Goal: Task Accomplishment & Management: Manage account settings

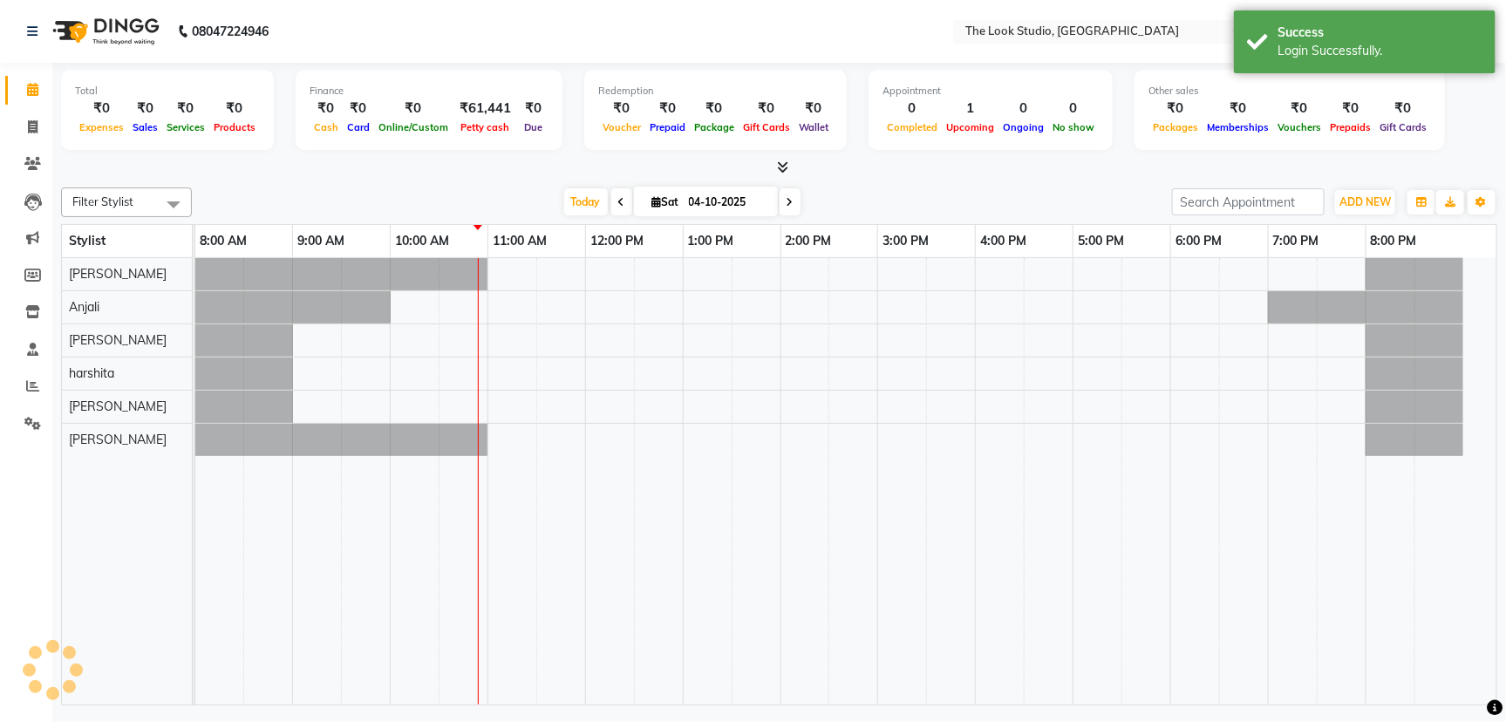
select select "en"
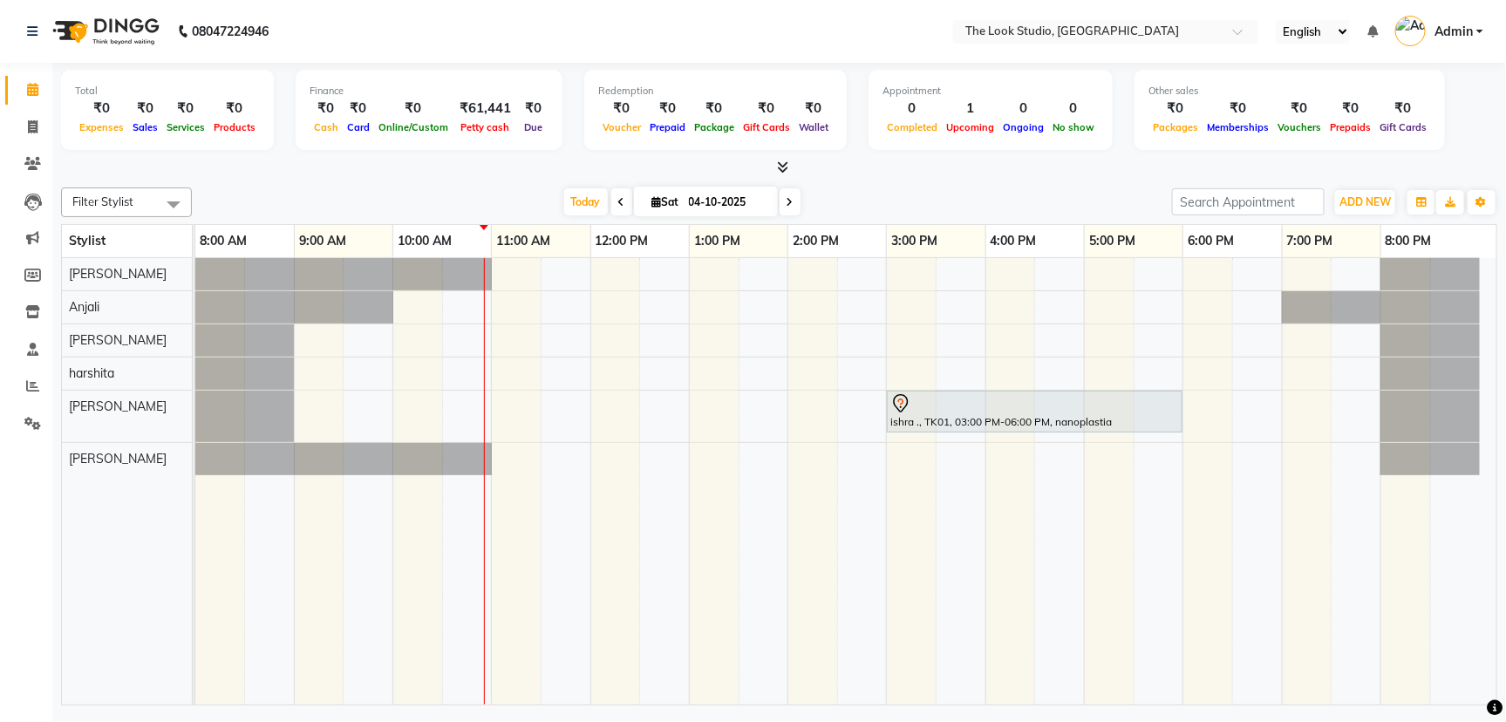
click at [795, 209] on span at bounding box center [790, 201] width 21 height 27
type input "05-10-2025"
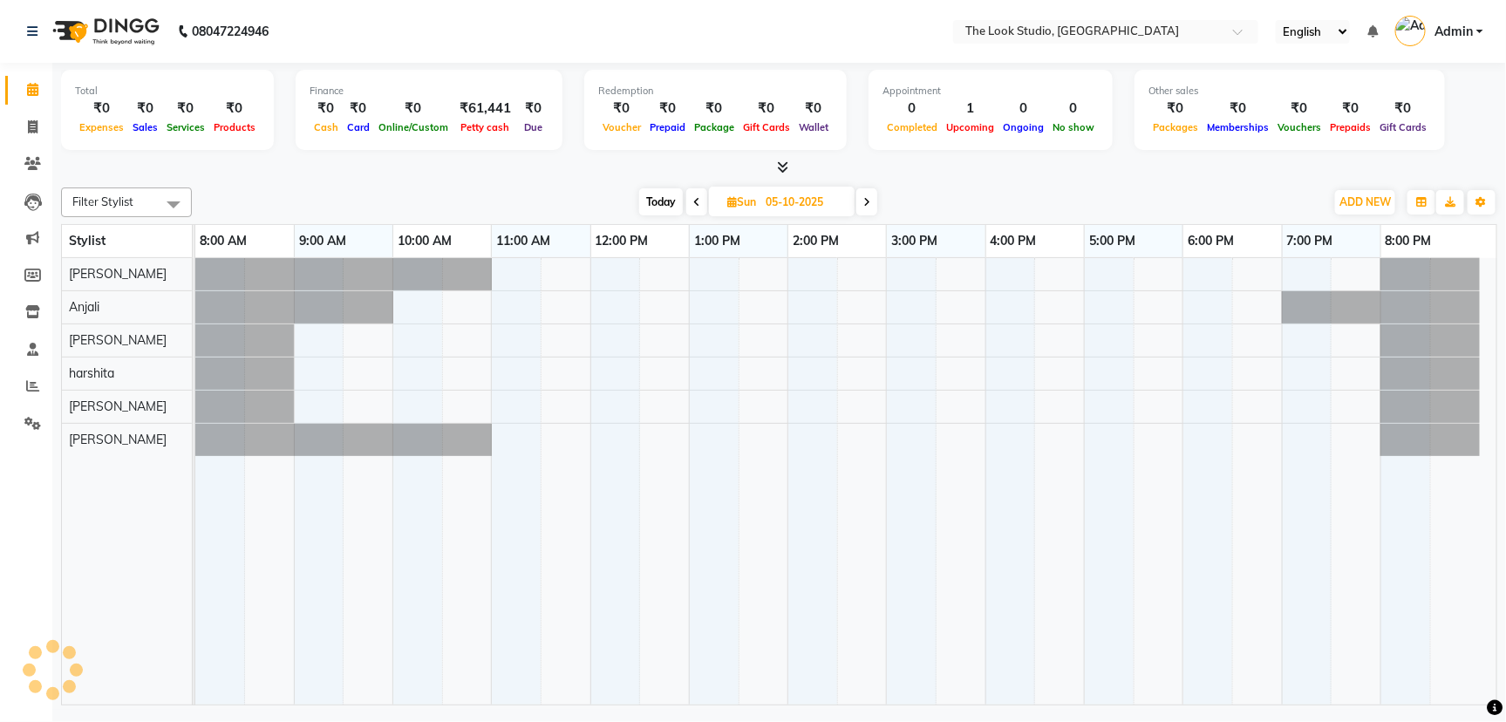
click at [925, 172] on div at bounding box center [779, 168] width 1437 height 18
click at [611, 212] on div "[DATE] [DATE]" at bounding box center [759, 202] width 1116 height 26
click at [610, 212] on div "[DATE] [DATE]" at bounding box center [759, 202] width 1116 height 26
click at [21, 155] on span at bounding box center [32, 164] width 31 height 20
click at [31, 134] on span at bounding box center [32, 128] width 31 height 20
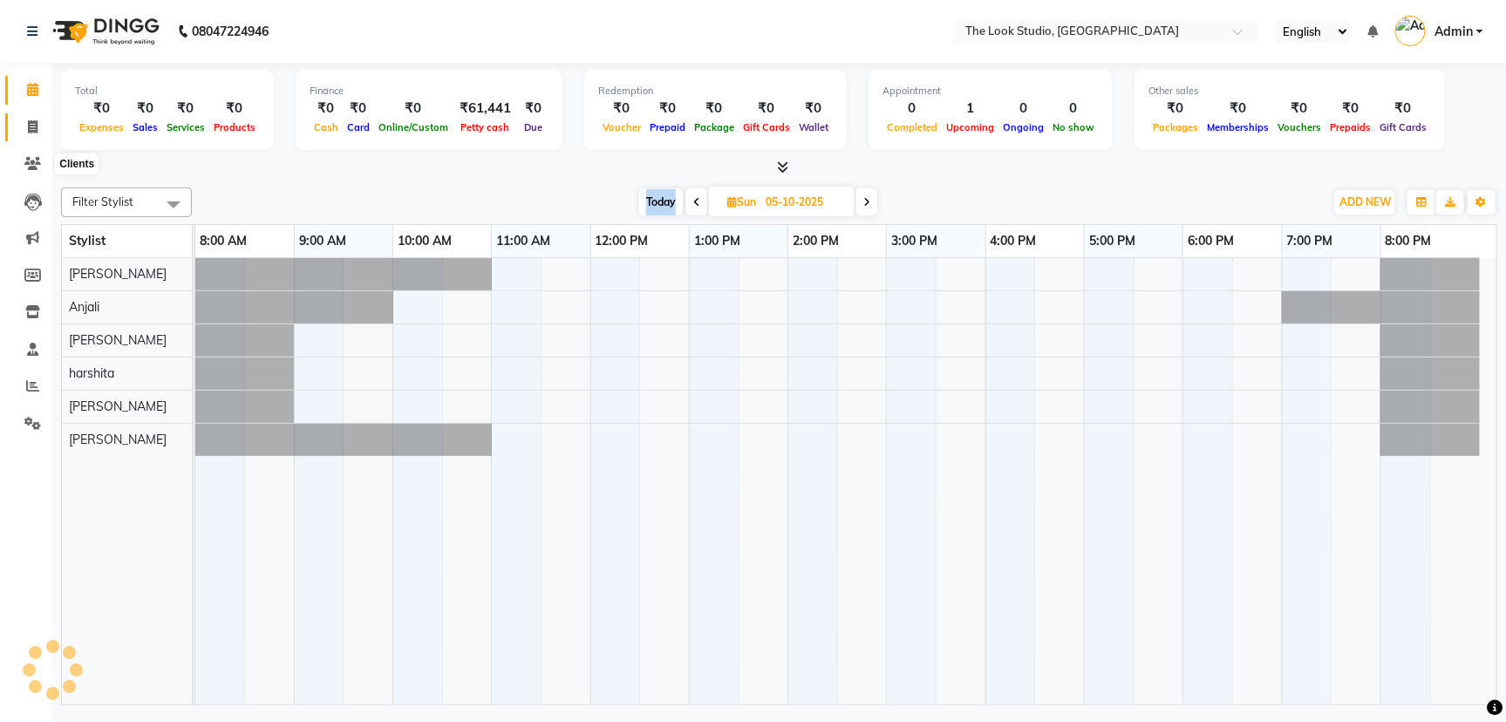
click at [28, 116] on link "Invoice" at bounding box center [26, 127] width 42 height 29
click at [32, 83] on icon at bounding box center [32, 89] width 11 height 13
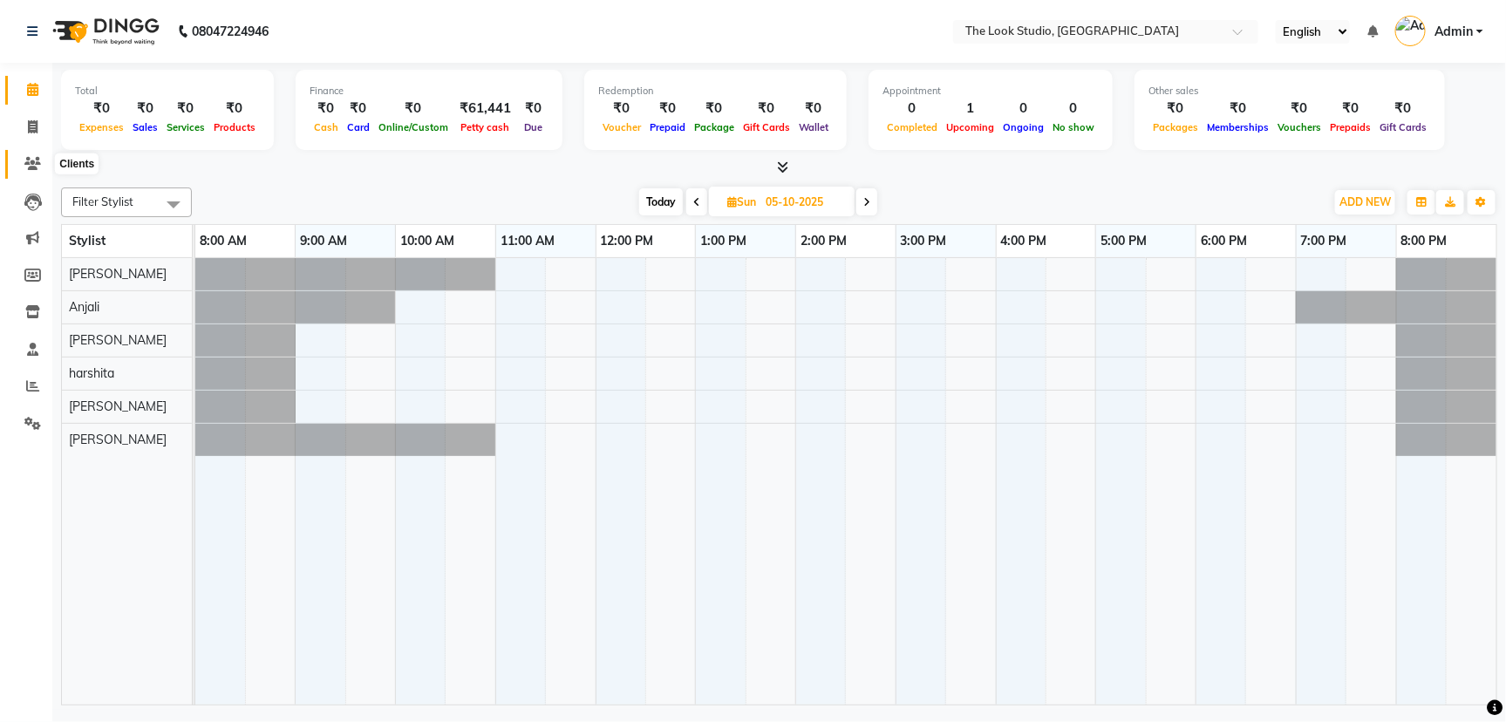
click at [36, 161] on icon at bounding box center [32, 163] width 17 height 13
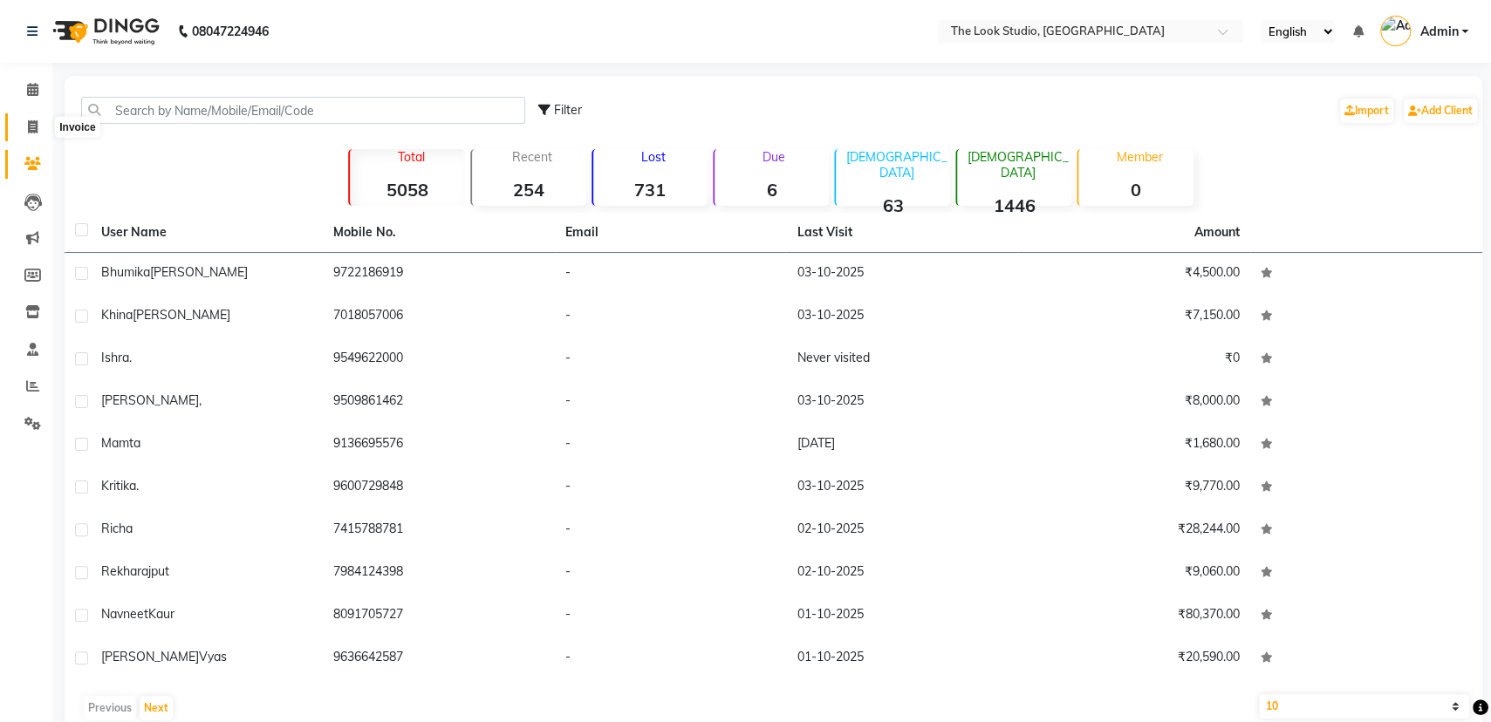
click at [30, 133] on icon at bounding box center [33, 126] width 10 height 13
select select "service"
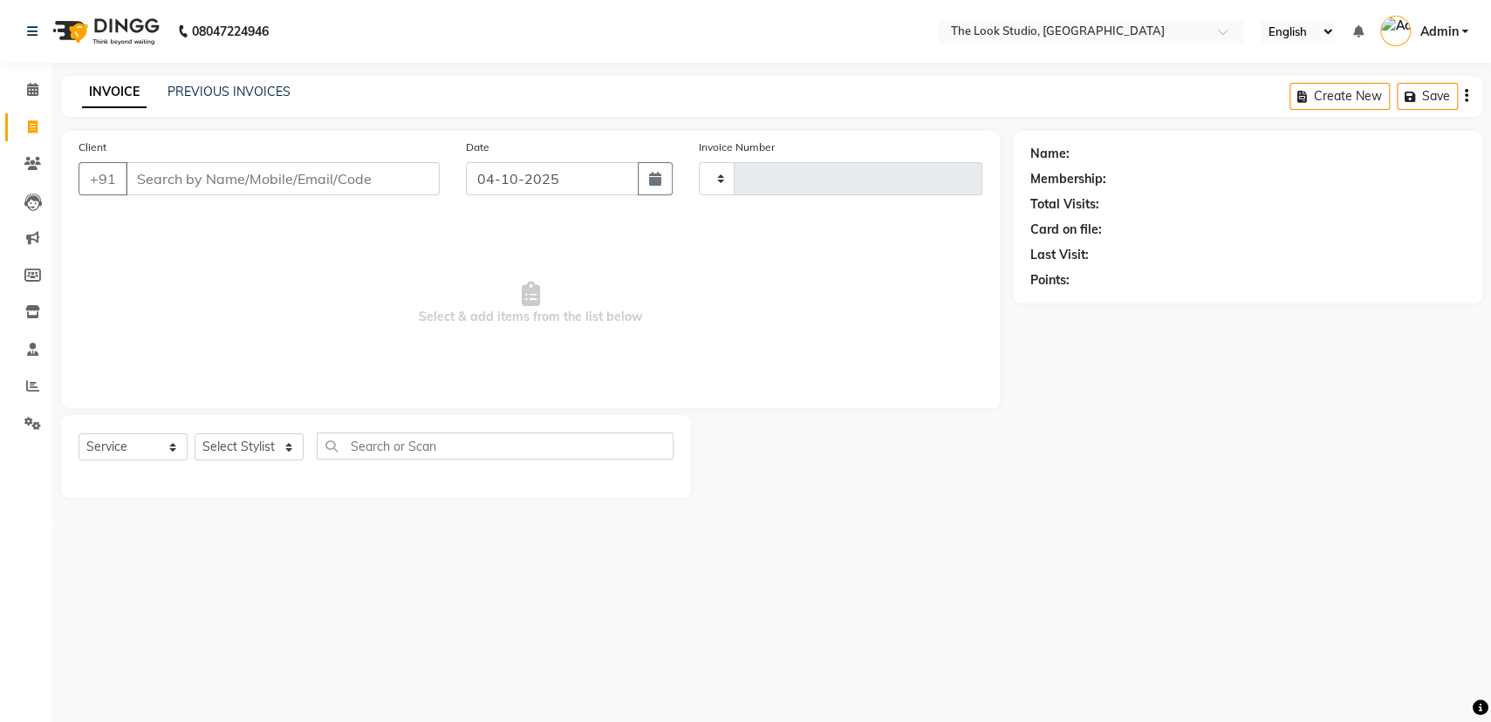
type input "0925"
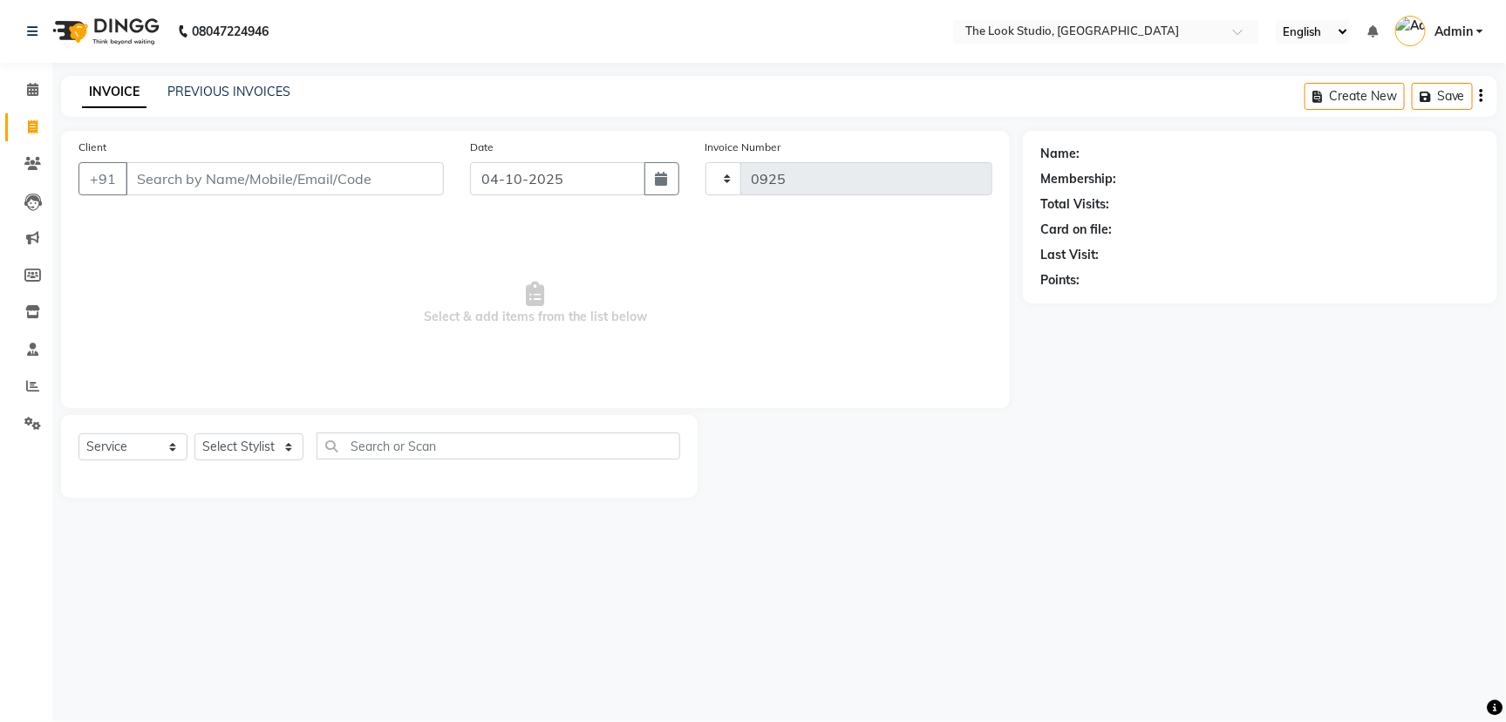
select select "6149"
click at [31, 98] on span at bounding box center [32, 90] width 31 height 20
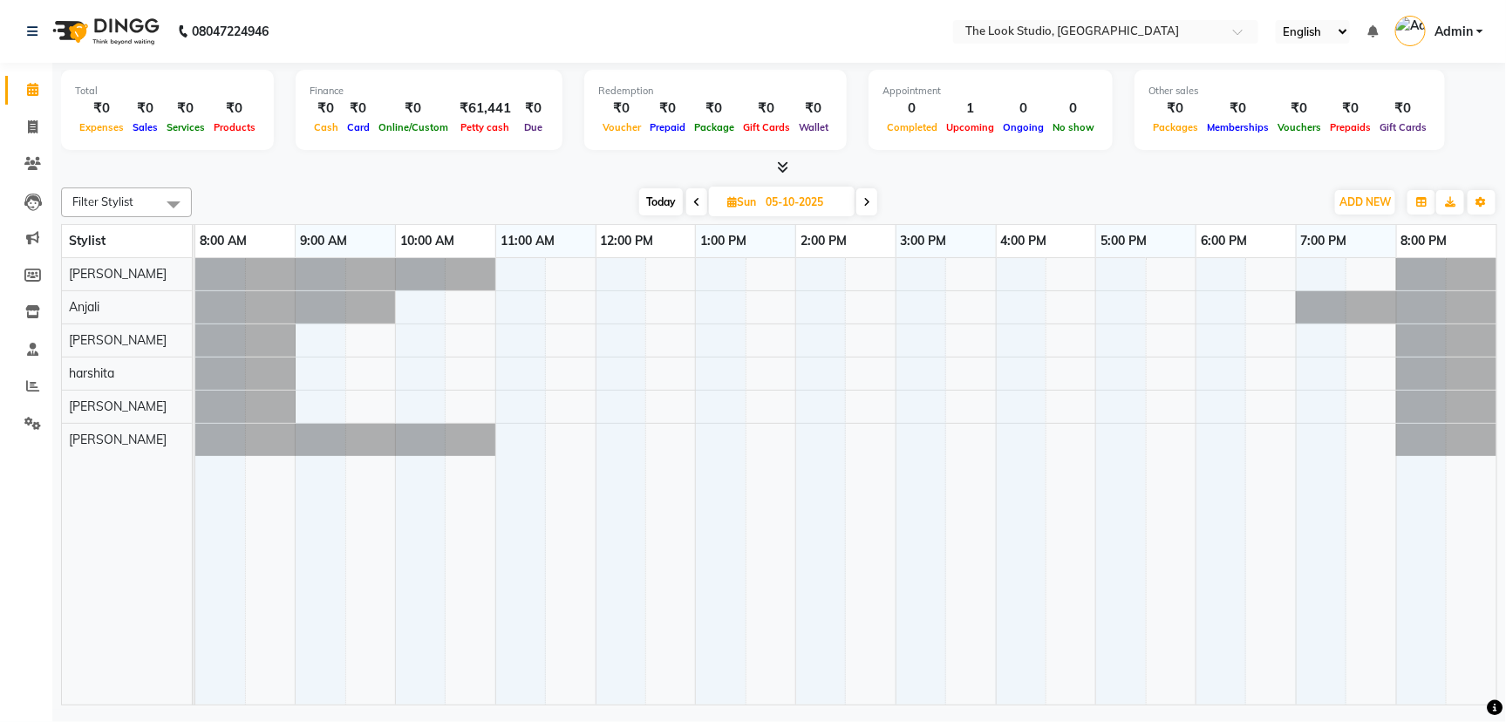
click at [301, 178] on div "Total ₹0 Expenses ₹0 Sales ₹0 Services ₹0 Products Finance ₹0 Cash ₹0 Card ₹0 O…" at bounding box center [779, 386] width 1454 height 647
click at [327, 195] on div "[DATE] [DATE]" at bounding box center [759, 202] width 1116 height 26
click at [24, 159] on icon at bounding box center [32, 163] width 17 height 13
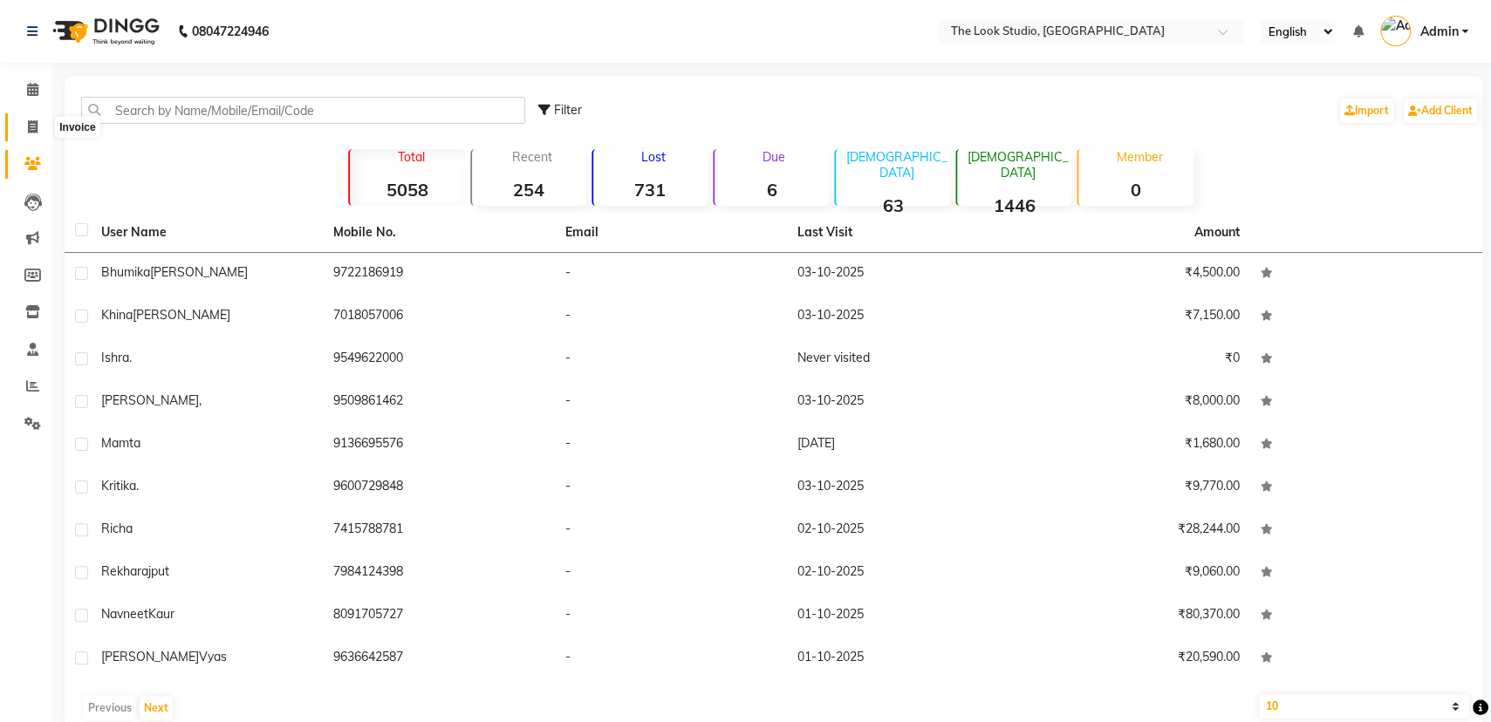
click at [24, 136] on span at bounding box center [32, 128] width 31 height 20
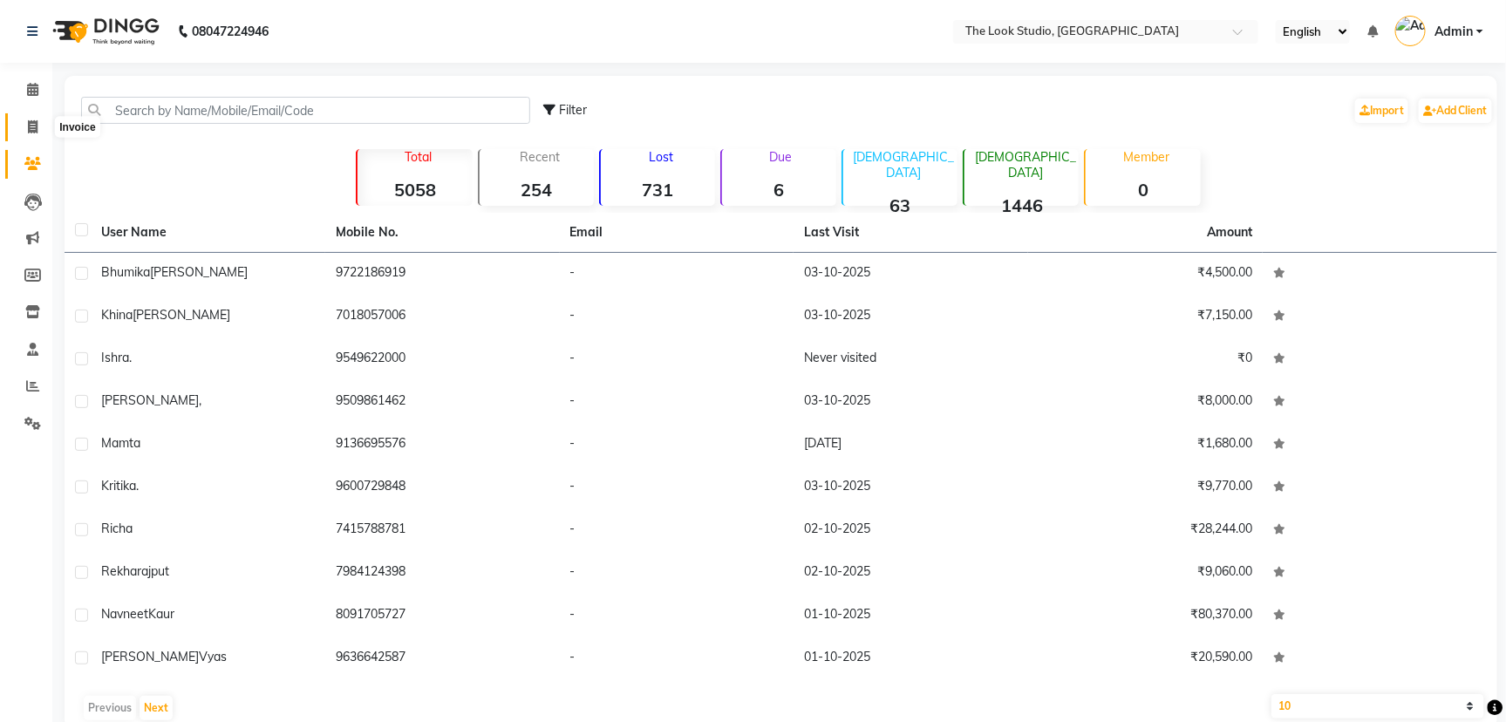
select select "6149"
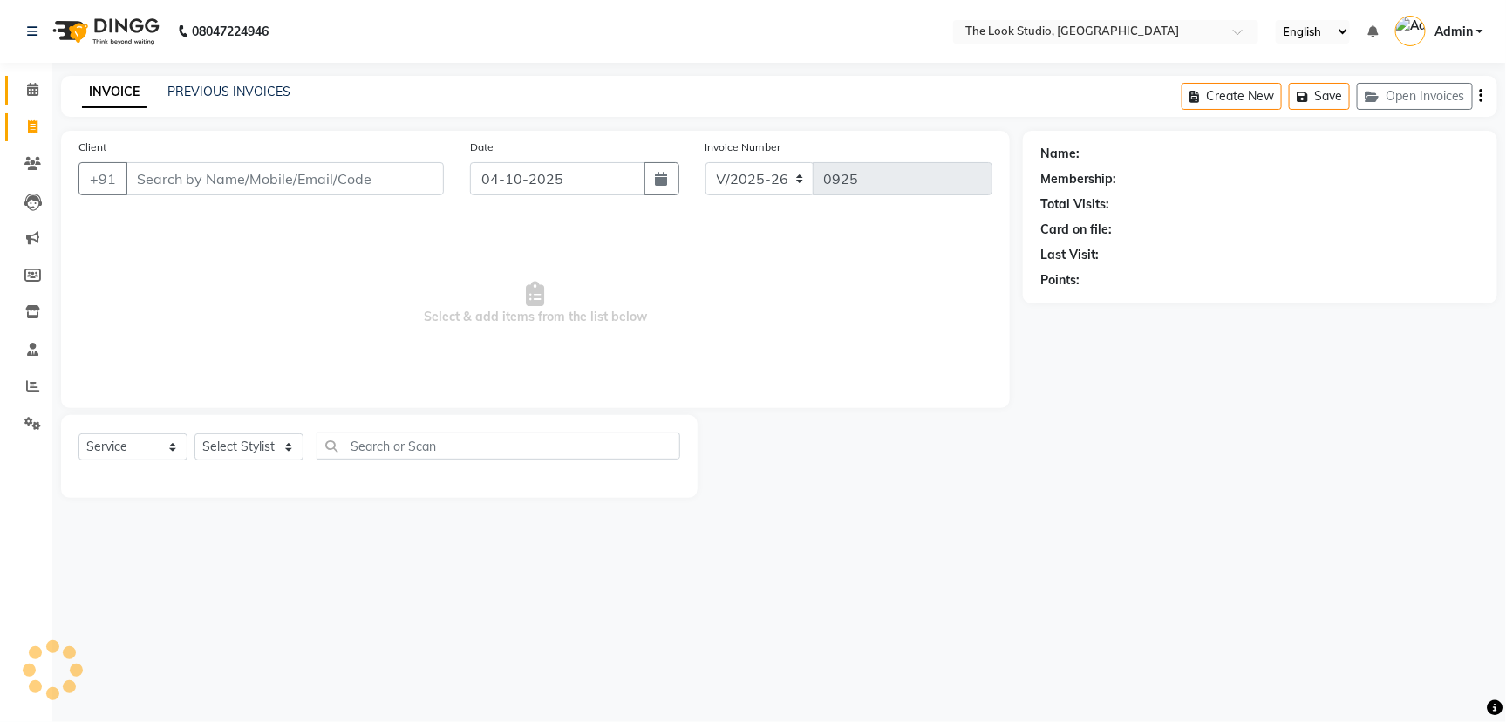
select select "product"
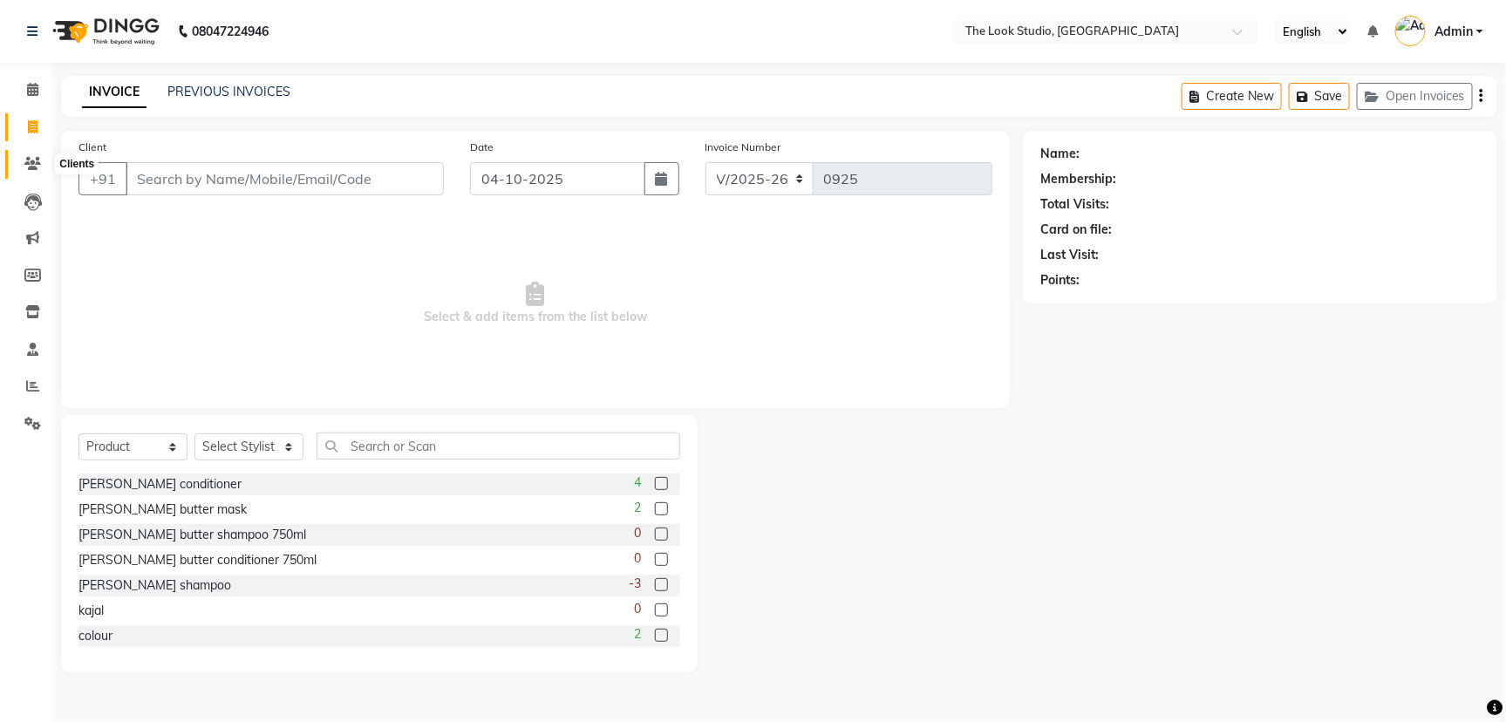
click at [31, 165] on icon at bounding box center [32, 163] width 17 height 13
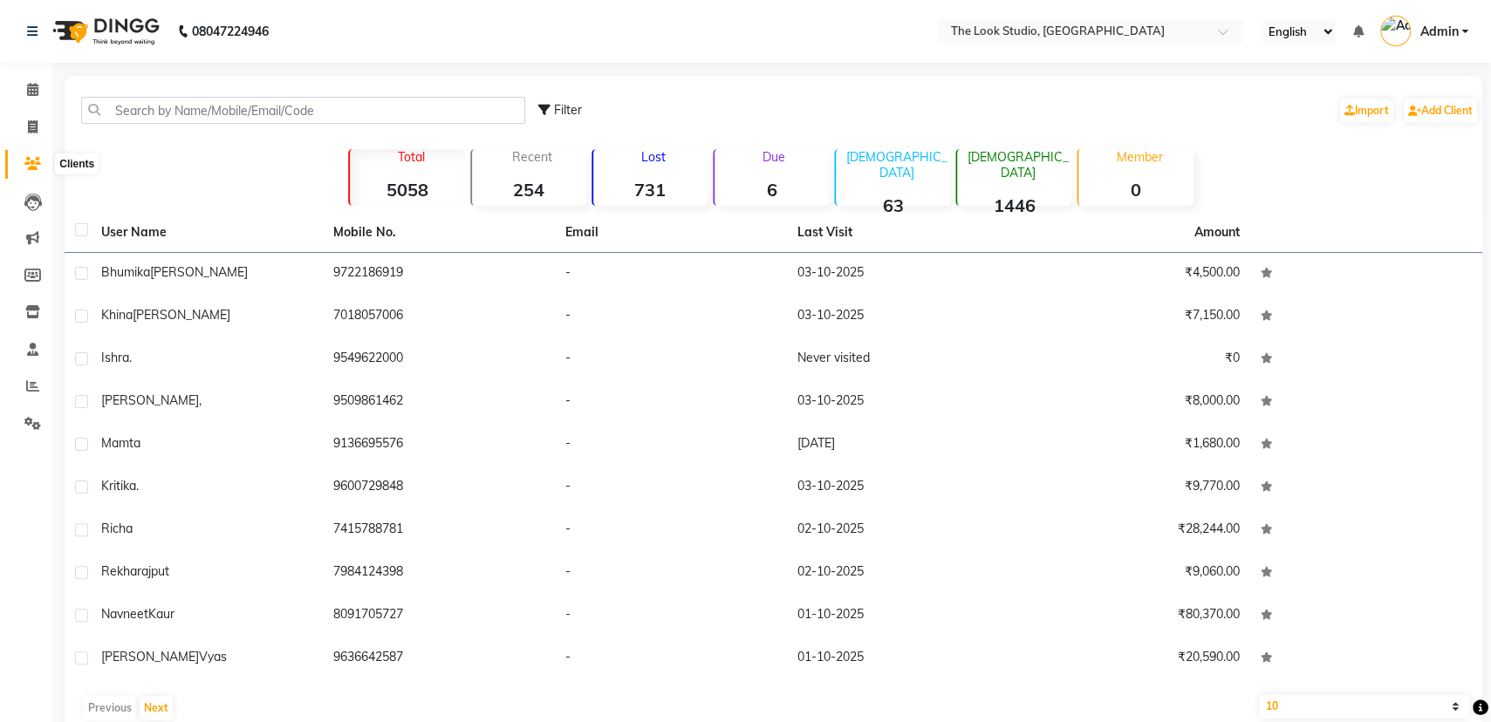
click at [40, 163] on span at bounding box center [32, 164] width 31 height 20
click at [32, 132] on icon at bounding box center [33, 126] width 10 height 13
select select "6149"
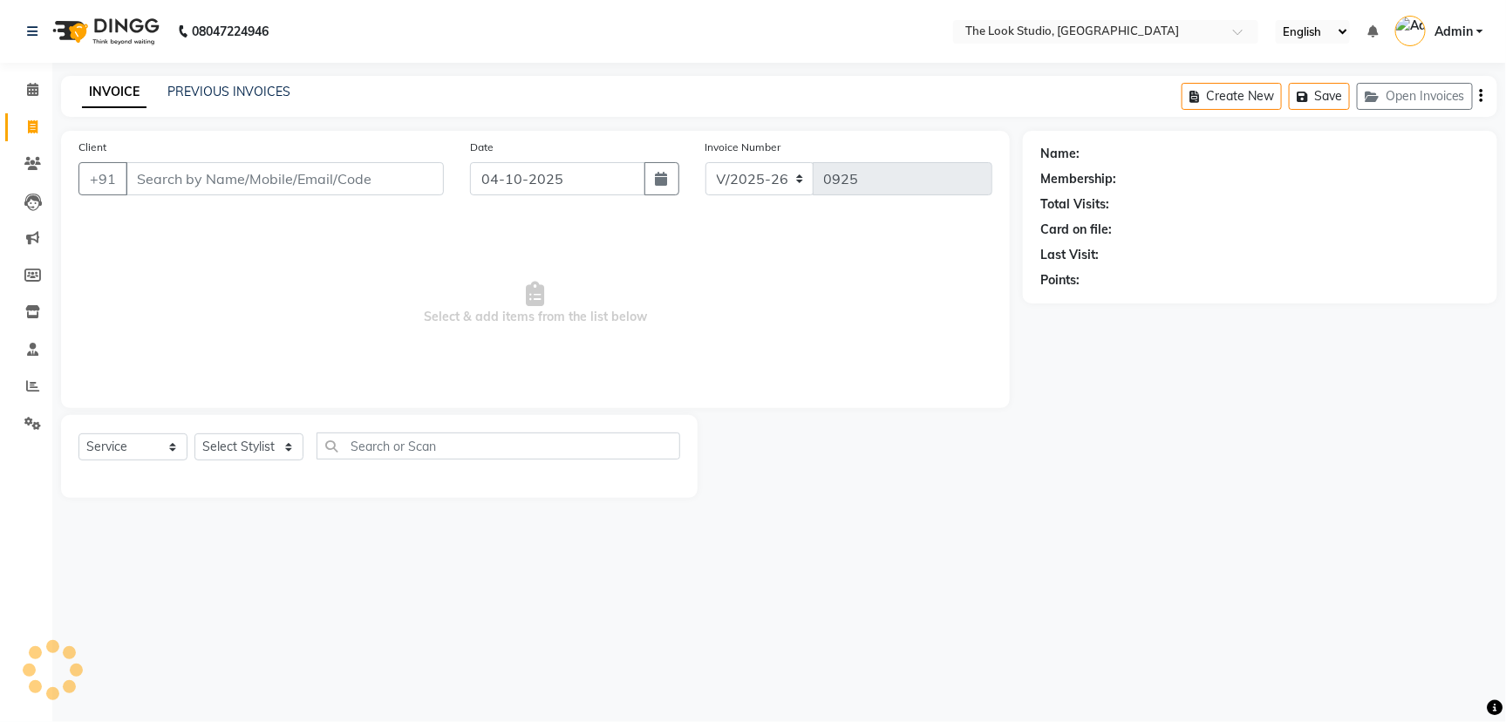
select select "product"
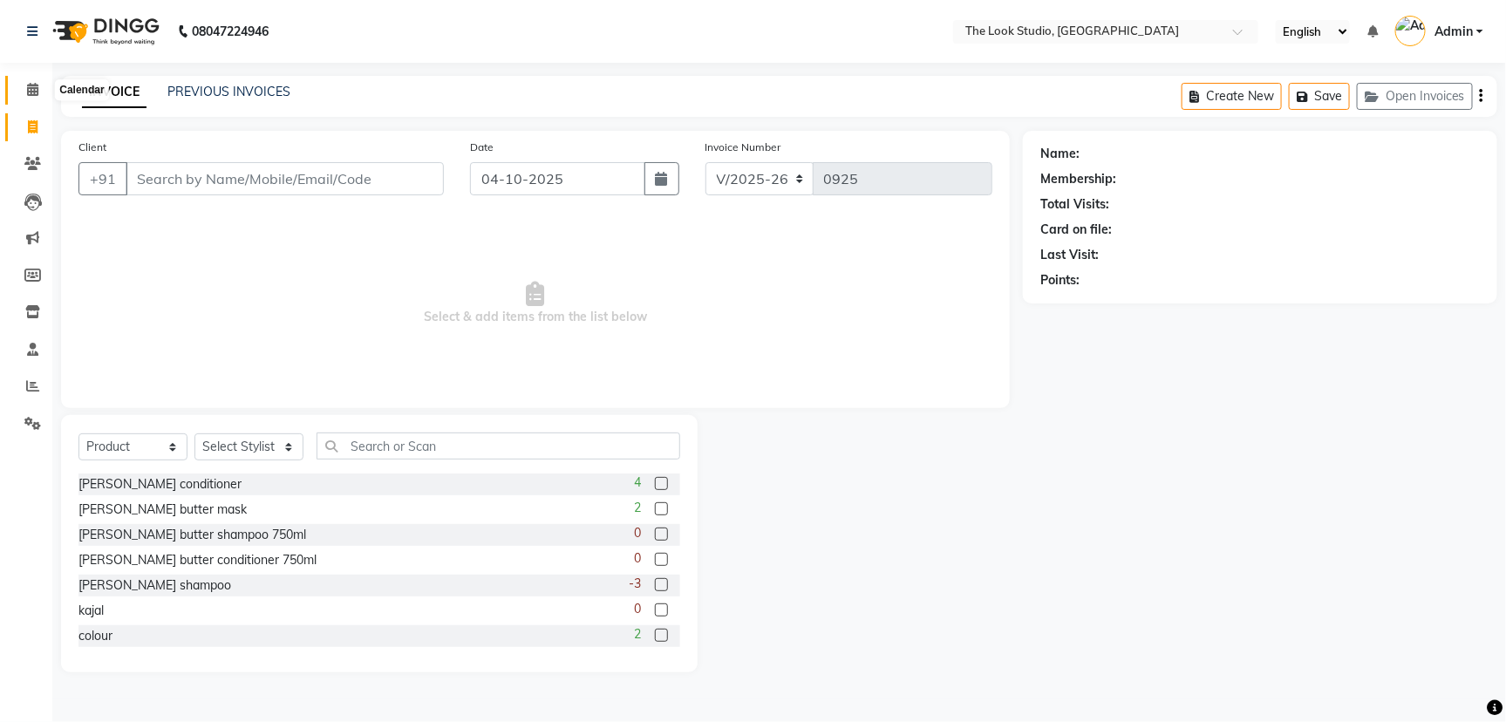
click at [29, 83] on icon at bounding box center [32, 89] width 11 height 13
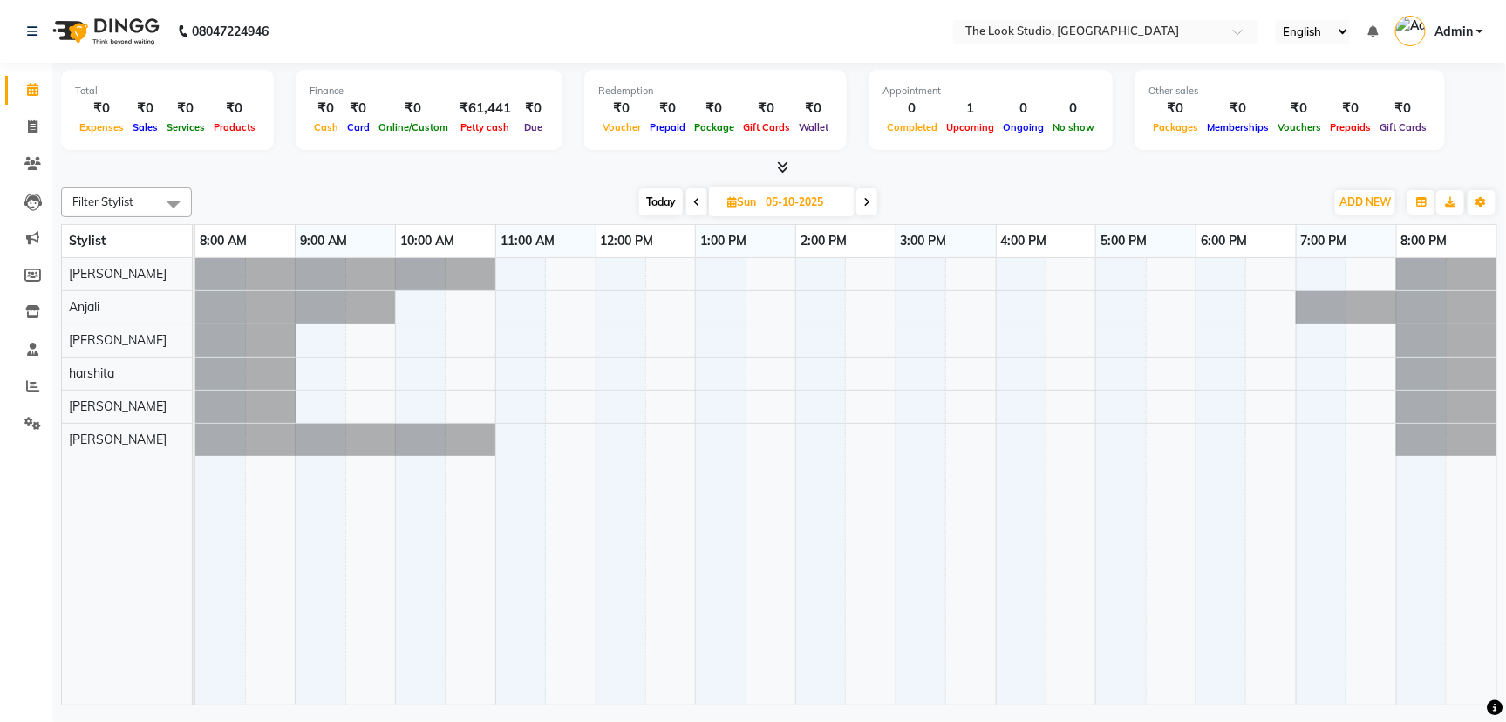
click at [1007, 181] on div "Filter Stylist Select All [PERSON_NAME] [PERSON_NAME] [PERSON_NAME] [PERSON_NAM…" at bounding box center [779, 443] width 1437 height 525
click at [31, 164] on icon at bounding box center [32, 163] width 17 height 13
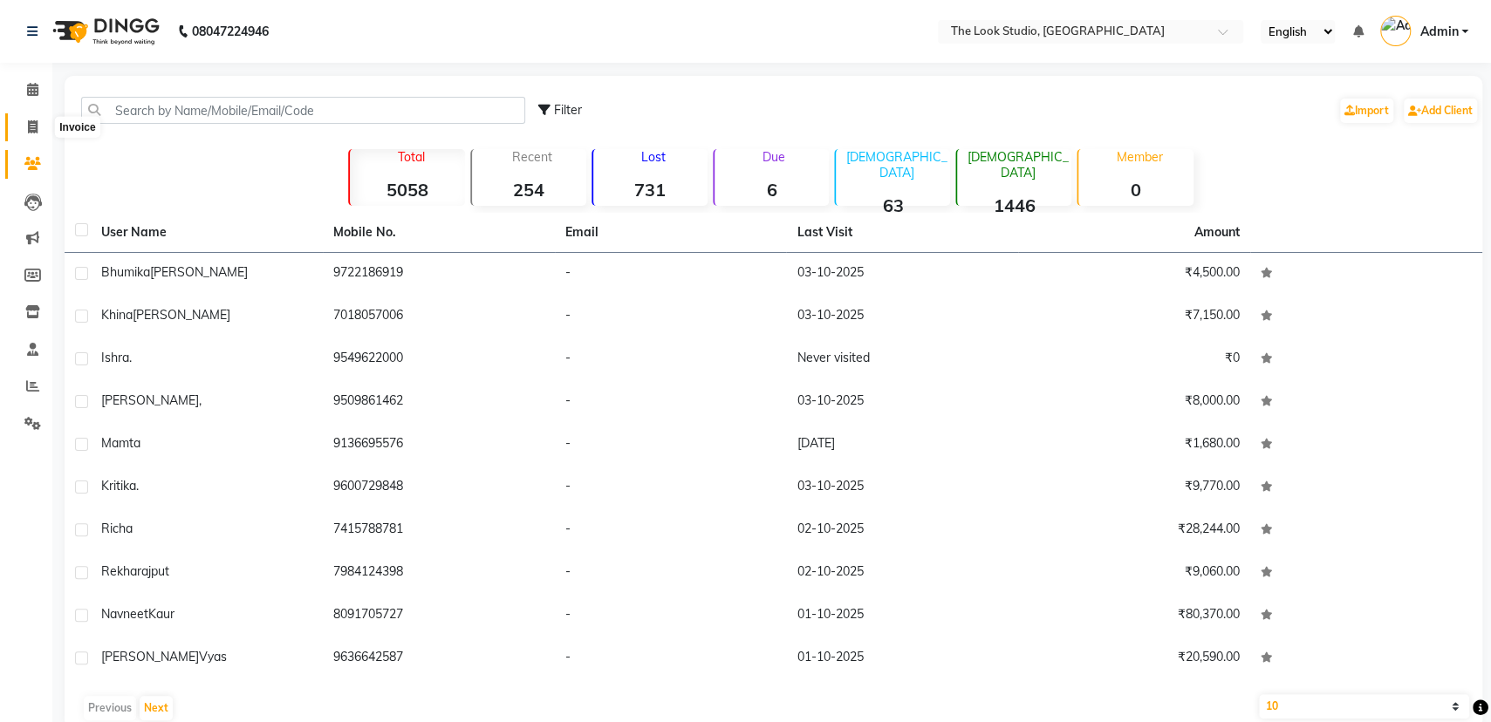
click at [31, 133] on icon at bounding box center [33, 126] width 10 height 13
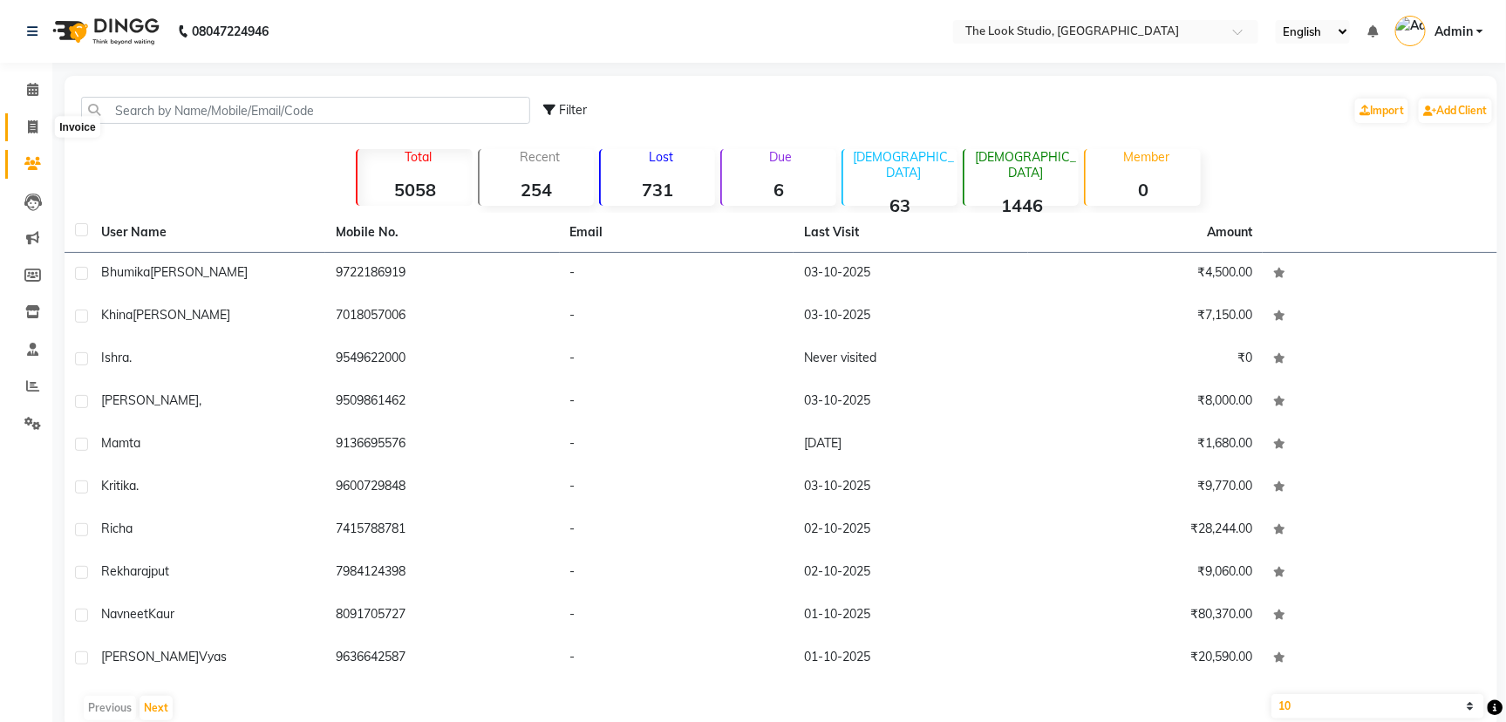
select select "service"
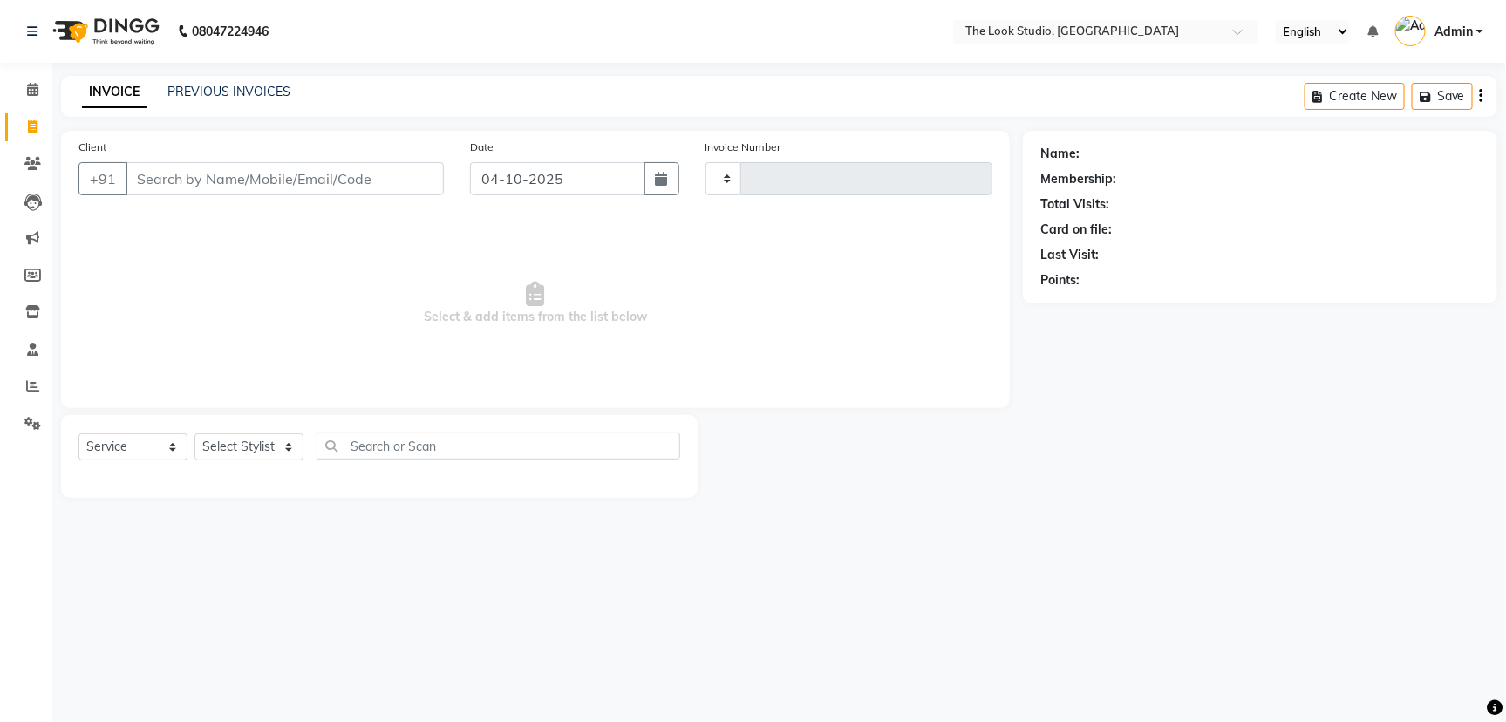
type input "0925"
select select "6149"
select select "product"
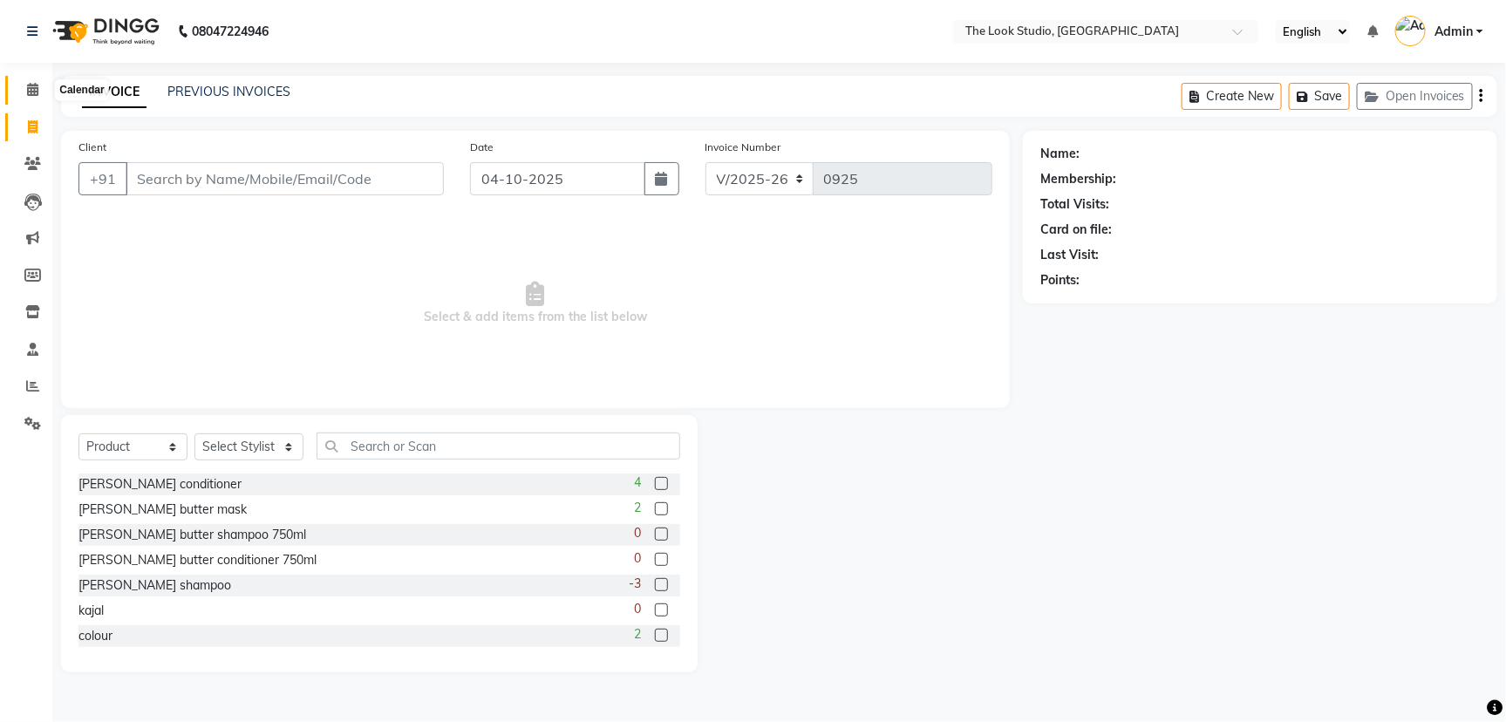
click at [30, 85] on icon at bounding box center [32, 89] width 11 height 13
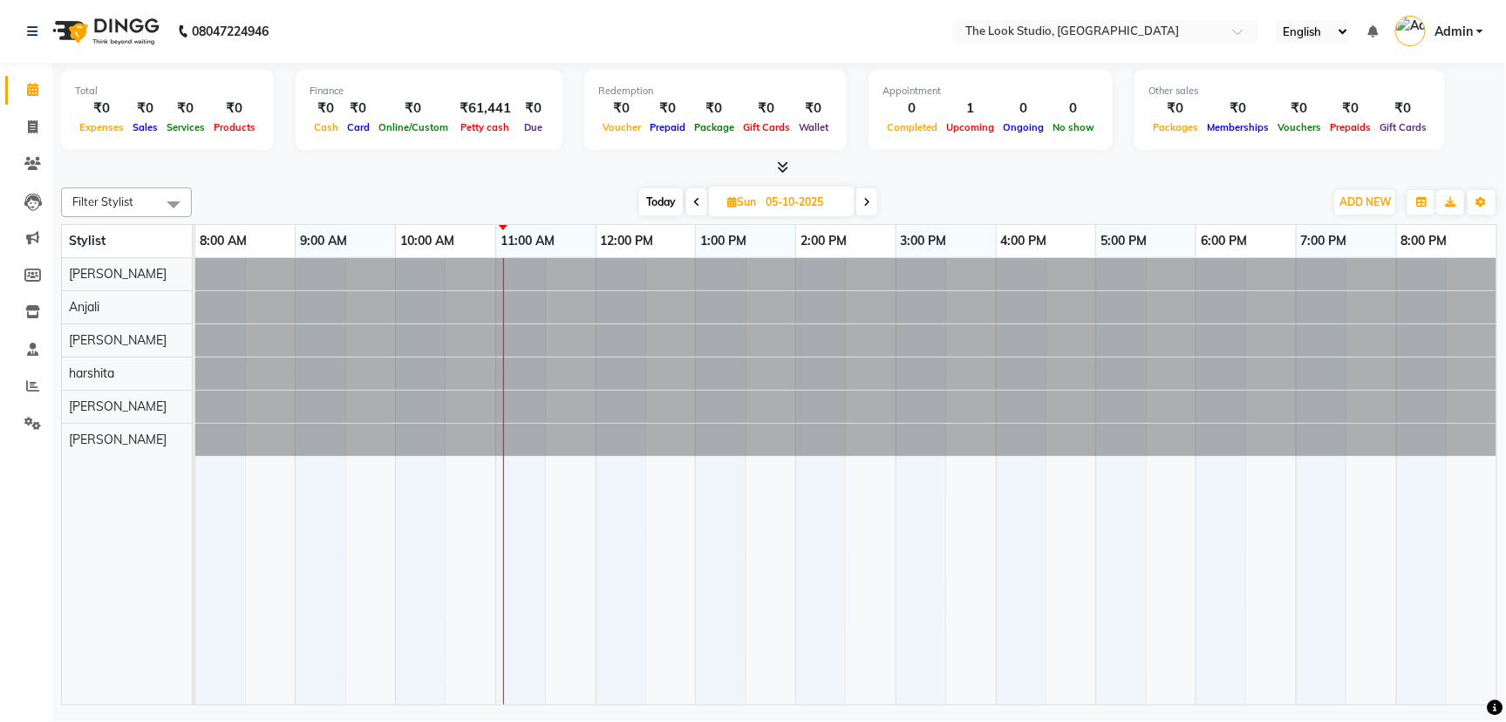
click at [1097, 195] on div "[DATE] [DATE]" at bounding box center [759, 202] width 1116 height 26
click at [26, 161] on icon at bounding box center [32, 163] width 17 height 13
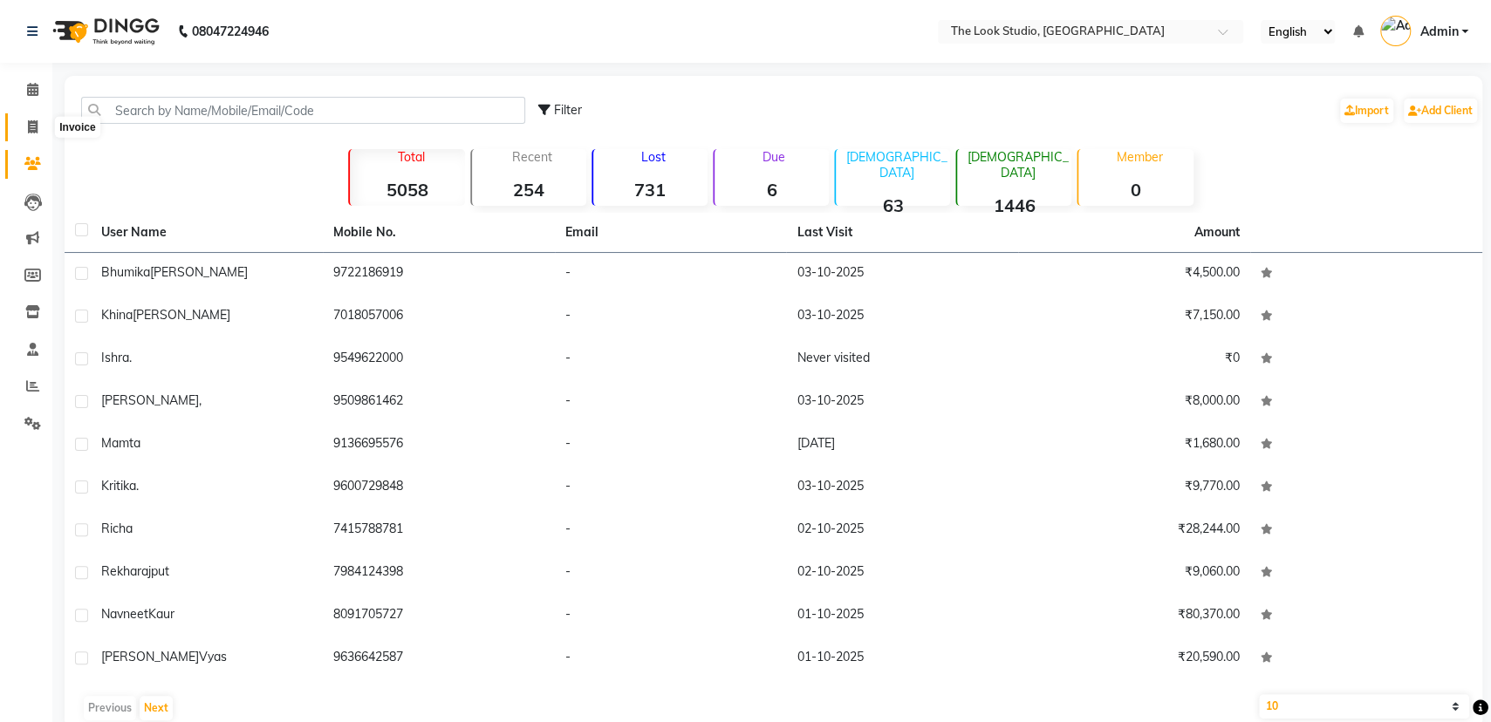
click at [34, 130] on icon at bounding box center [33, 126] width 10 height 13
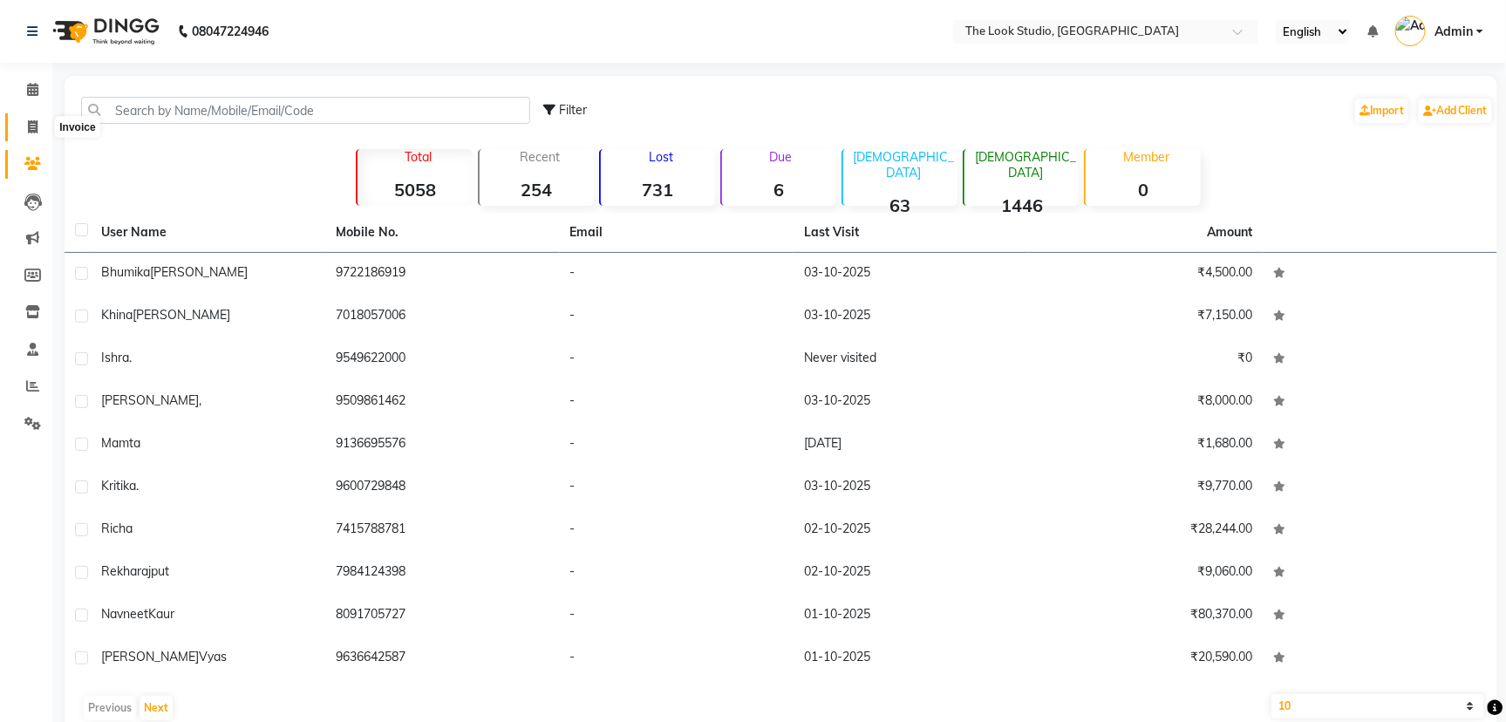
select select "service"
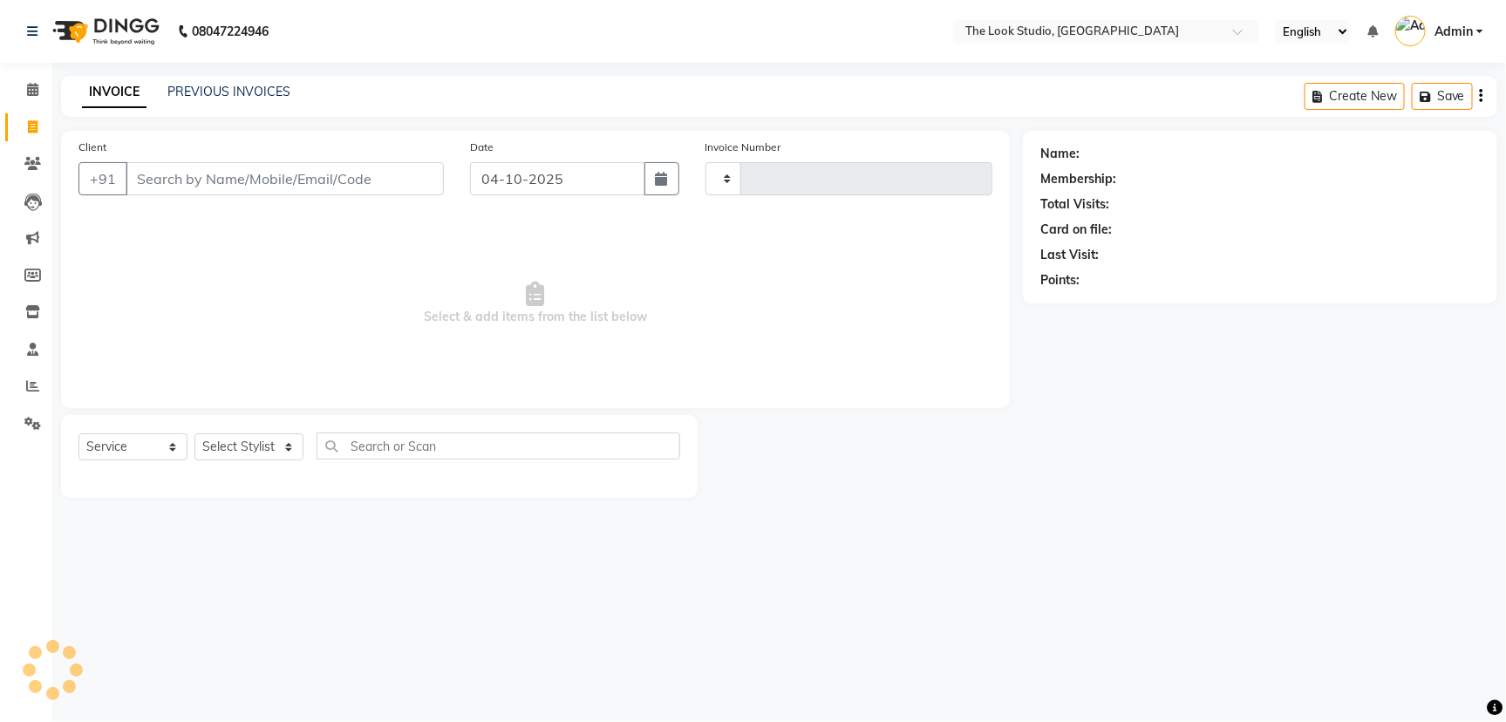
type input "0925"
select select "6149"
click at [37, 88] on icon at bounding box center [32, 89] width 11 height 13
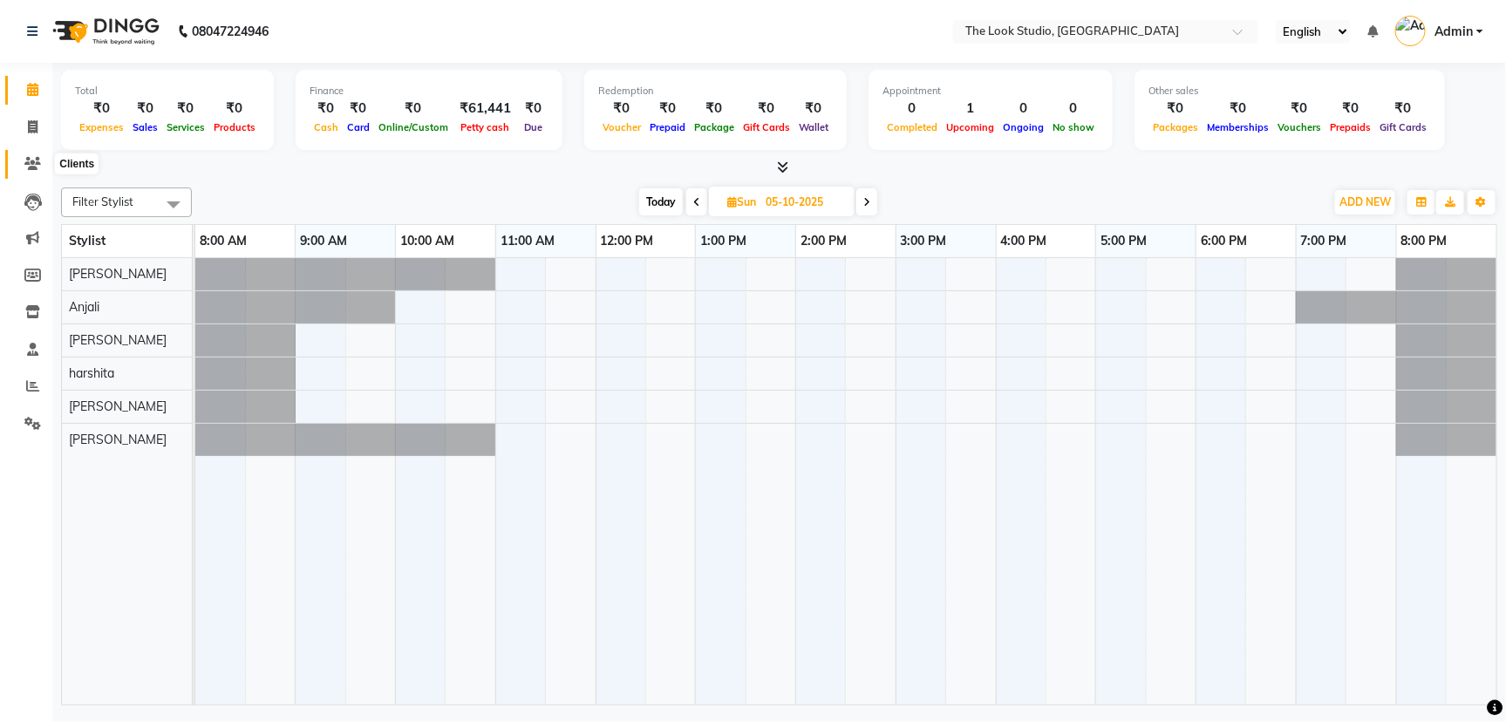
click at [38, 157] on icon at bounding box center [32, 163] width 17 height 13
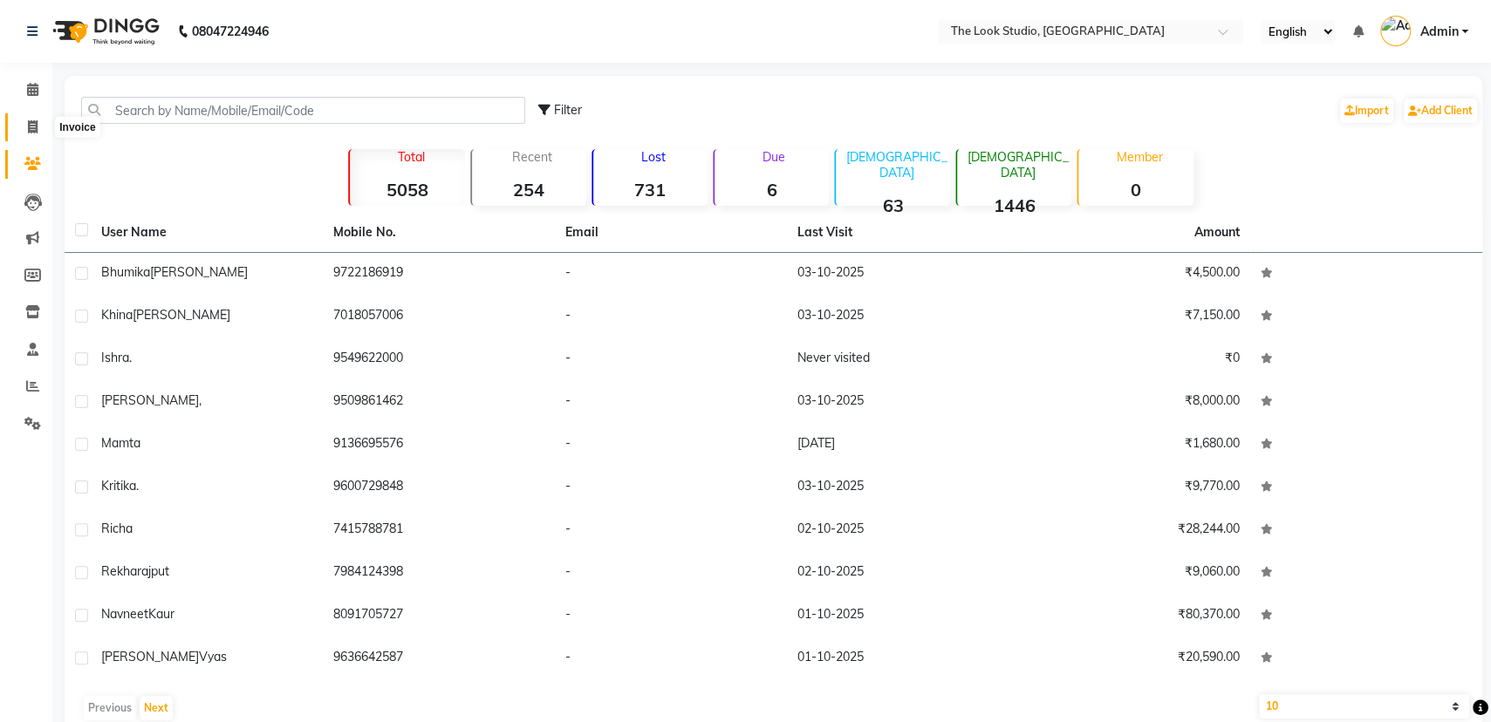
click at [24, 123] on span at bounding box center [32, 128] width 31 height 20
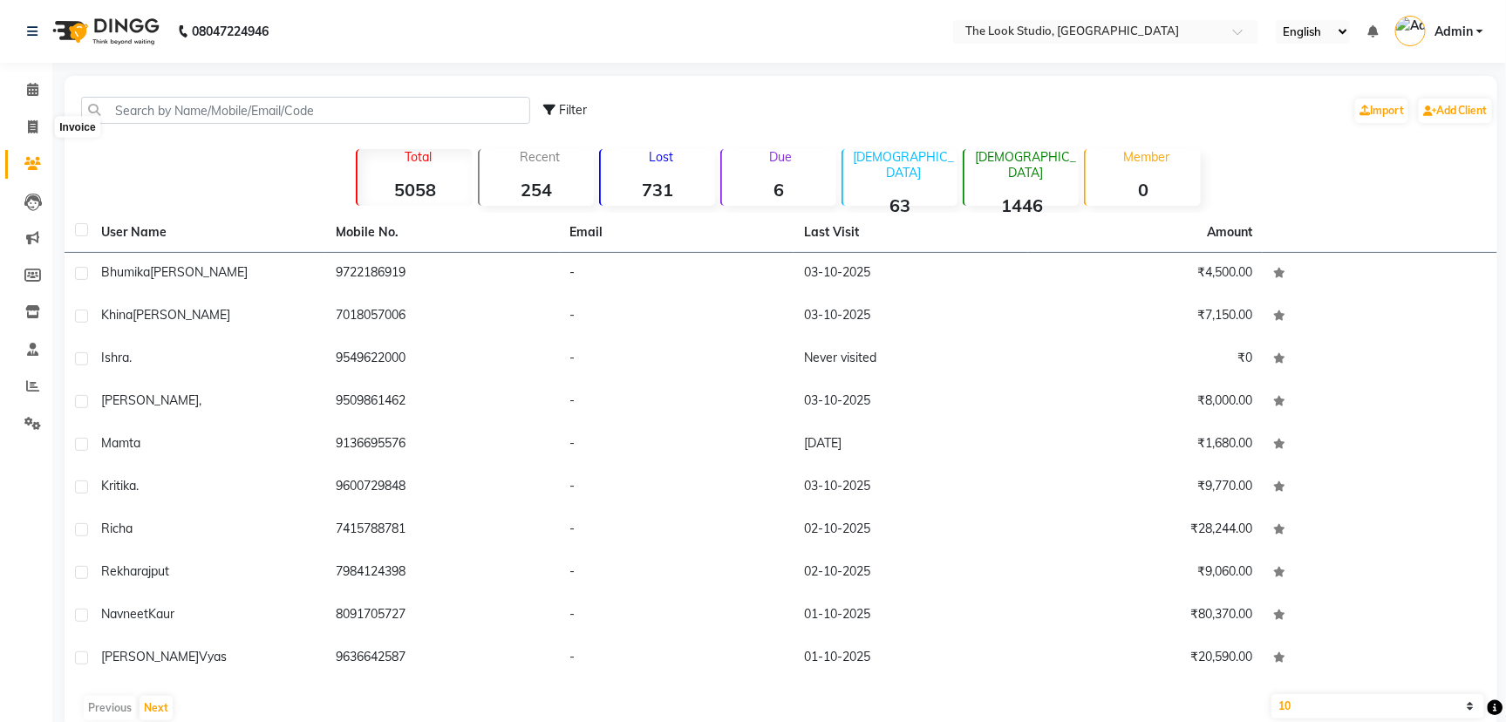
select select "6149"
select select "service"
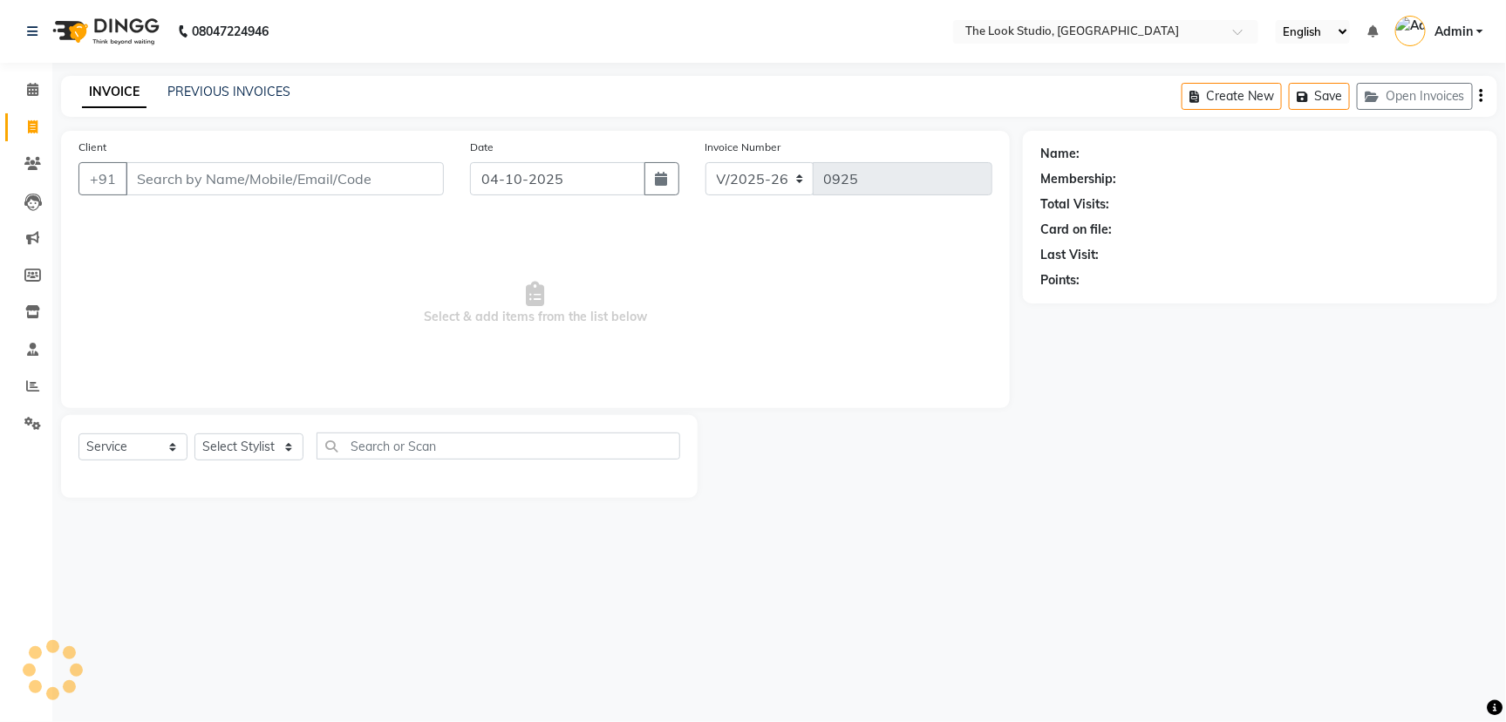
click at [32, 104] on li "Calendar" at bounding box center [26, 91] width 52 height 38
click at [31, 99] on span at bounding box center [32, 90] width 31 height 20
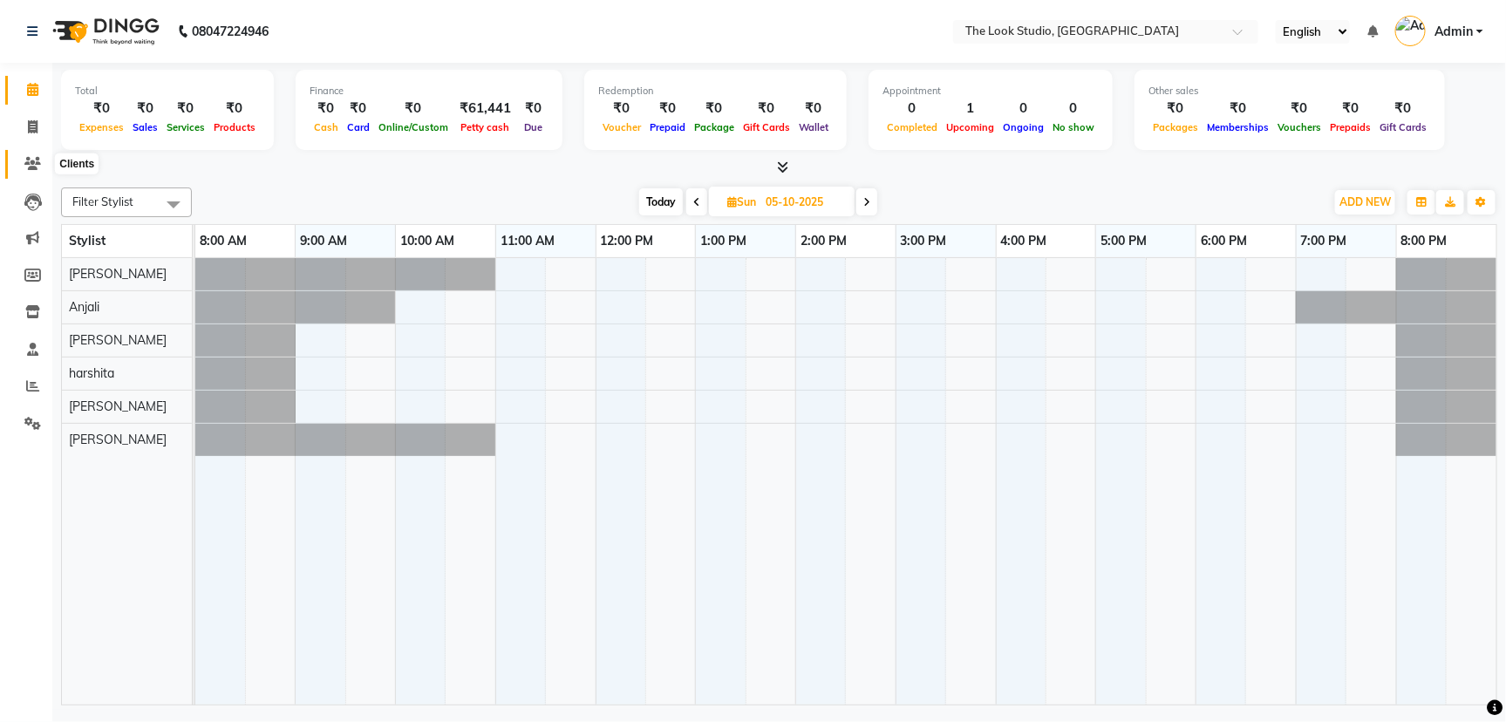
click at [30, 155] on span at bounding box center [32, 164] width 31 height 20
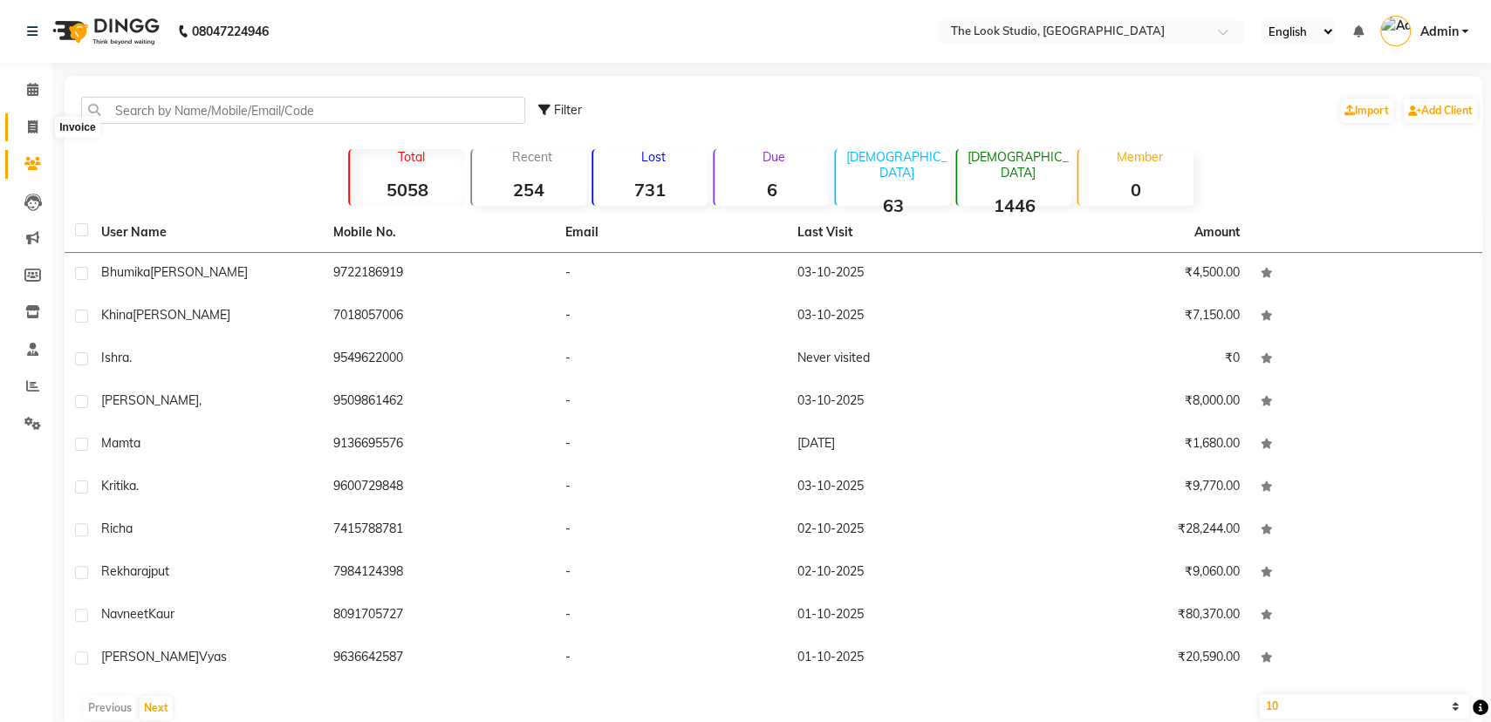
click at [33, 126] on icon at bounding box center [33, 126] width 10 height 13
select select "service"
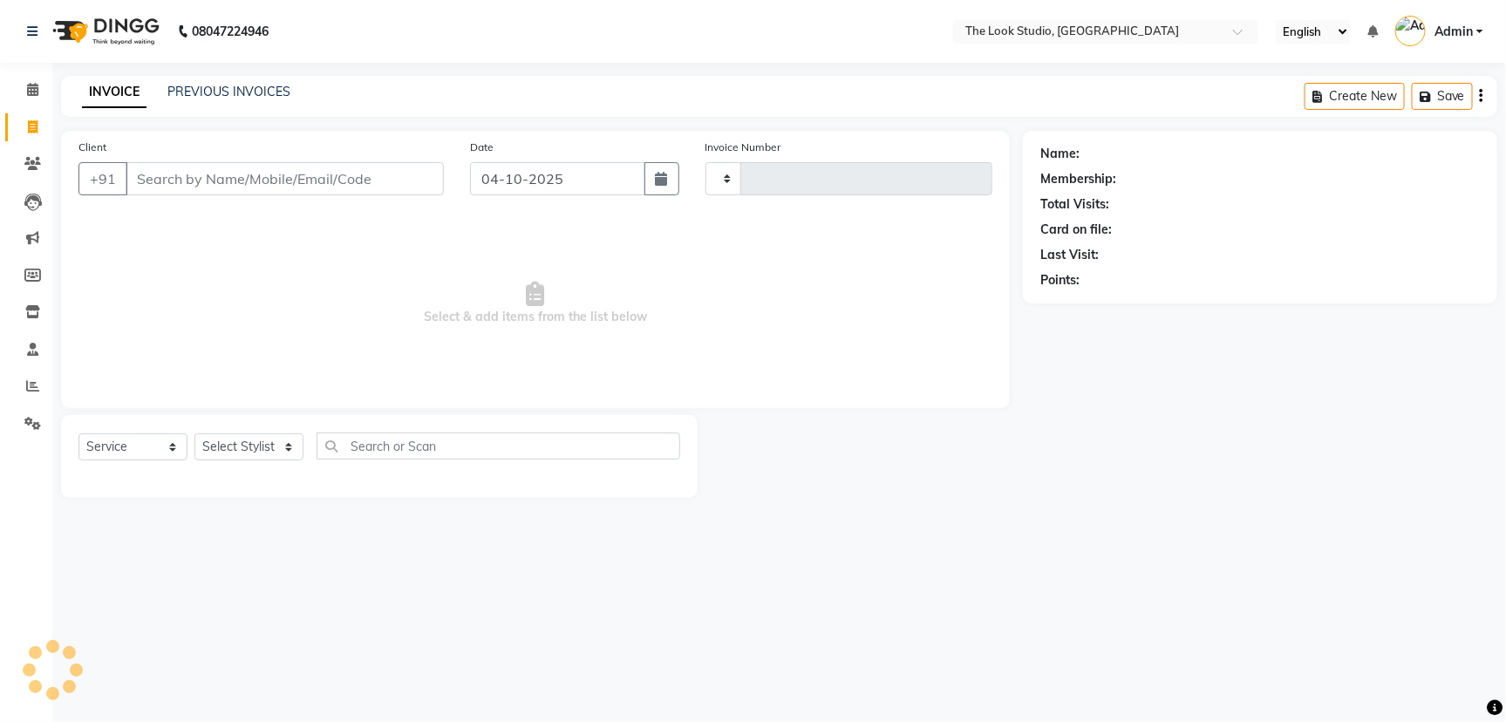
type input "0925"
select select "6149"
select select "product"
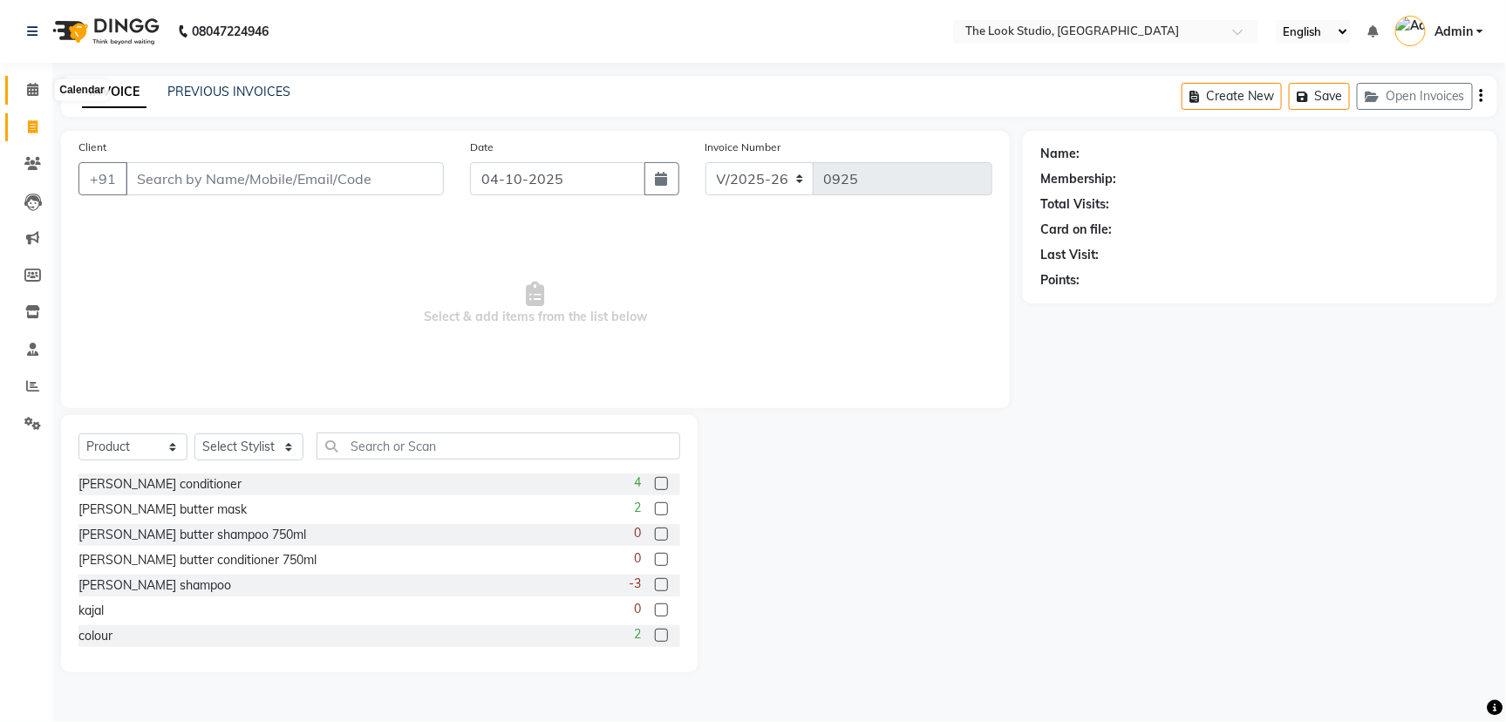
click at [29, 93] on icon at bounding box center [32, 89] width 11 height 13
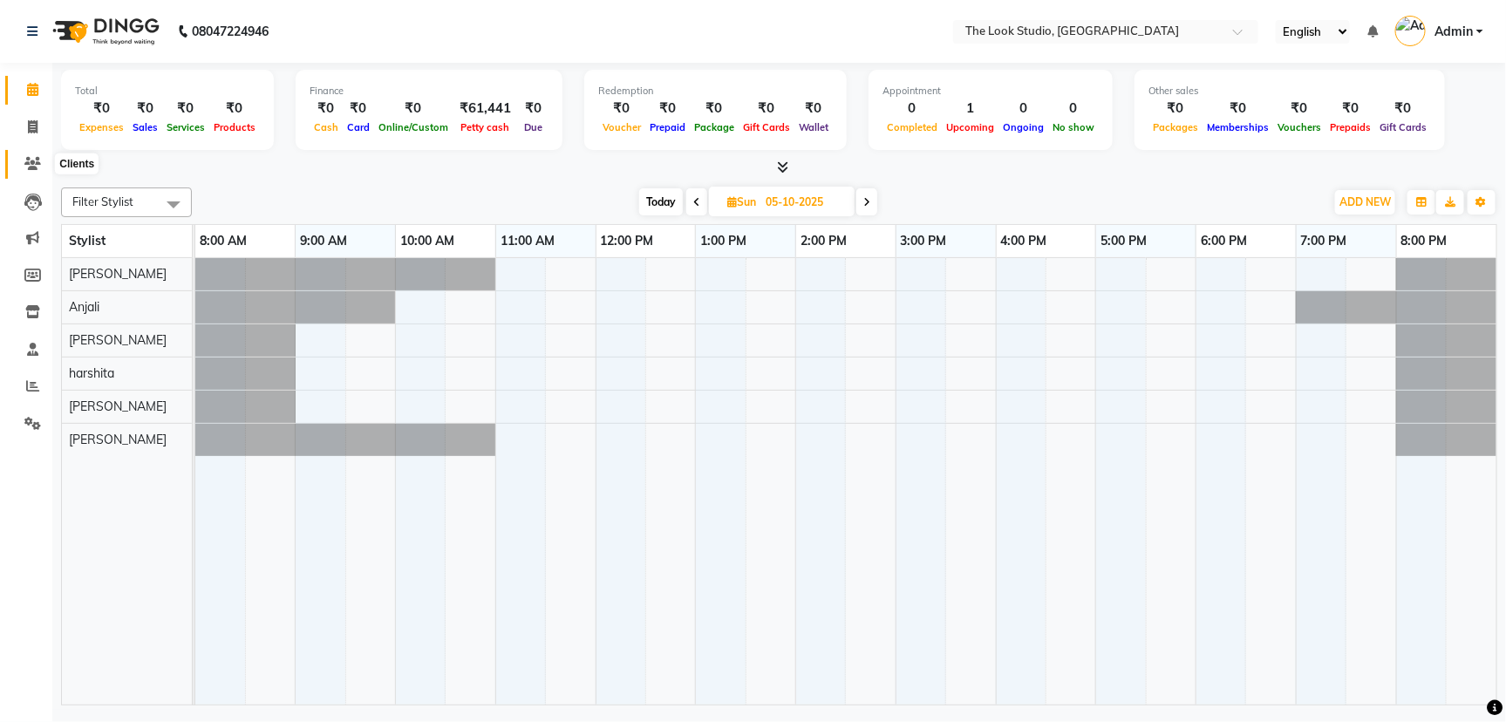
click at [37, 160] on icon at bounding box center [32, 163] width 17 height 13
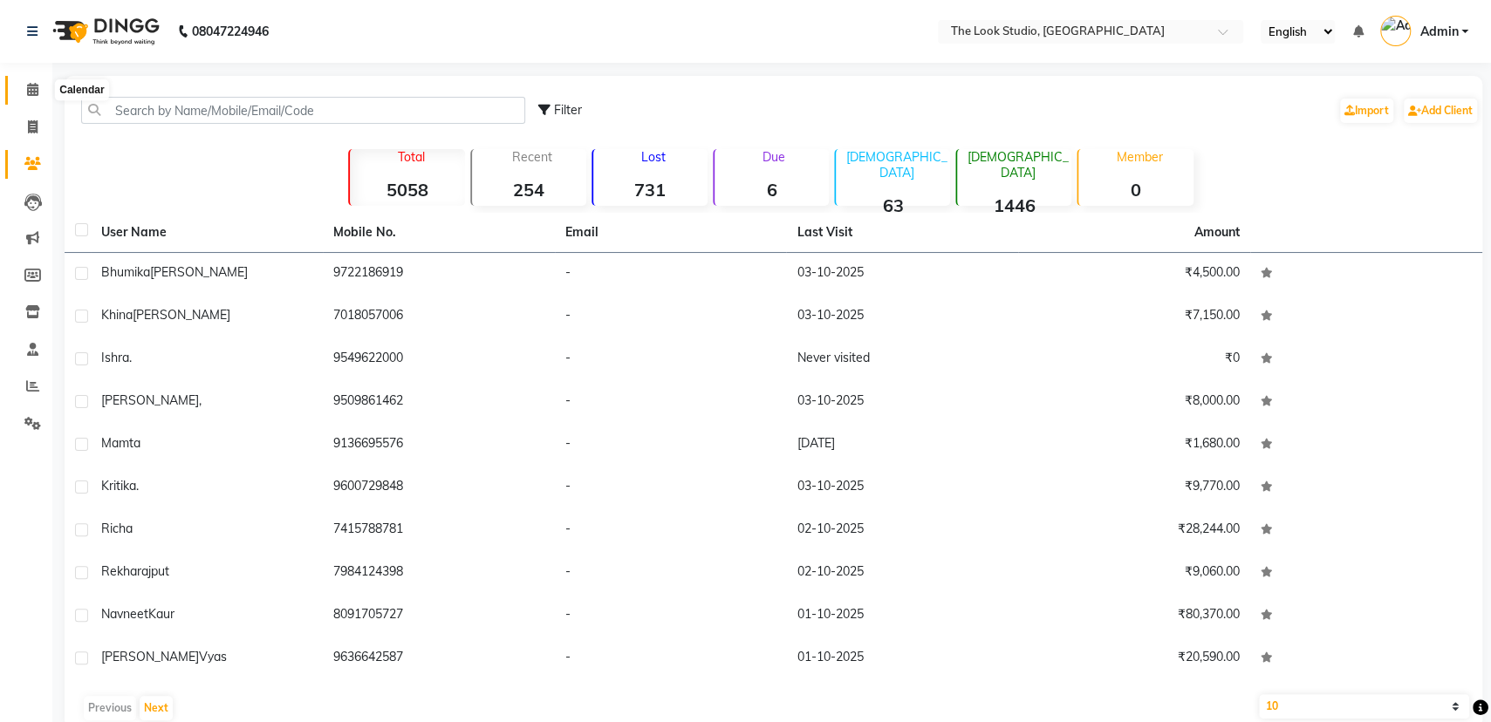
click at [39, 97] on span at bounding box center [32, 90] width 31 height 20
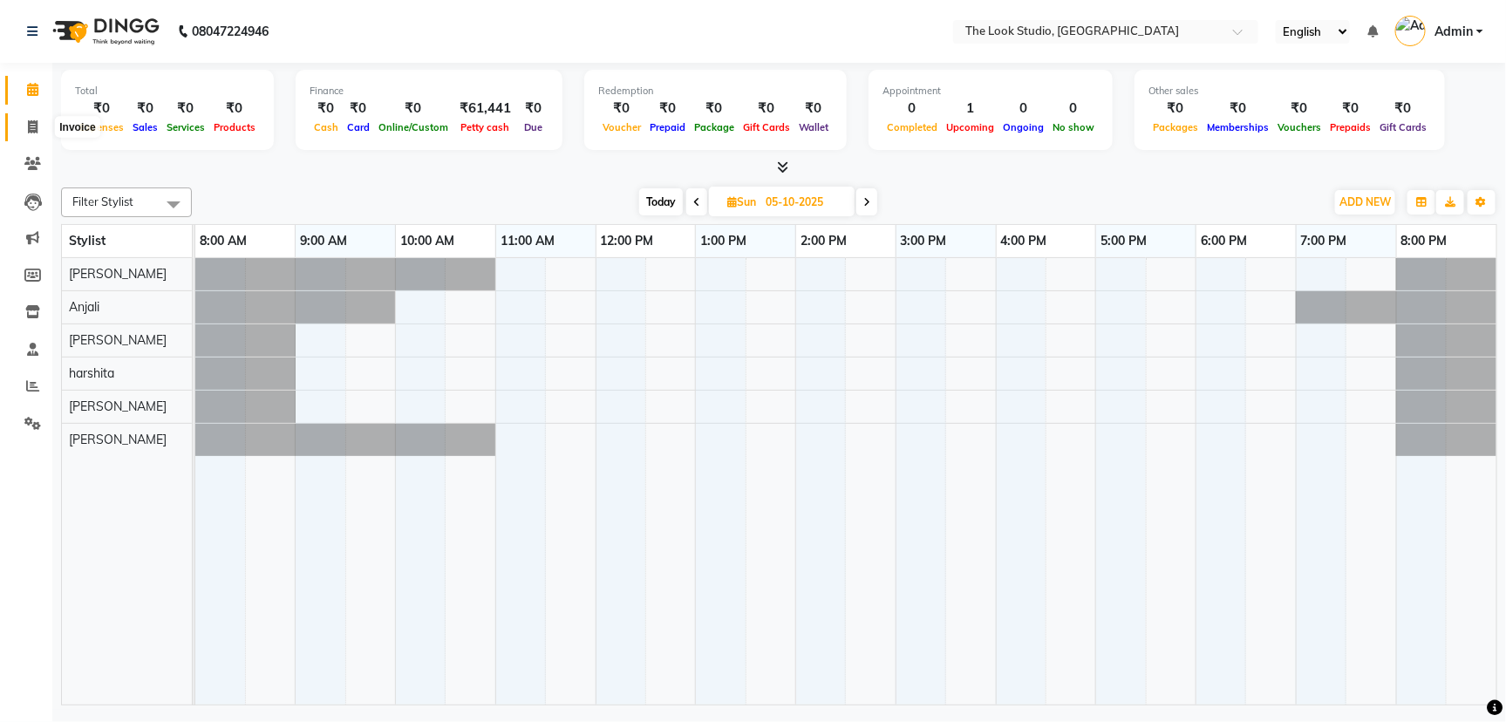
click at [30, 125] on icon at bounding box center [33, 126] width 10 height 13
select select "service"
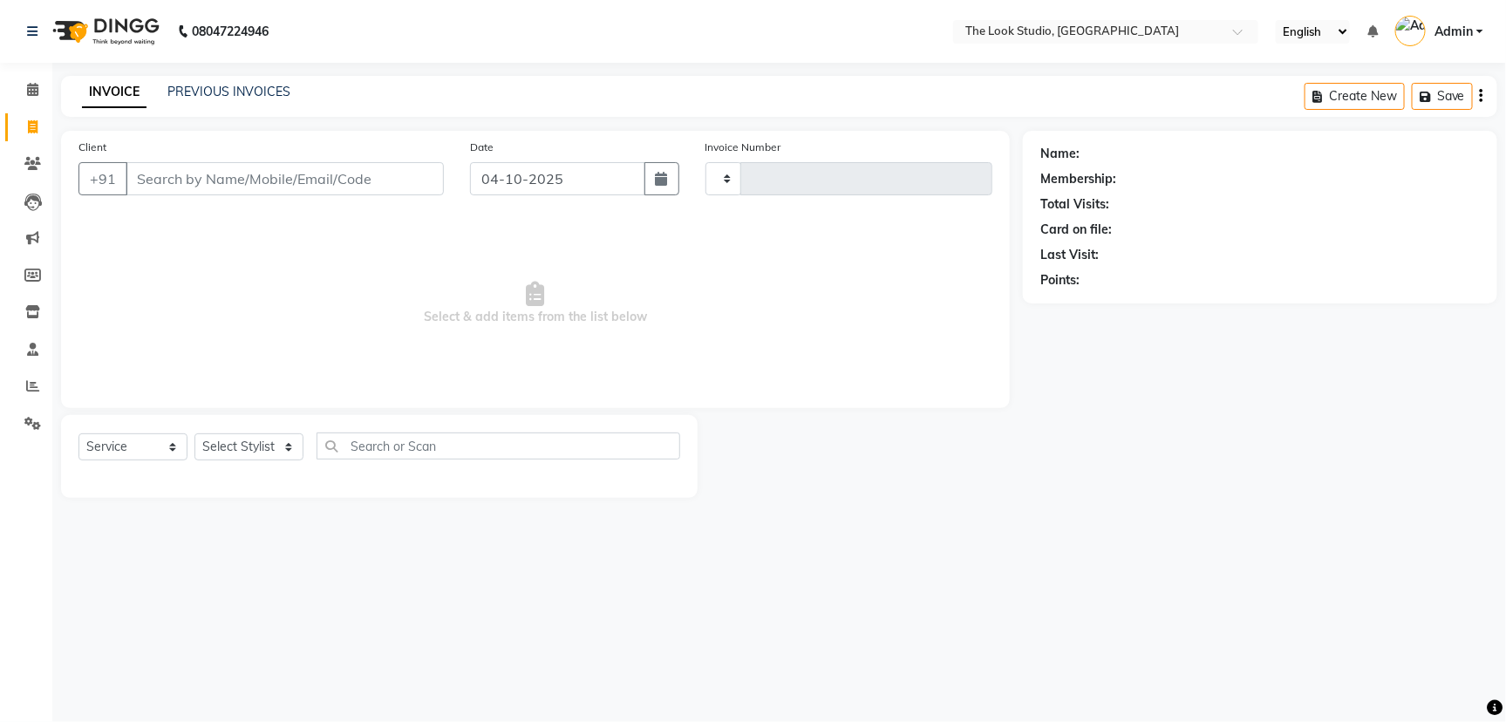
type input "0925"
select select "6149"
select select "product"
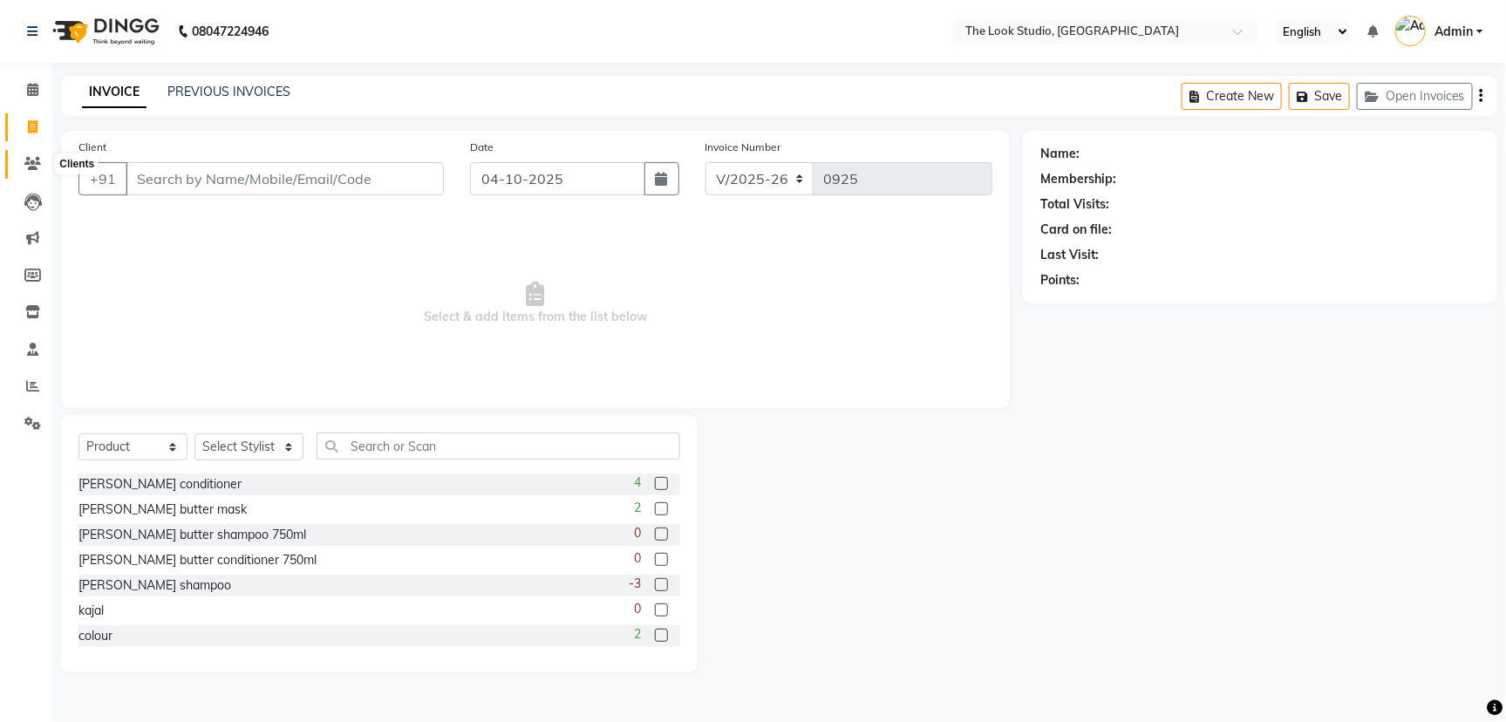
click at [38, 164] on icon at bounding box center [32, 163] width 17 height 13
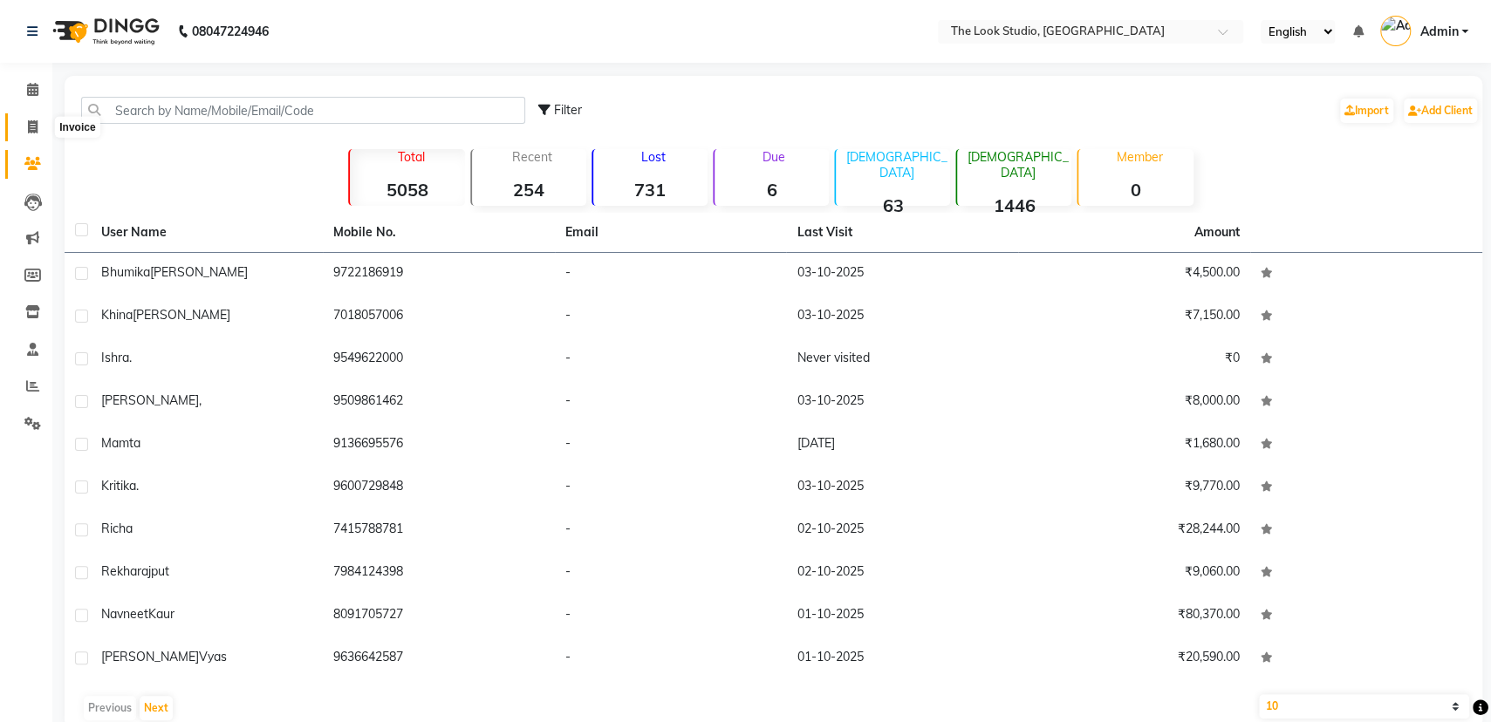
click at [31, 118] on span at bounding box center [32, 128] width 31 height 20
select select "6149"
select select "service"
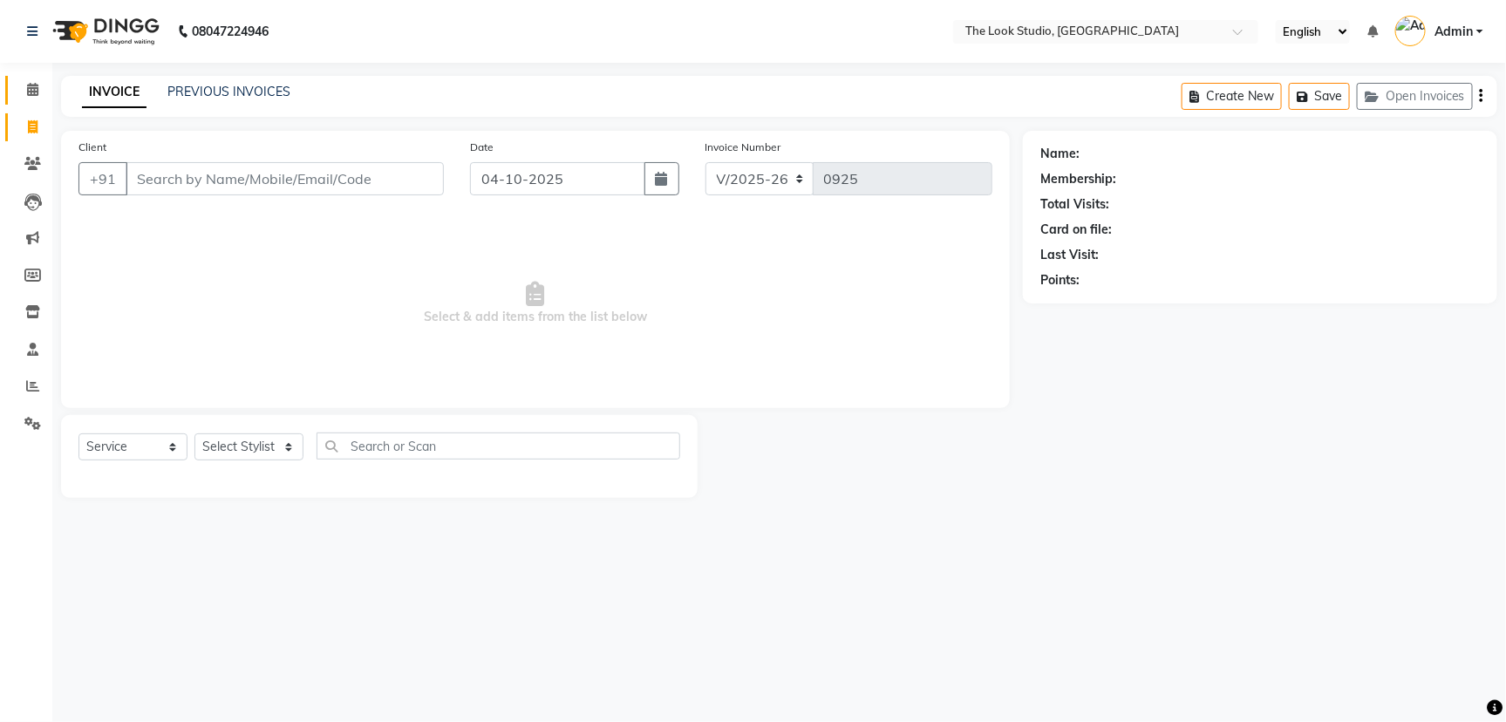
click at [31, 102] on link "Calendar" at bounding box center [26, 90] width 42 height 29
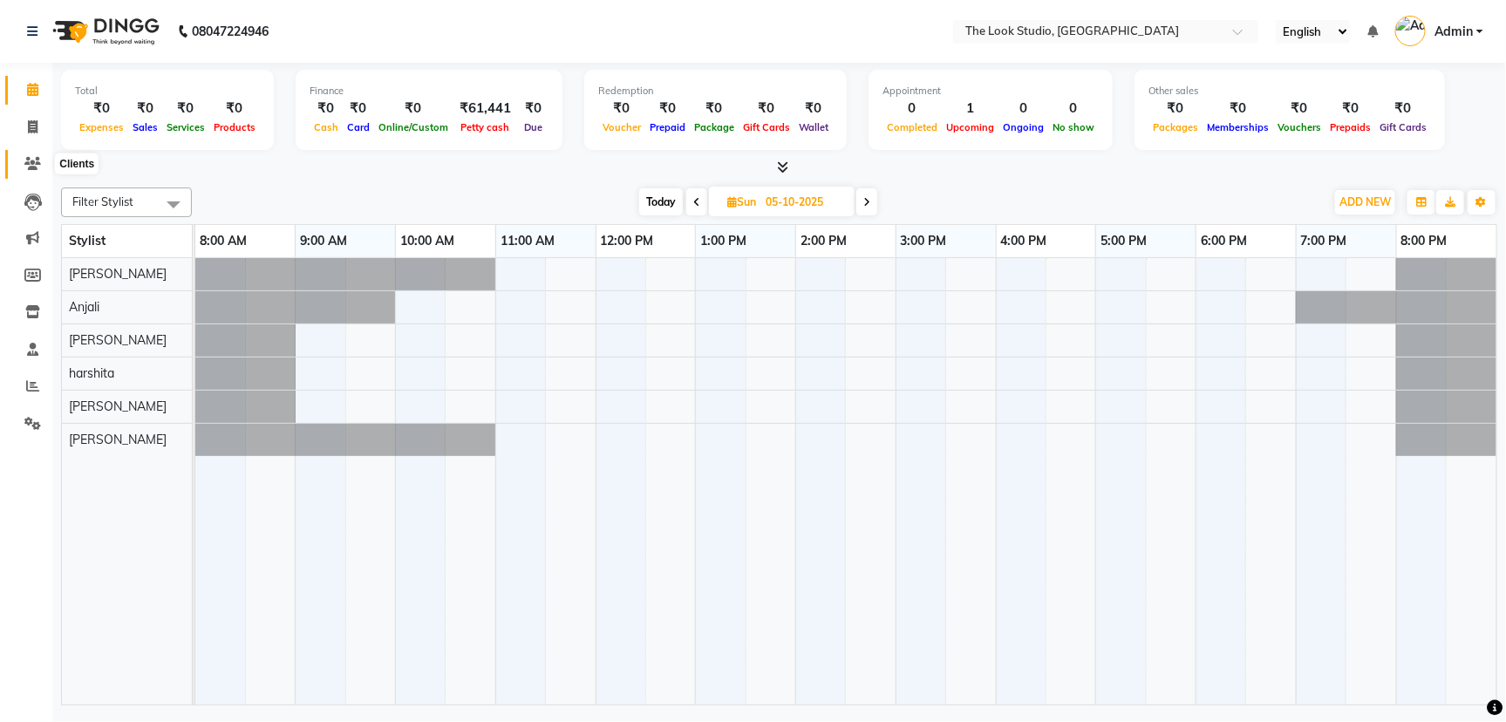
click at [43, 162] on span at bounding box center [32, 164] width 31 height 20
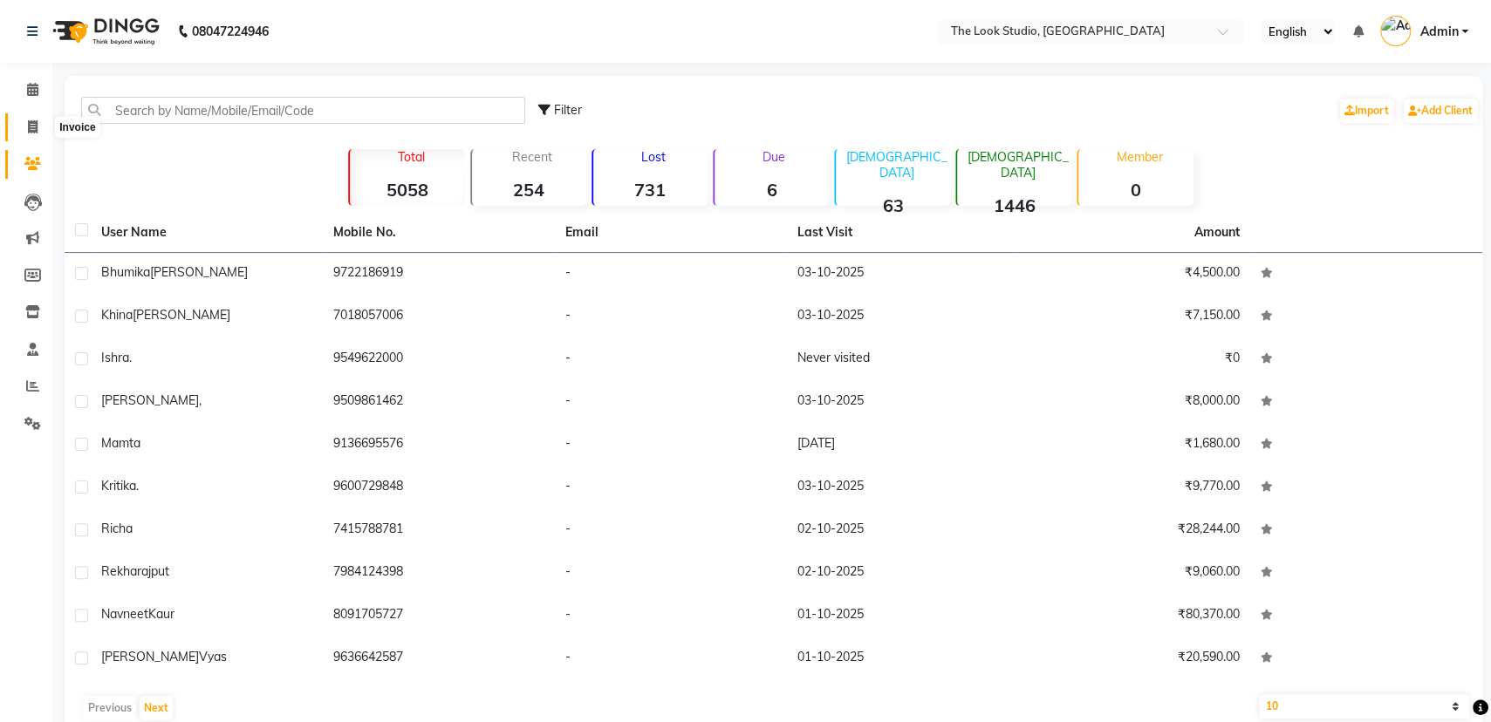
click at [38, 130] on span at bounding box center [32, 128] width 31 height 20
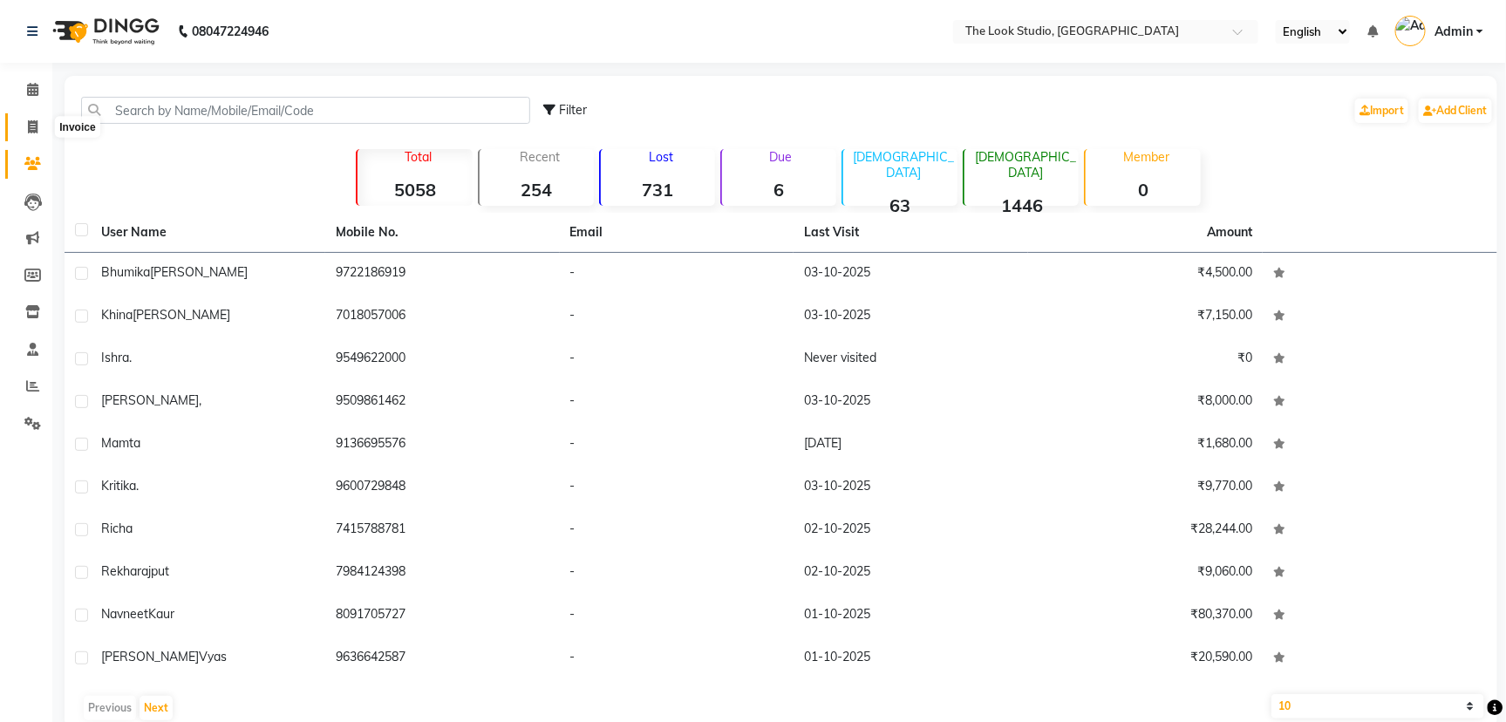
select select "service"
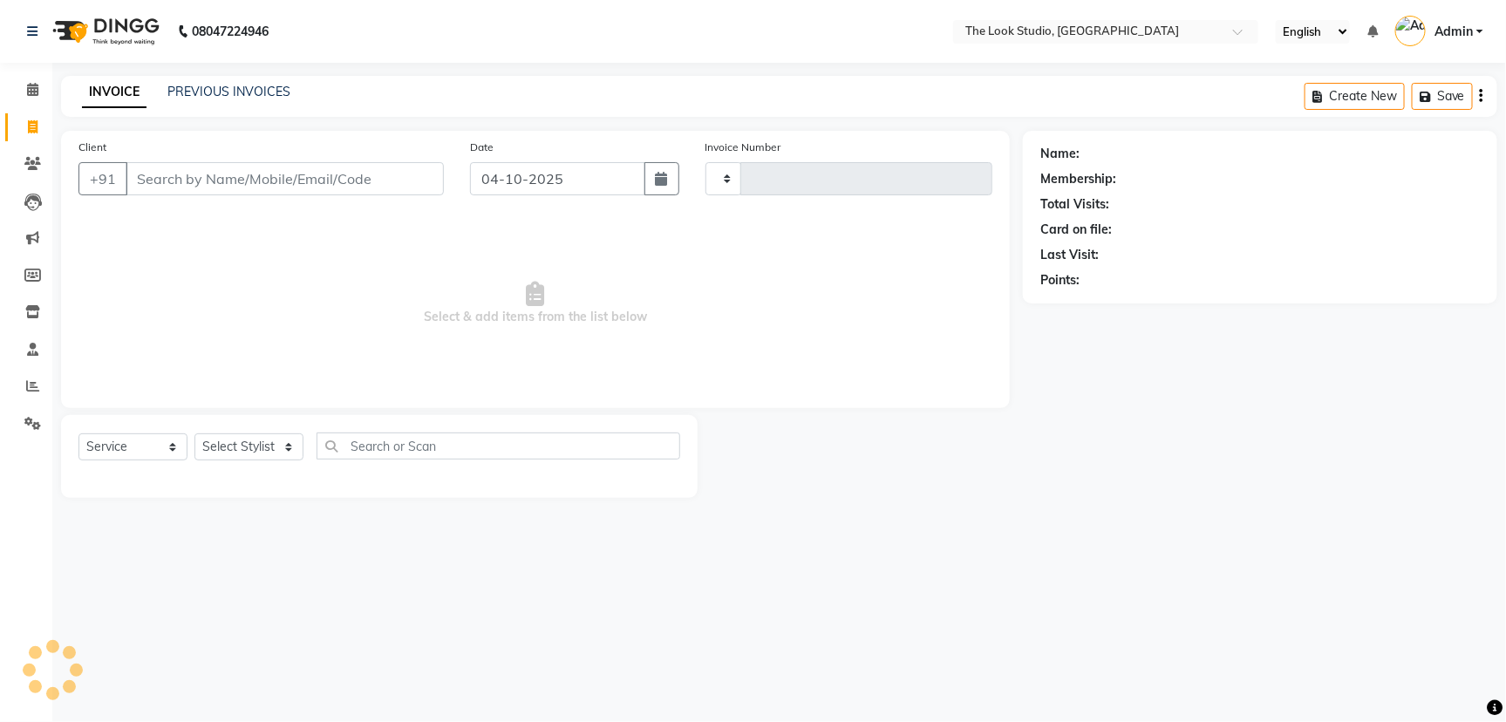
type input "0925"
select select "6149"
select select "product"
click at [28, 98] on span at bounding box center [32, 90] width 31 height 20
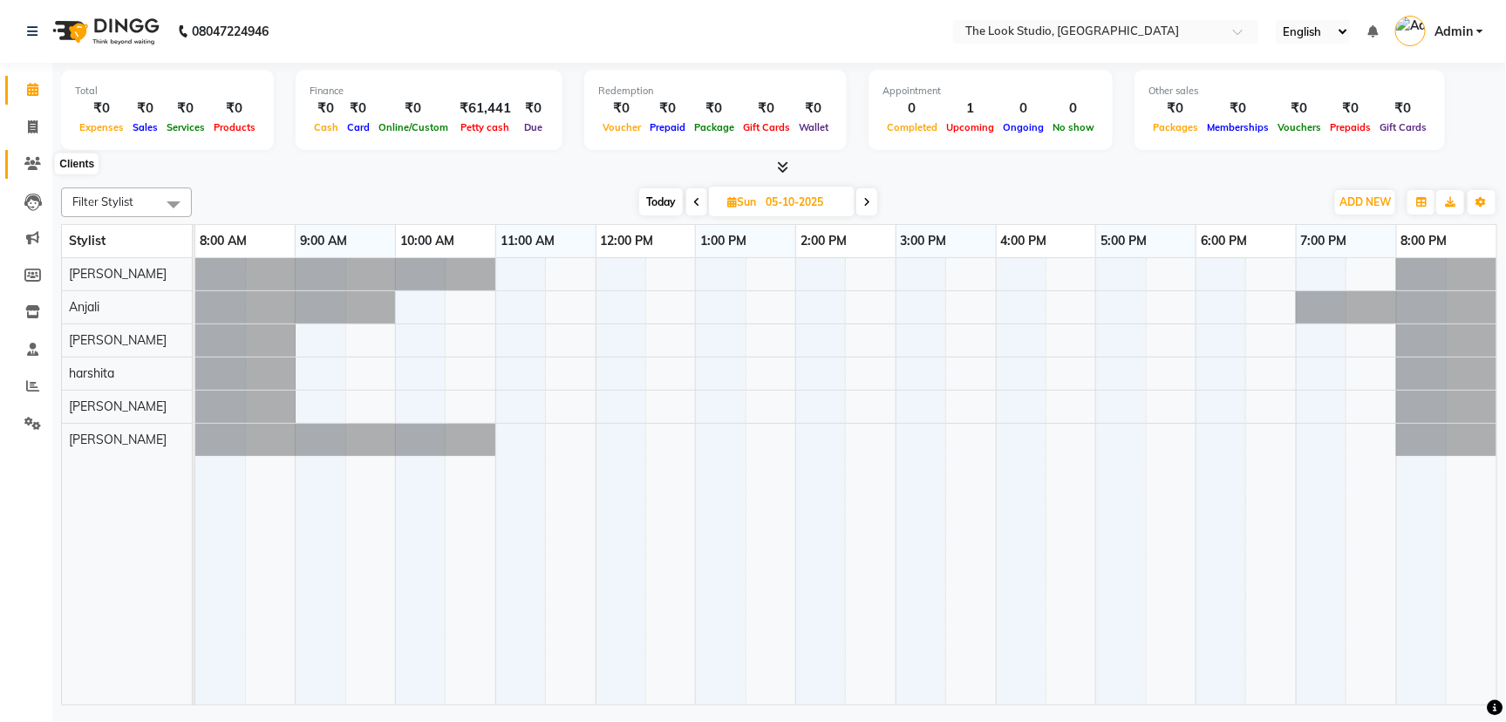
click at [29, 164] on icon at bounding box center [32, 163] width 17 height 13
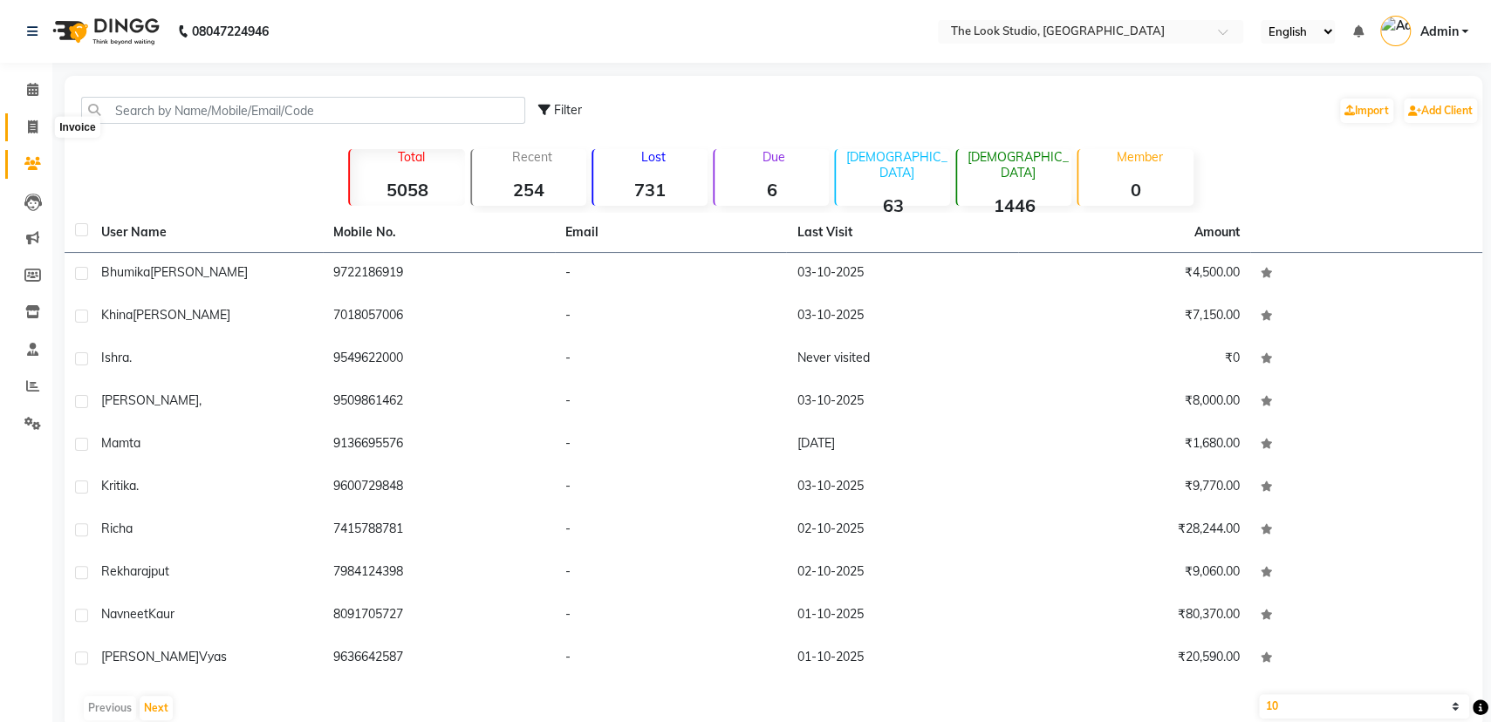
click at [23, 131] on span at bounding box center [32, 128] width 31 height 20
select select "service"
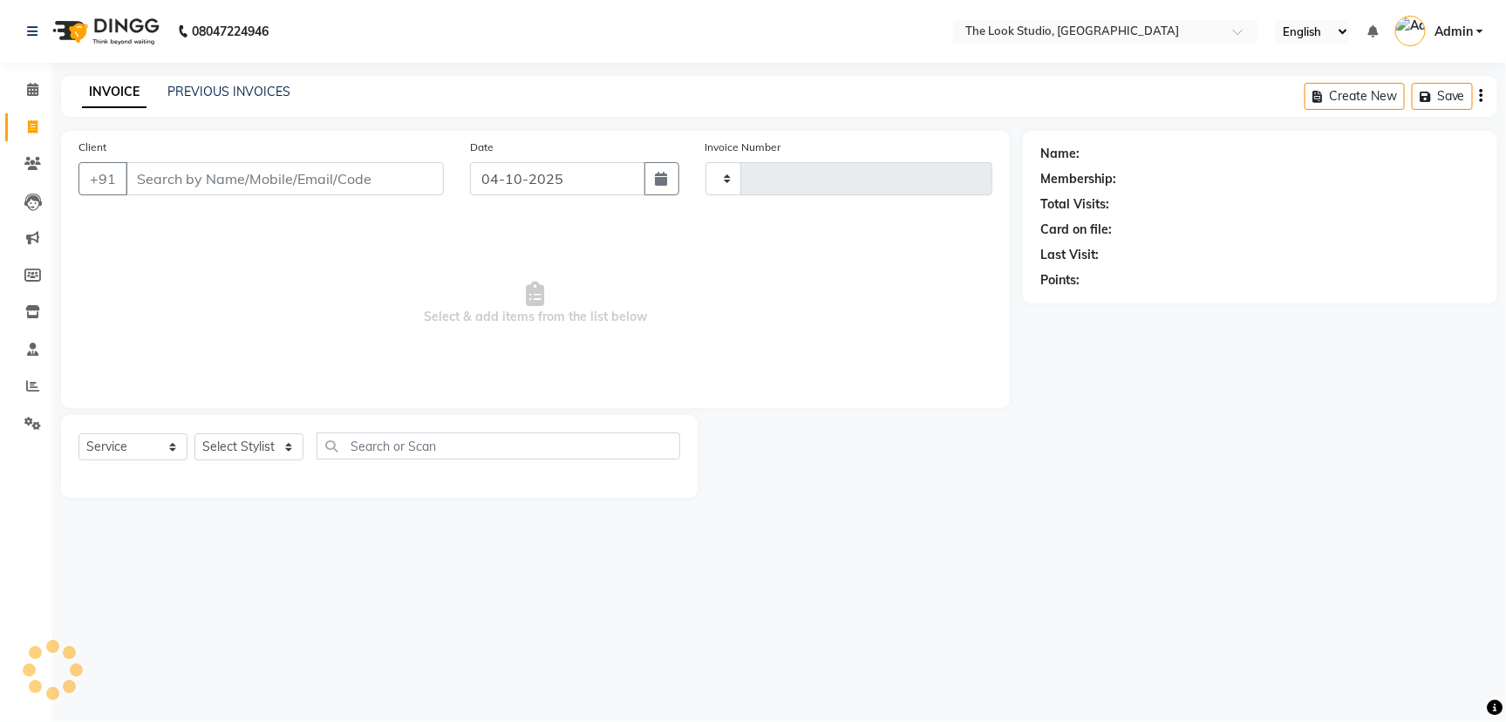
click at [23, 131] on span at bounding box center [32, 128] width 31 height 20
select select "service"
type input "0925"
select select "6149"
select select "product"
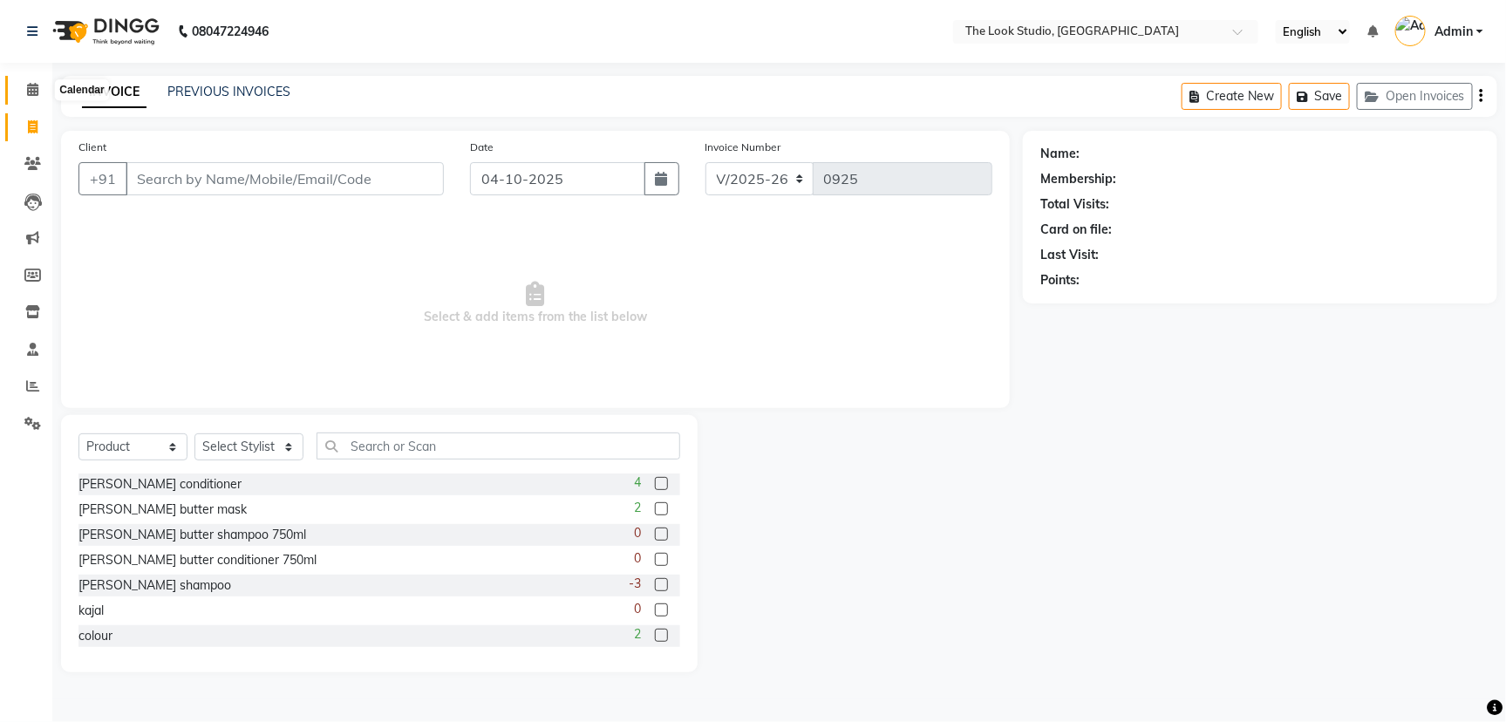
click at [27, 89] on icon at bounding box center [32, 89] width 11 height 13
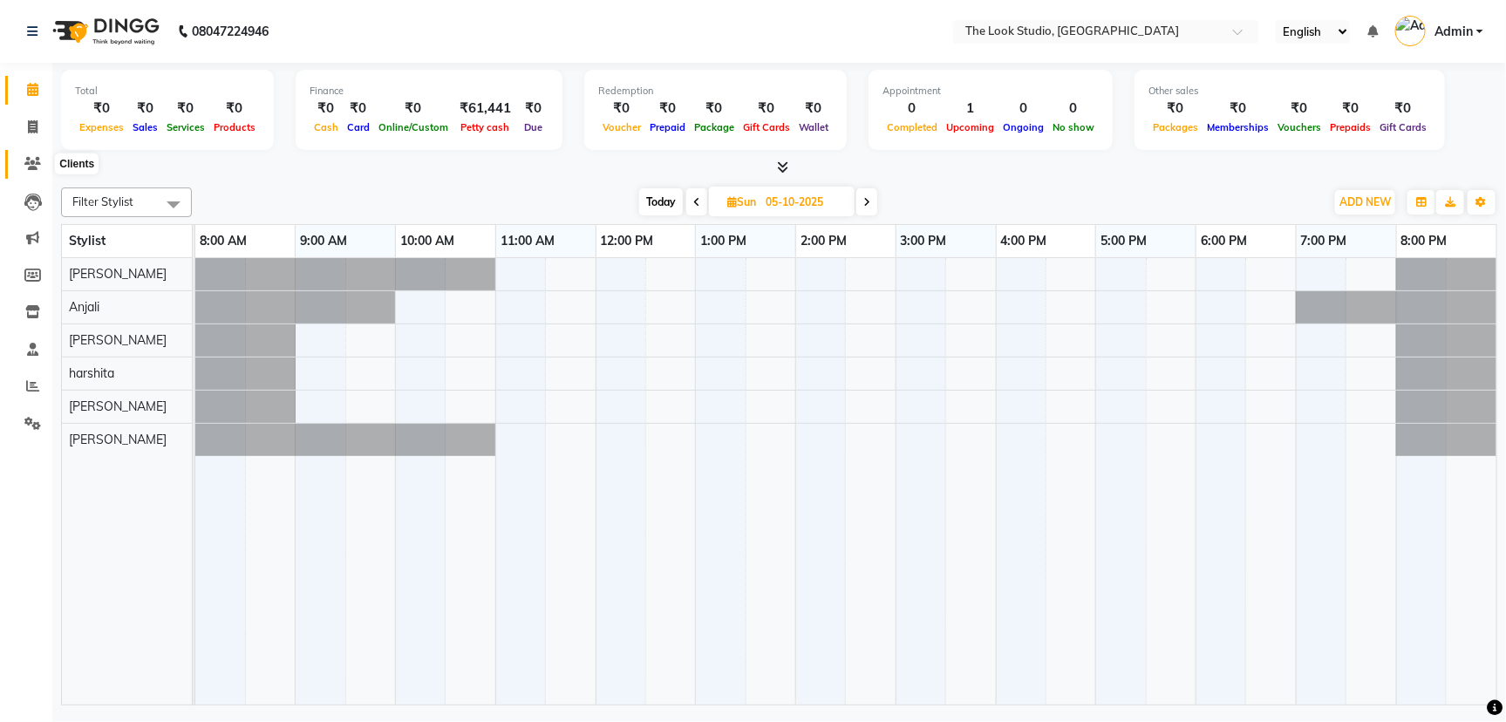
click at [31, 166] on icon at bounding box center [32, 163] width 17 height 13
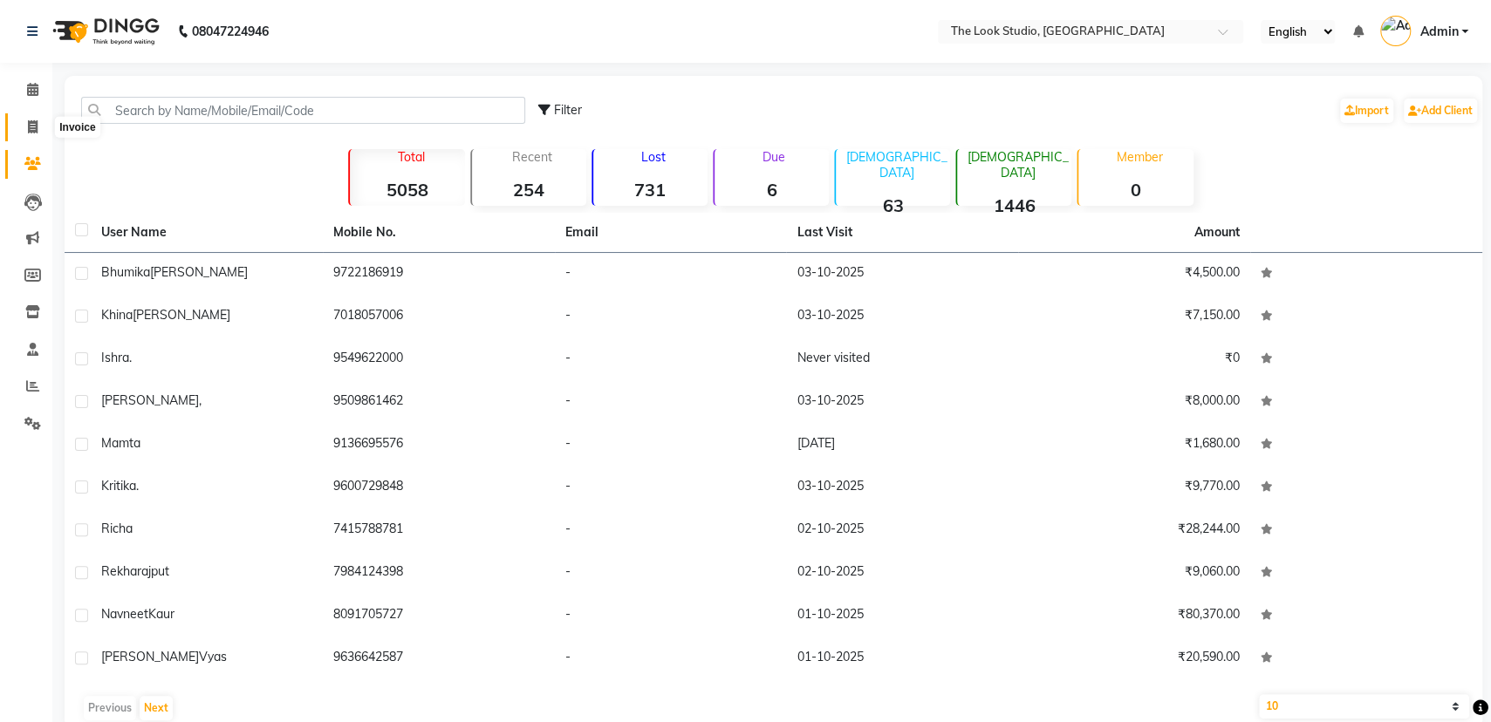
click at [31, 130] on icon at bounding box center [33, 126] width 10 height 13
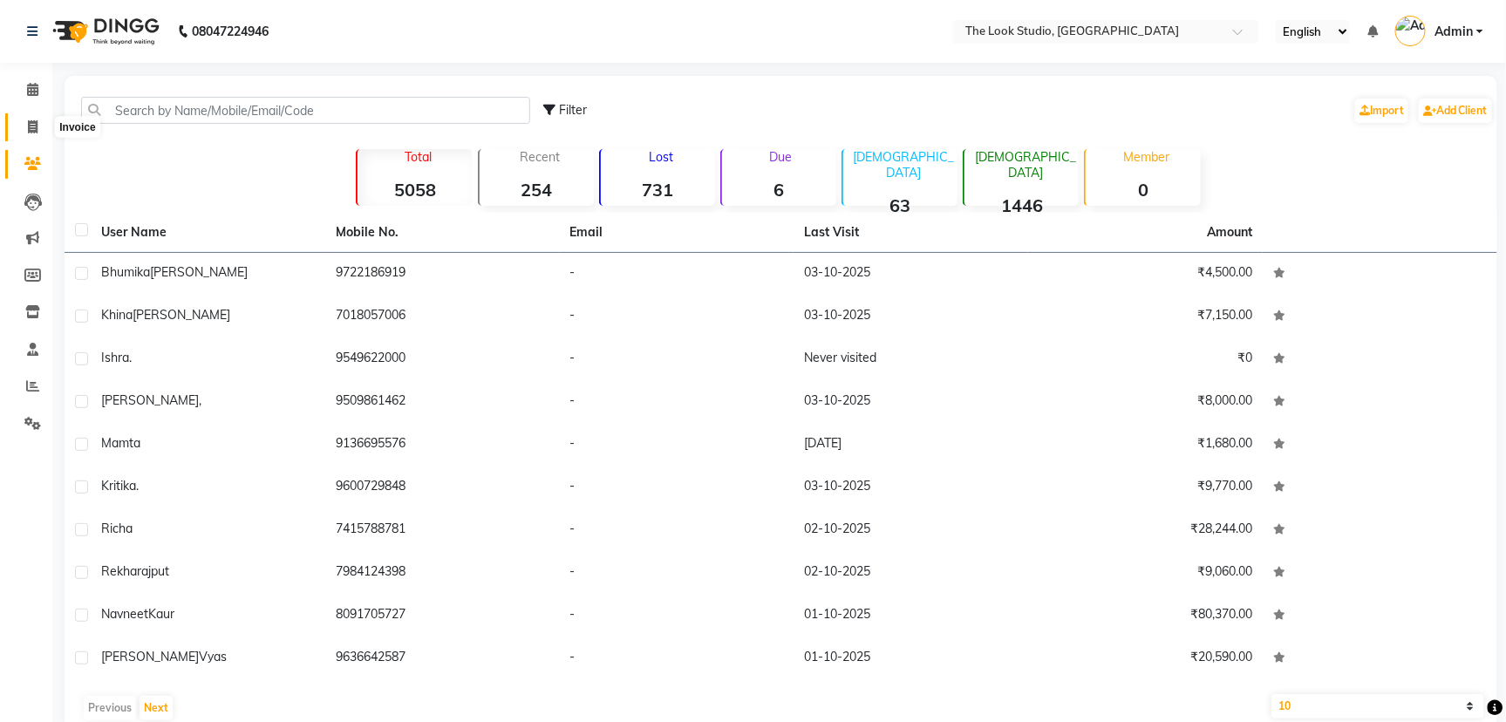
select select "6149"
select select "service"
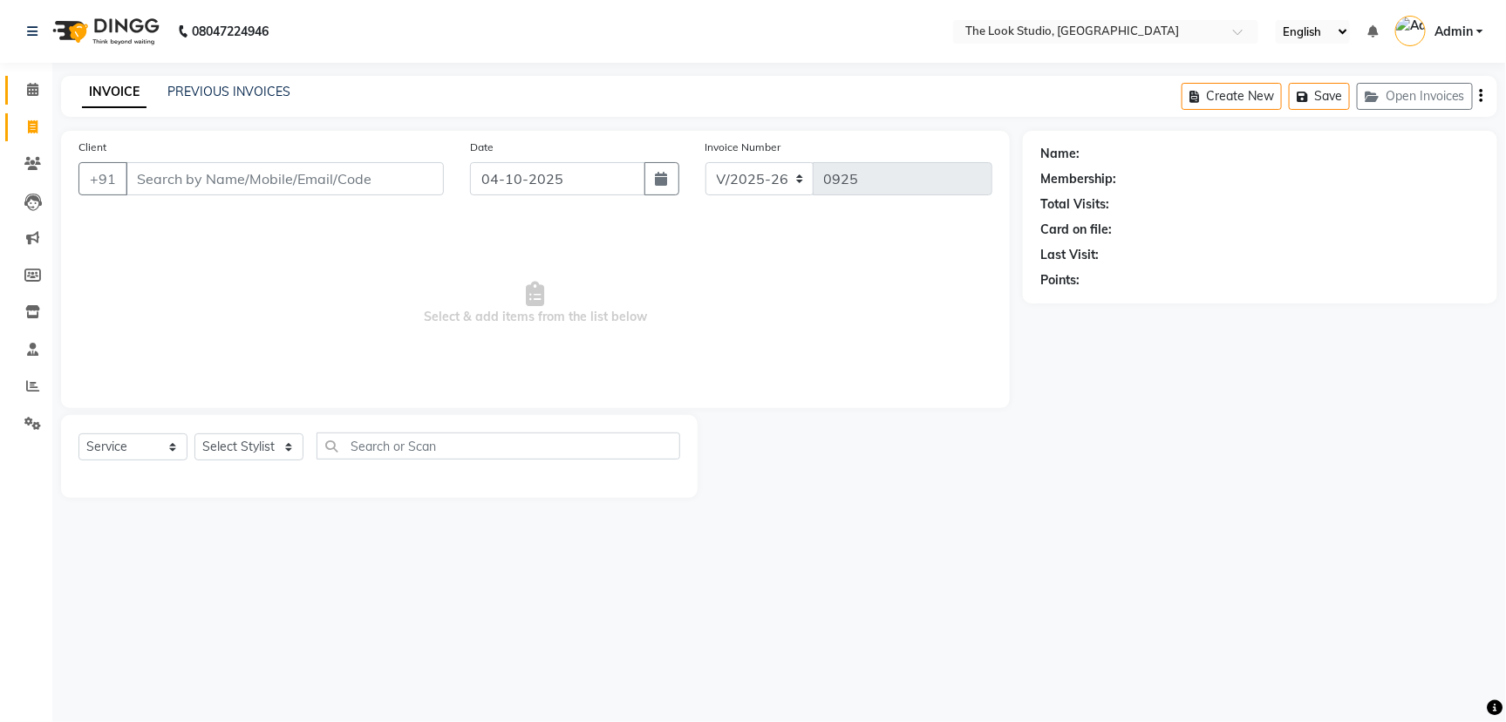
click at [34, 100] on link "Calendar" at bounding box center [26, 90] width 42 height 29
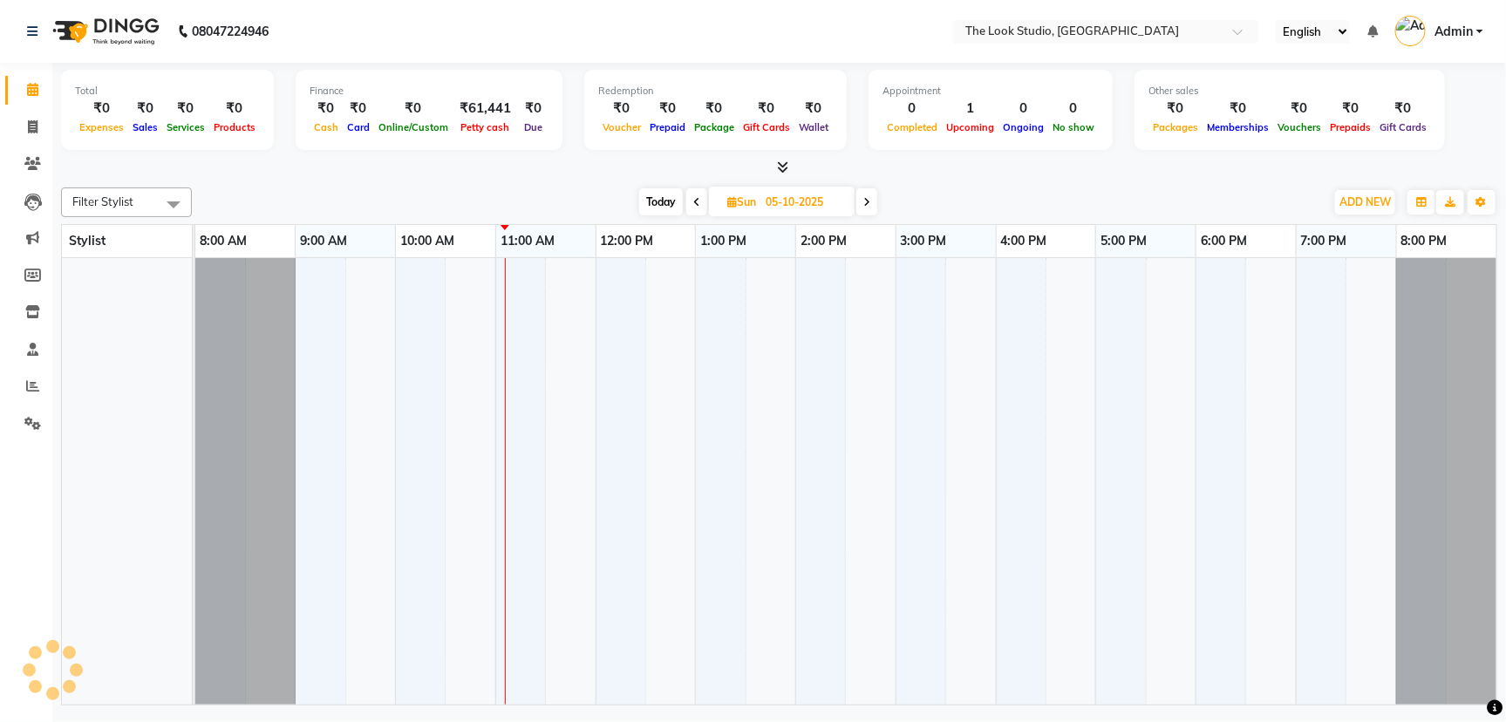
click at [34, 100] on link "Calendar" at bounding box center [26, 90] width 42 height 29
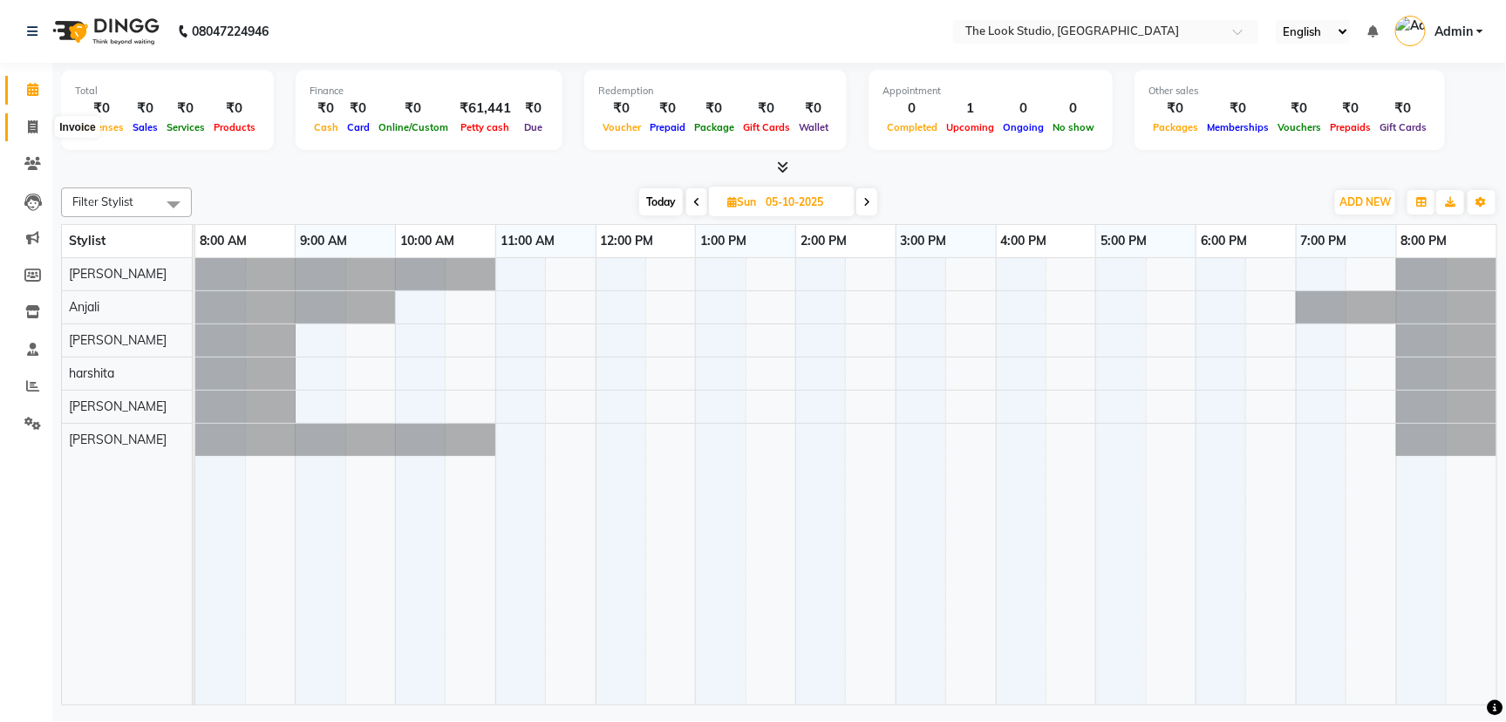
click at [40, 133] on span at bounding box center [32, 128] width 31 height 20
select select "service"
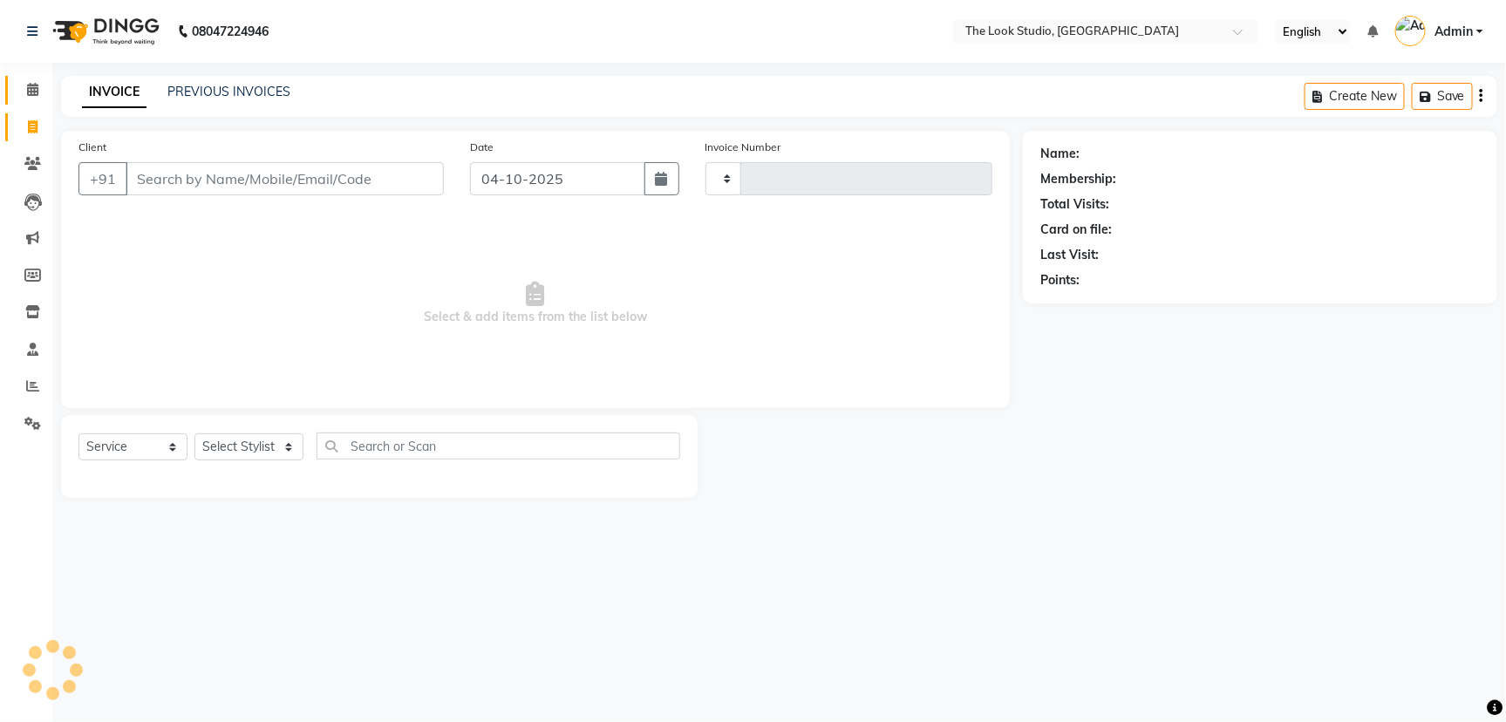
type input "0925"
select select "6149"
select select "product"
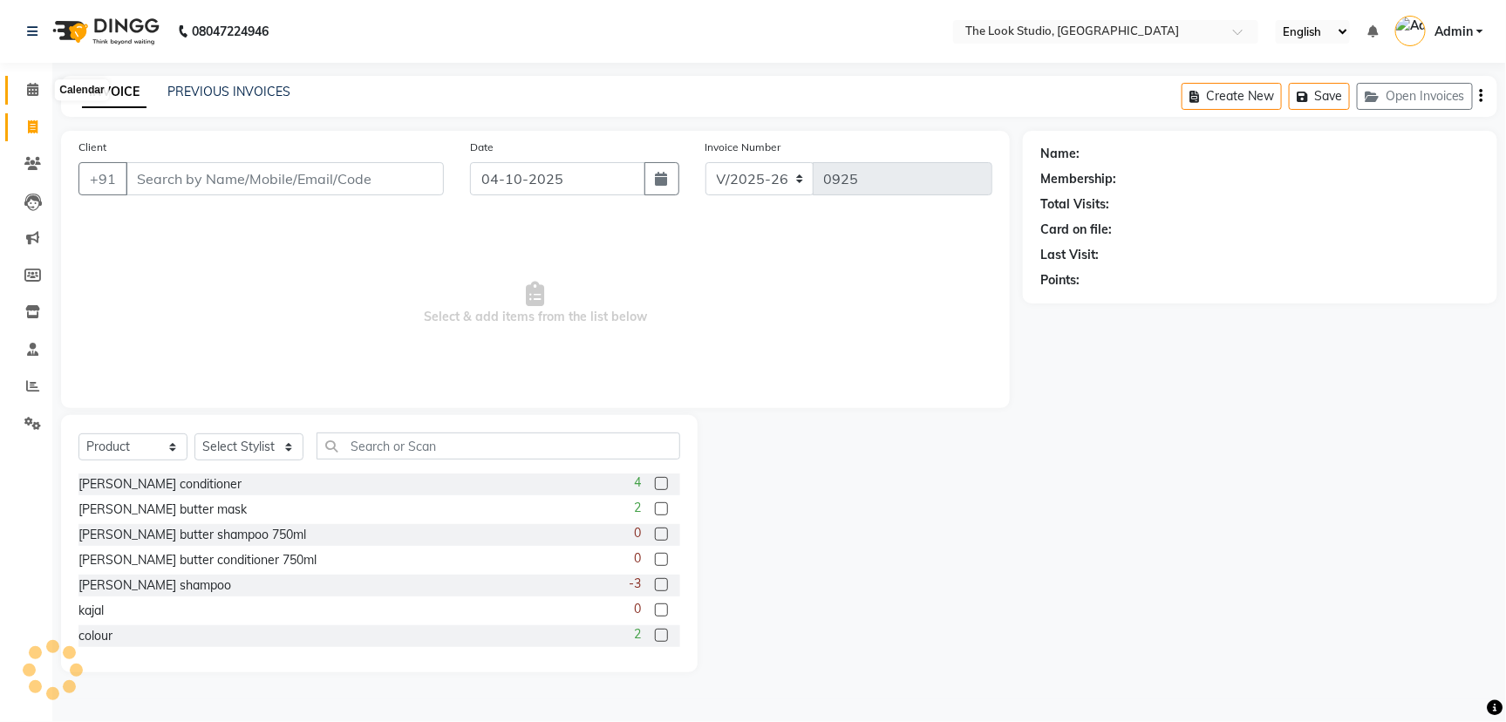
click at [31, 95] on icon at bounding box center [32, 89] width 11 height 13
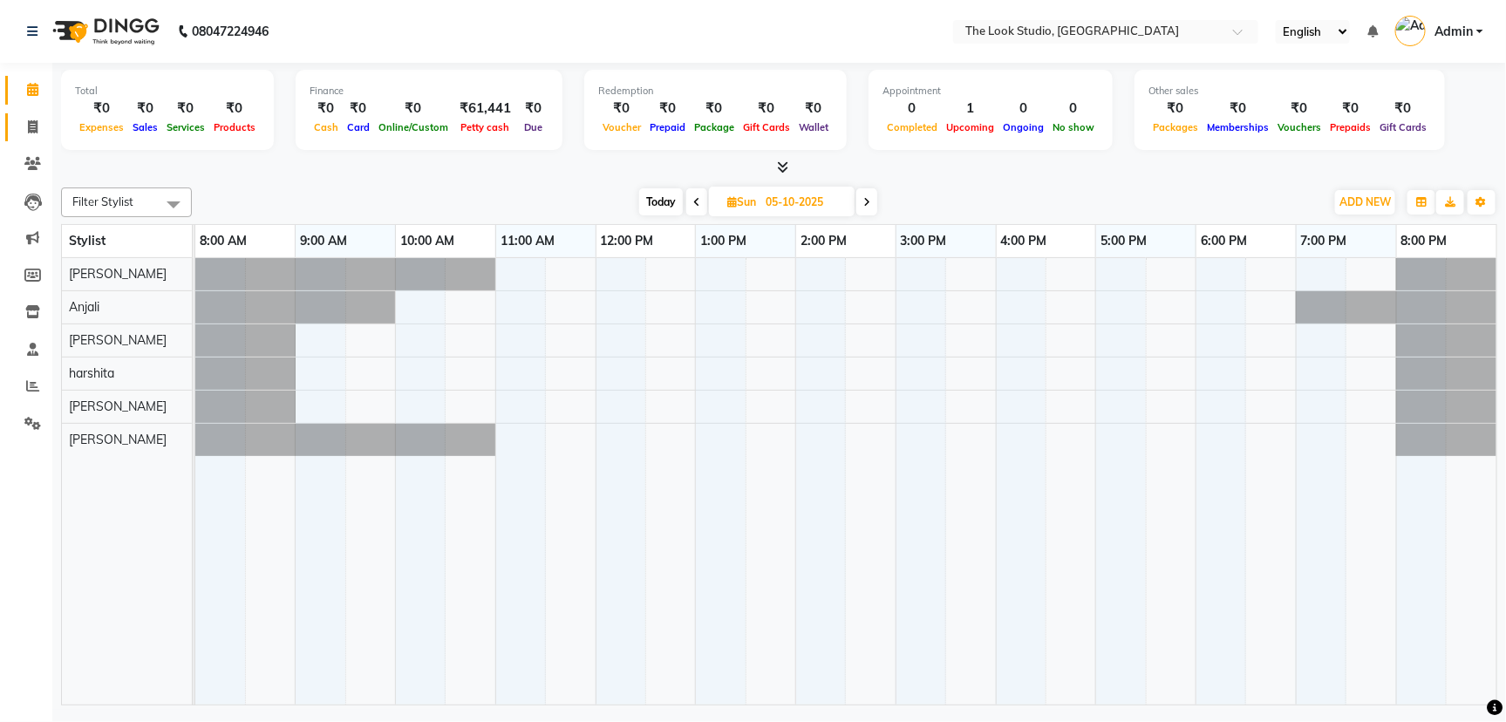
click at [33, 140] on link "Invoice" at bounding box center [26, 127] width 42 height 29
select select "service"
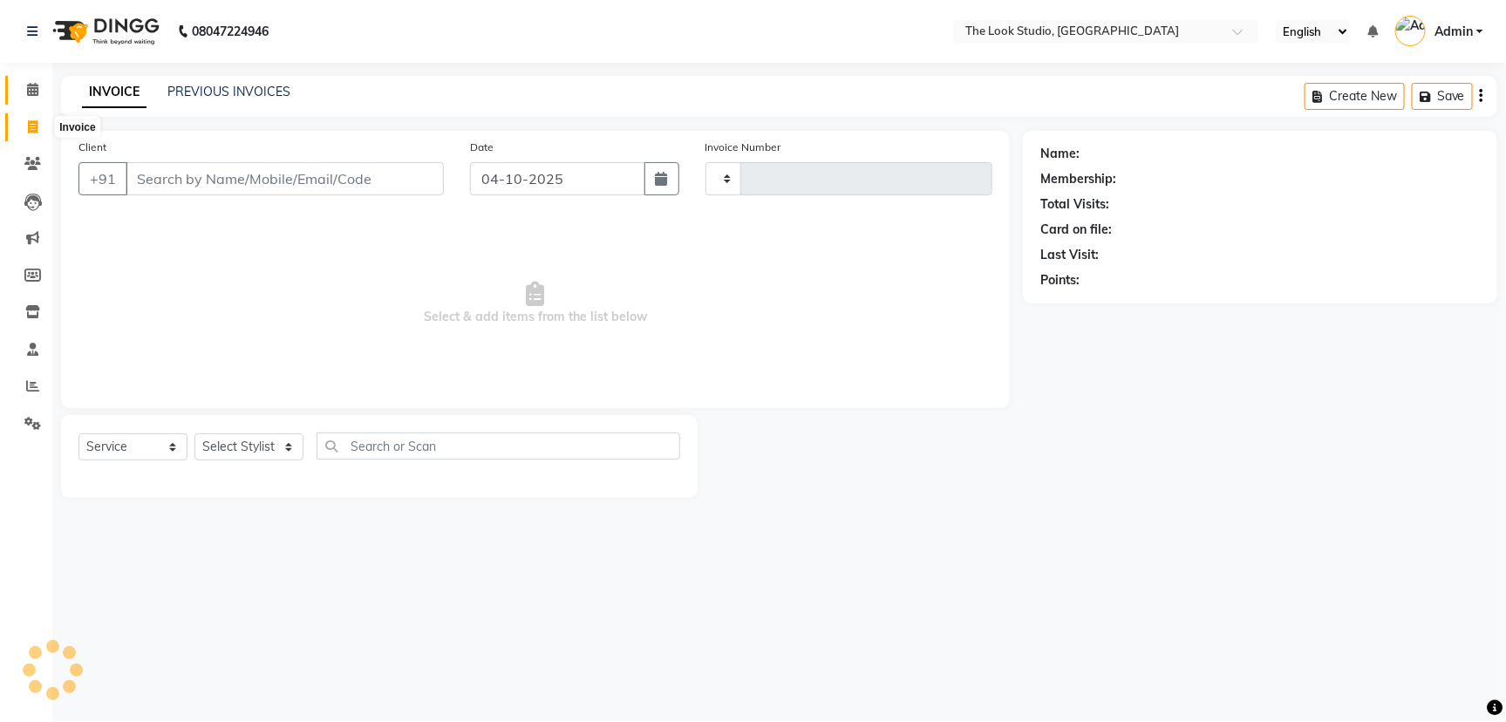
type input "0925"
click at [33, 133] on icon at bounding box center [33, 126] width 10 height 13
select select "service"
type input "0925"
select select "6149"
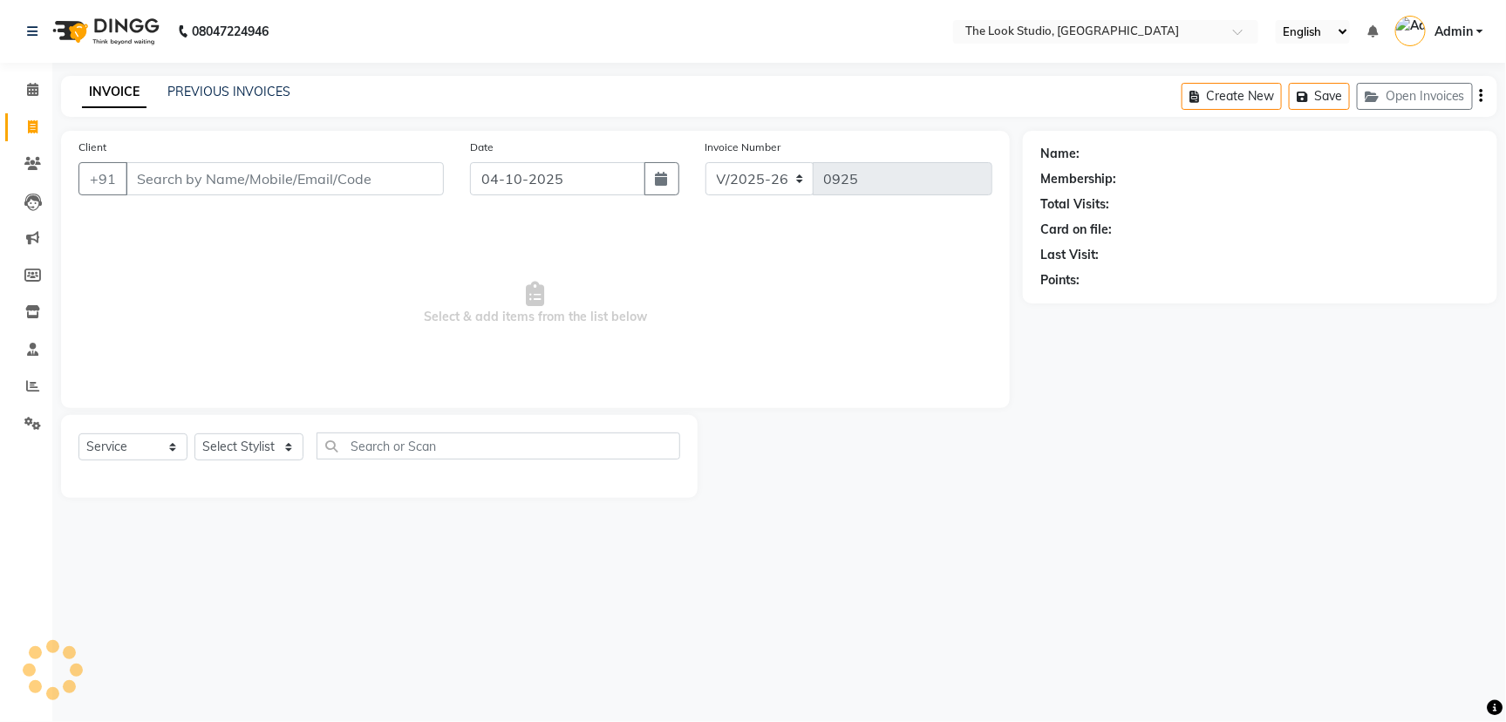
select select "product"
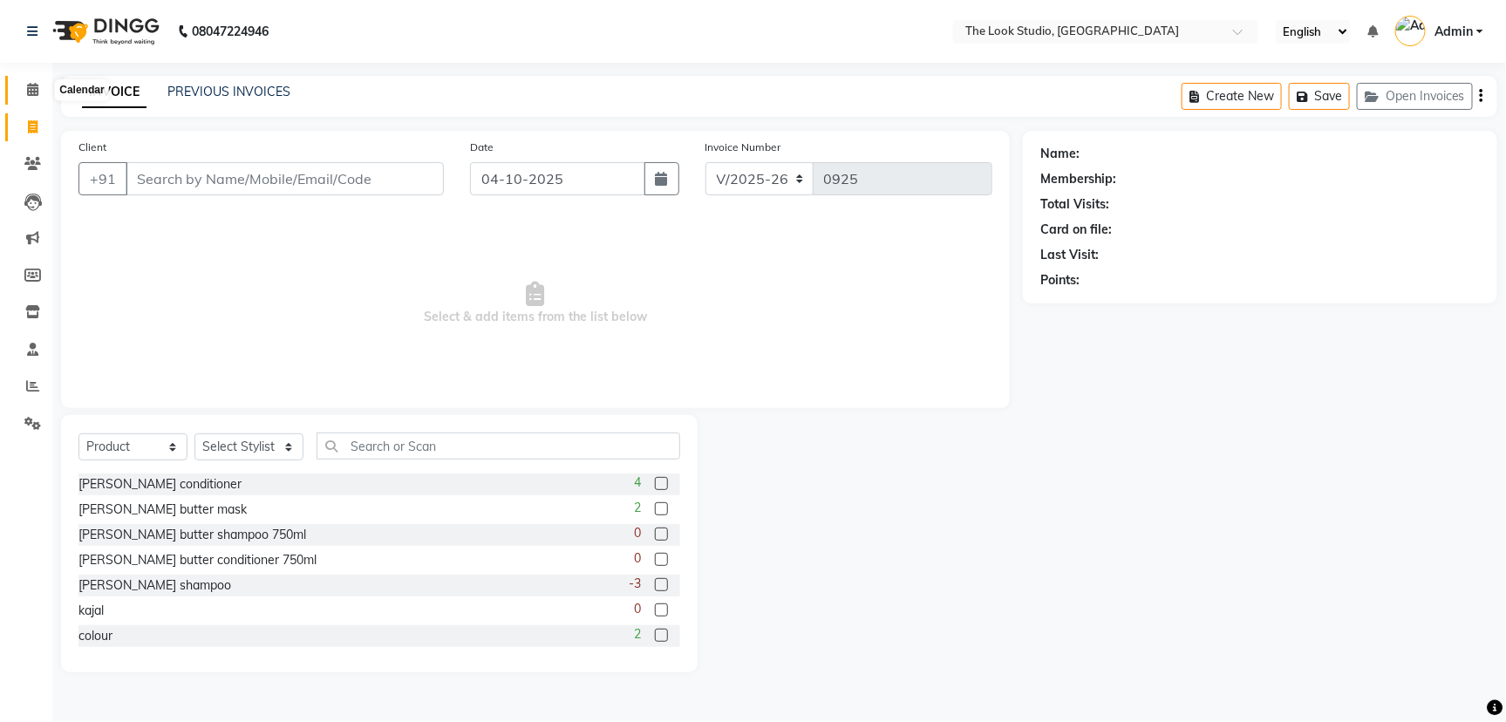
click at [28, 90] on icon at bounding box center [32, 89] width 11 height 13
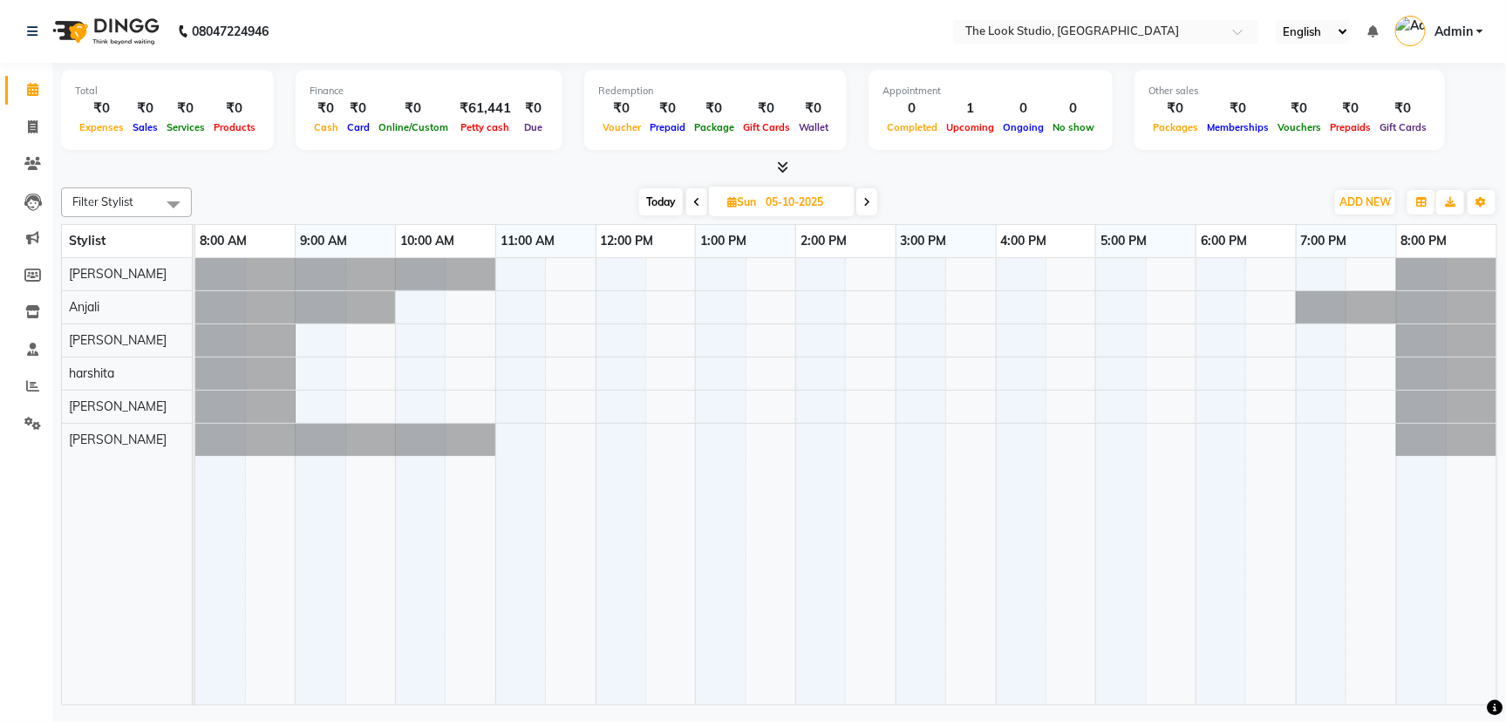
click at [405, 147] on div "Finance ₹0 Cash ₹0 Card ₹0 Online/Custom ₹61,441 [PERSON_NAME] cash ₹0 Due" at bounding box center [429, 110] width 267 height 80
click at [21, 161] on span at bounding box center [32, 164] width 31 height 20
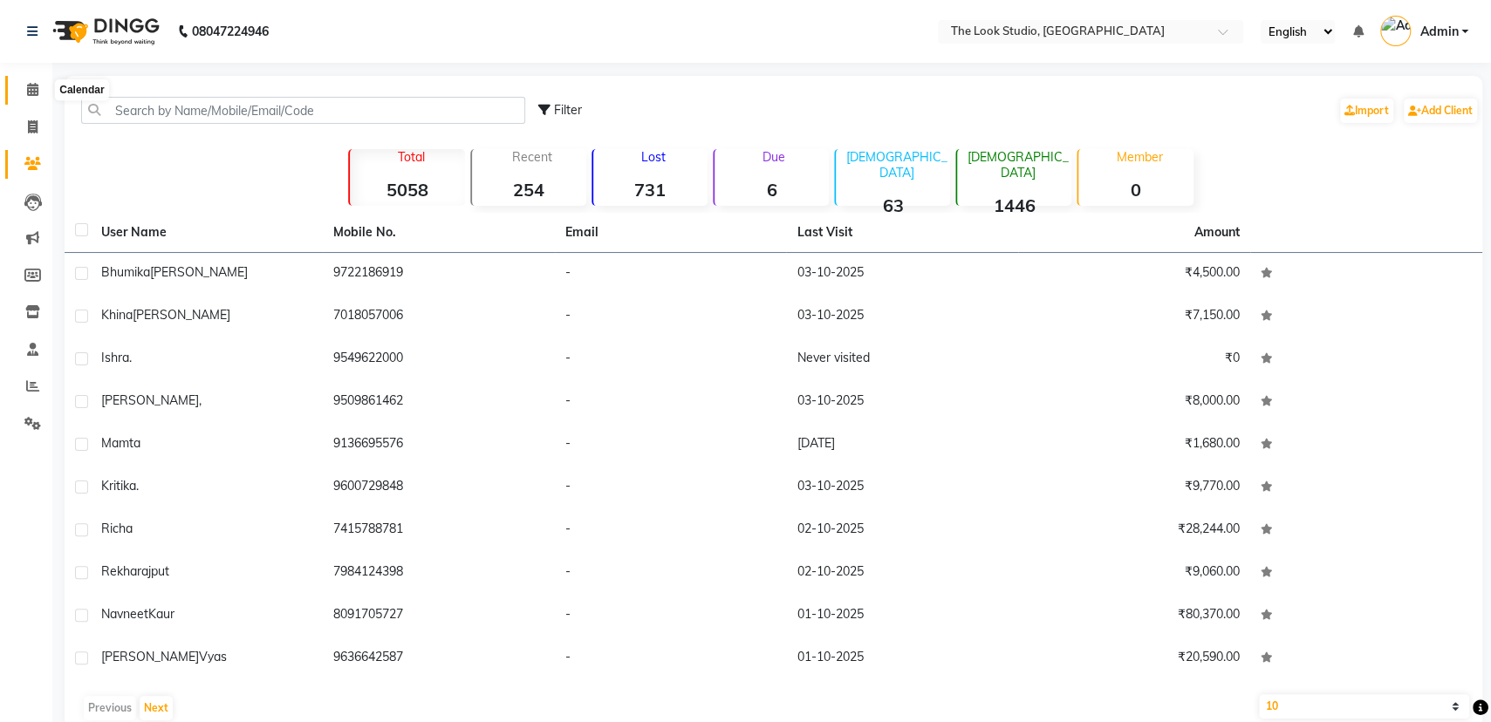
click at [31, 94] on icon at bounding box center [32, 89] width 11 height 13
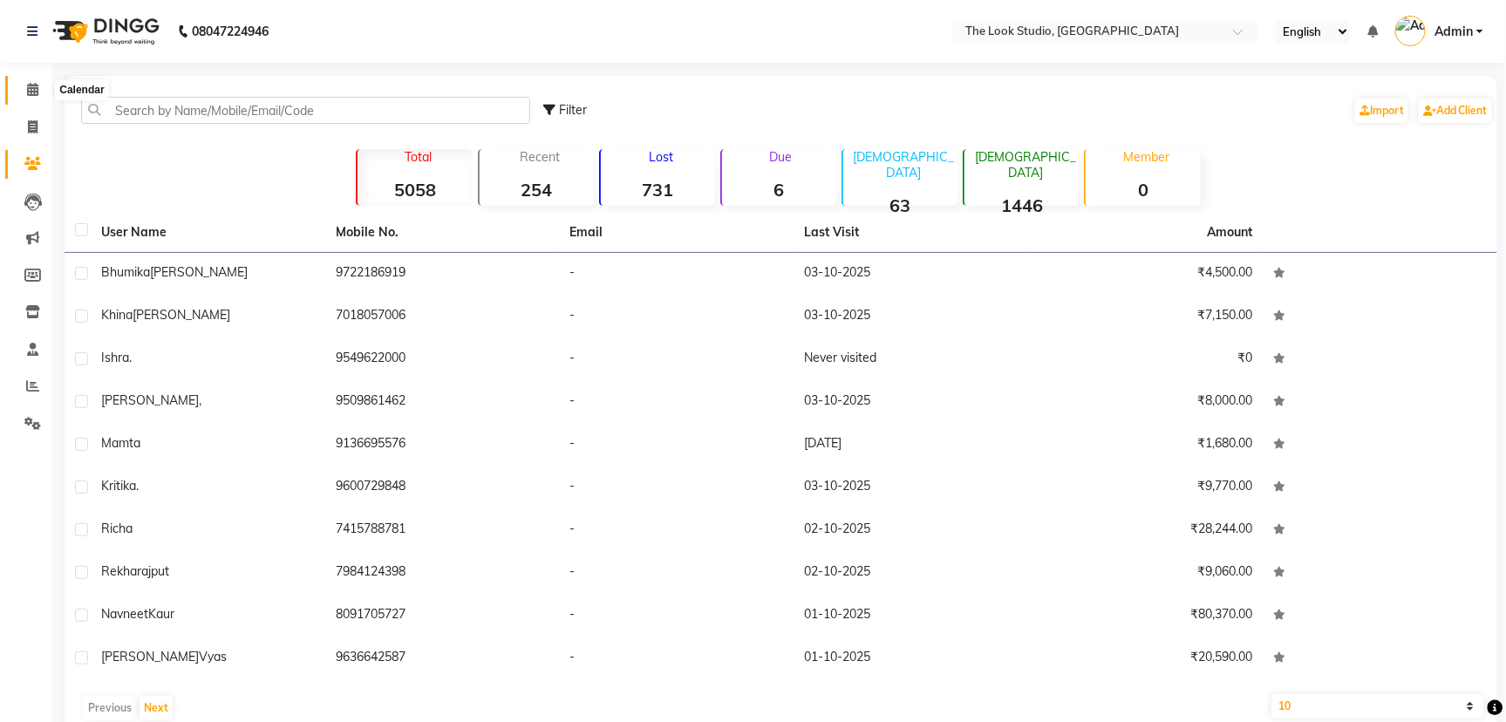
click at [31, 93] on icon at bounding box center [32, 89] width 11 height 13
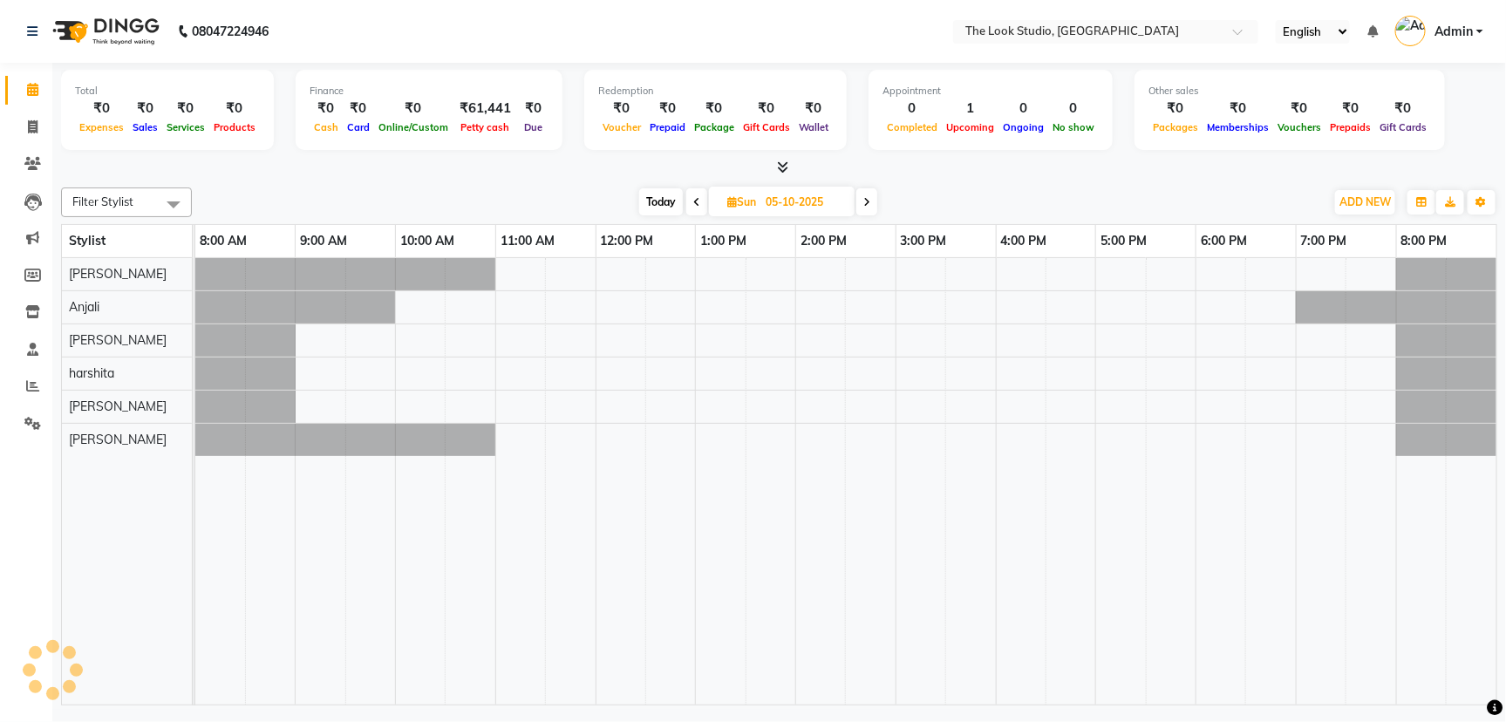
click at [31, 93] on icon at bounding box center [32, 89] width 11 height 13
click at [13, 126] on link "Invoice" at bounding box center [26, 127] width 42 height 29
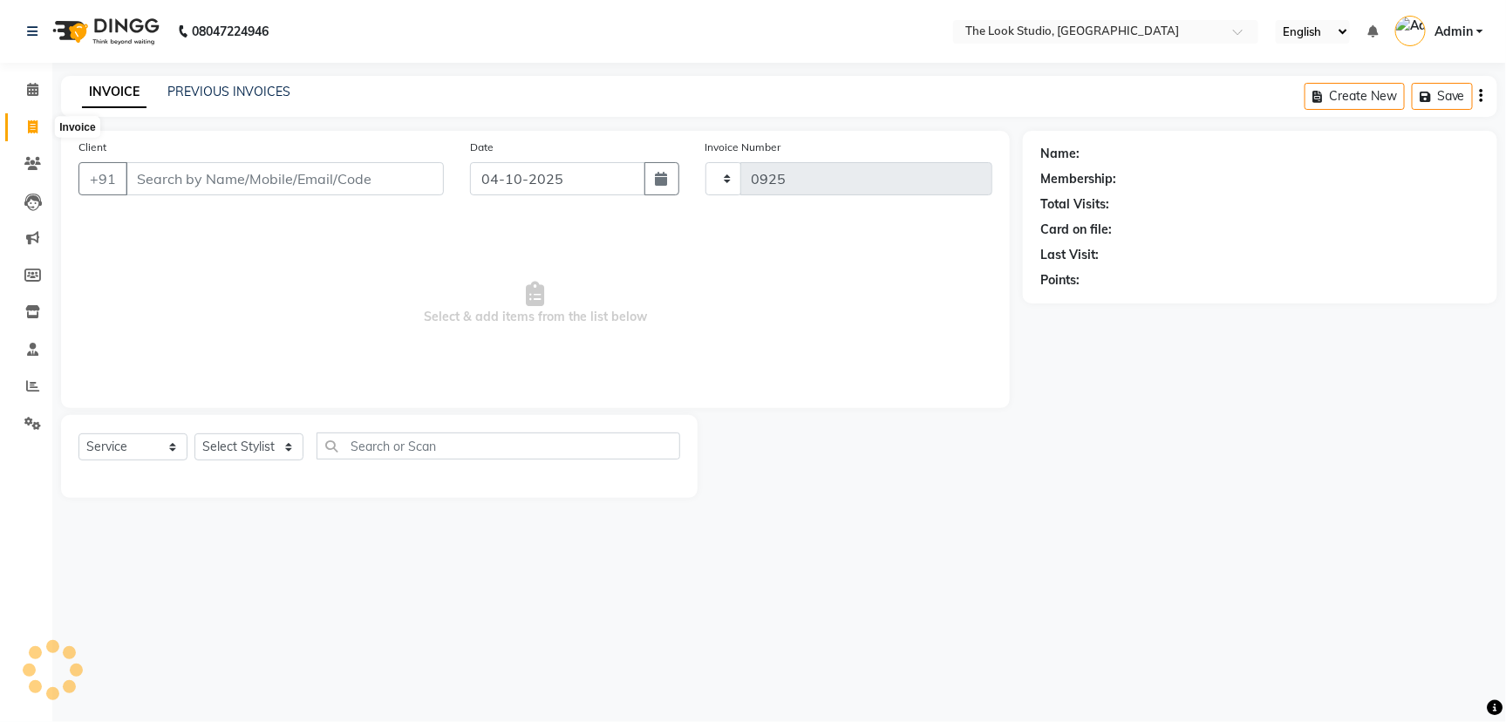
click at [17, 123] on span at bounding box center [32, 128] width 31 height 20
select select "service"
type input "0925"
select select "6149"
click at [24, 119] on span at bounding box center [32, 128] width 31 height 20
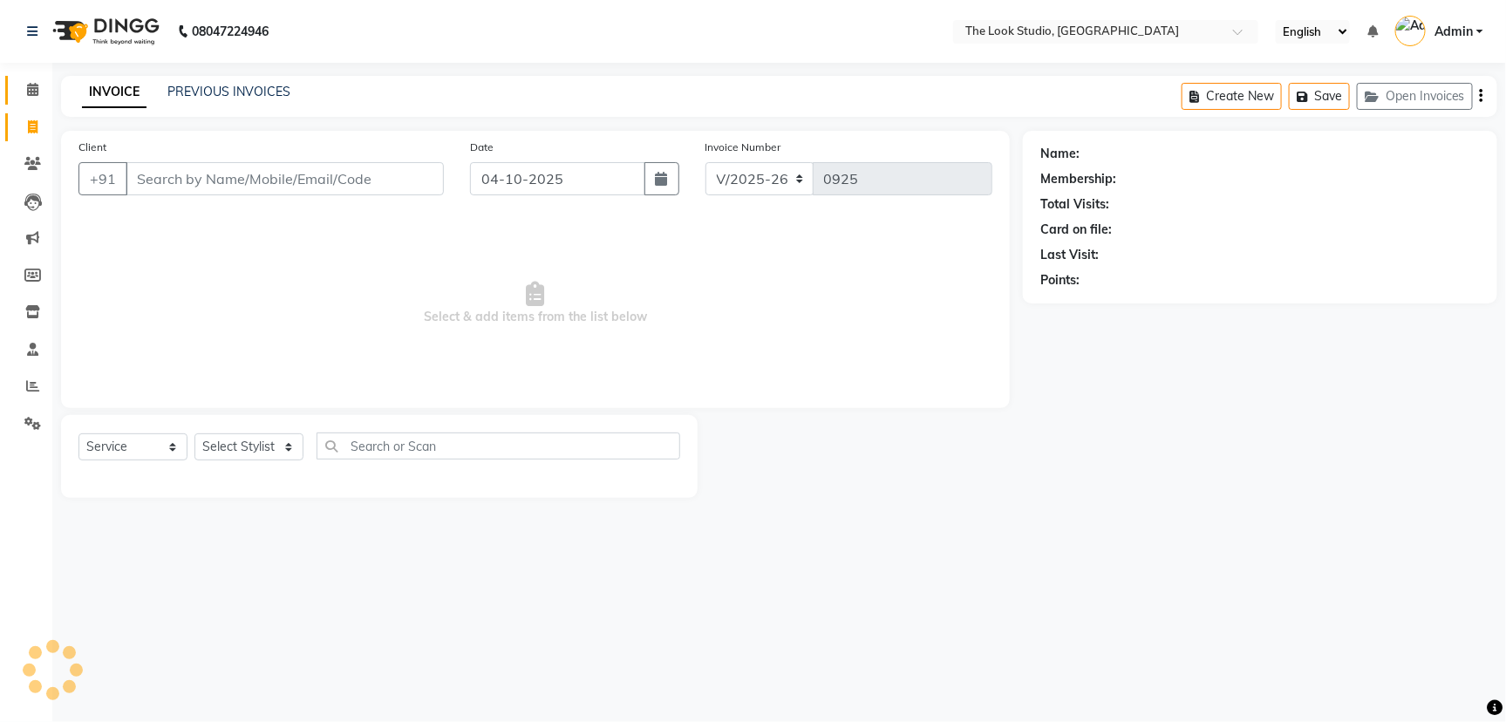
select select "service"
click at [37, 81] on span at bounding box center [32, 90] width 31 height 20
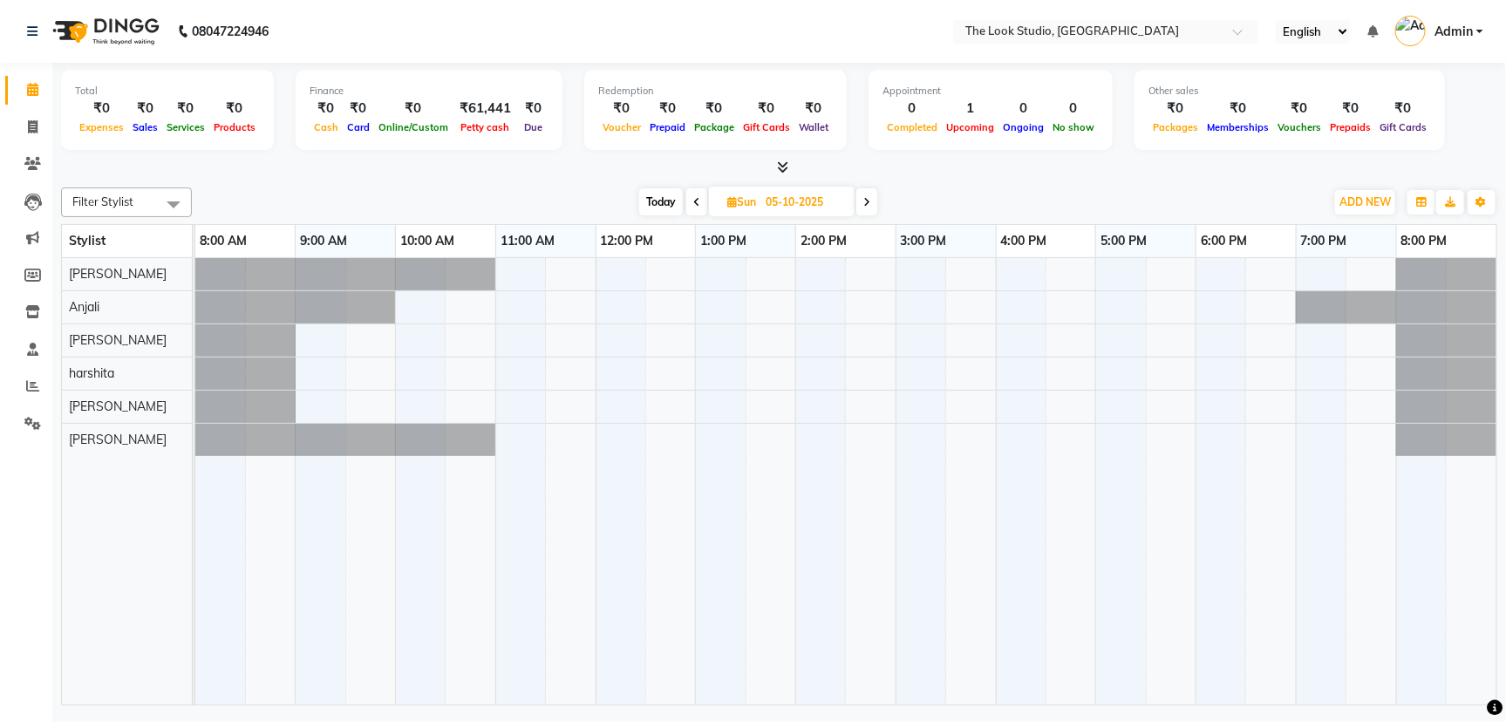
click at [977, 170] on div at bounding box center [779, 168] width 1437 height 18
click at [977, 174] on div at bounding box center [779, 168] width 1437 height 18
click at [954, 201] on div "[DATE] [DATE]" at bounding box center [759, 202] width 1116 height 26
click at [34, 93] on icon at bounding box center [32, 89] width 11 height 13
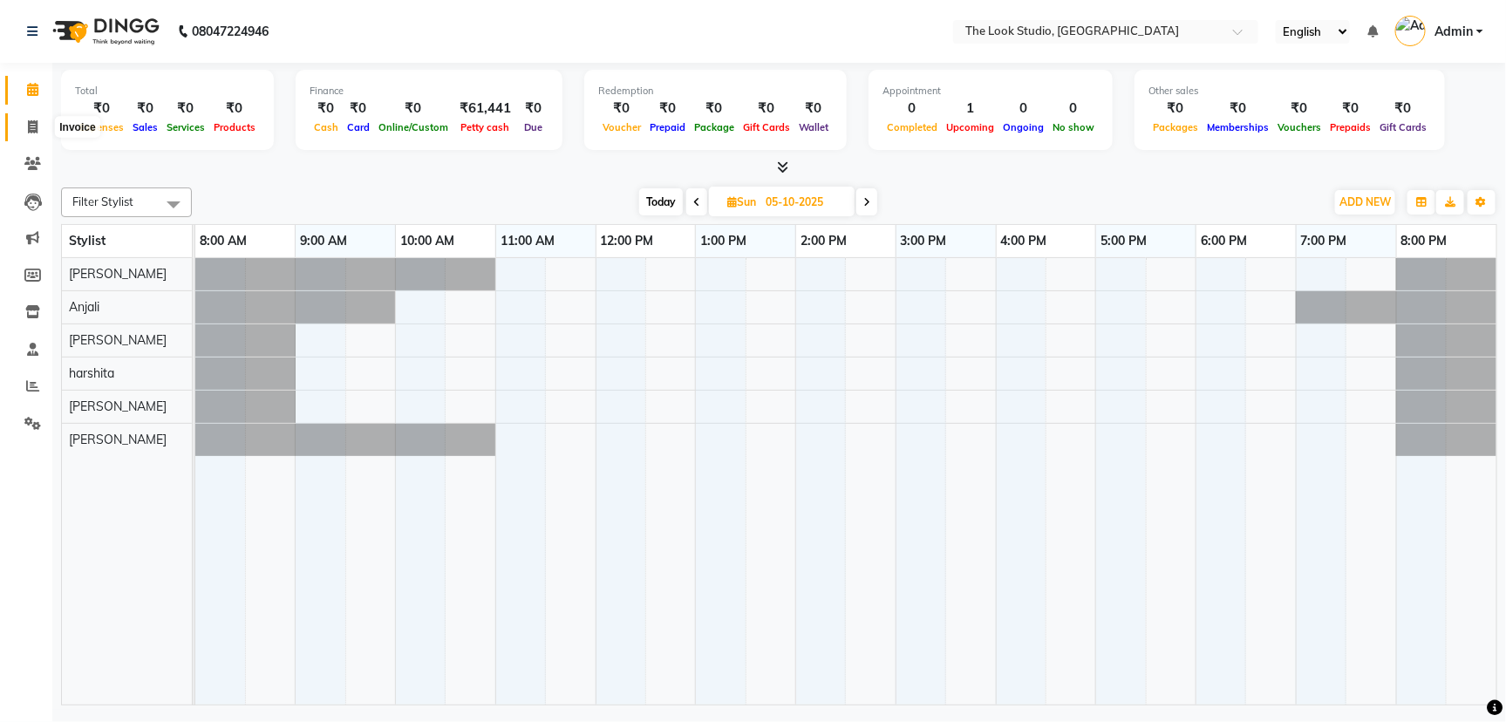
click at [38, 127] on span at bounding box center [32, 128] width 31 height 20
select select "service"
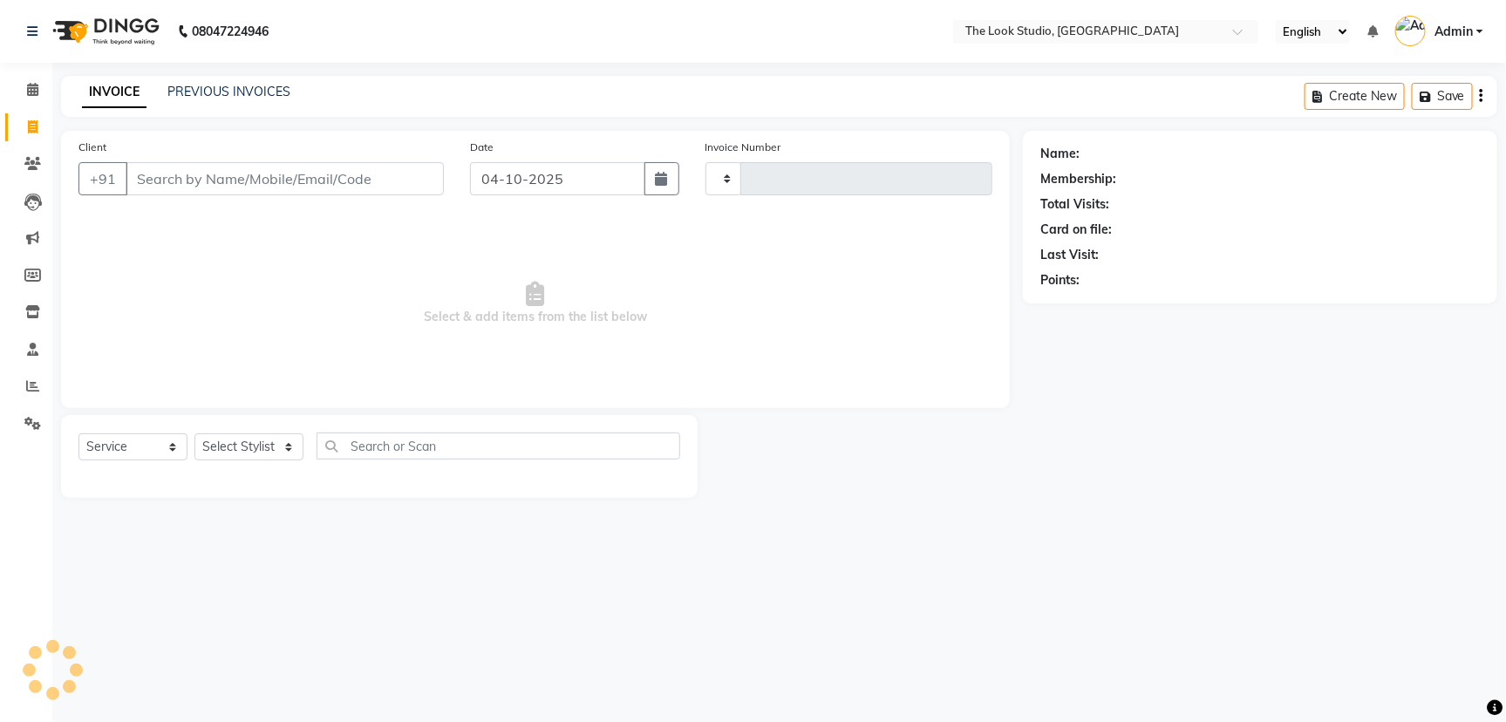
type input "0925"
select select "6149"
select select "product"
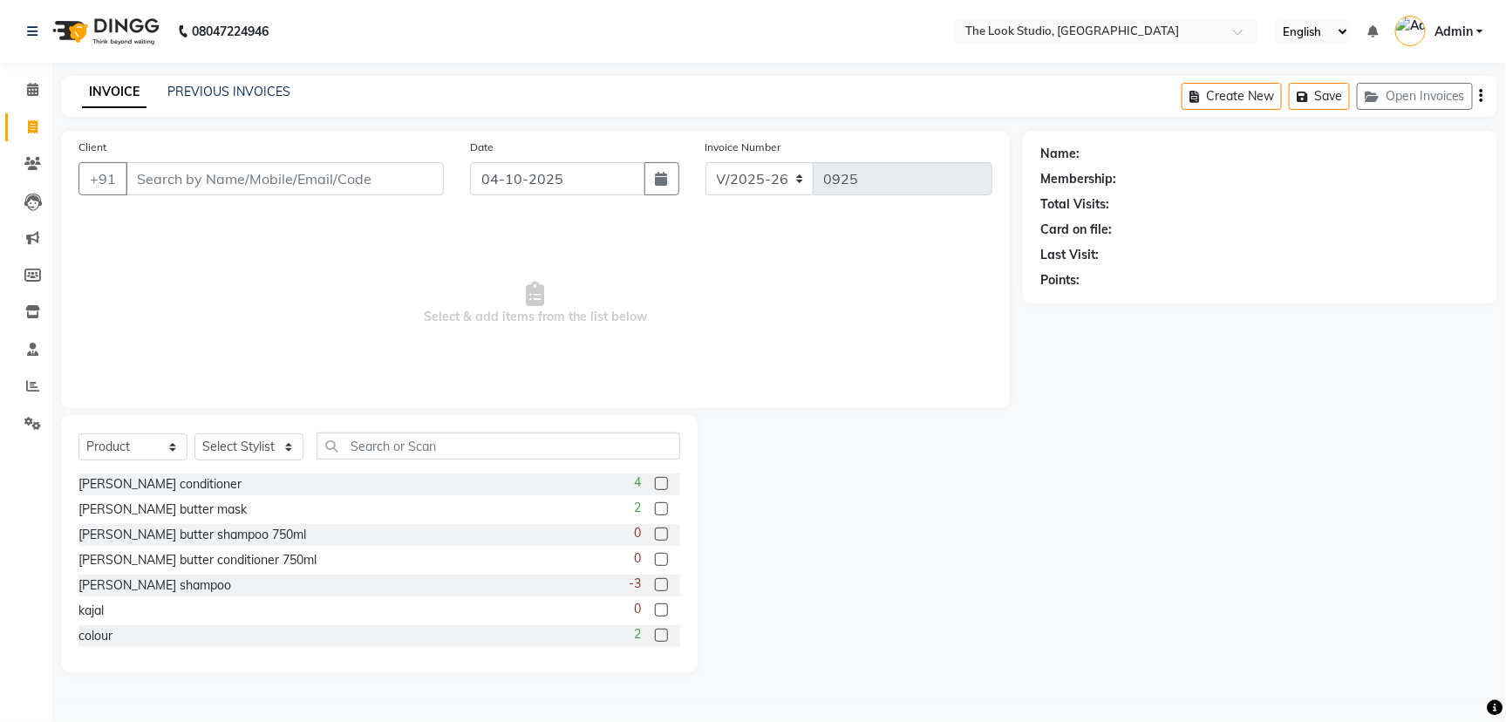
click at [29, 126] on icon at bounding box center [33, 126] width 10 height 13
select select "6149"
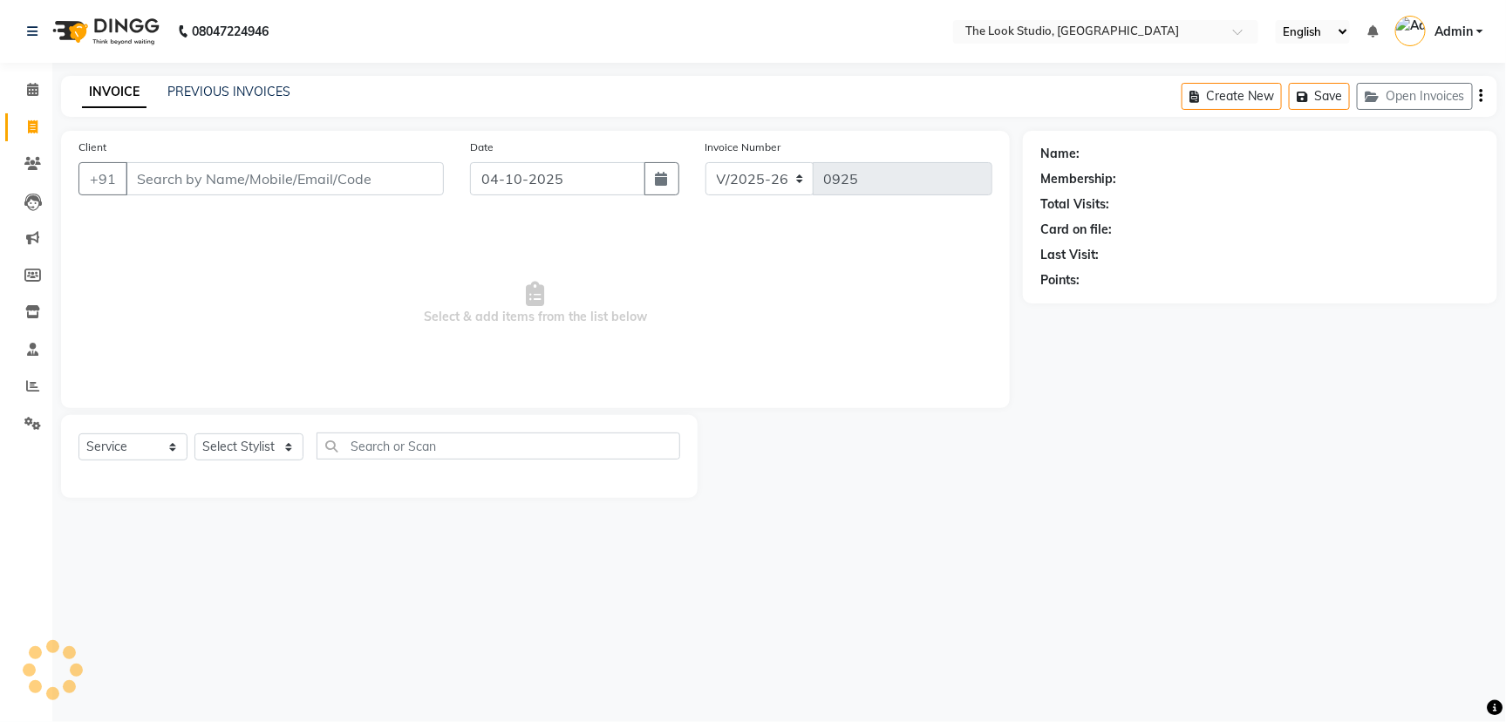
select select "product"
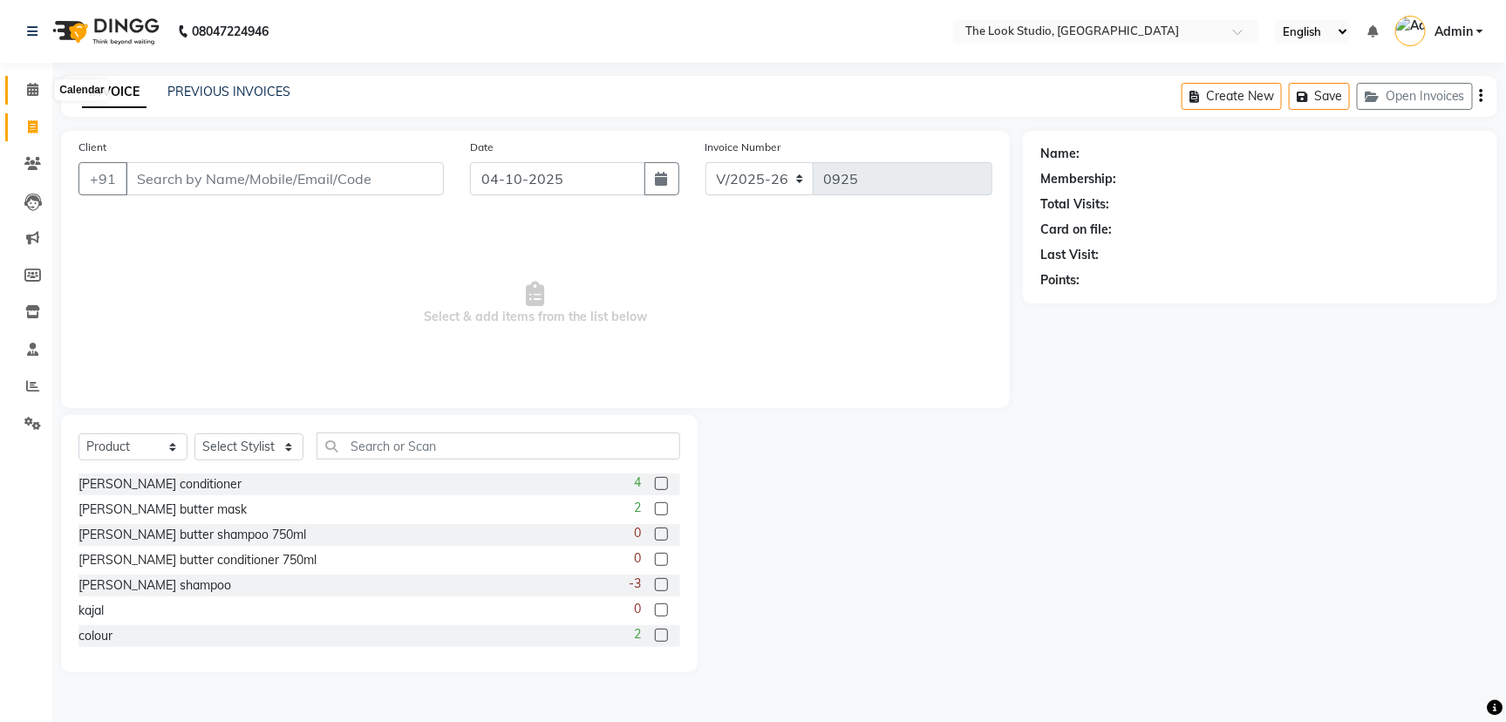
click at [31, 89] on icon at bounding box center [32, 89] width 11 height 13
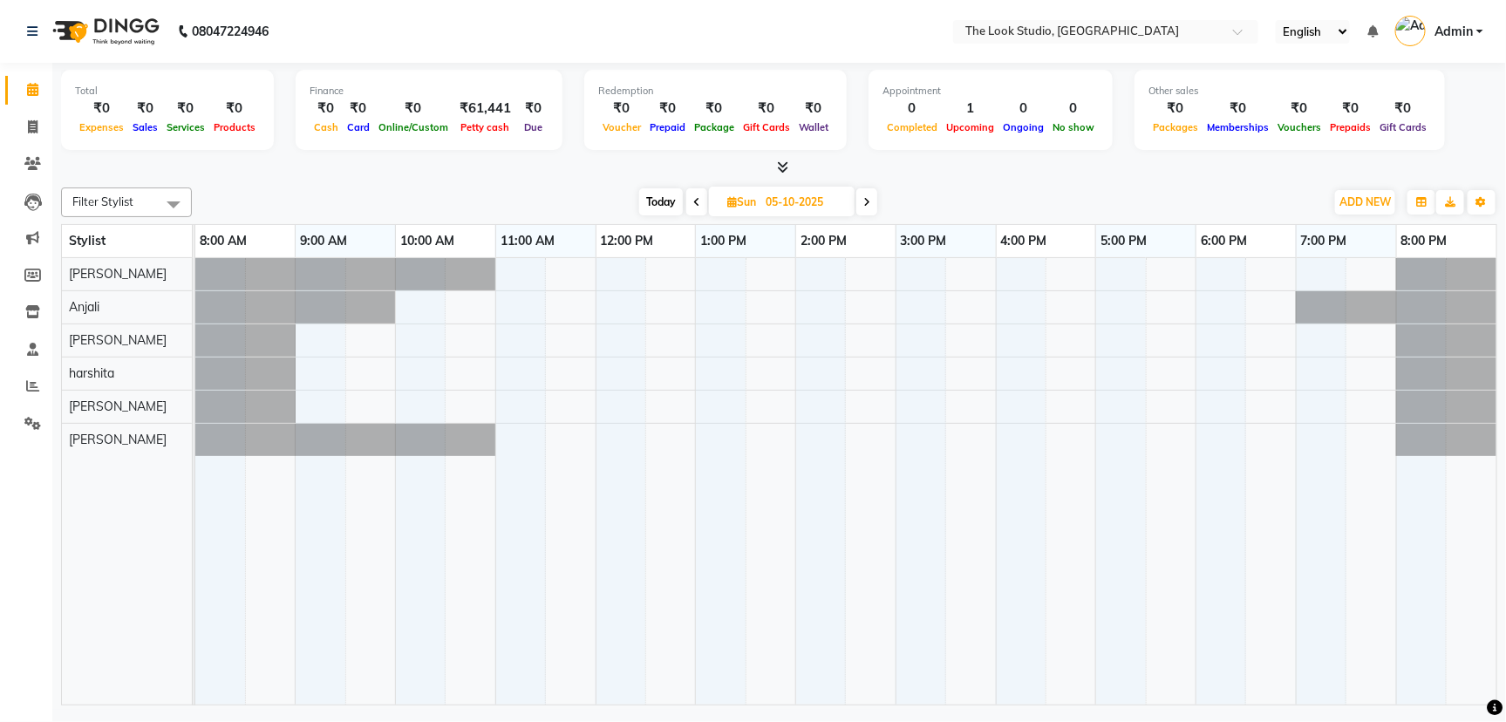
click at [1060, 181] on div "Filter Stylist Select All [PERSON_NAME] [PERSON_NAME] [PERSON_NAME] [PERSON_NAM…" at bounding box center [779, 443] width 1437 height 525
click at [26, 164] on icon at bounding box center [32, 163] width 17 height 13
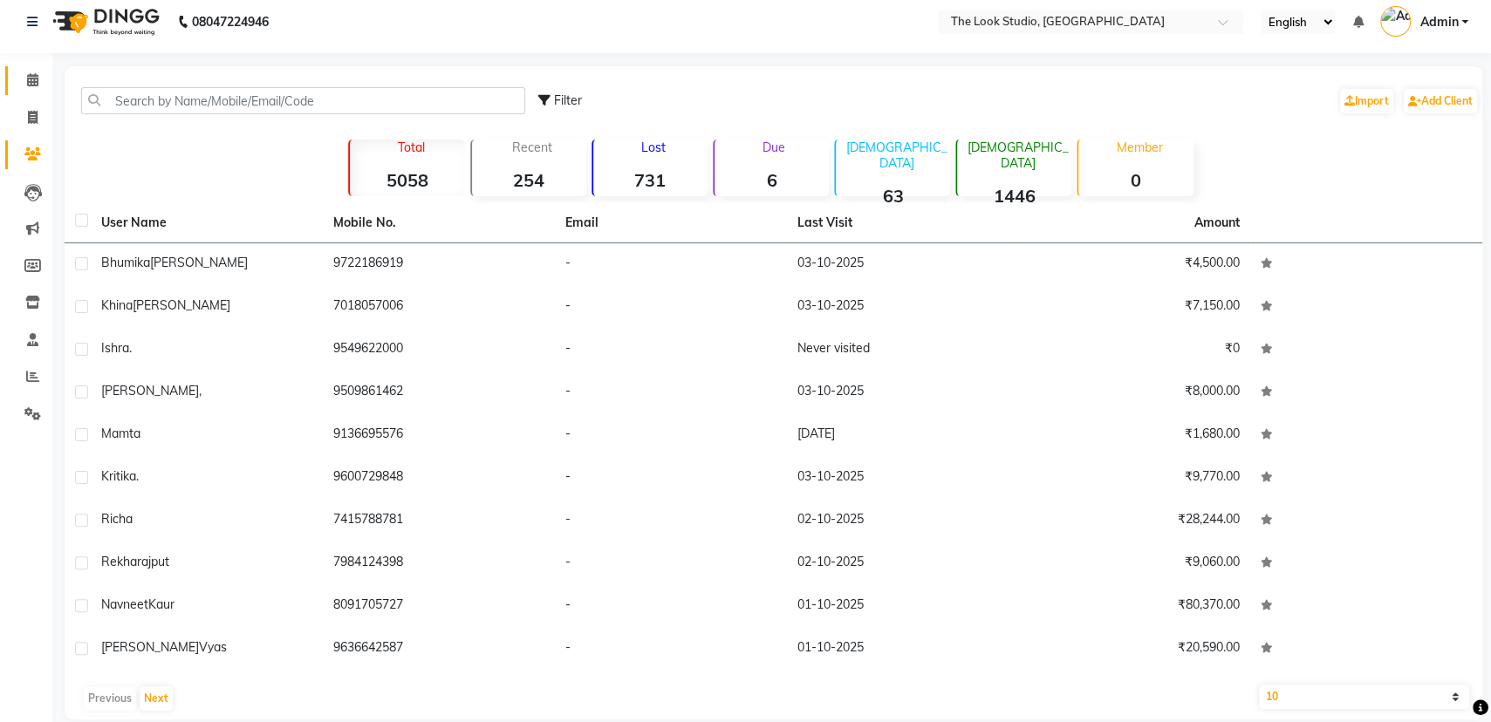
scroll to position [32, 0]
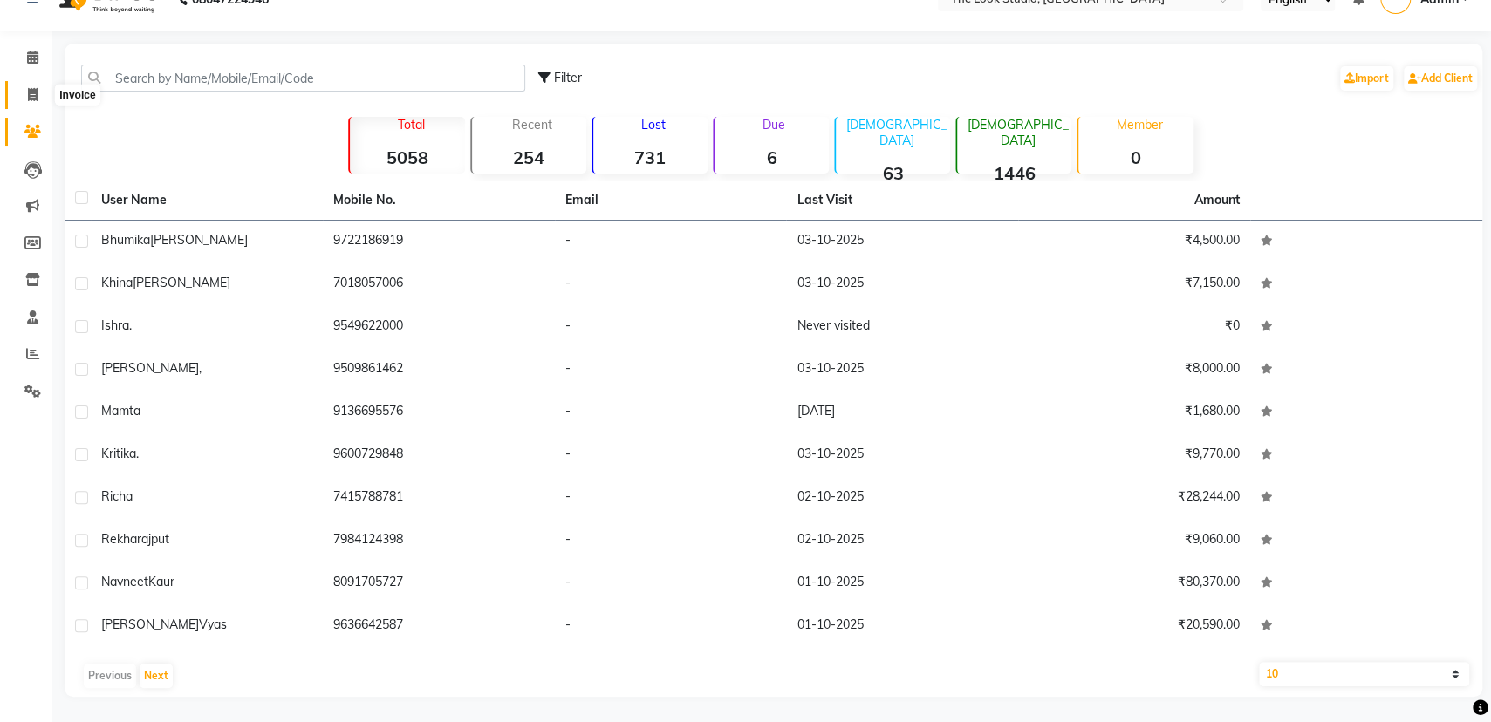
click at [31, 85] on span at bounding box center [32, 95] width 31 height 20
select select "service"
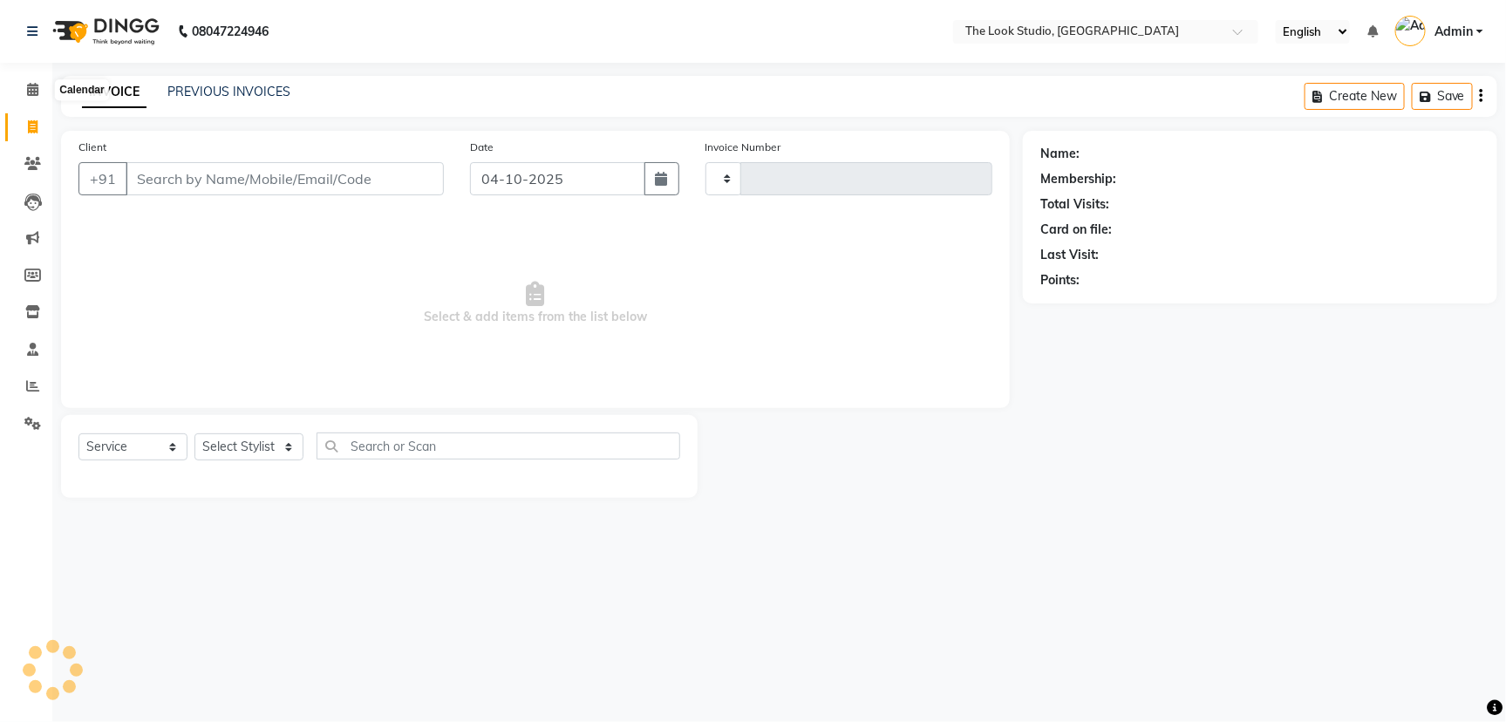
type input "0925"
select select "6149"
click at [31, 85] on icon at bounding box center [32, 89] width 11 height 13
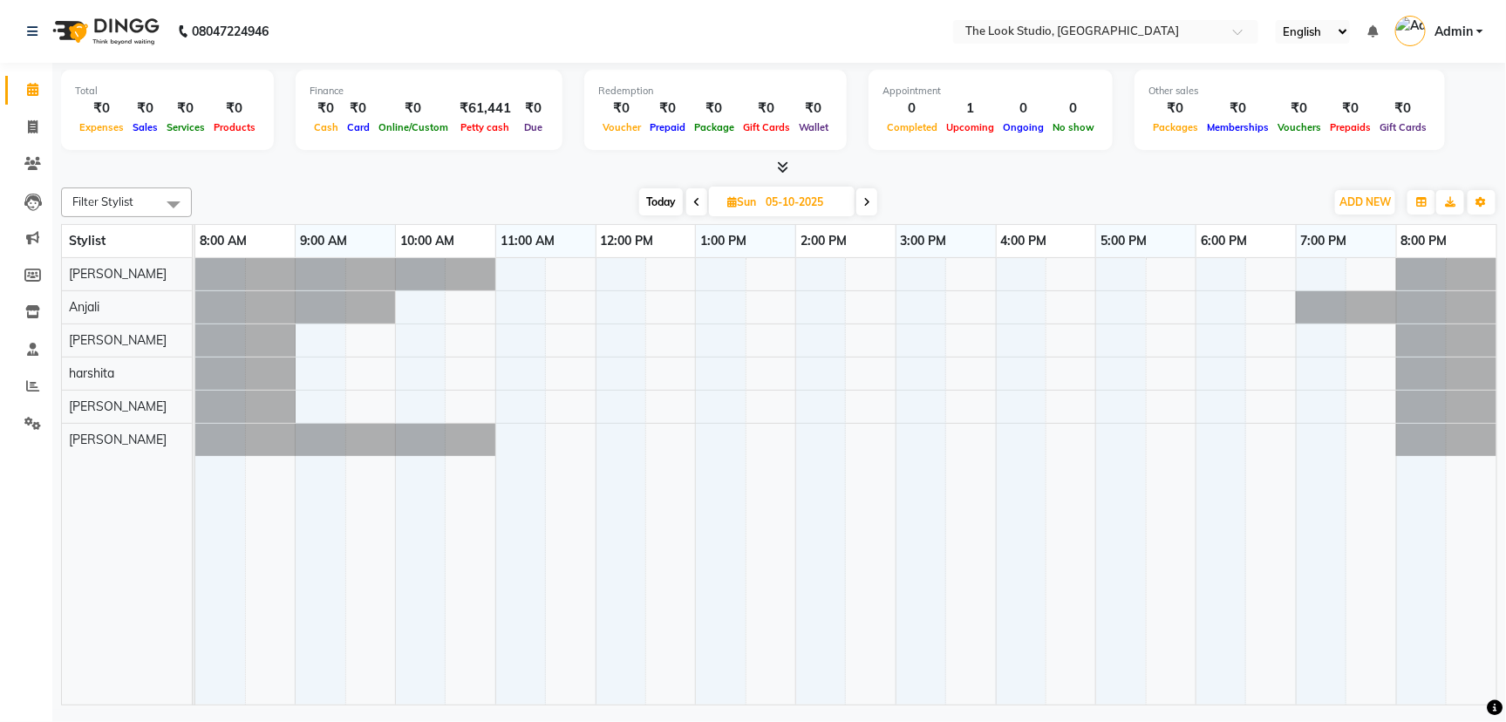
click at [687, 205] on span at bounding box center [696, 201] width 21 height 27
type input "04-10-2025"
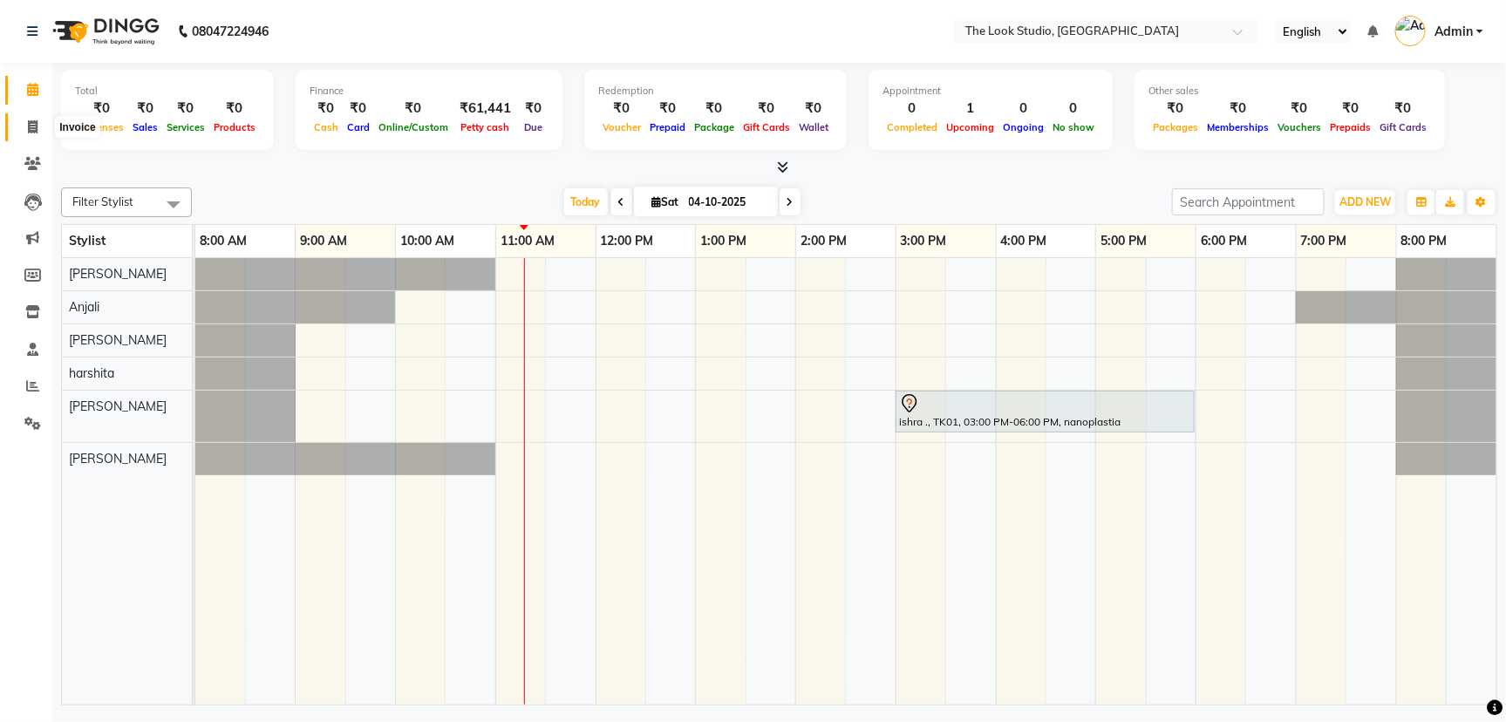
click at [29, 133] on icon at bounding box center [33, 126] width 10 height 13
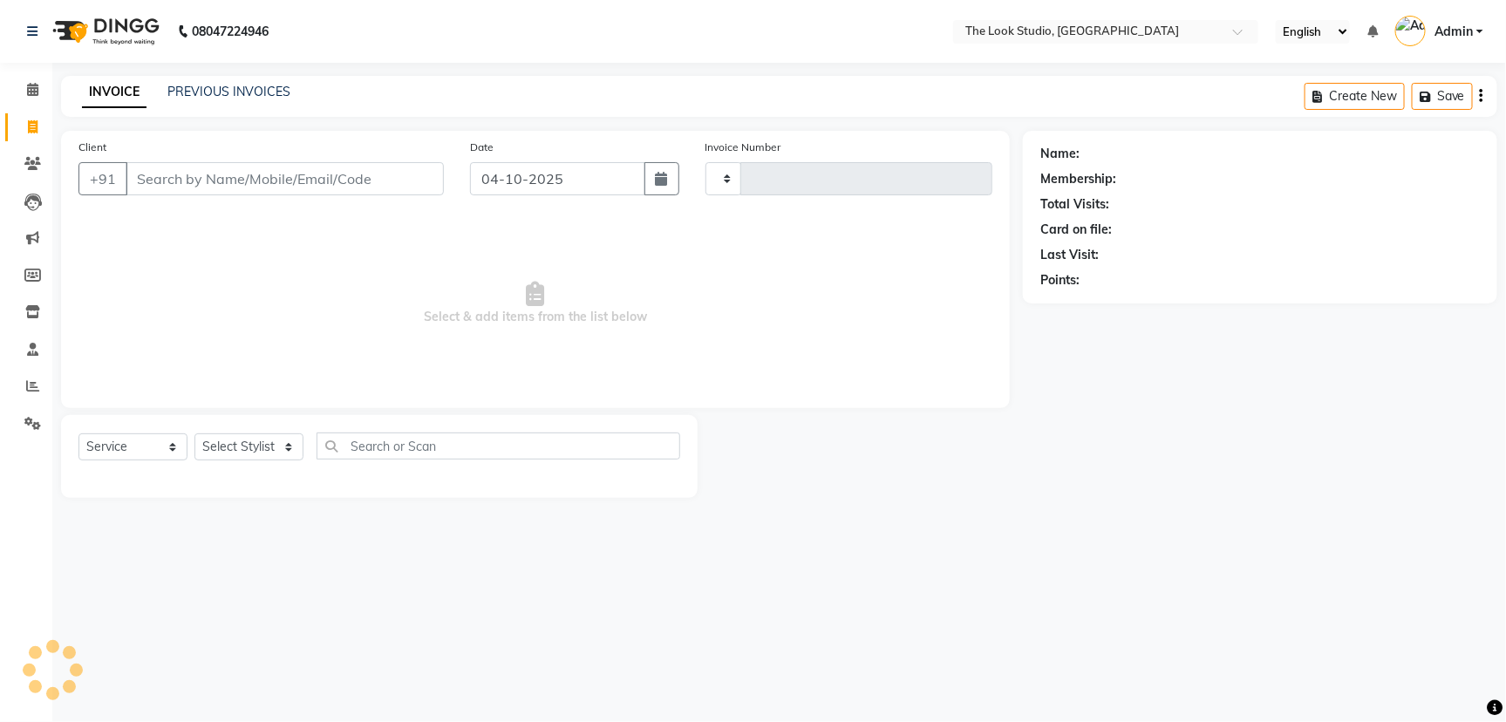
click at [29, 133] on icon at bounding box center [33, 126] width 10 height 13
select select "service"
type input "0925"
select select "6149"
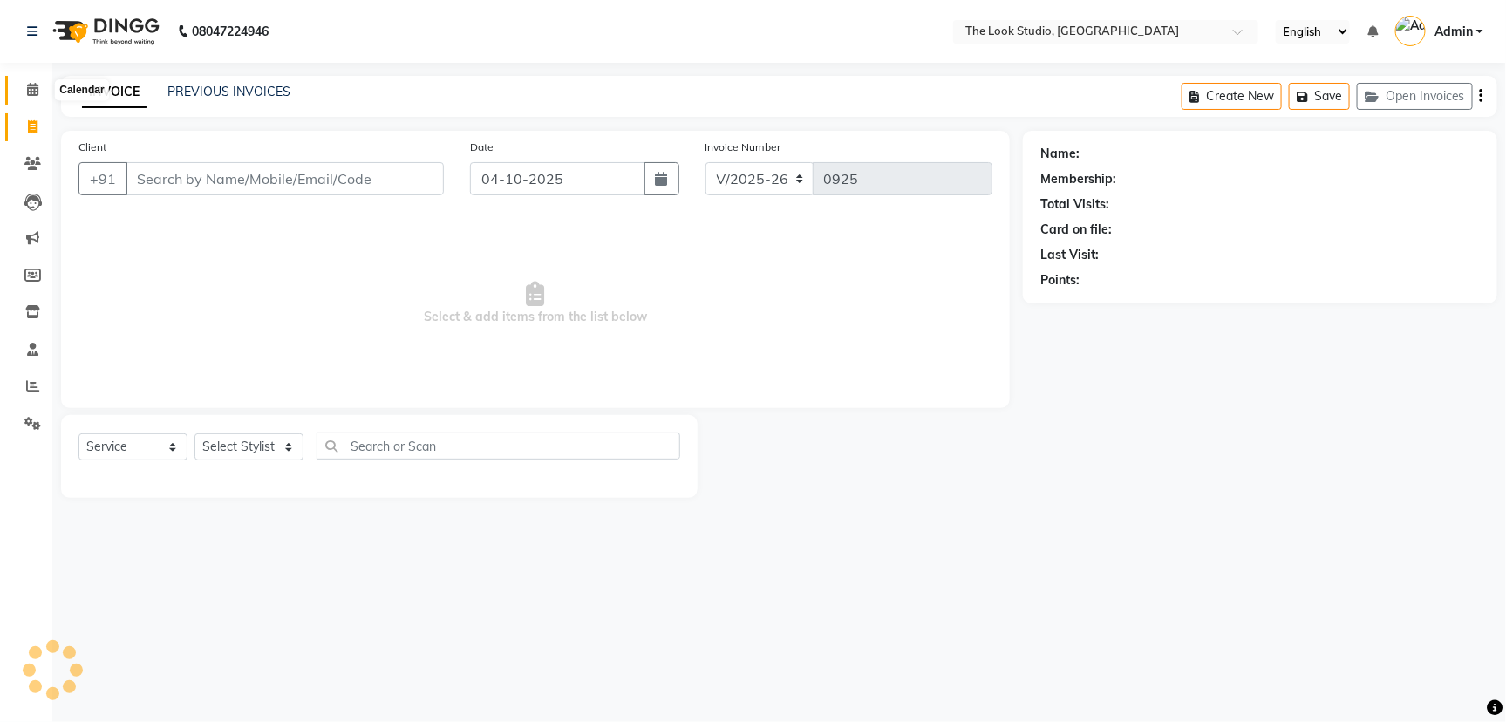
click at [38, 90] on icon at bounding box center [32, 89] width 11 height 13
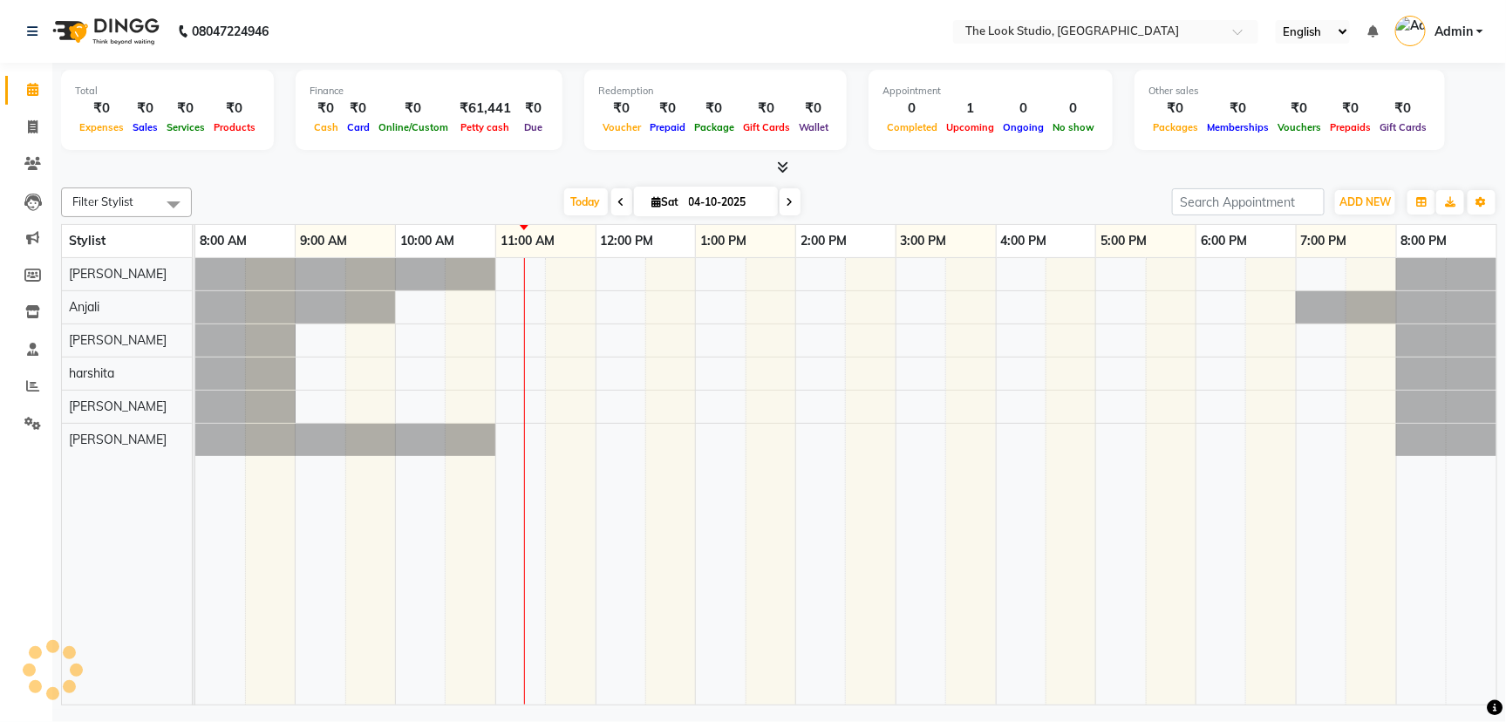
click at [38, 90] on icon at bounding box center [32, 89] width 11 height 13
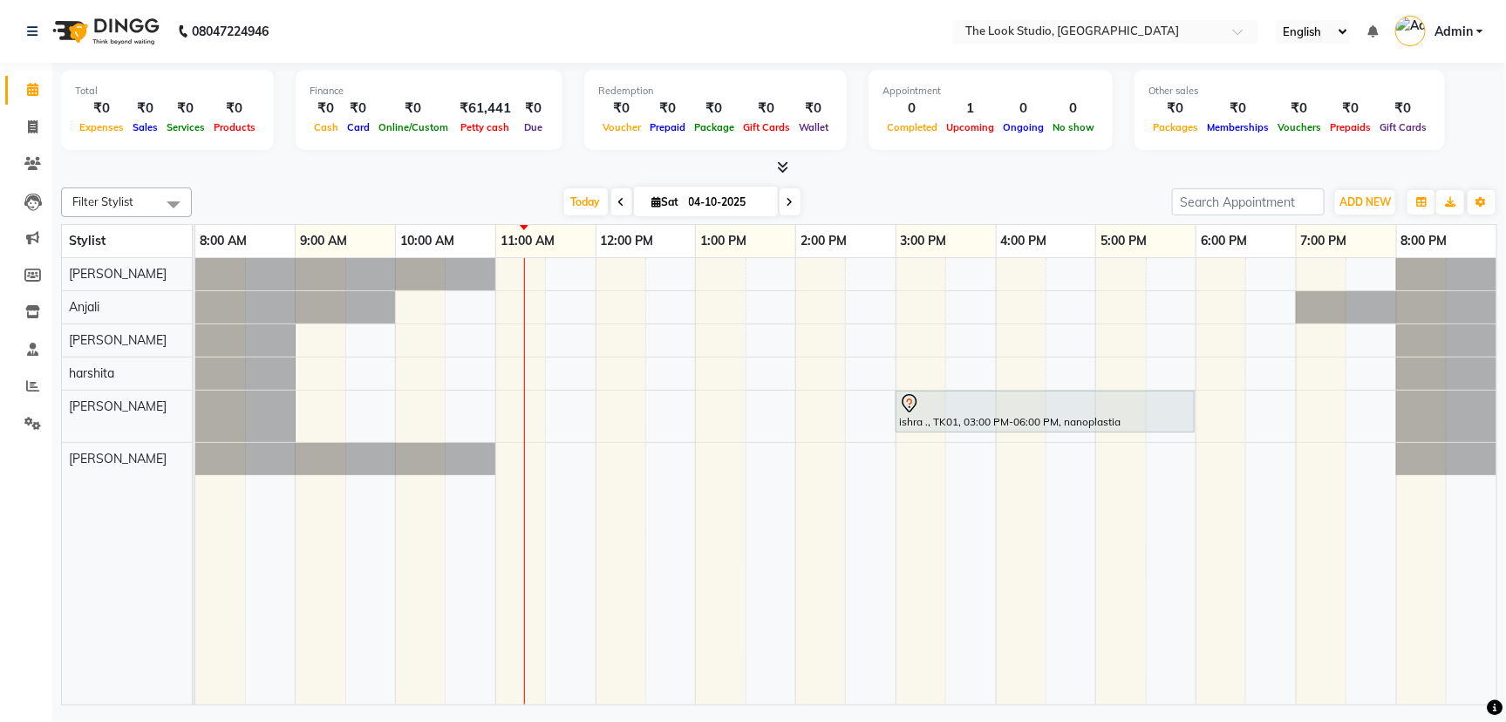
click at [1002, 191] on div "[DATE] [DATE]" at bounding box center [682, 202] width 963 height 26
drag, startPoint x: 1002, startPoint y: 191, endPoint x: 852, endPoint y: 190, distance: 150.0
click at [852, 192] on div "[DATE] [DATE]" at bounding box center [682, 202] width 963 height 26
click at [852, 190] on div "[DATE] [DATE]" at bounding box center [682, 202] width 963 height 26
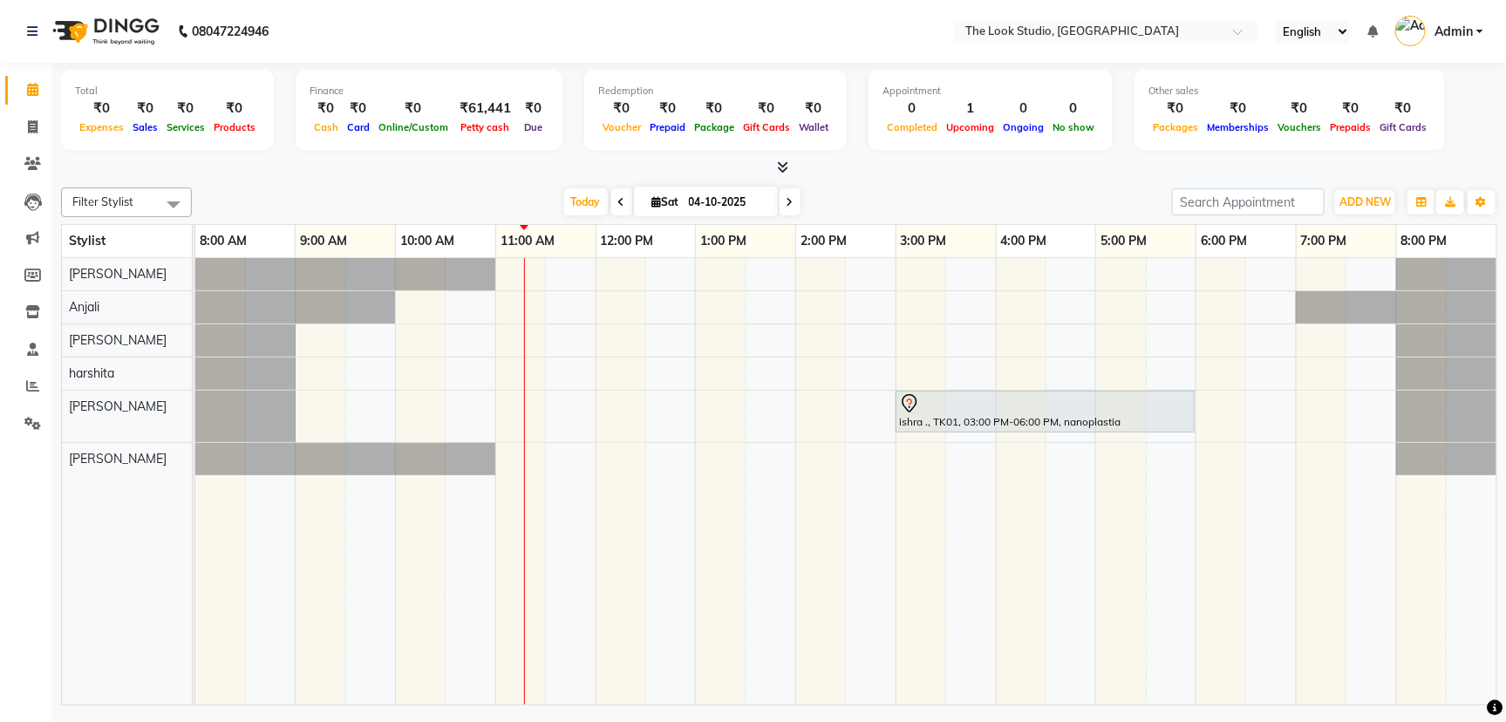
click at [852, 190] on div "[DATE] [DATE]" at bounding box center [682, 202] width 963 height 26
drag, startPoint x: 852, startPoint y: 190, endPoint x: 926, endPoint y: 179, distance: 75.0
click at [926, 179] on div "Total ₹0 Expenses ₹0 Sales ₹0 Services ₹0 Products Finance ₹0 Cash ₹0 Card ₹0 O…" at bounding box center [779, 386] width 1454 height 647
click at [34, 167] on icon at bounding box center [32, 163] width 17 height 13
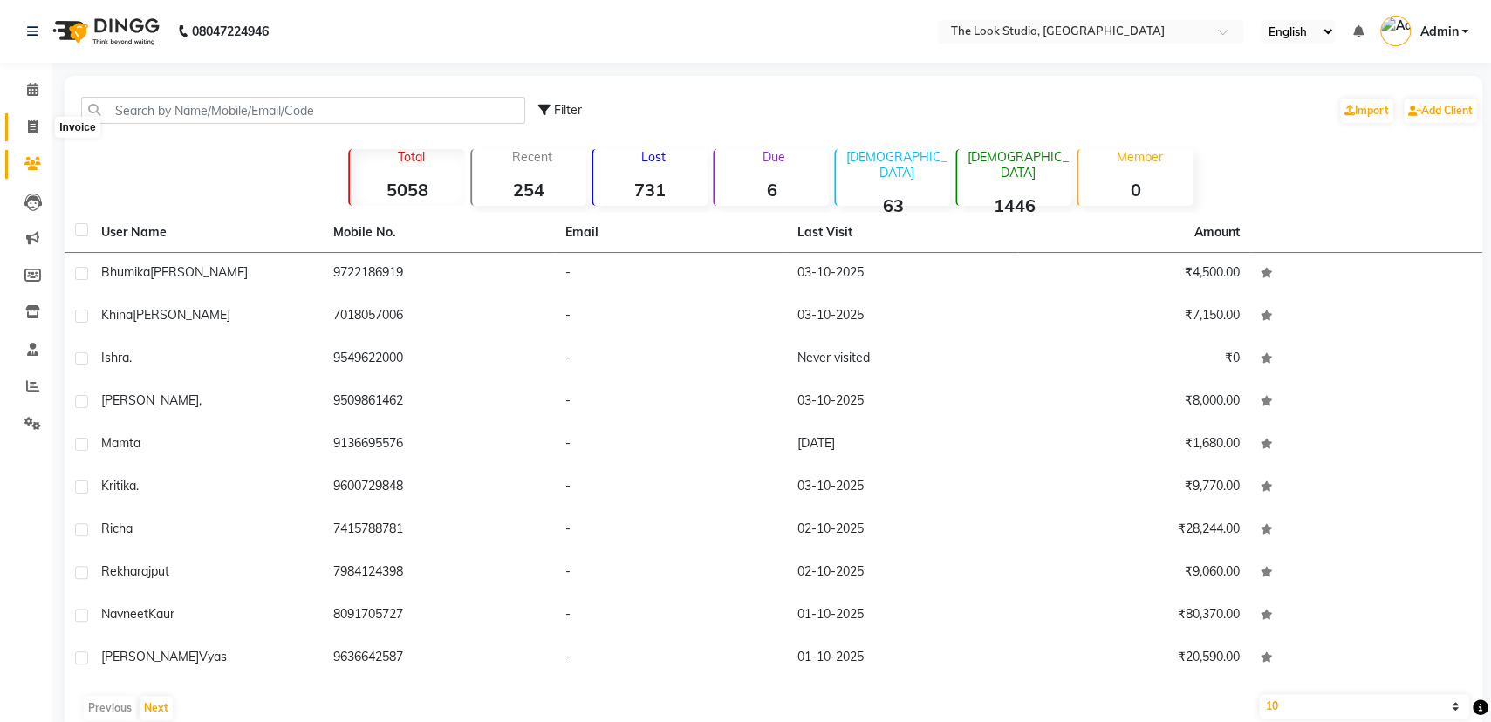
click at [28, 131] on icon at bounding box center [33, 126] width 10 height 13
select select "service"
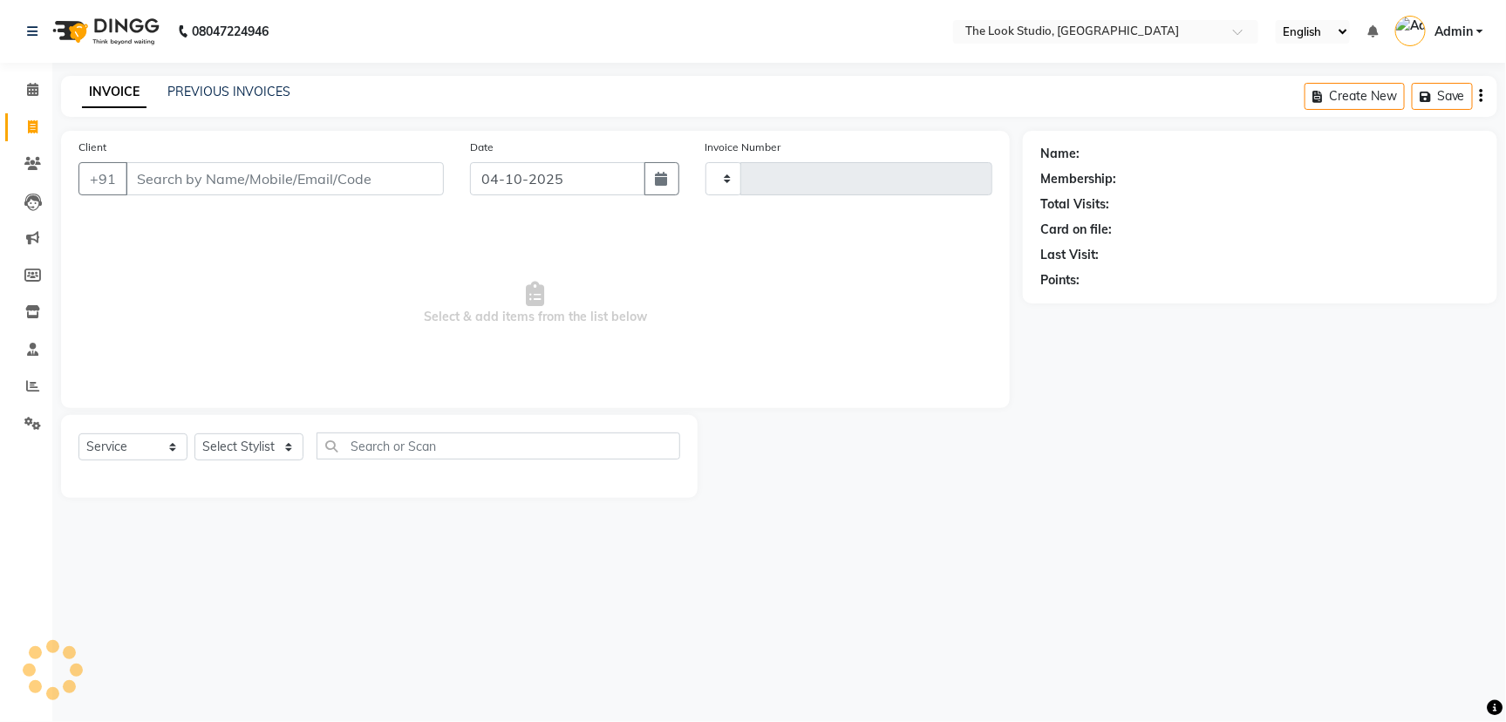
type input "0925"
select select "6149"
select select "product"
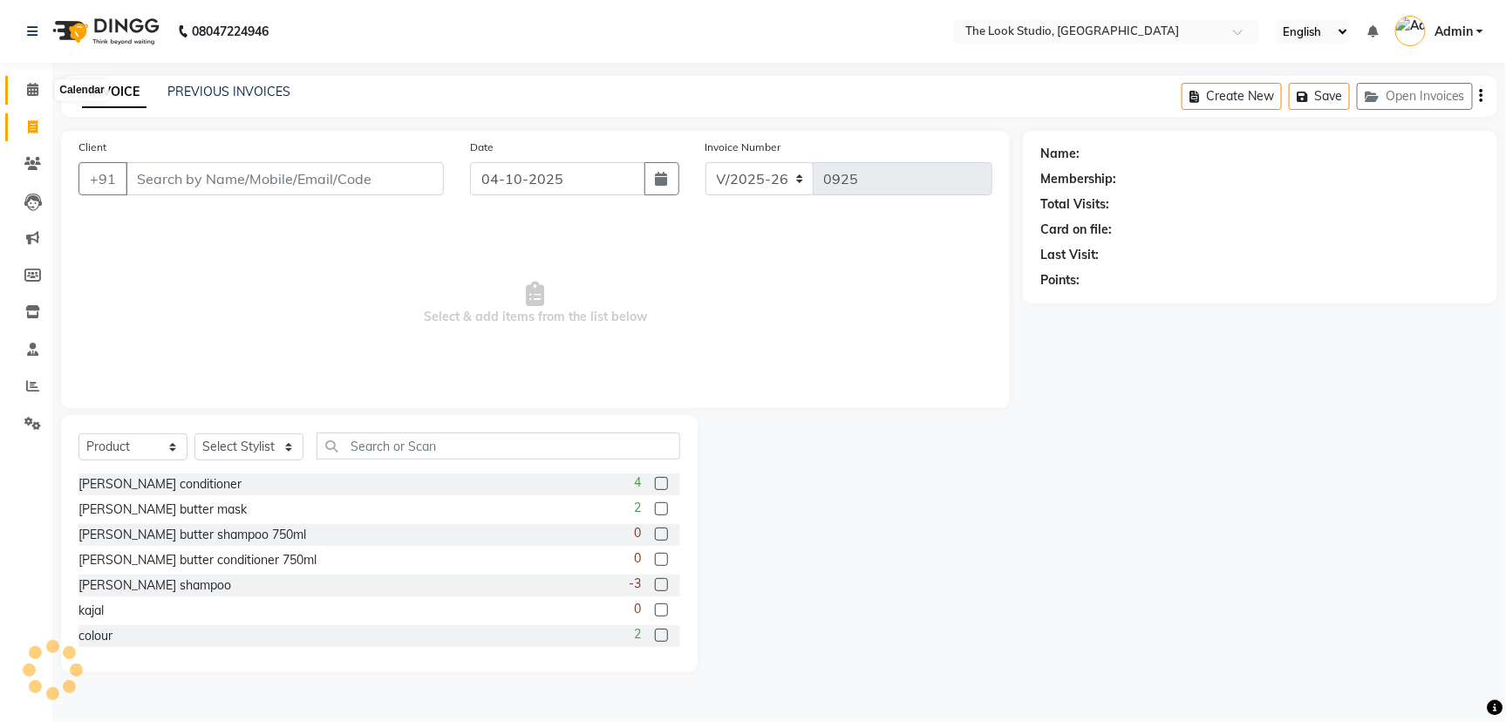
click at [24, 88] on span at bounding box center [32, 90] width 31 height 20
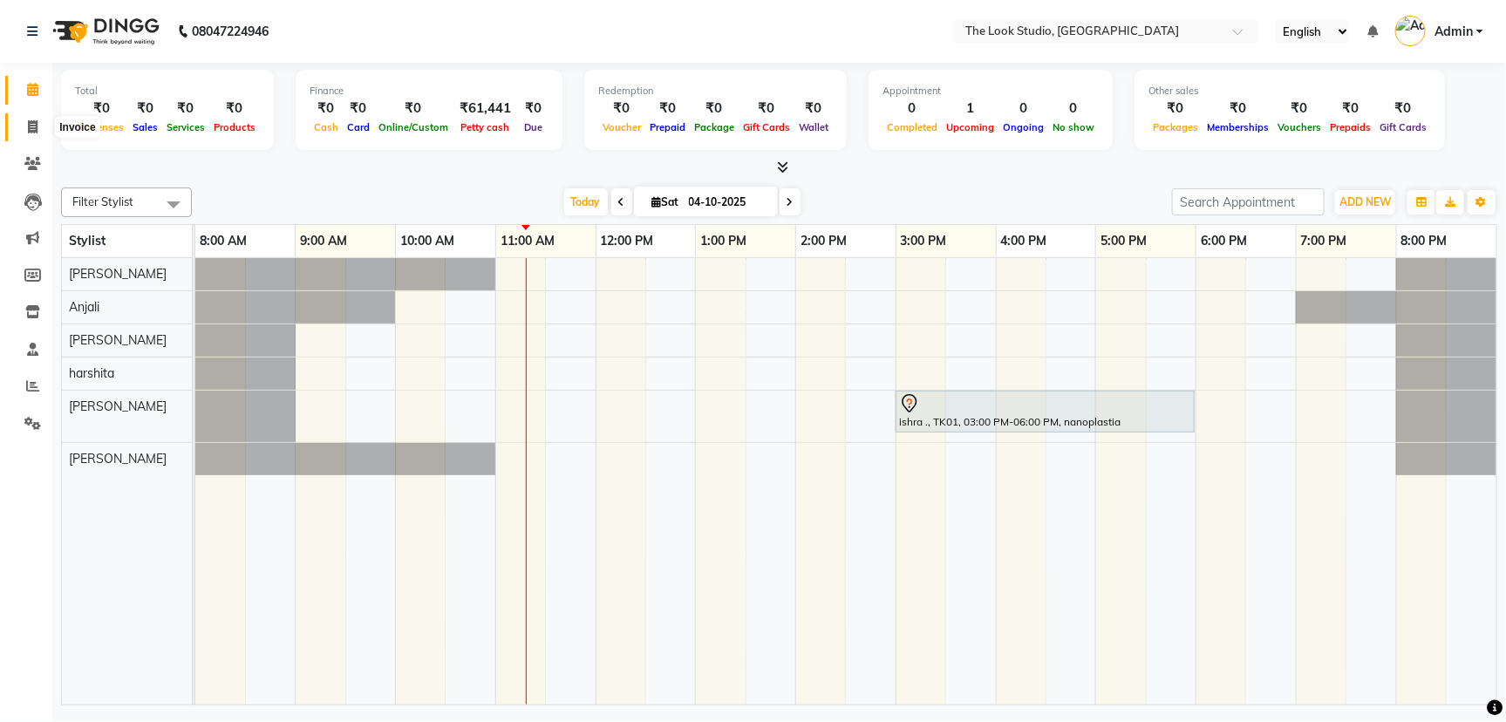
click at [31, 128] on icon at bounding box center [33, 126] width 10 height 13
select select "6149"
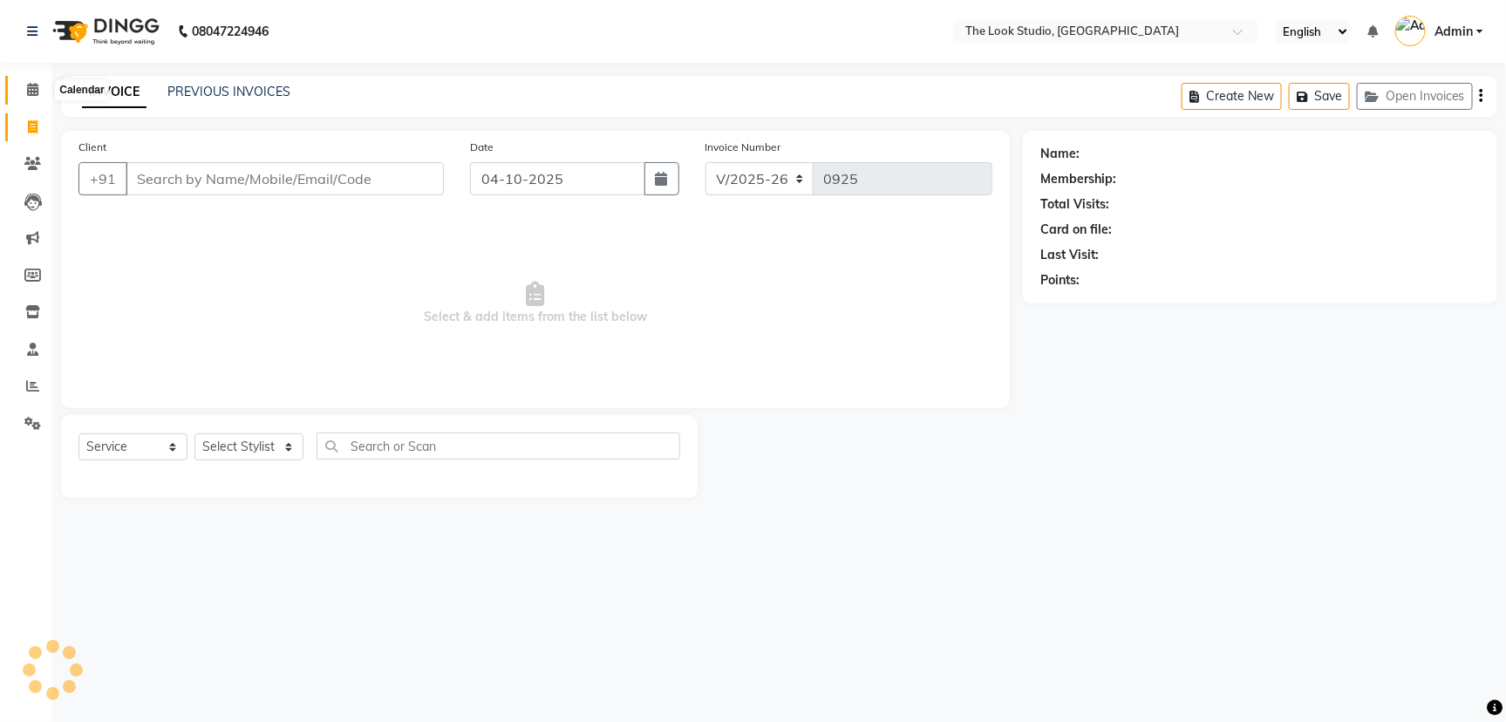
select select "product"
click at [31, 94] on icon at bounding box center [32, 89] width 11 height 13
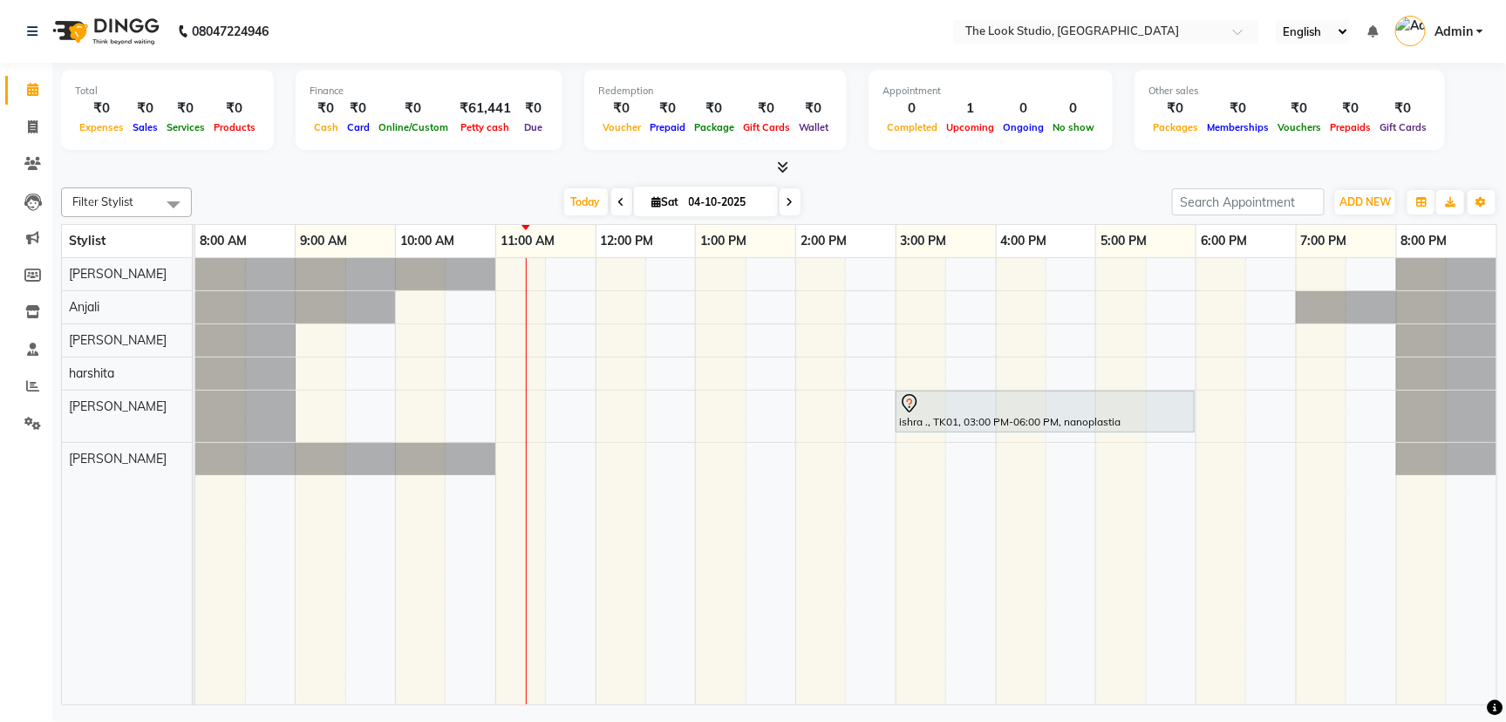
click at [1058, 199] on div "[DATE] [DATE]" at bounding box center [682, 202] width 963 height 26
click at [1053, 197] on div "[DATE] [DATE]" at bounding box center [682, 202] width 963 height 26
click at [33, 163] on icon at bounding box center [32, 163] width 17 height 13
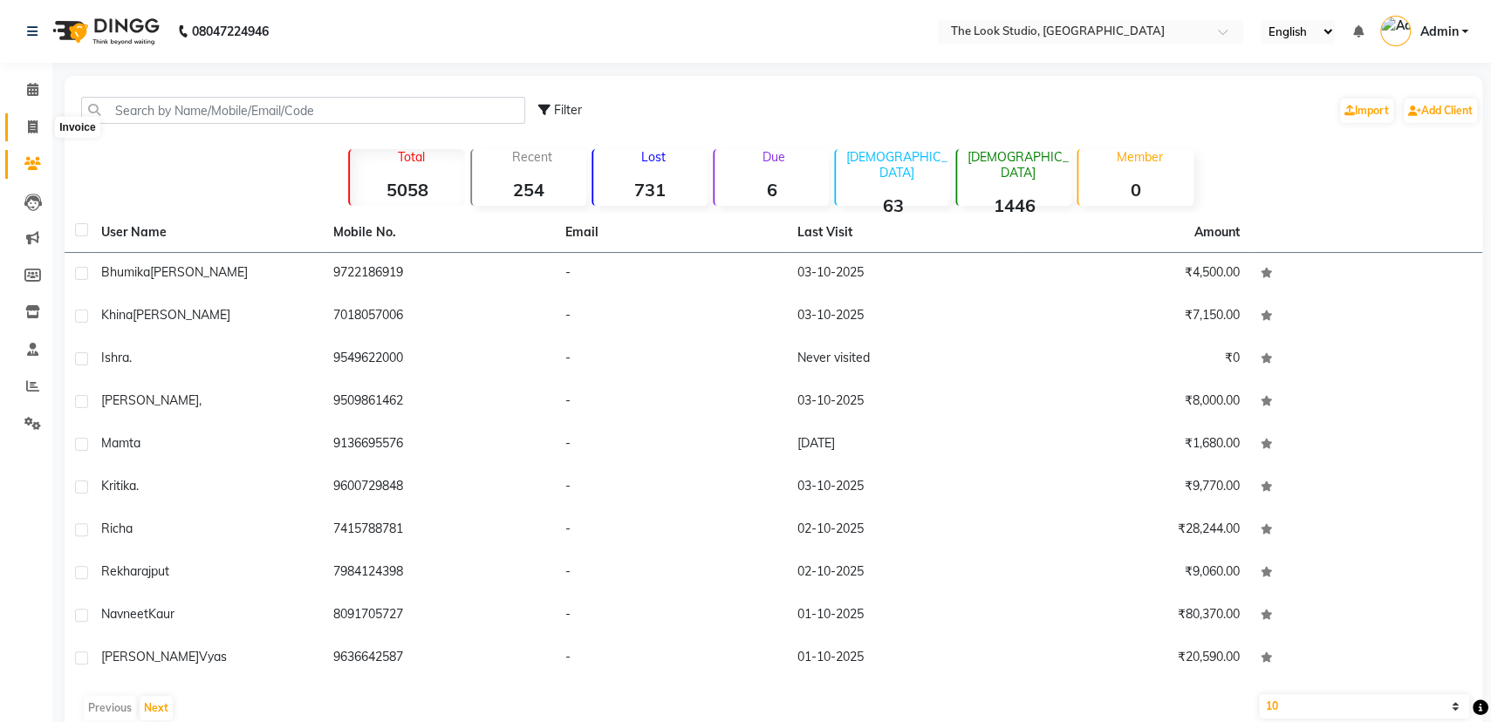
click at [18, 125] on span at bounding box center [32, 128] width 31 height 20
select select "service"
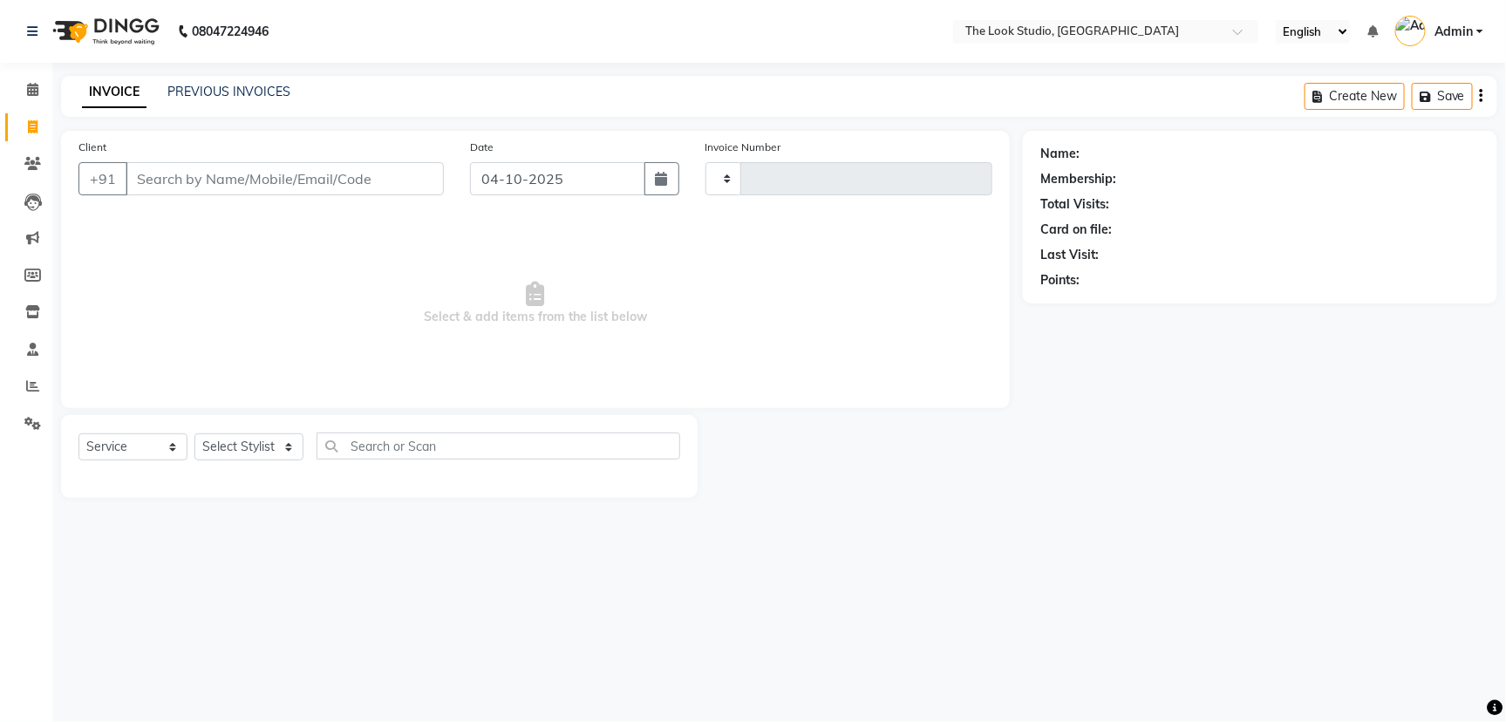
type input "0925"
select select "6149"
select select "product"
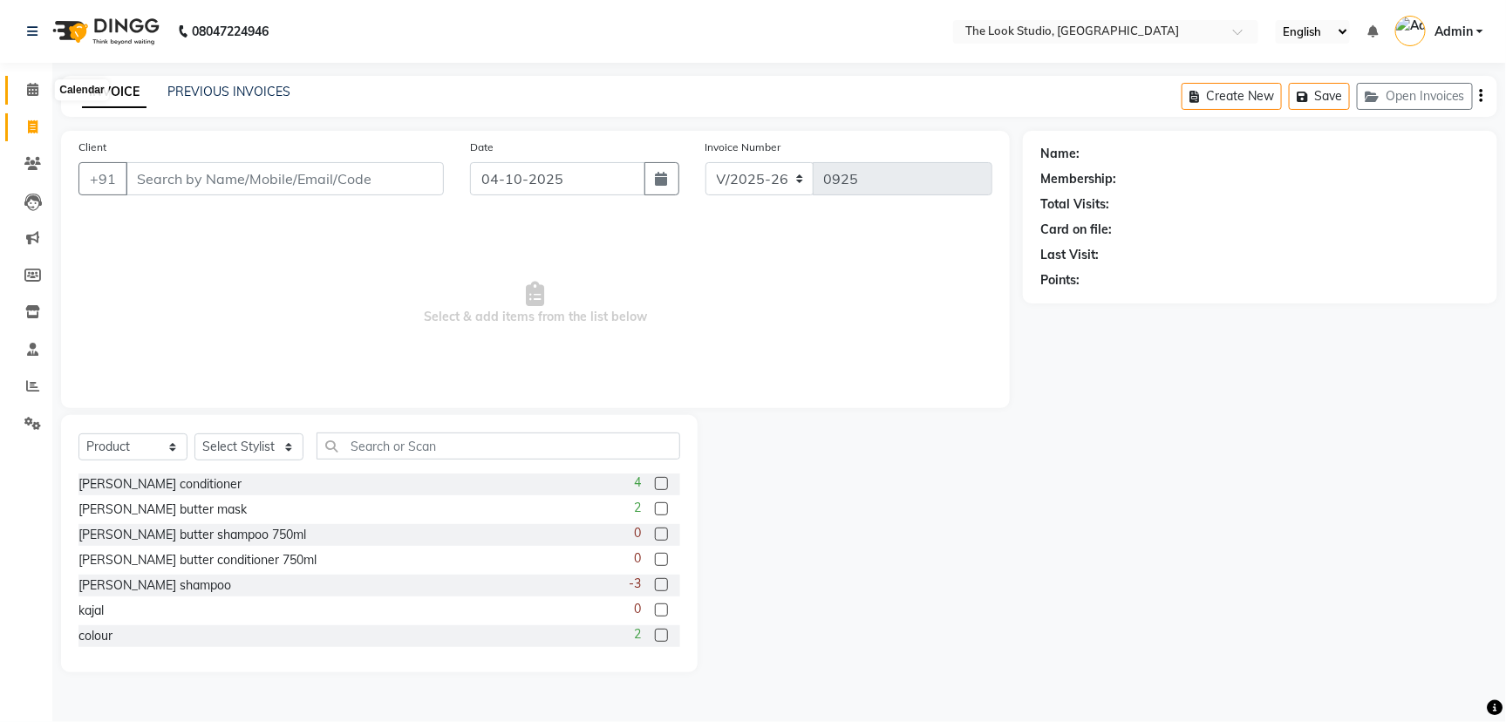
click at [23, 85] on span at bounding box center [32, 90] width 31 height 20
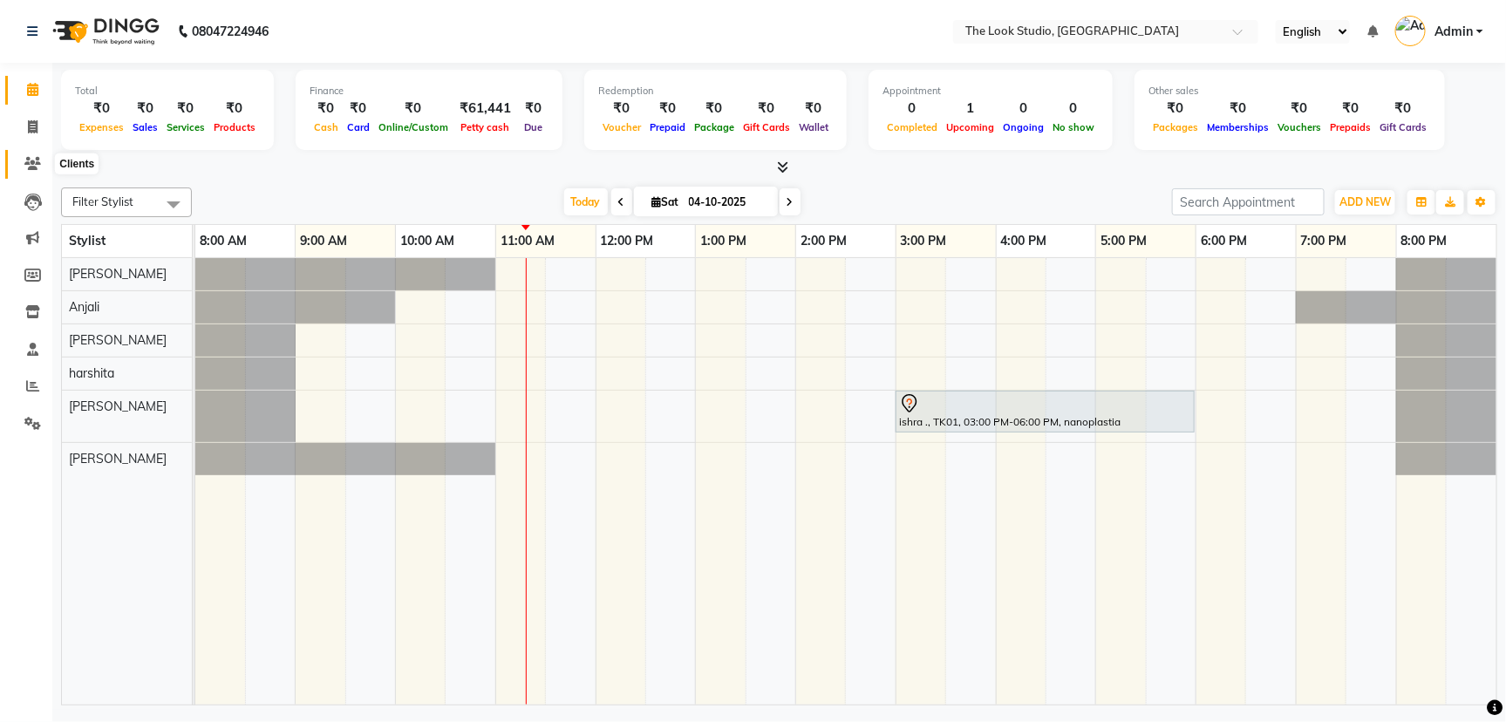
click at [31, 166] on icon at bounding box center [32, 163] width 17 height 13
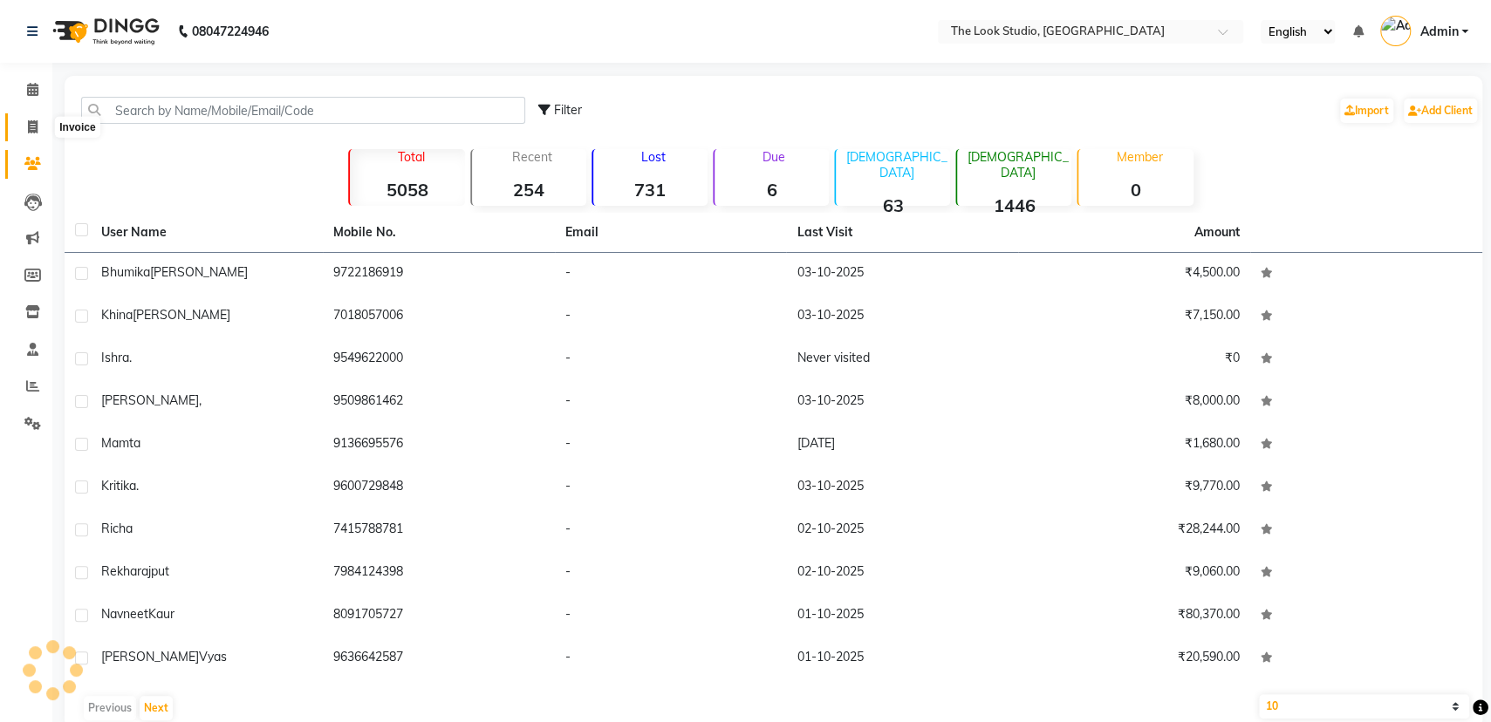
click at [29, 130] on icon at bounding box center [33, 126] width 10 height 13
select select "service"
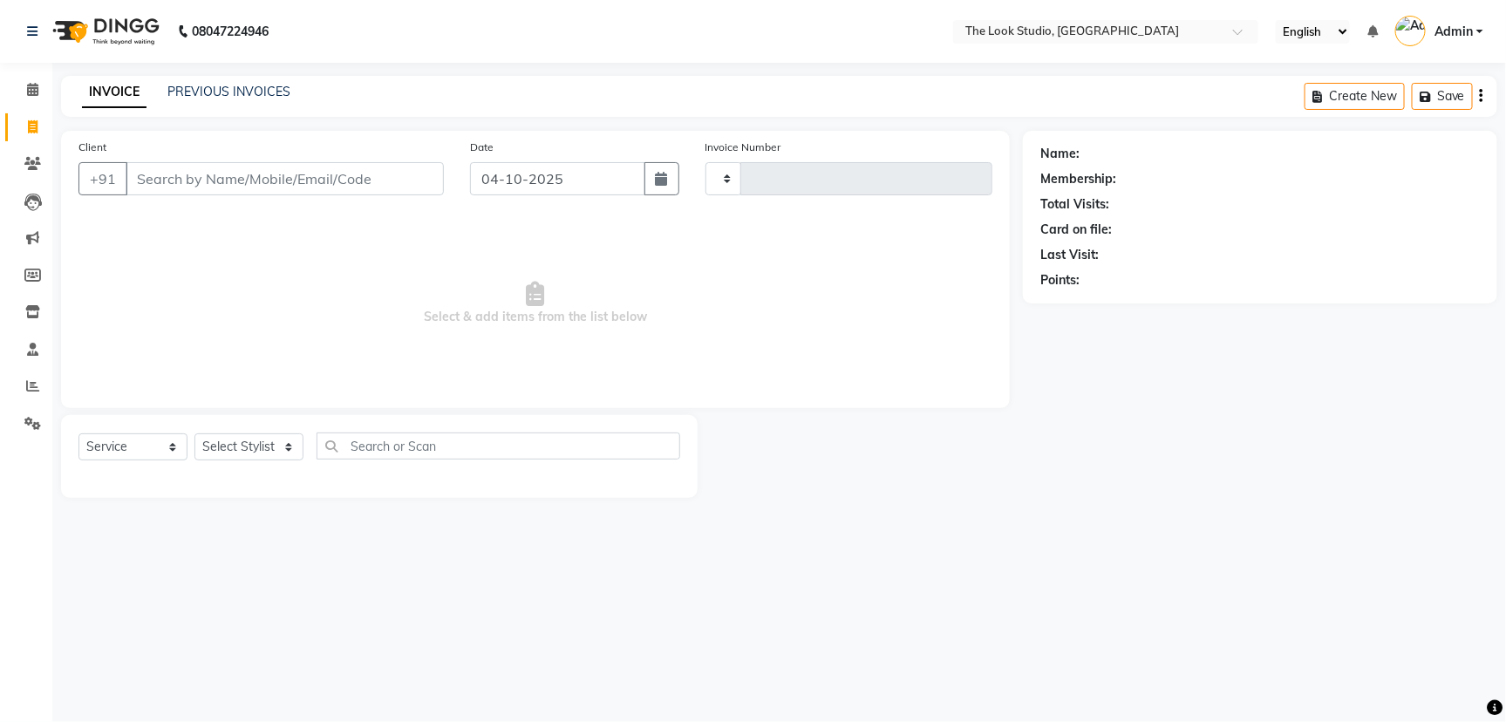
type input "0925"
select select "6149"
select select "product"
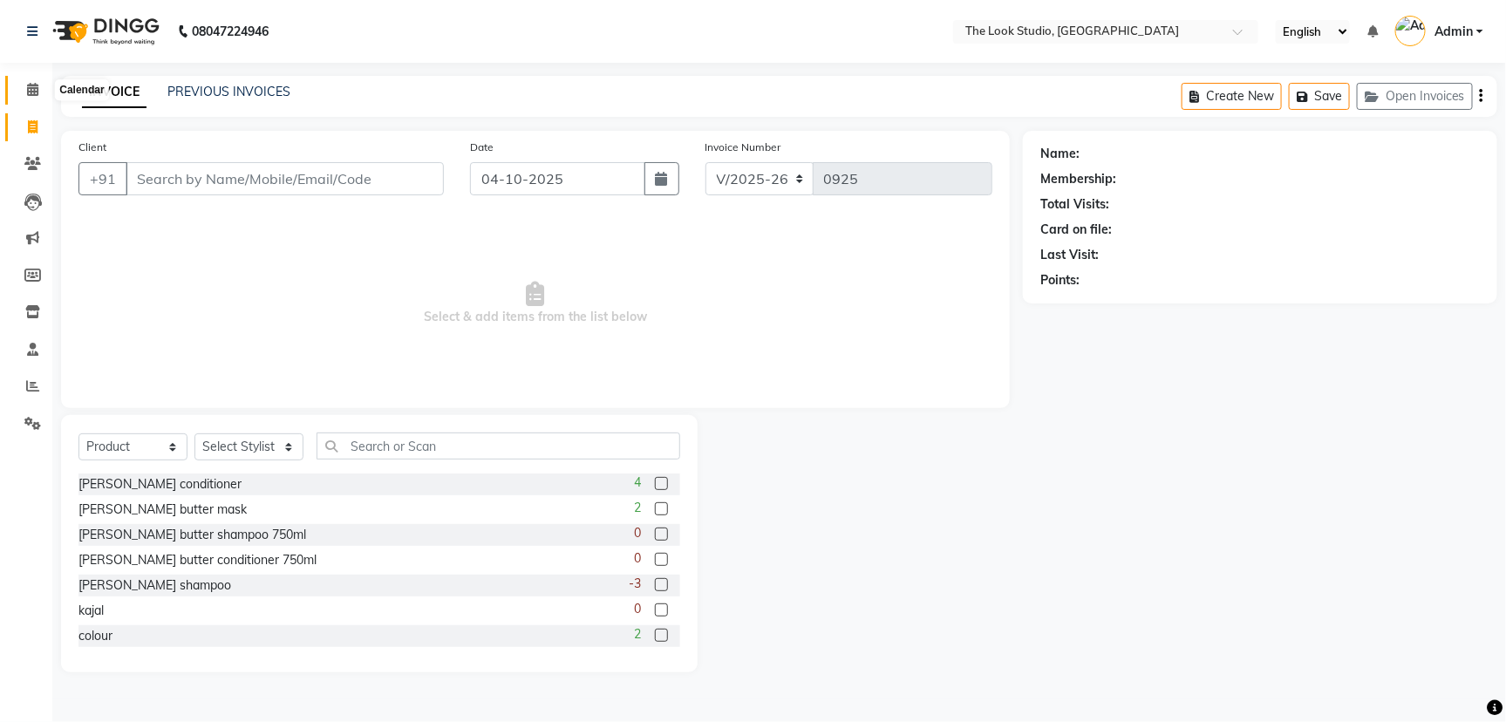
click at [30, 95] on icon at bounding box center [32, 89] width 11 height 13
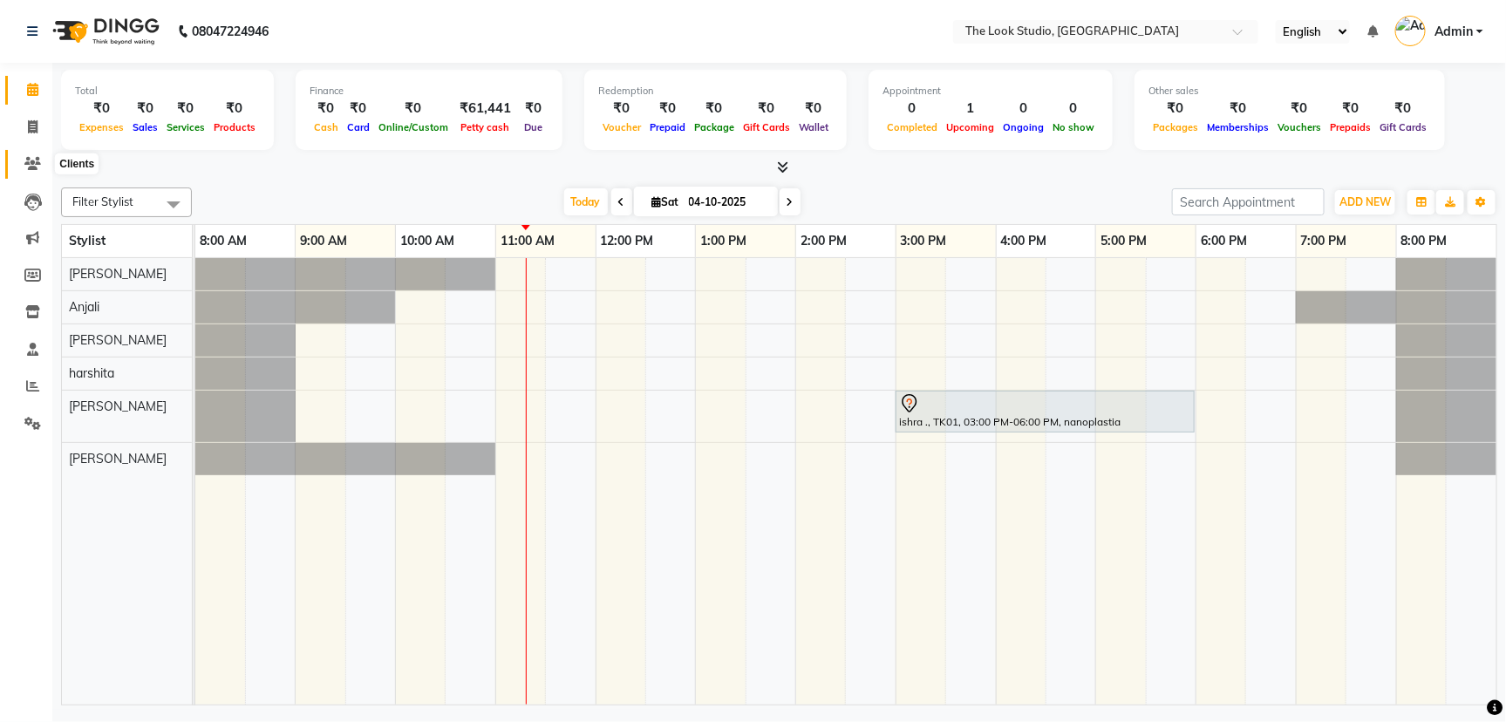
click at [45, 172] on span at bounding box center [32, 164] width 31 height 20
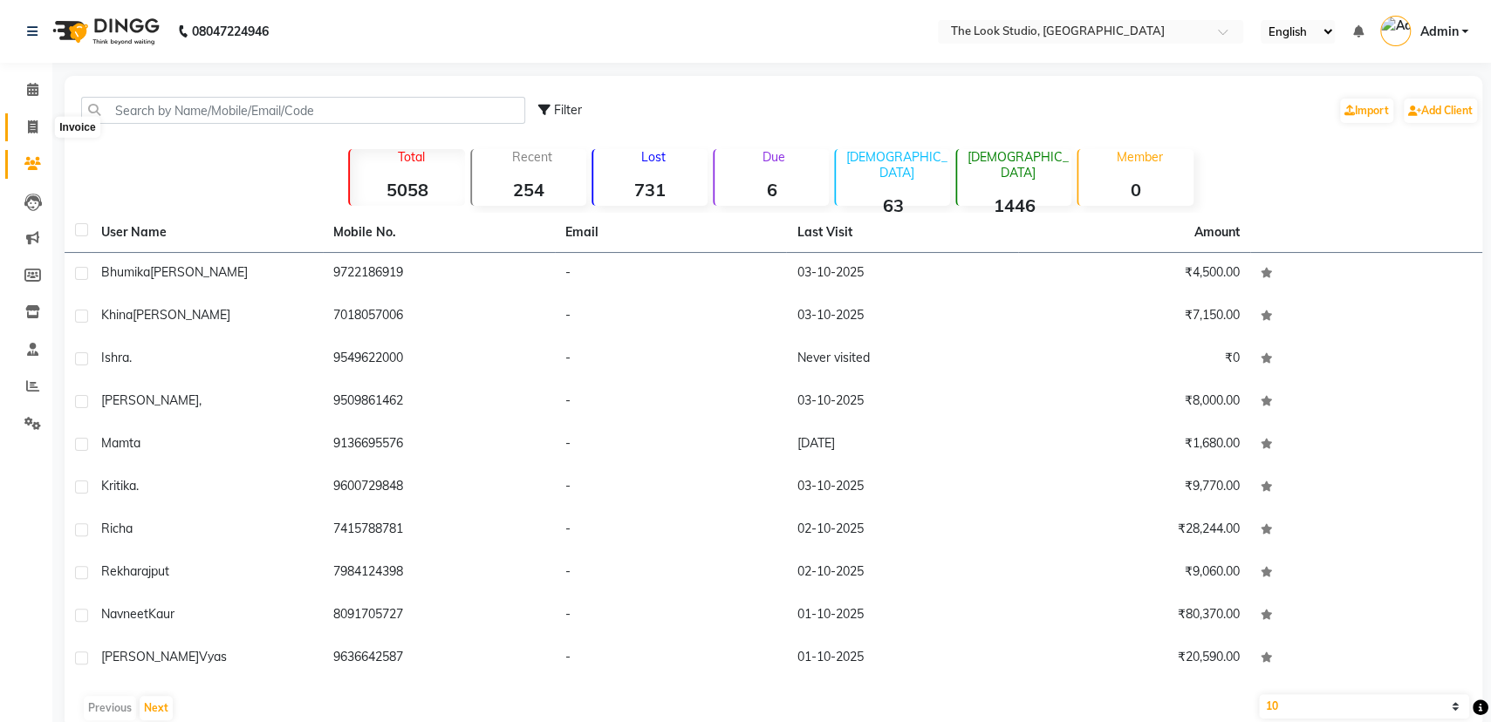
click at [33, 131] on icon at bounding box center [33, 126] width 10 height 13
select select "service"
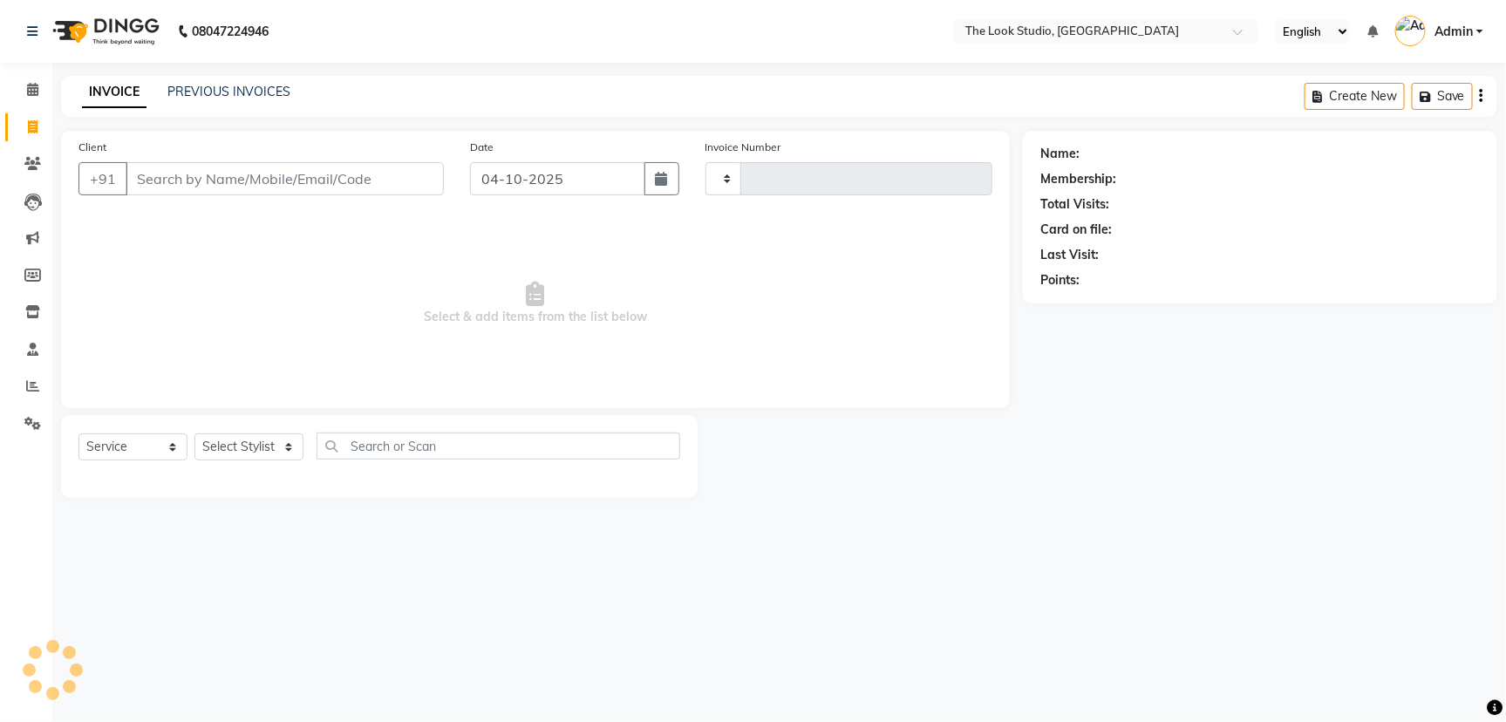
type input "0925"
select select "6149"
click at [31, 76] on link "Calendar" at bounding box center [26, 90] width 42 height 29
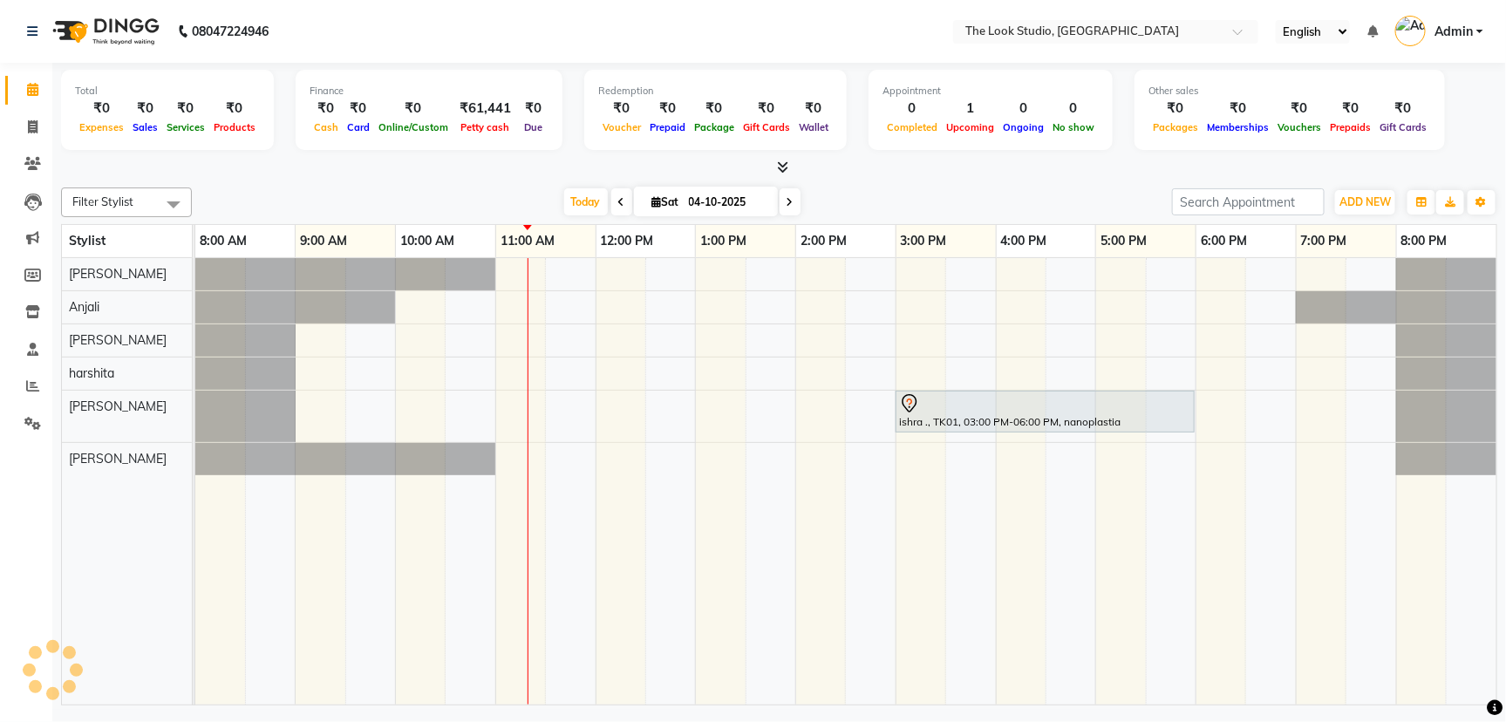
drag, startPoint x: 989, startPoint y: 198, endPoint x: 967, endPoint y: 184, distance: 25.9
click at [967, 184] on div "Filter Stylist Select All [PERSON_NAME] [PERSON_NAME] [PERSON_NAME] [PERSON_NAM…" at bounding box center [779, 443] width 1437 height 525
drag, startPoint x: 967, startPoint y: 184, endPoint x: 926, endPoint y: 188, distance: 41.2
click at [926, 188] on div "Filter Stylist Select All [PERSON_NAME] [PERSON_NAME] [PERSON_NAME] [PERSON_NAM…" at bounding box center [779, 203] width 1437 height 30
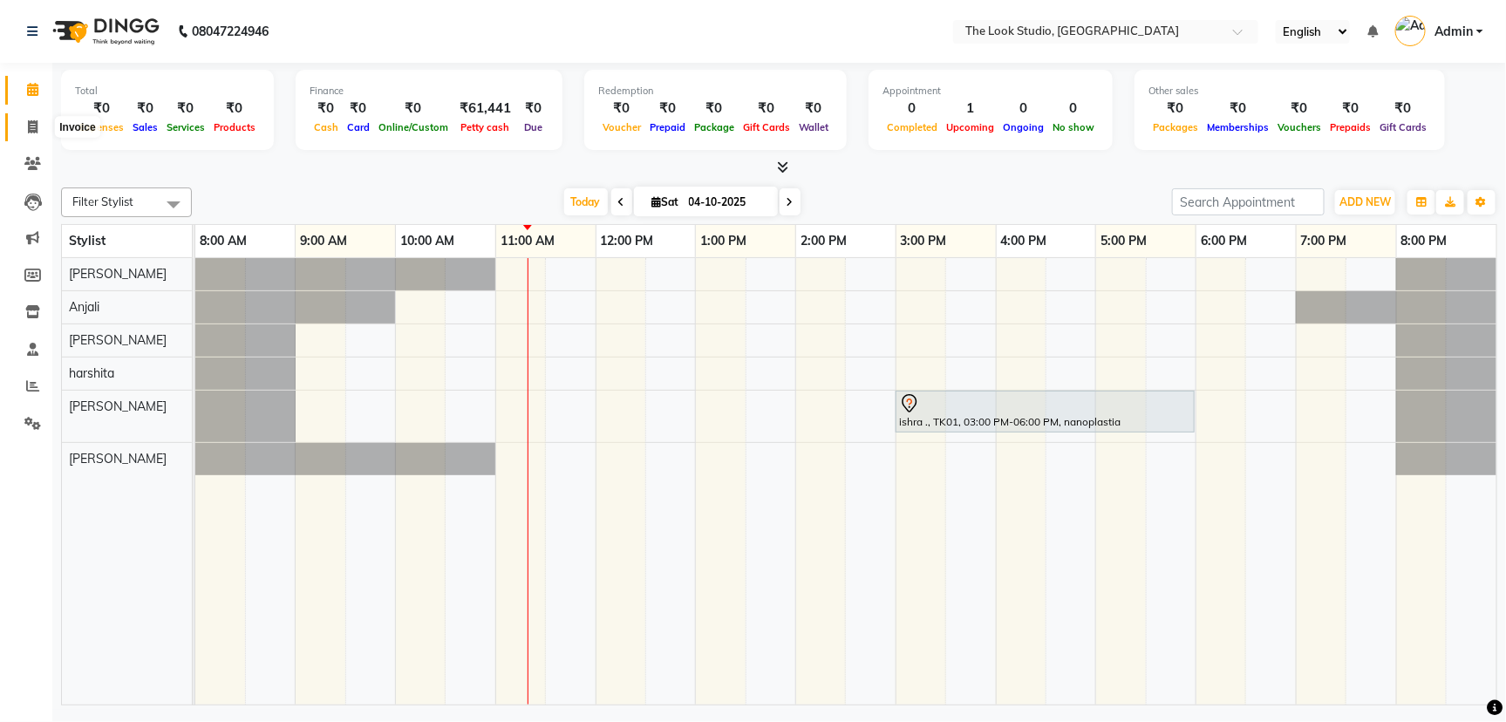
click at [22, 134] on span at bounding box center [32, 128] width 31 height 20
select select "service"
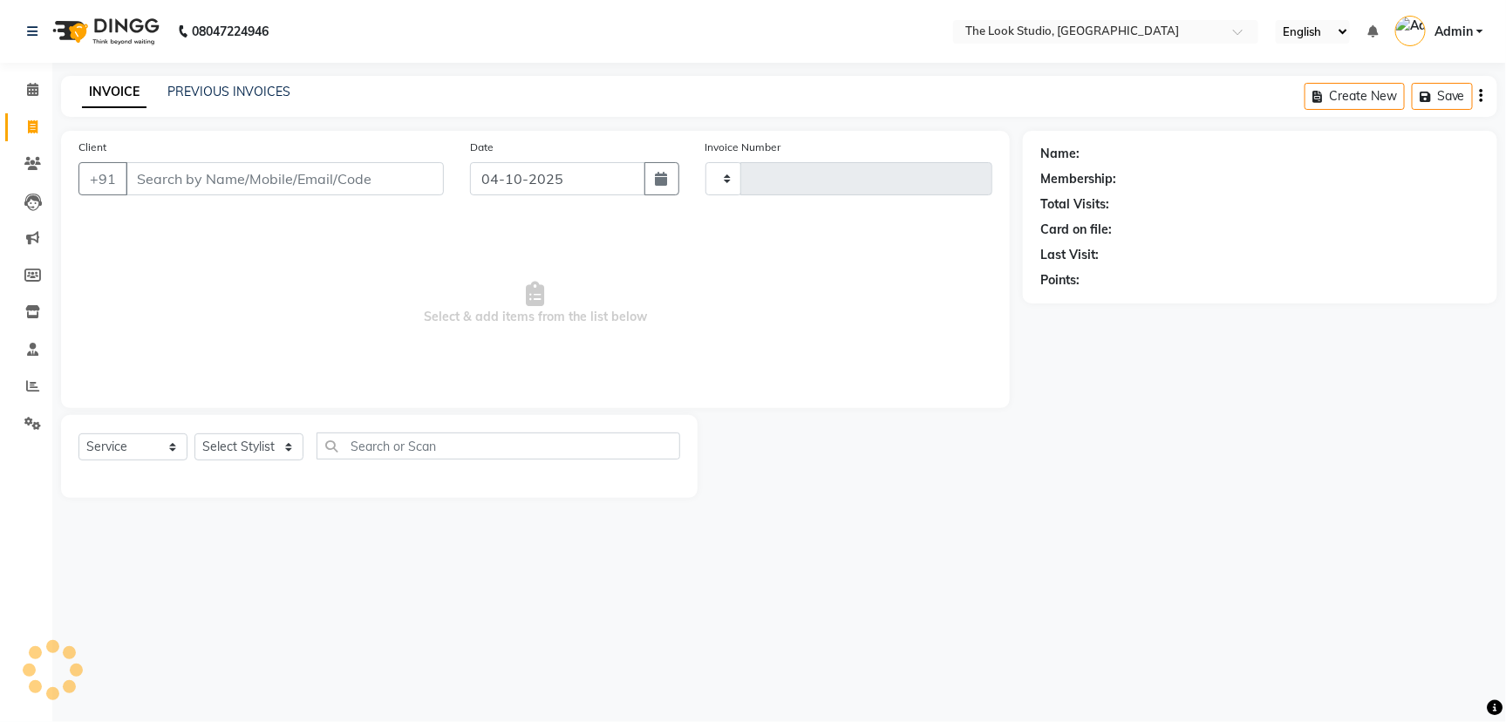
type input "0925"
select select "6149"
click at [22, 125] on span at bounding box center [32, 128] width 31 height 20
select select "6149"
select select "service"
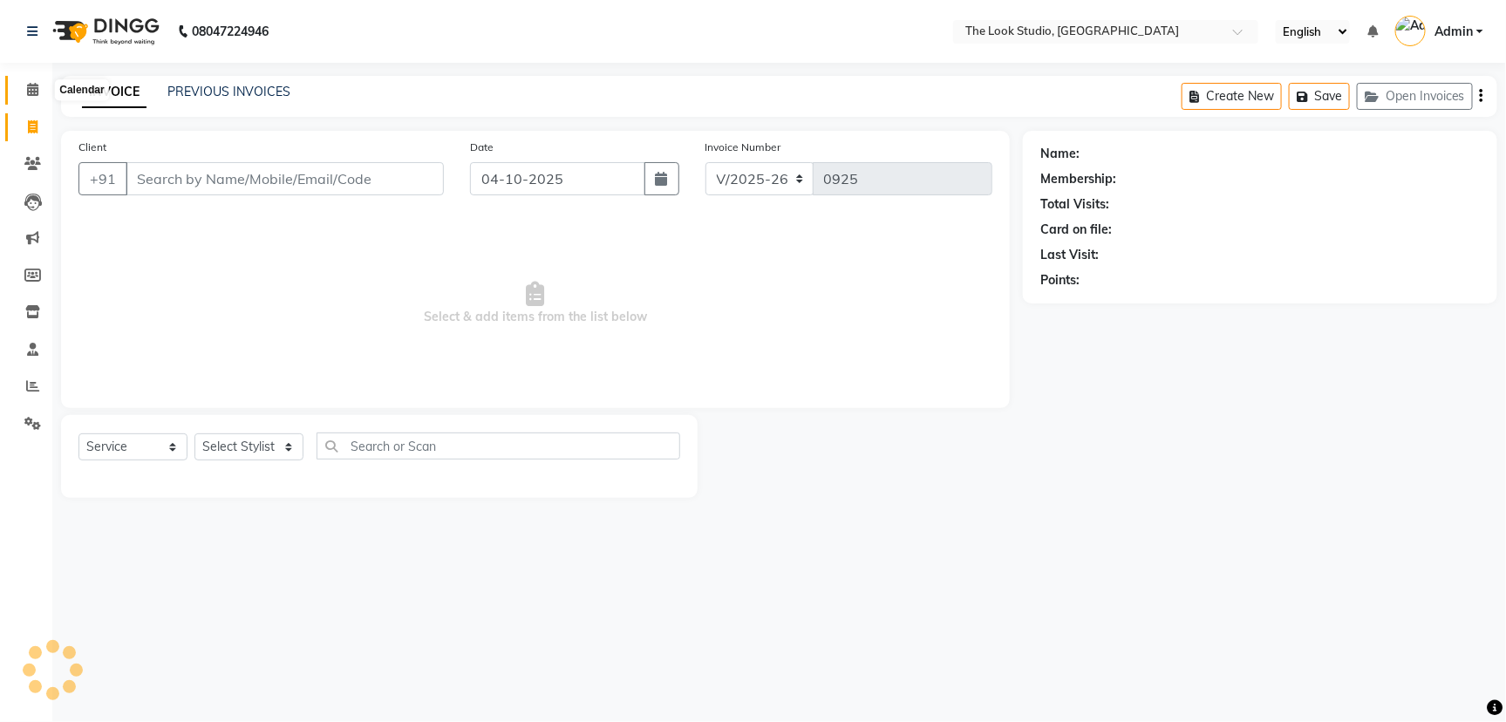
click at [18, 91] on span at bounding box center [32, 90] width 31 height 20
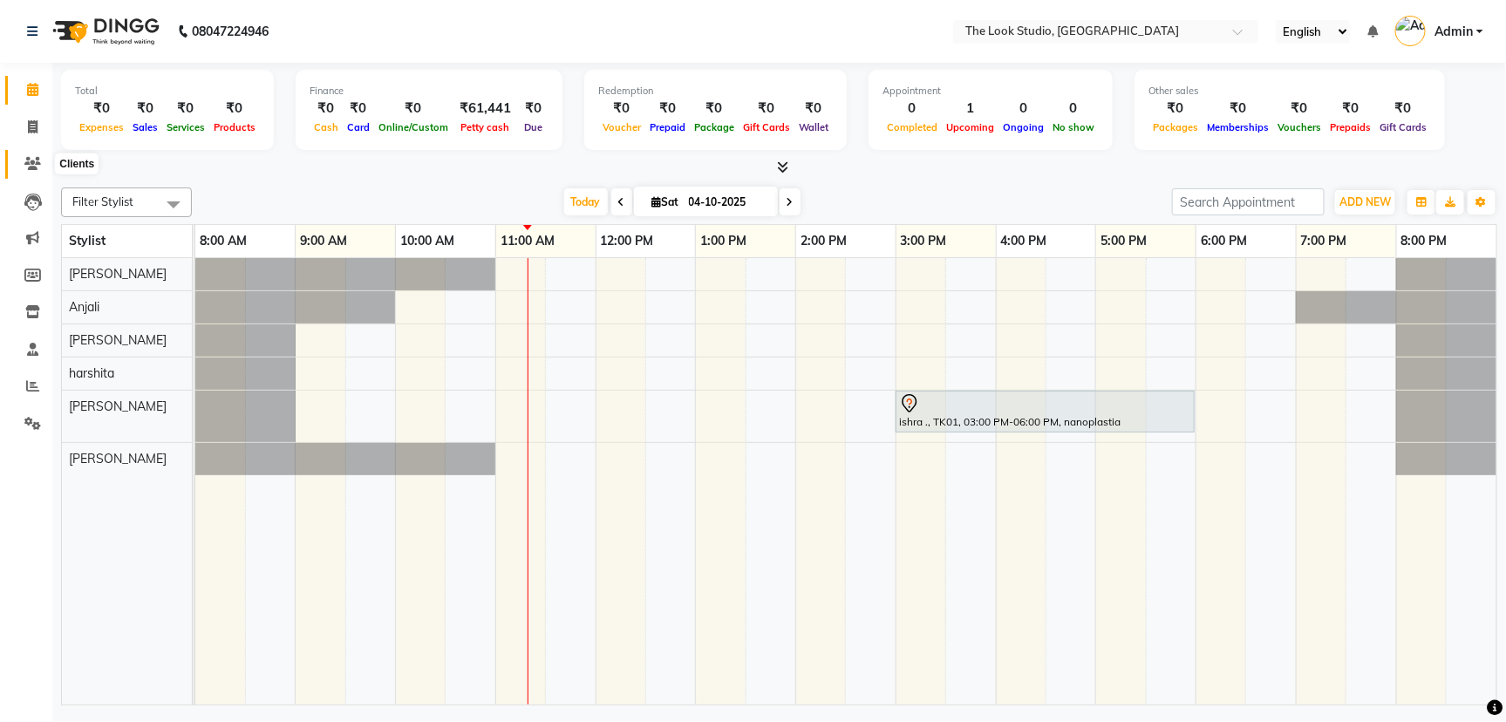
click at [24, 168] on icon at bounding box center [32, 163] width 17 height 13
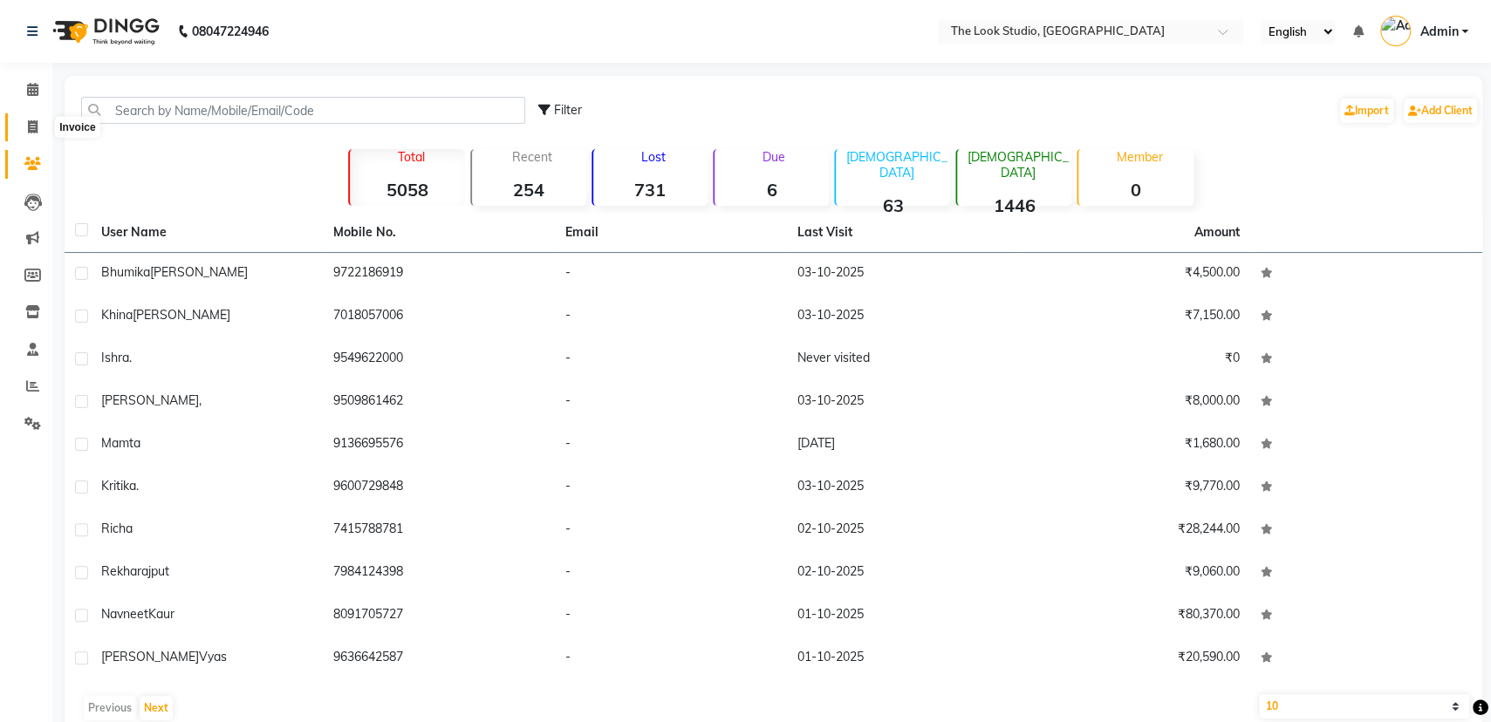
click at [31, 124] on icon at bounding box center [33, 126] width 10 height 13
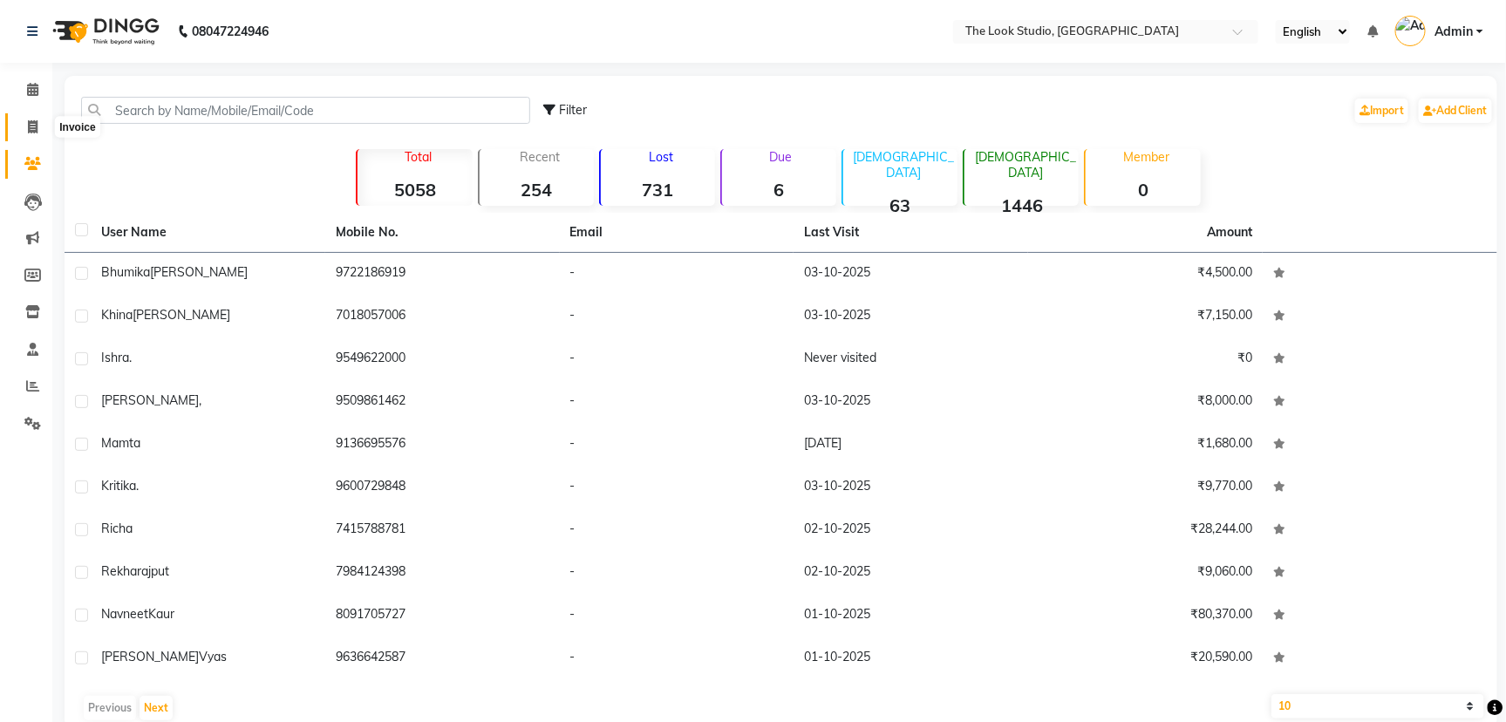
select select "6149"
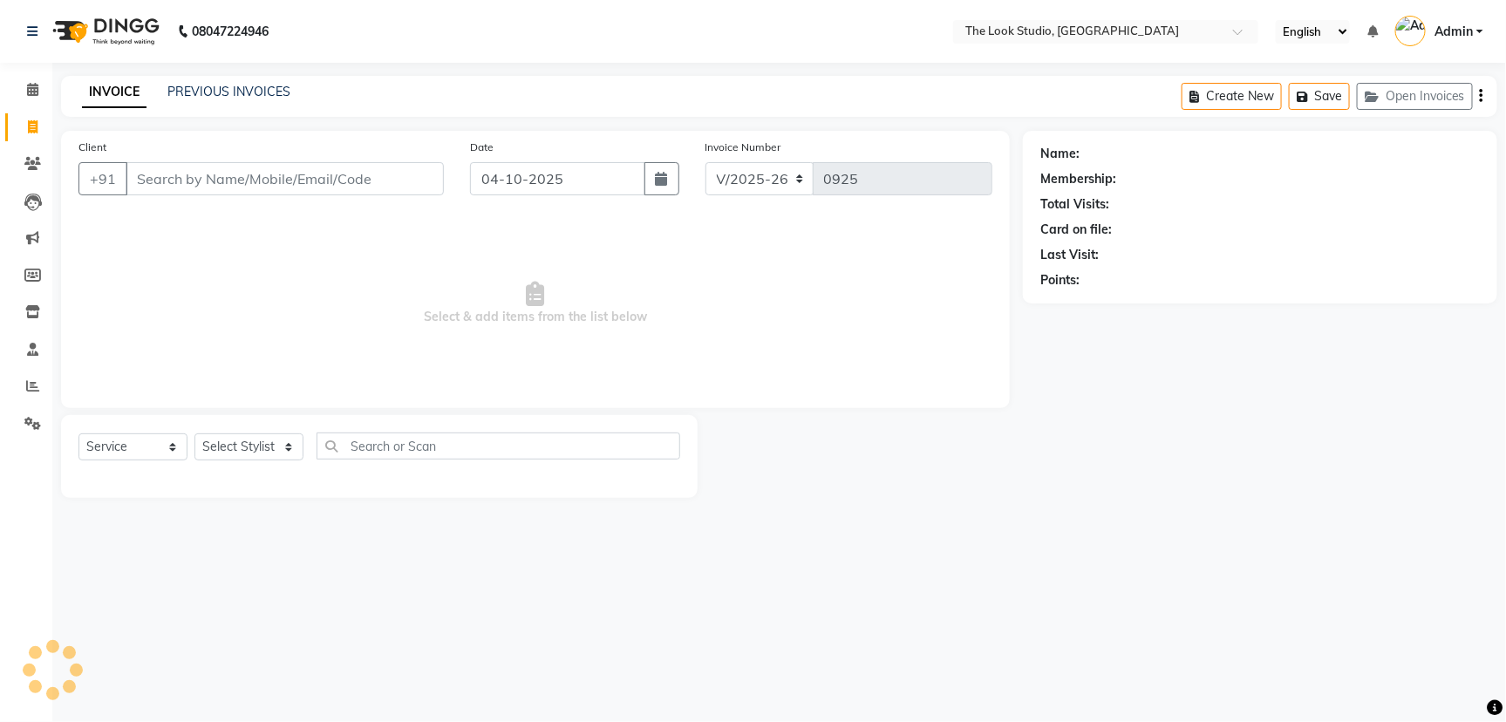
select select "product"
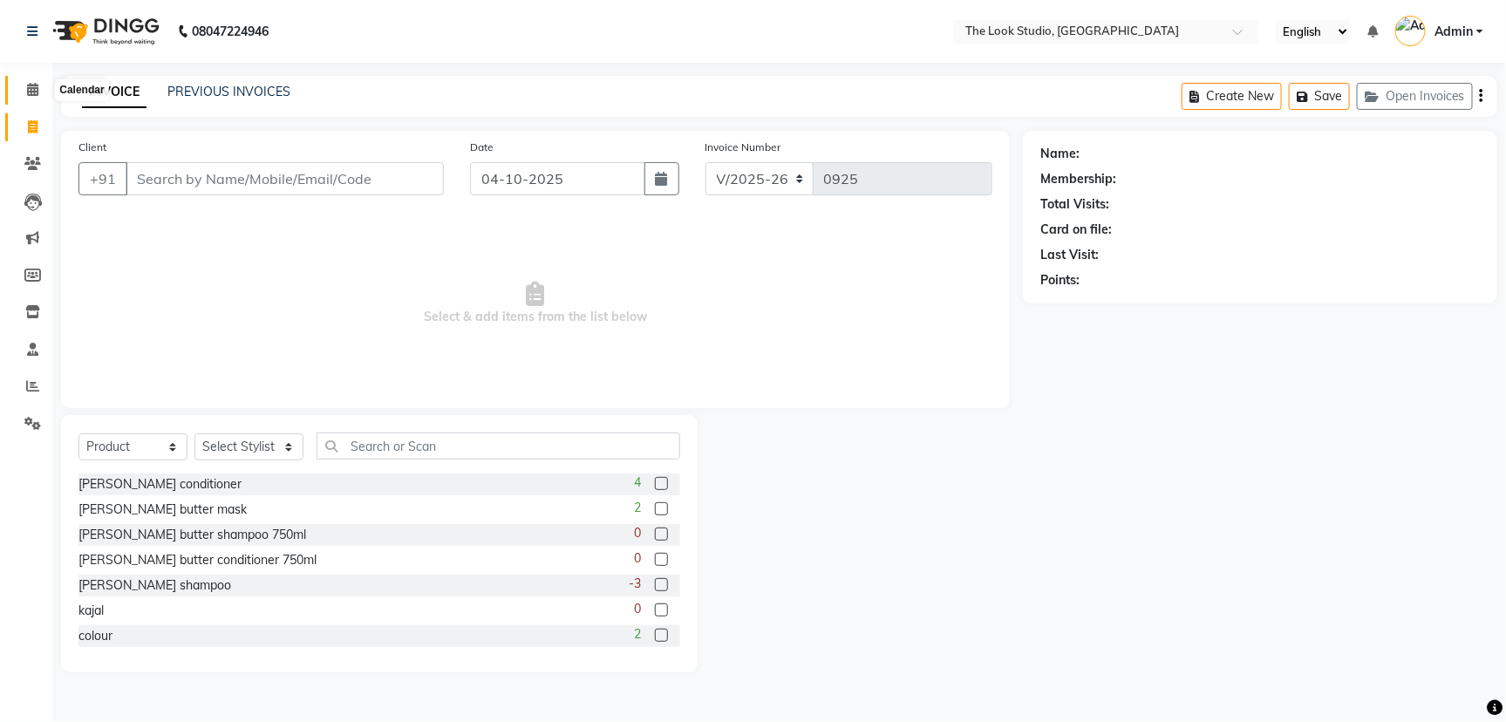
click at [30, 88] on icon at bounding box center [32, 89] width 11 height 13
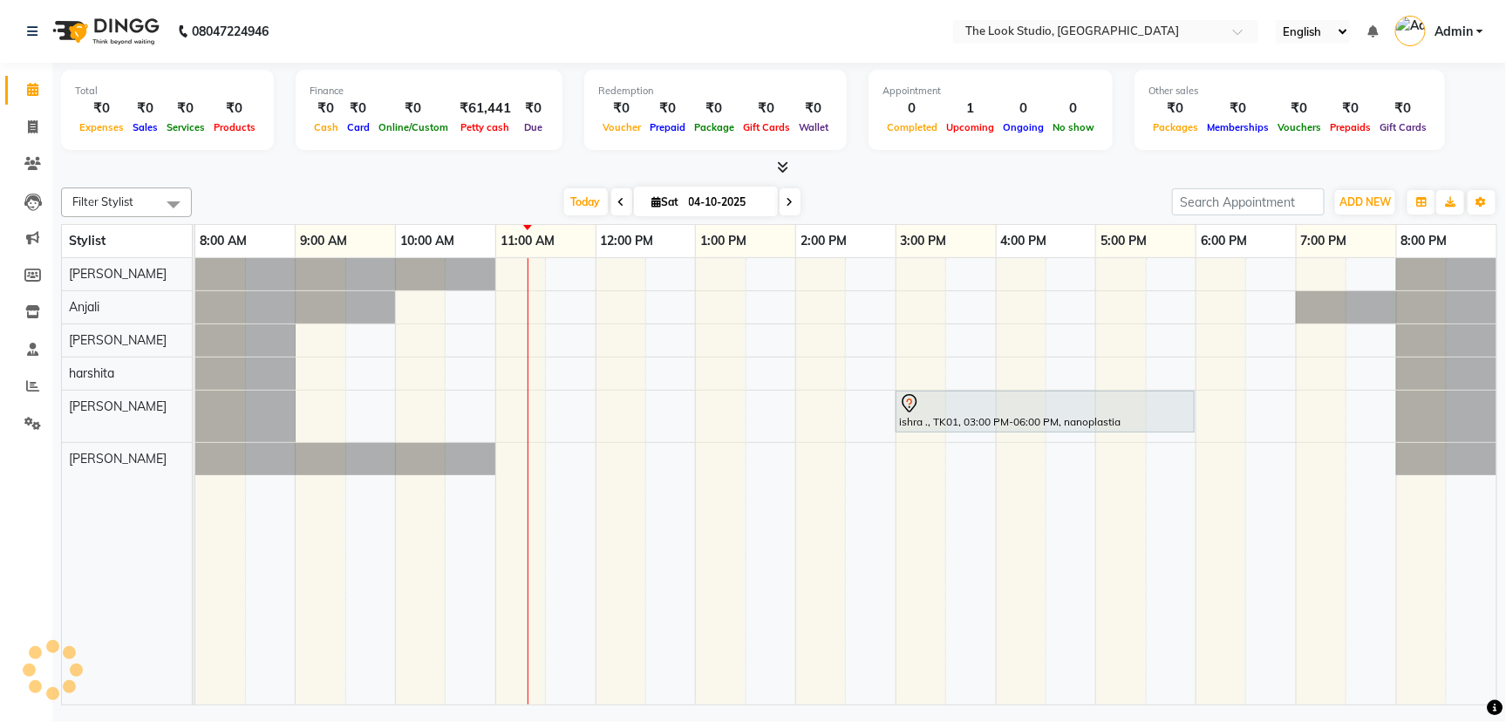
click at [327, 190] on div "[DATE] [DATE]" at bounding box center [682, 202] width 963 height 26
click at [29, 159] on icon at bounding box center [32, 163] width 17 height 13
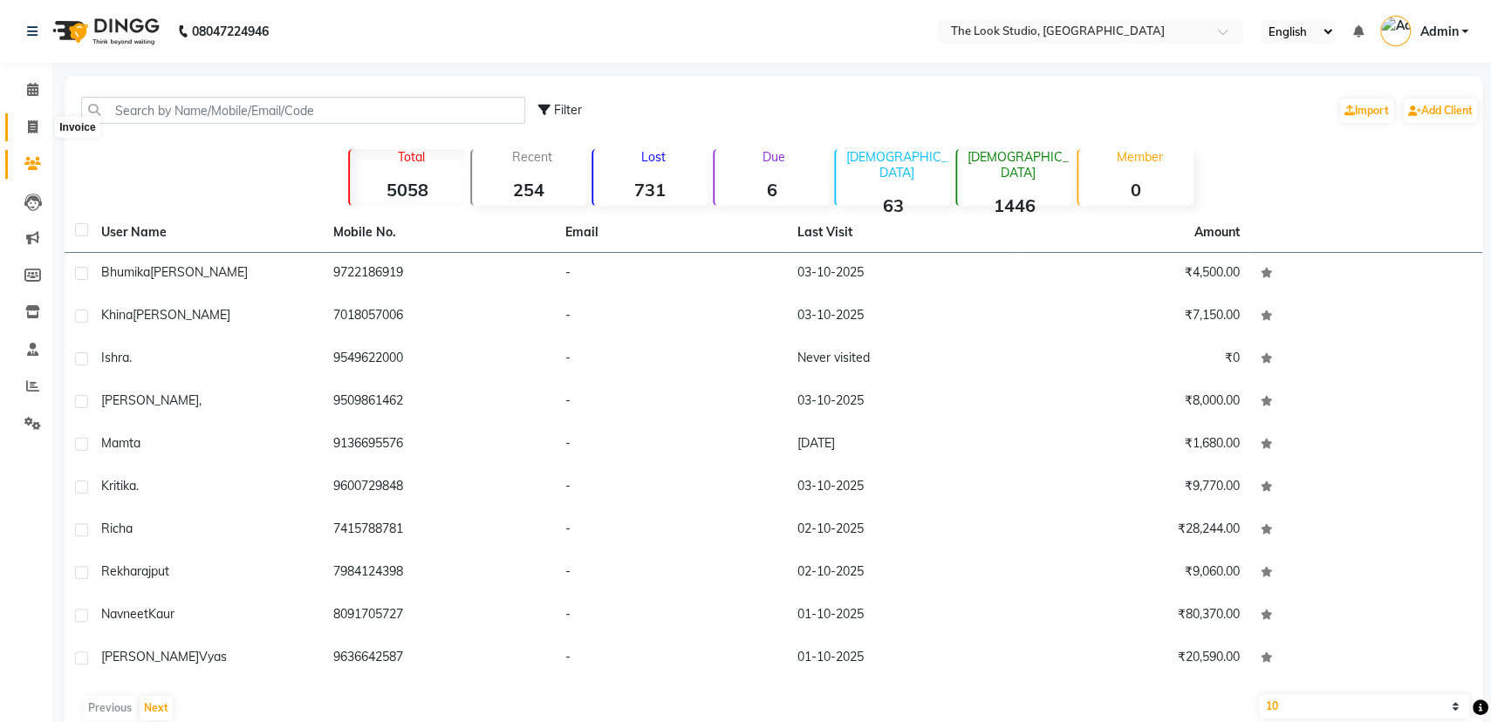
click at [28, 124] on icon at bounding box center [33, 126] width 10 height 13
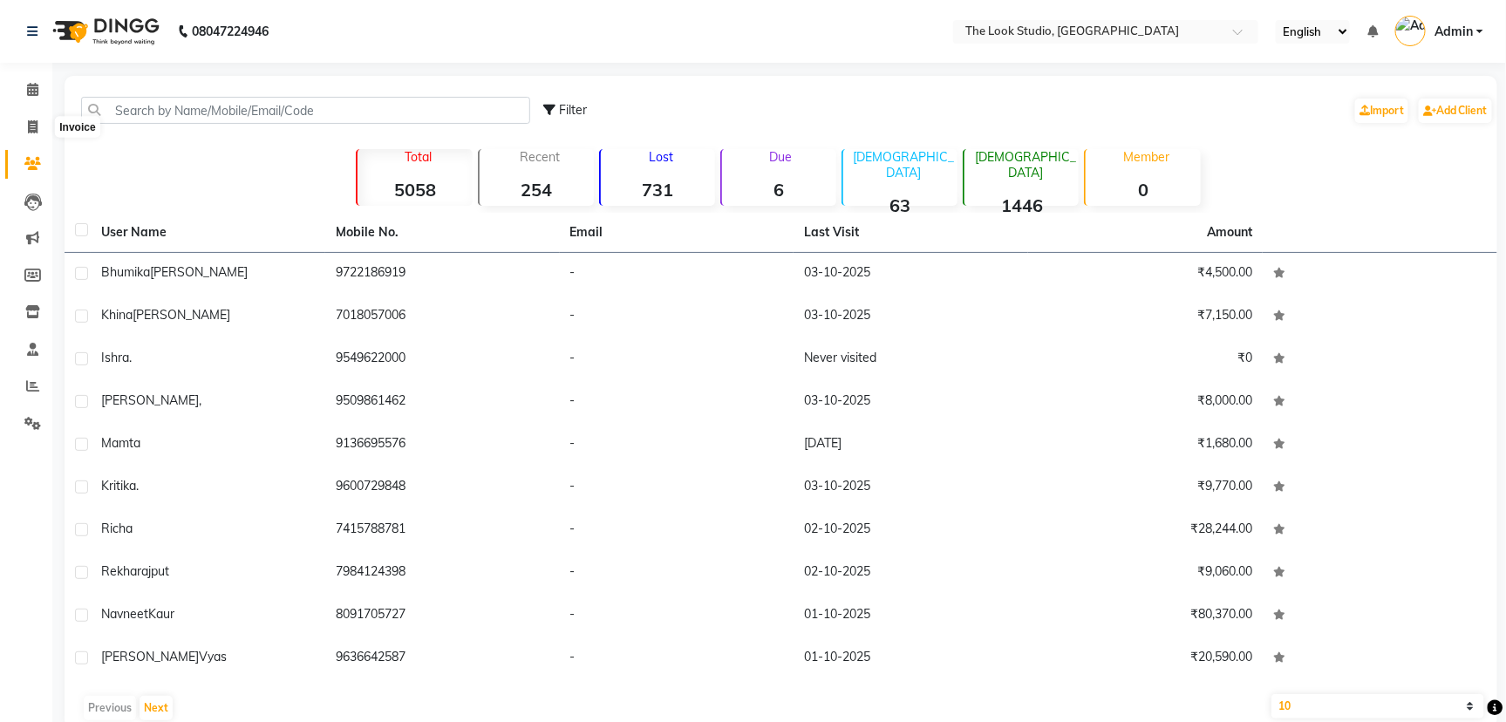
select select "6149"
select select "service"
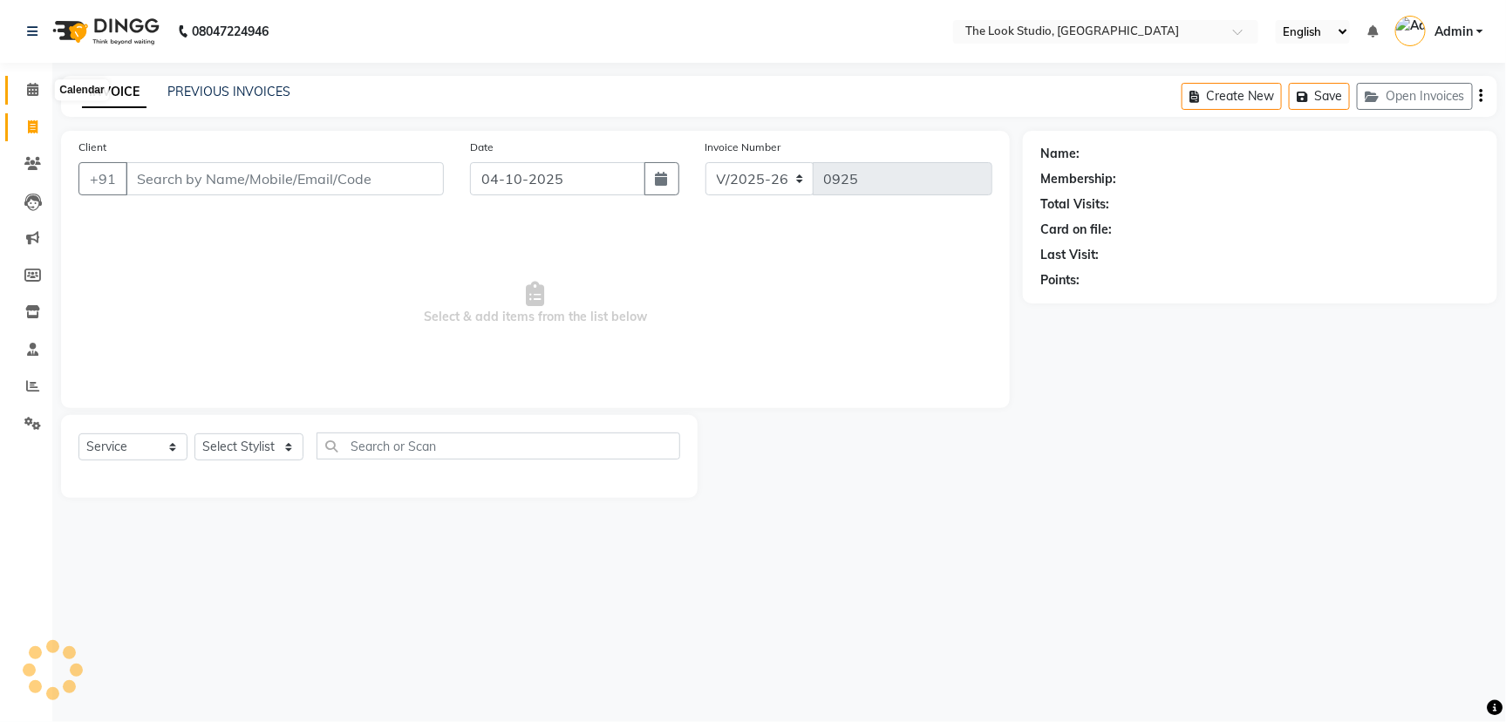
click at [21, 89] on span at bounding box center [32, 90] width 31 height 20
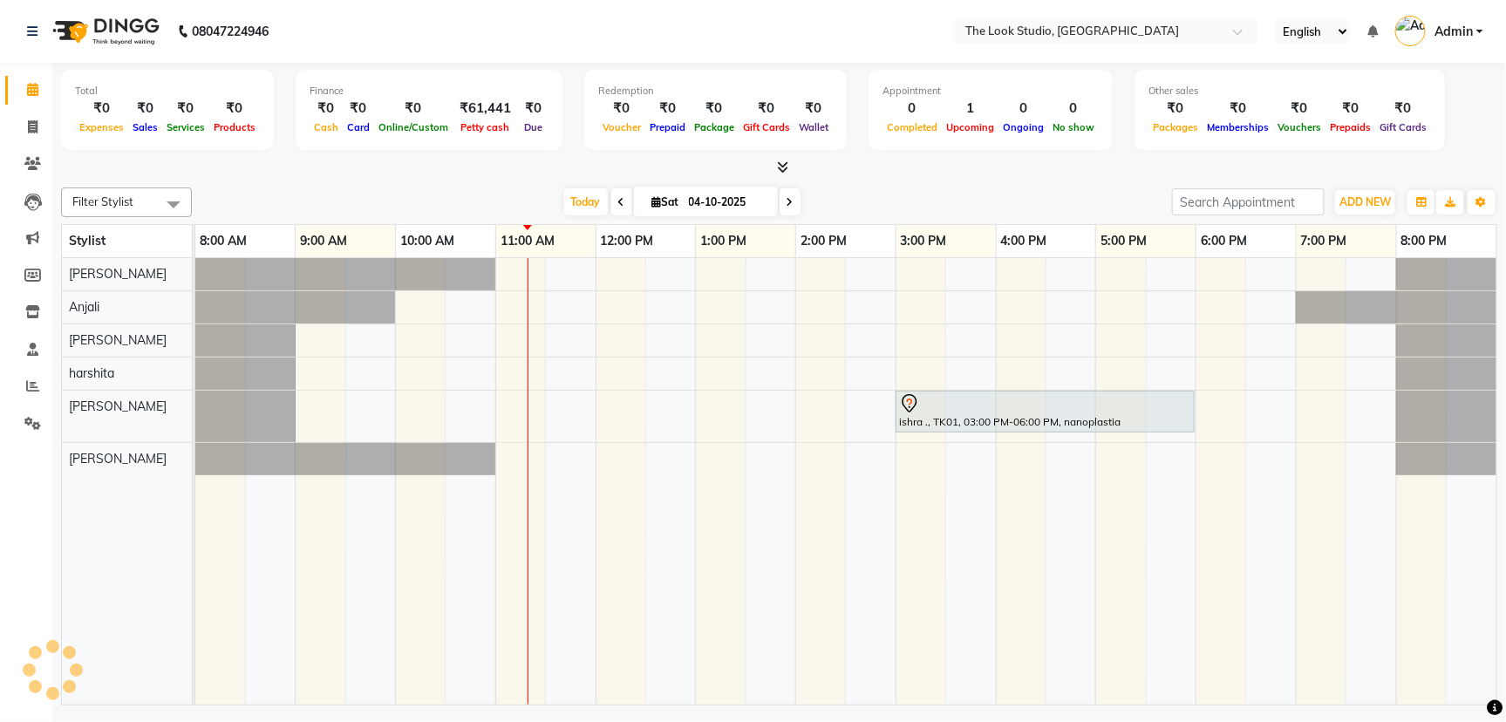
click at [299, 196] on div "[DATE] [DATE]" at bounding box center [682, 202] width 963 height 26
click at [28, 161] on icon at bounding box center [32, 163] width 17 height 13
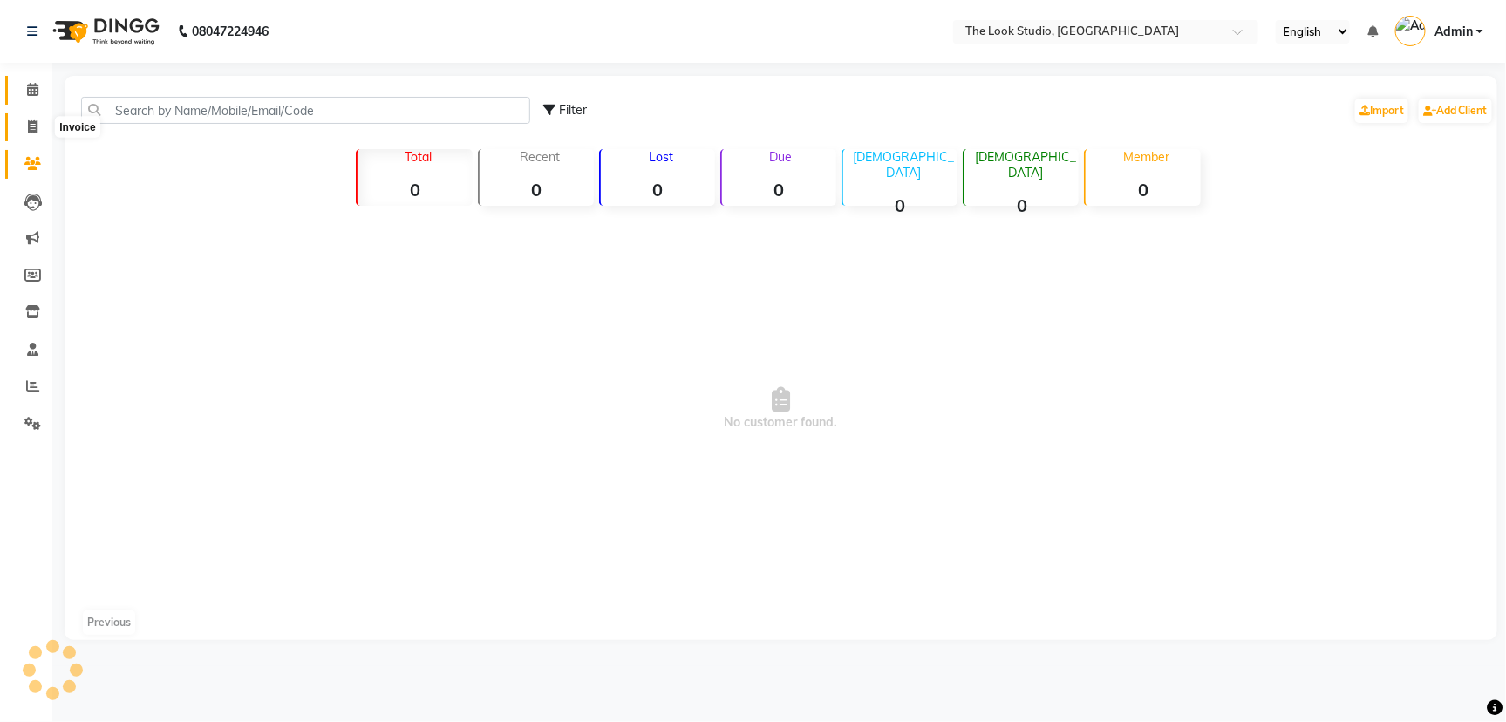
click at [19, 118] on span at bounding box center [32, 128] width 31 height 20
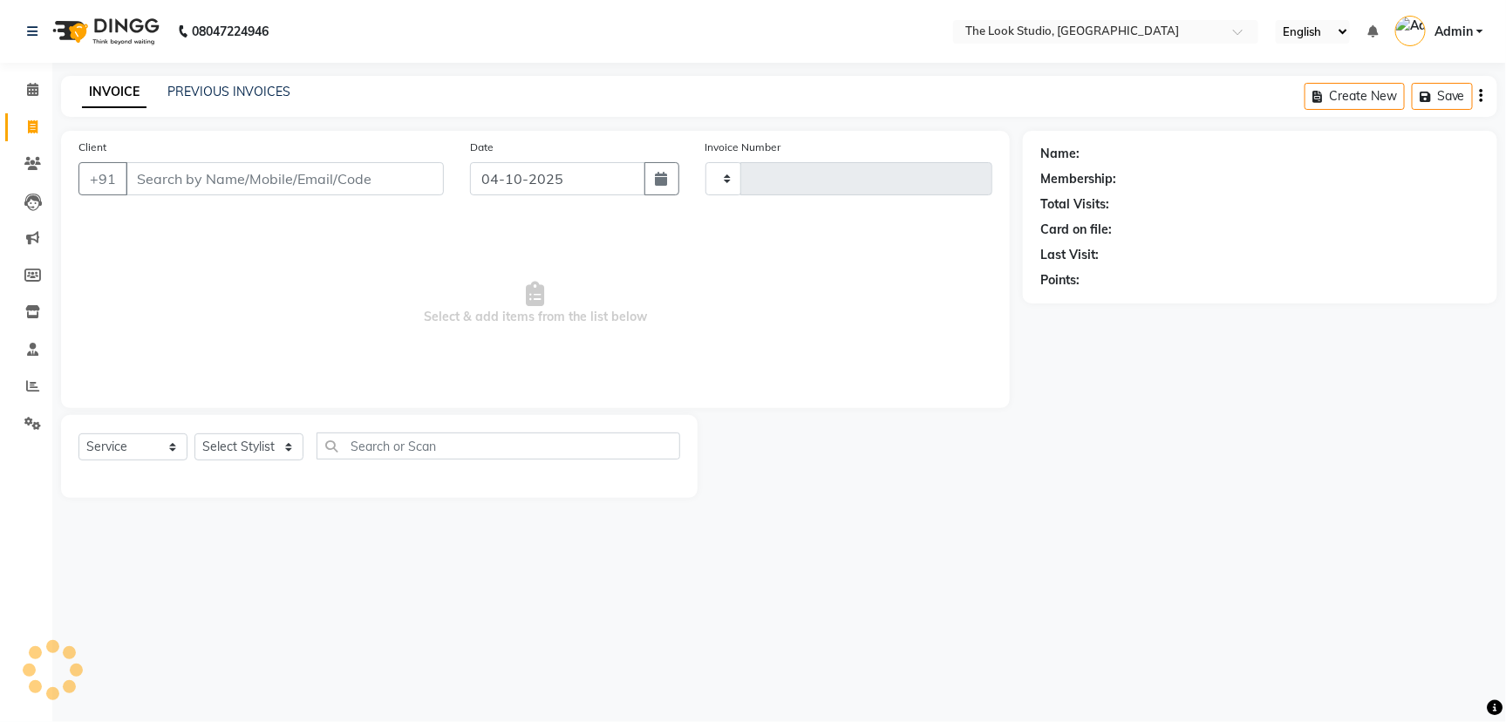
click at [19, 118] on span at bounding box center [32, 128] width 31 height 20
select select "6149"
select select "service"
click at [13, 78] on link "Calendar" at bounding box center [26, 90] width 42 height 29
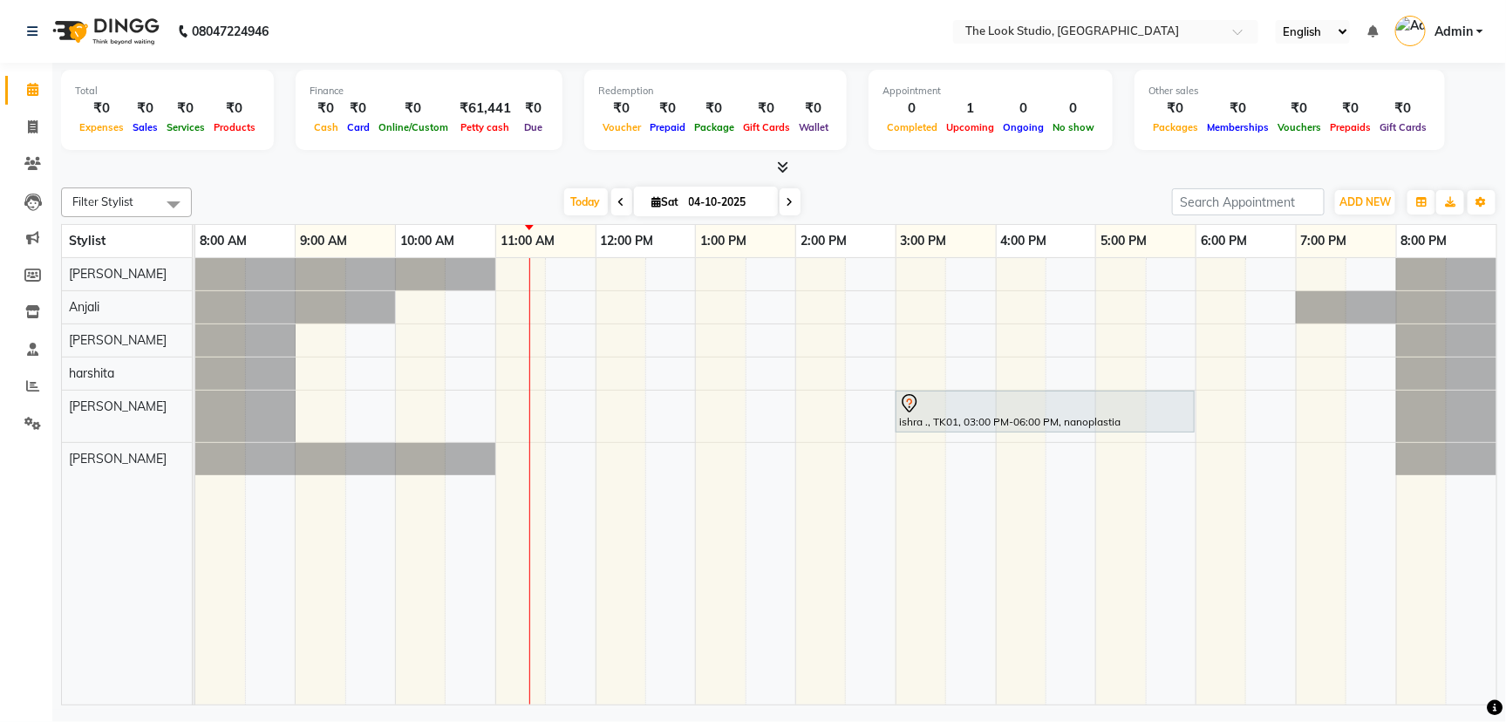
click at [1042, 426] on div "ishra ., TK01, 03:00 PM-06:00 PM, nanoplastia" at bounding box center [1046, 411] width 296 height 37
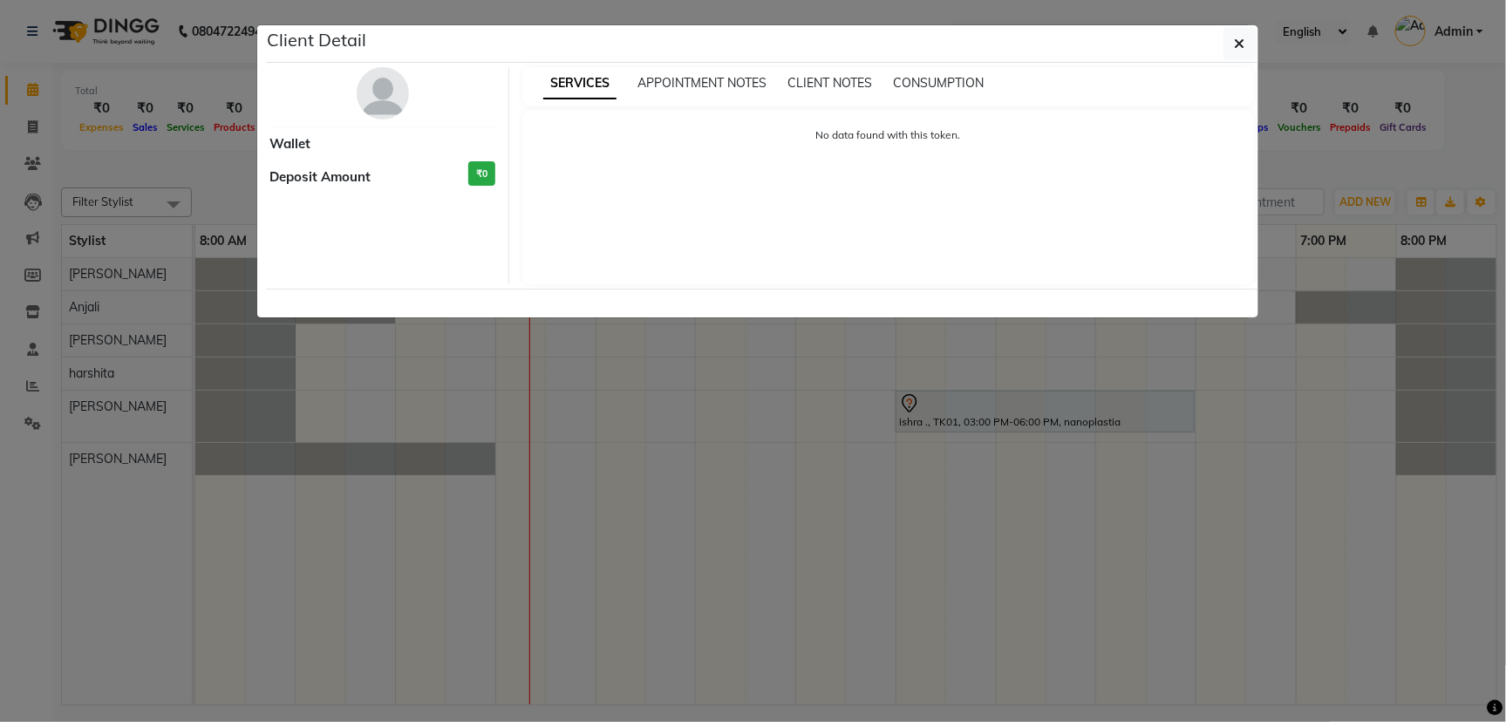
select select "7"
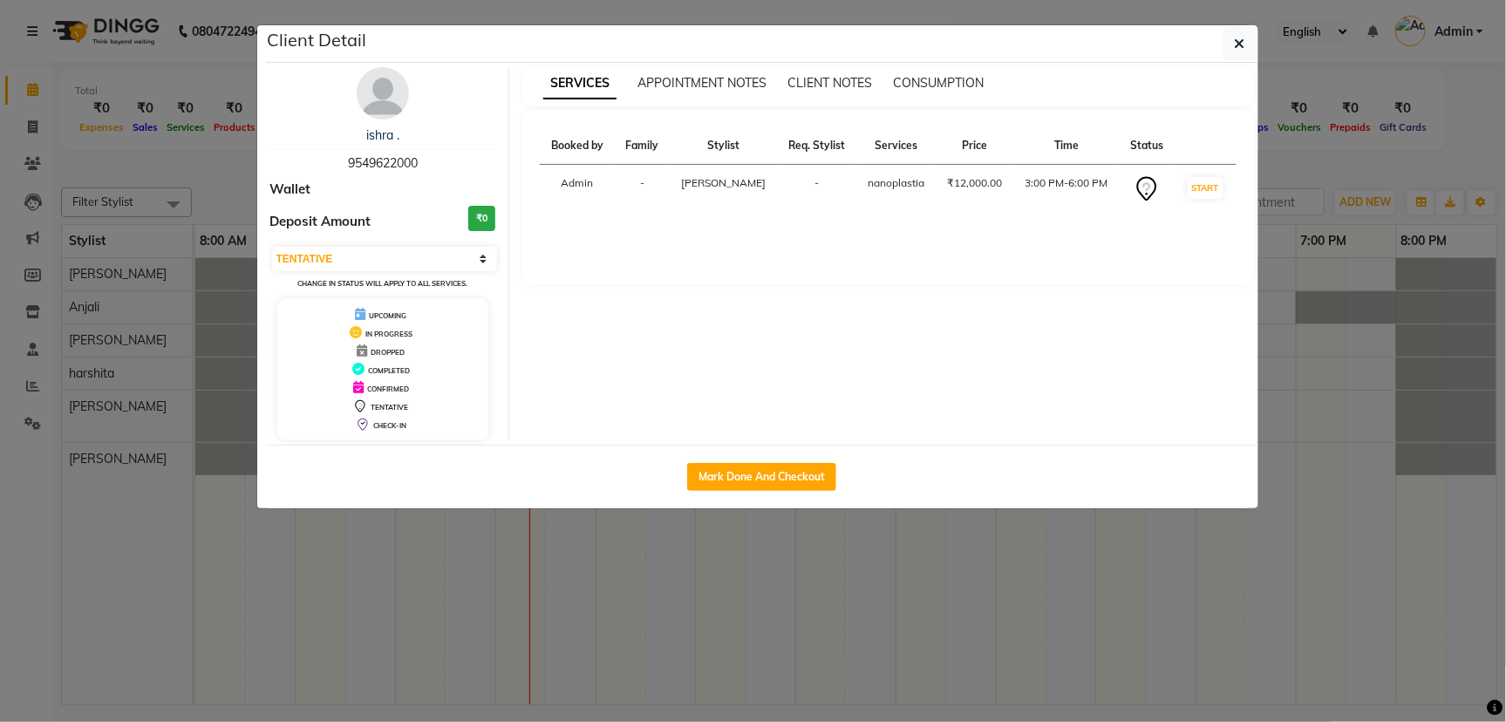
drag, startPoint x: 1103, startPoint y: 553, endPoint x: 1095, endPoint y: 502, distance: 51.2
click at [1103, 545] on ngb-modal-window "Client Detail ishra . 9549622000 Wallet Deposit Amount ₹0 Select IN SERVICE CON…" at bounding box center [753, 361] width 1506 height 722
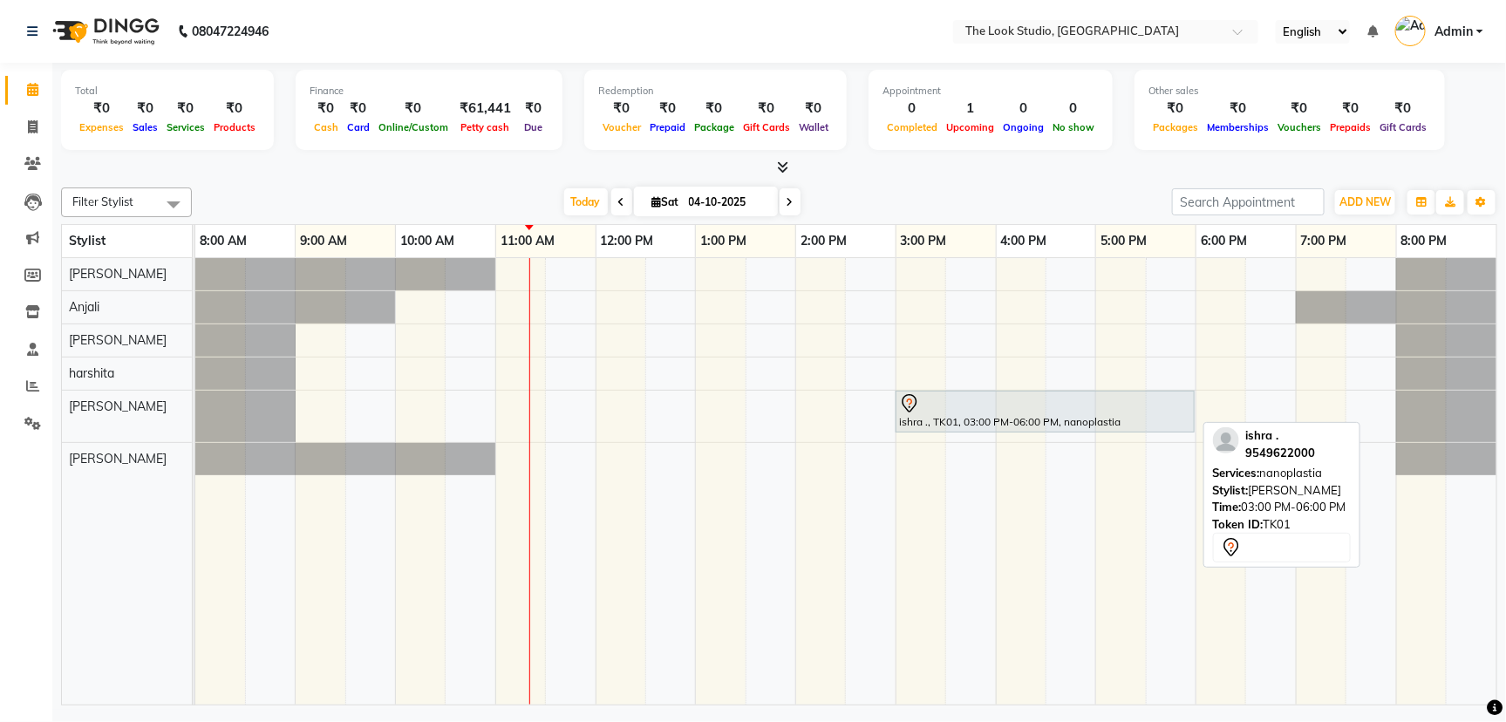
click at [1081, 405] on div at bounding box center [1045, 403] width 292 height 21
select select "7"
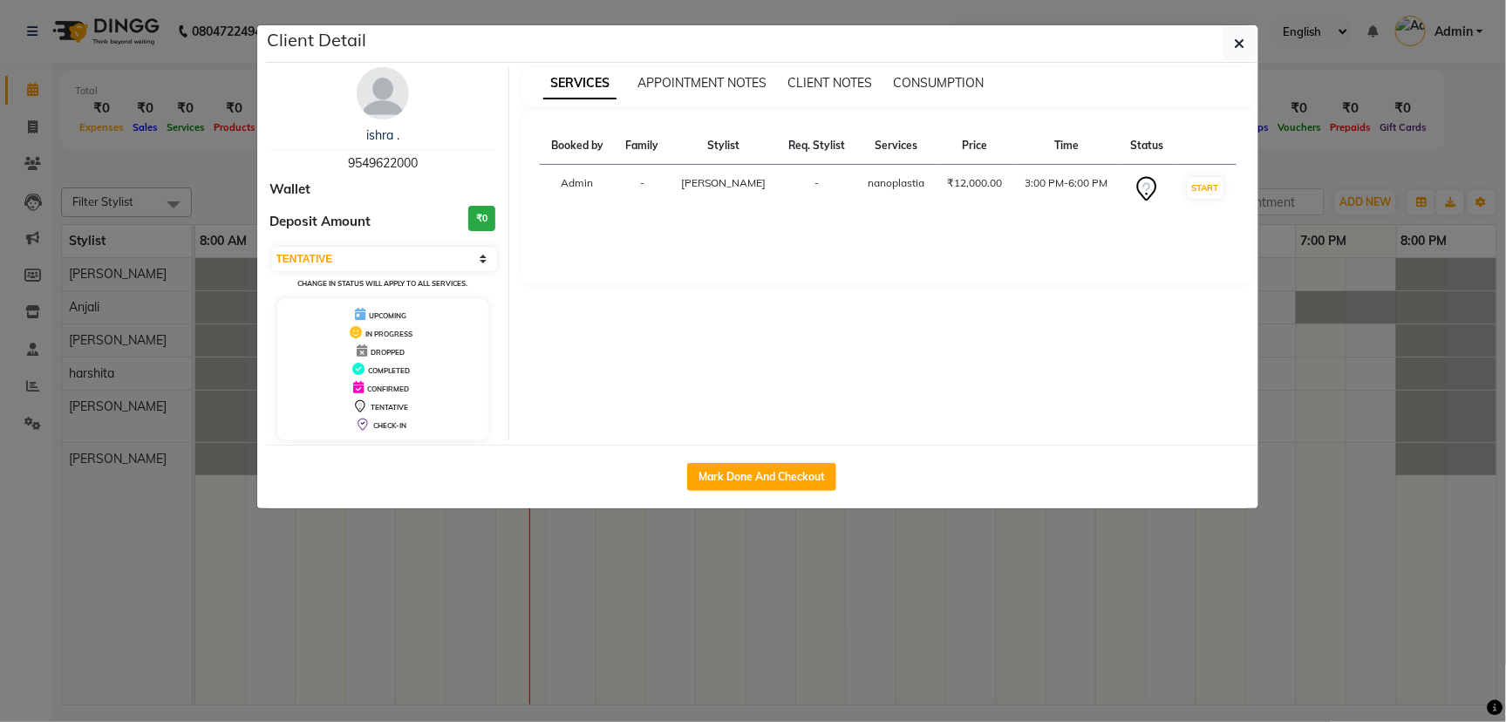
click at [1046, 539] on ngb-modal-window "Client Detail ishra . 9549622000 Wallet Deposit Amount ₹0 Select IN SERVICE CON…" at bounding box center [753, 361] width 1506 height 722
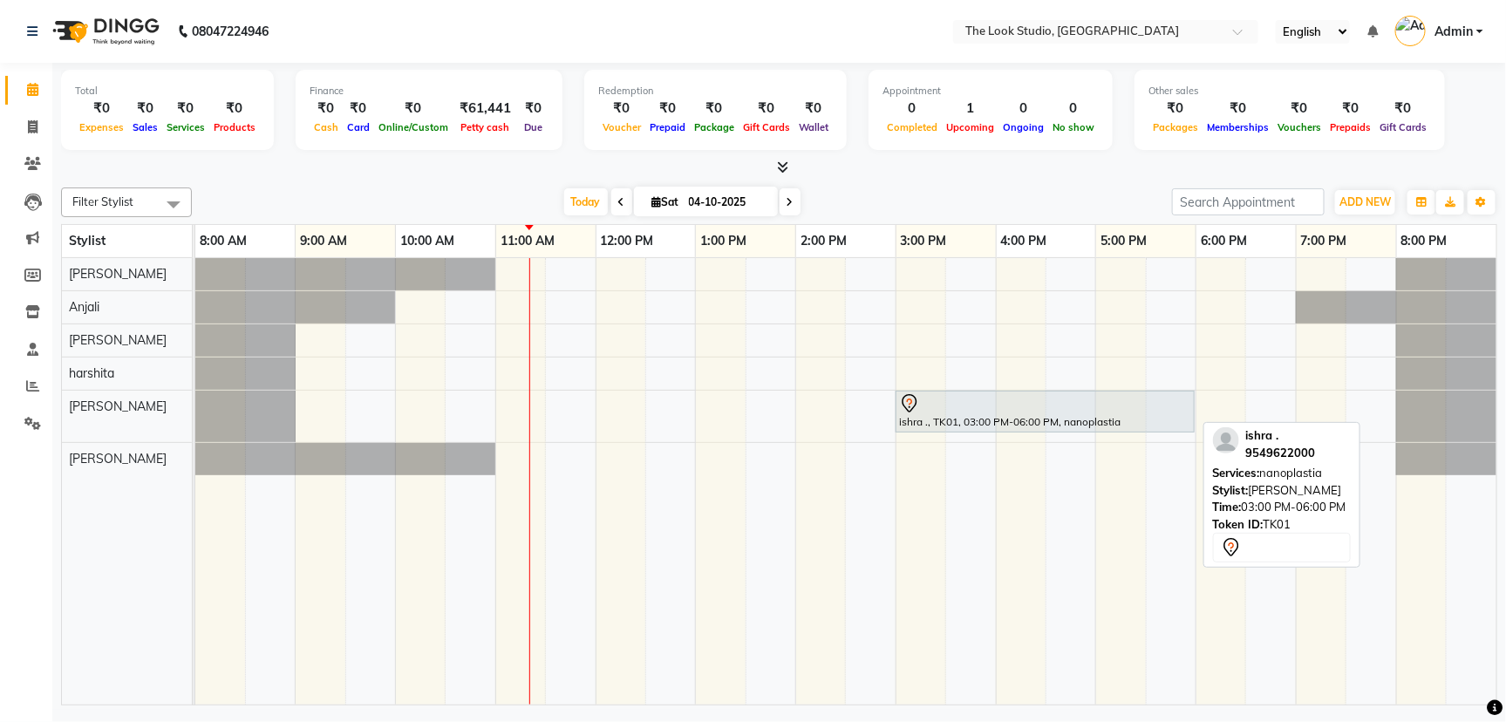
click at [1059, 423] on div "ishra ., TK01, 03:00 PM-06:00 PM, nanoplastia" at bounding box center [1046, 411] width 296 height 37
select select "7"
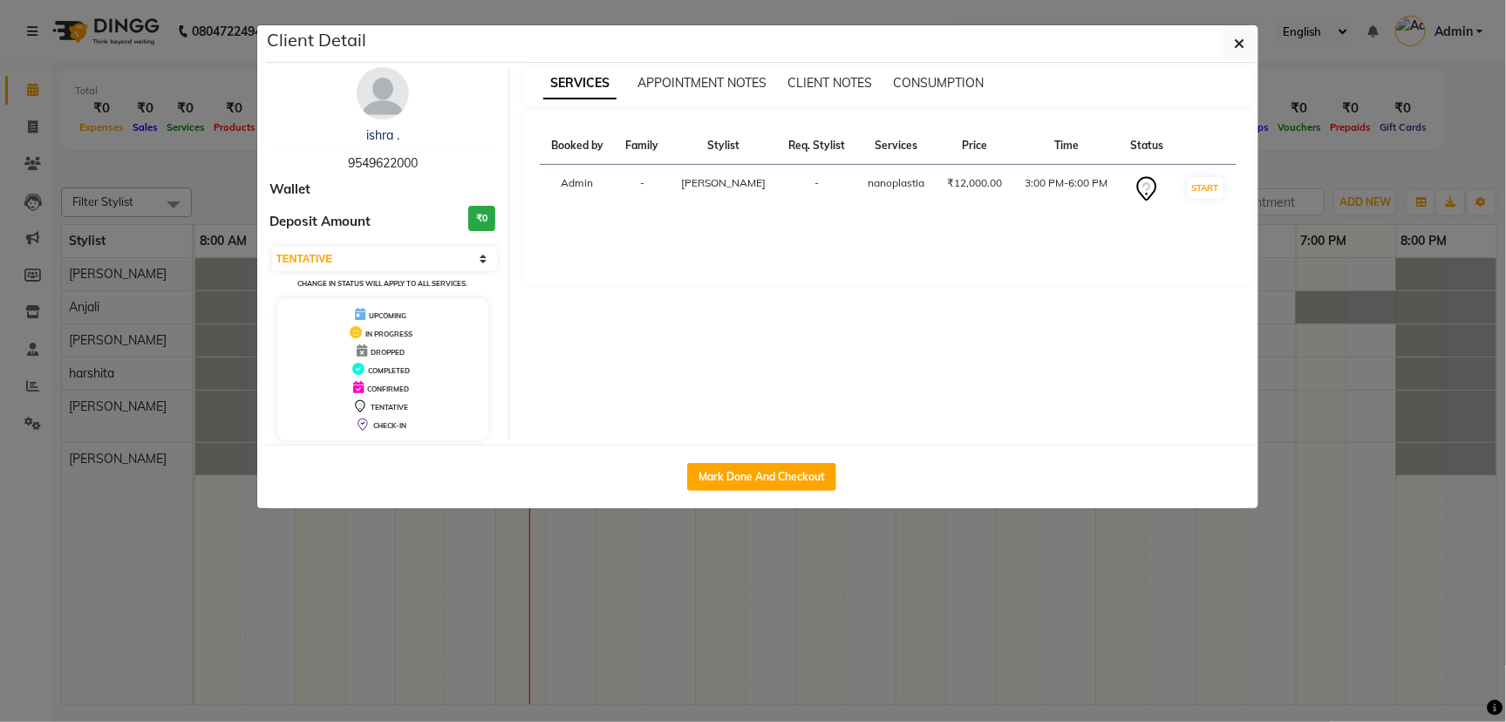
click at [1051, 625] on ngb-modal-window "Client Detail ishra . 9549622000 Wallet Deposit Amount ₹0 Select IN SERVICE CON…" at bounding box center [753, 361] width 1506 height 722
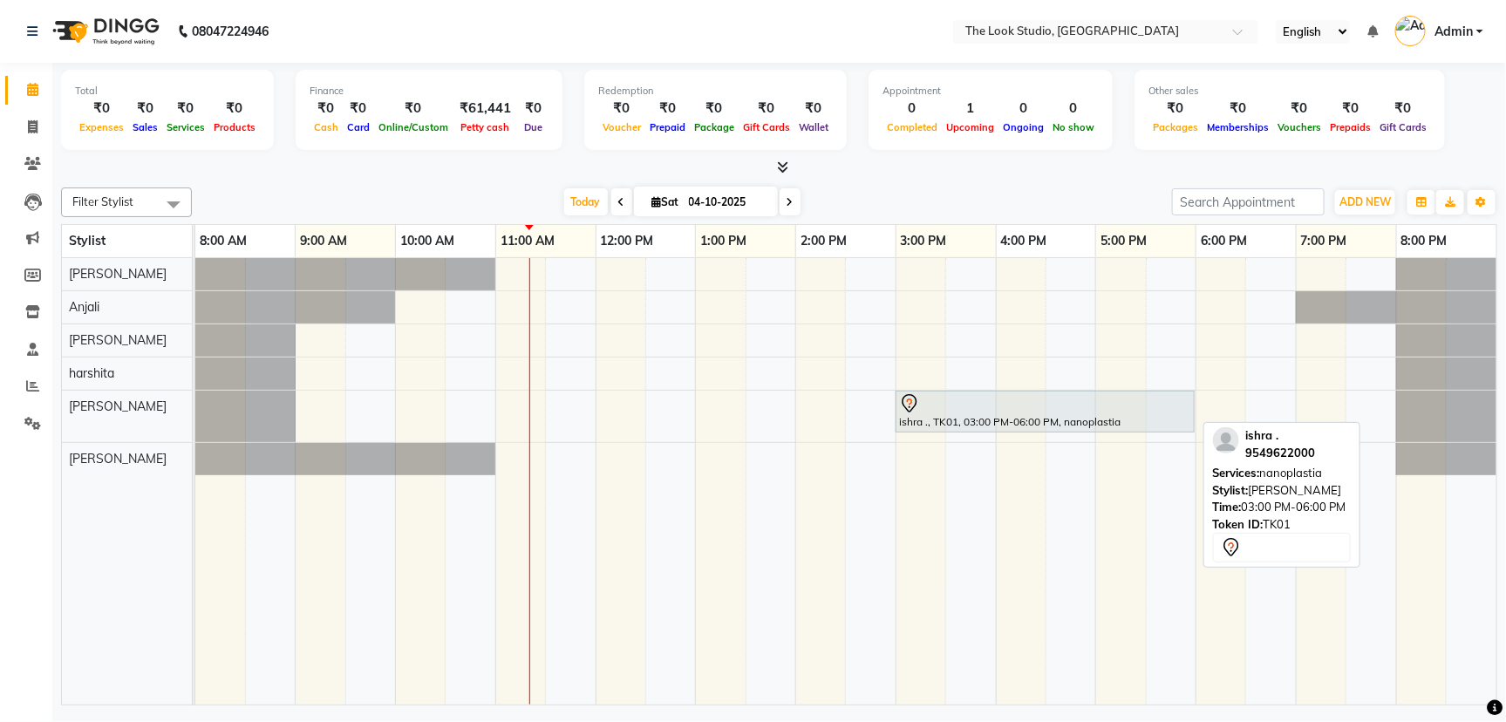
click at [1066, 429] on link "ishra ., TK01, 03:00 PM-06:00 PM, nanoplastia" at bounding box center [1045, 412] width 299 height 42
select select "7"
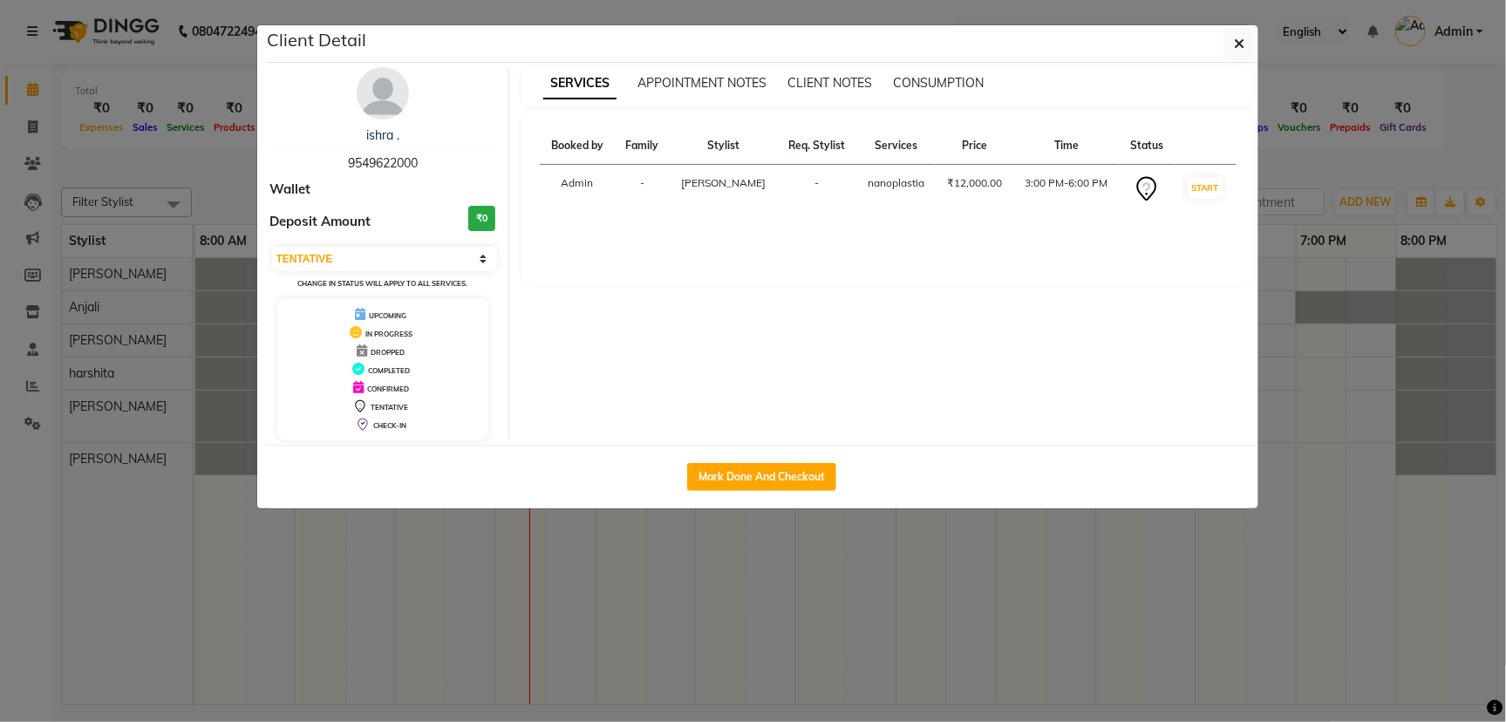
drag, startPoint x: 975, startPoint y: 591, endPoint x: 1017, endPoint y: 497, distance: 103.1
click at [978, 590] on ngb-modal-window "Client Detail ishra . 9549622000 Wallet Deposit Amount ₹0 Select IN SERVICE CON…" at bounding box center [753, 361] width 1506 height 722
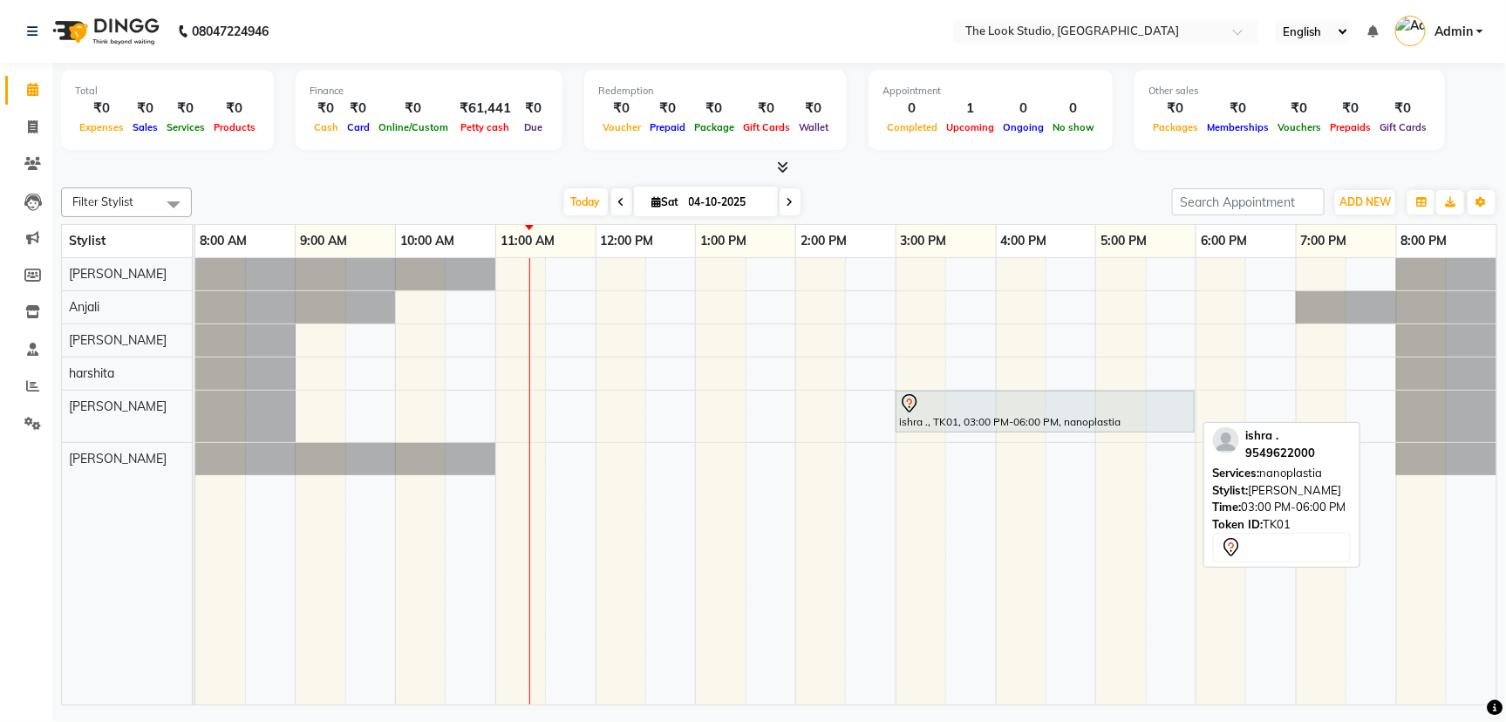
click at [1039, 408] on div at bounding box center [1045, 403] width 292 height 21
select select "7"
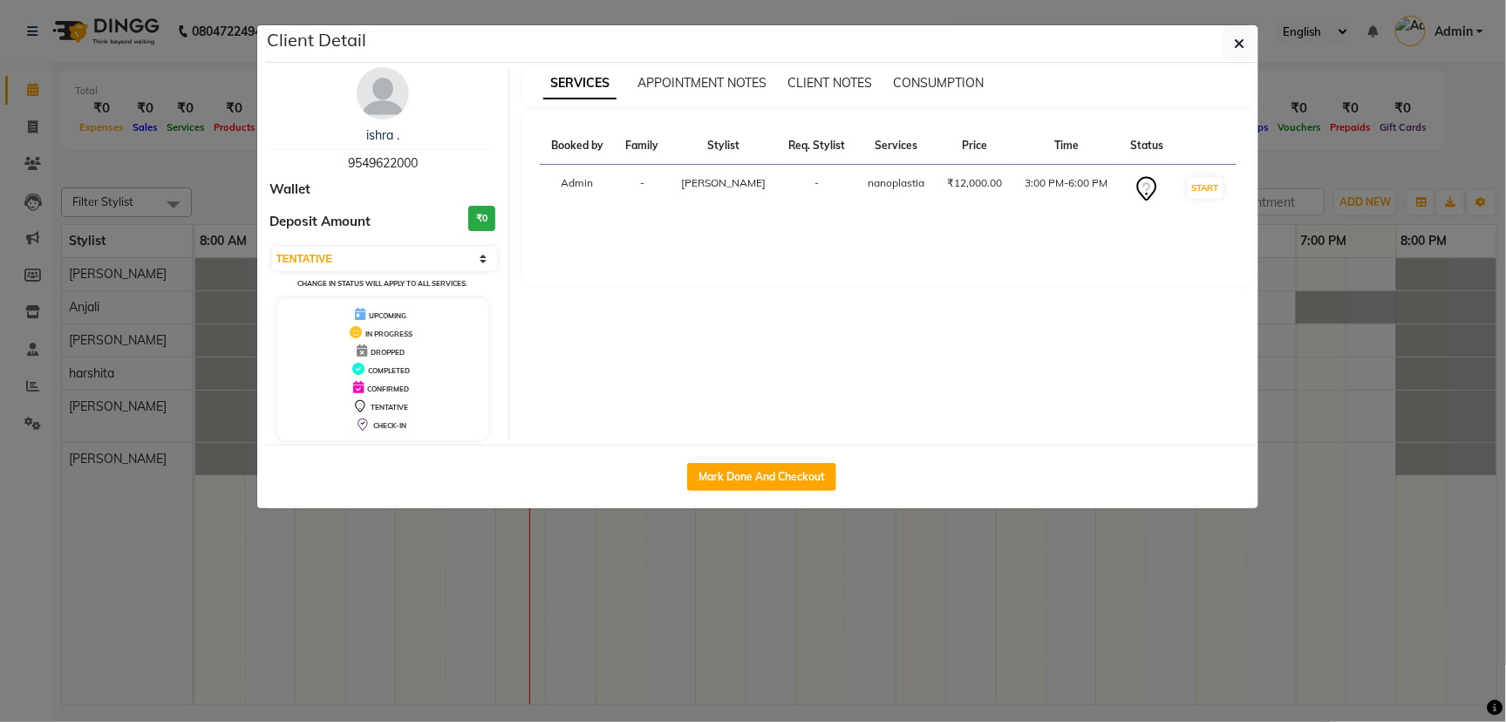
click at [1036, 614] on ngb-modal-window "Client Detail ishra . 9549622000 Wallet Deposit Amount ₹0 Select IN SERVICE CON…" at bounding box center [753, 361] width 1506 height 722
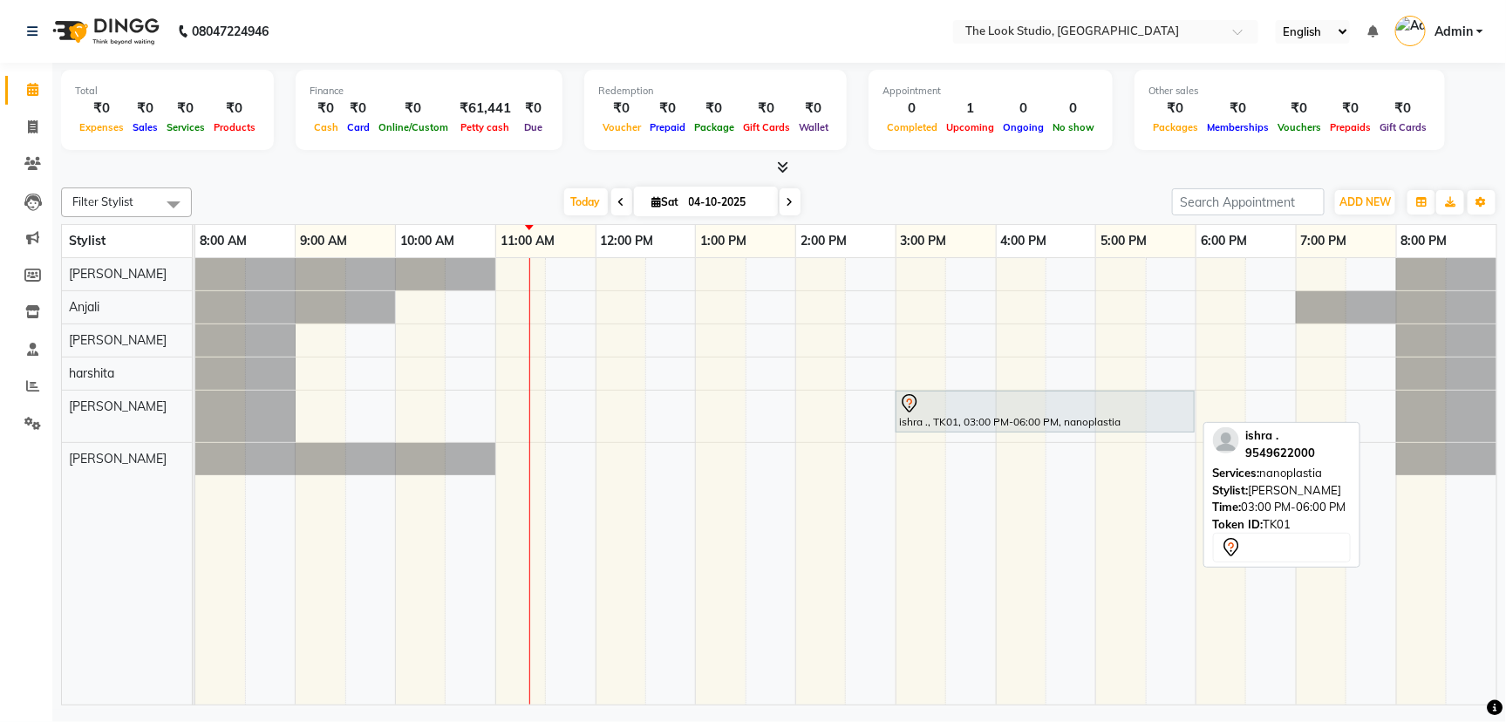
click at [1089, 422] on div "ishra ., TK01, 03:00 PM-06:00 PM, nanoplastia" at bounding box center [1046, 411] width 296 height 37
select select "7"
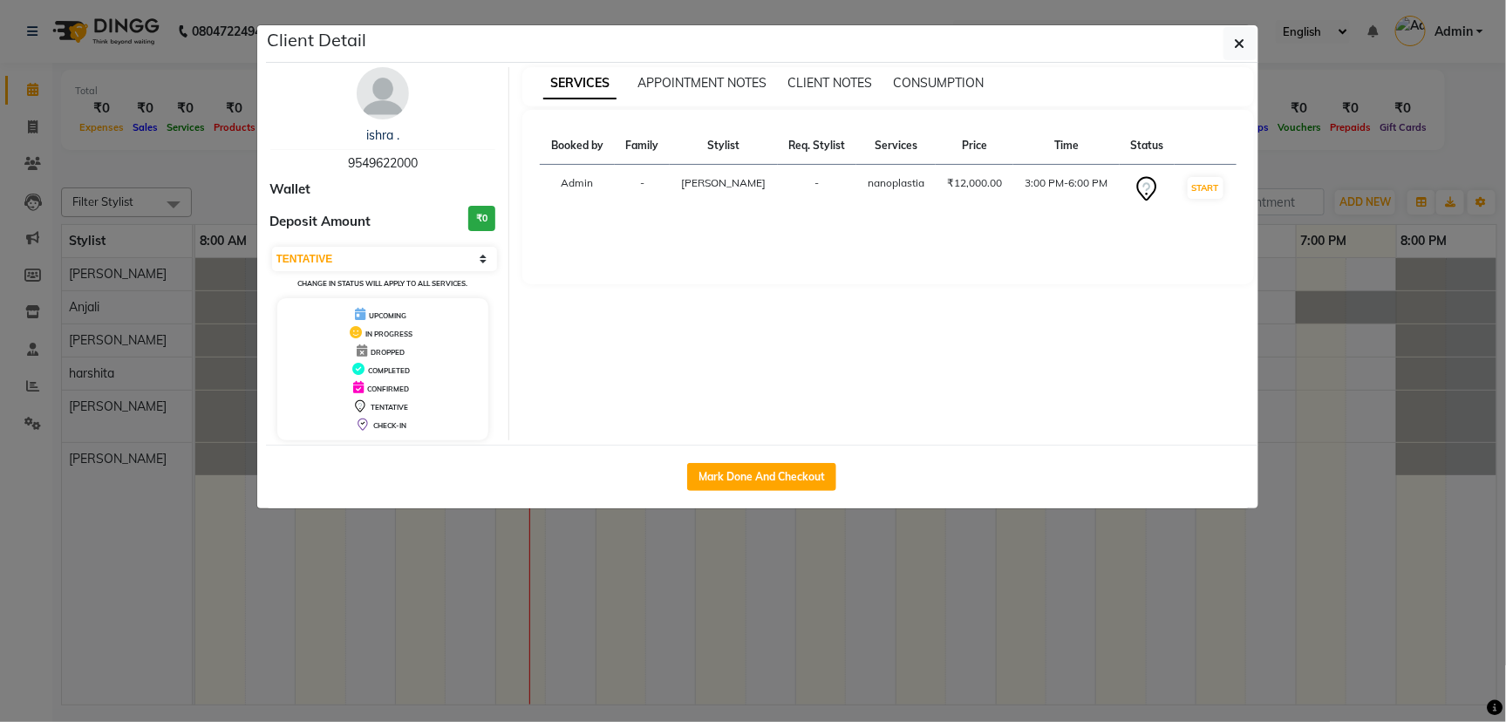
click at [1117, 579] on ngb-modal-window "Client Detail ishra . 9549622000 Wallet Deposit Amount ₹0 Select IN SERVICE CON…" at bounding box center [753, 361] width 1506 height 722
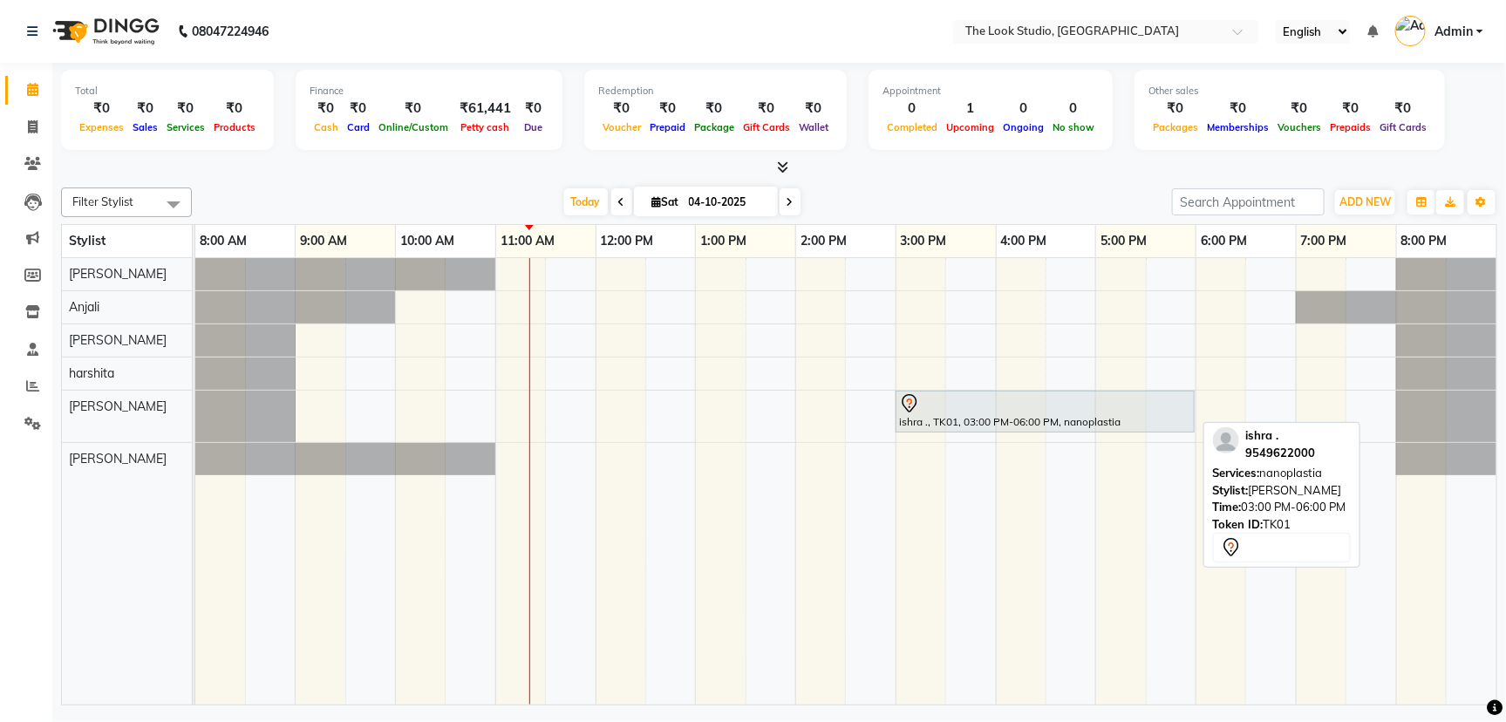
click at [1144, 413] on div "ishra ., TK01, 03:00 PM-06:00 PM, nanoplastia" at bounding box center [1046, 411] width 296 height 37
select select "7"
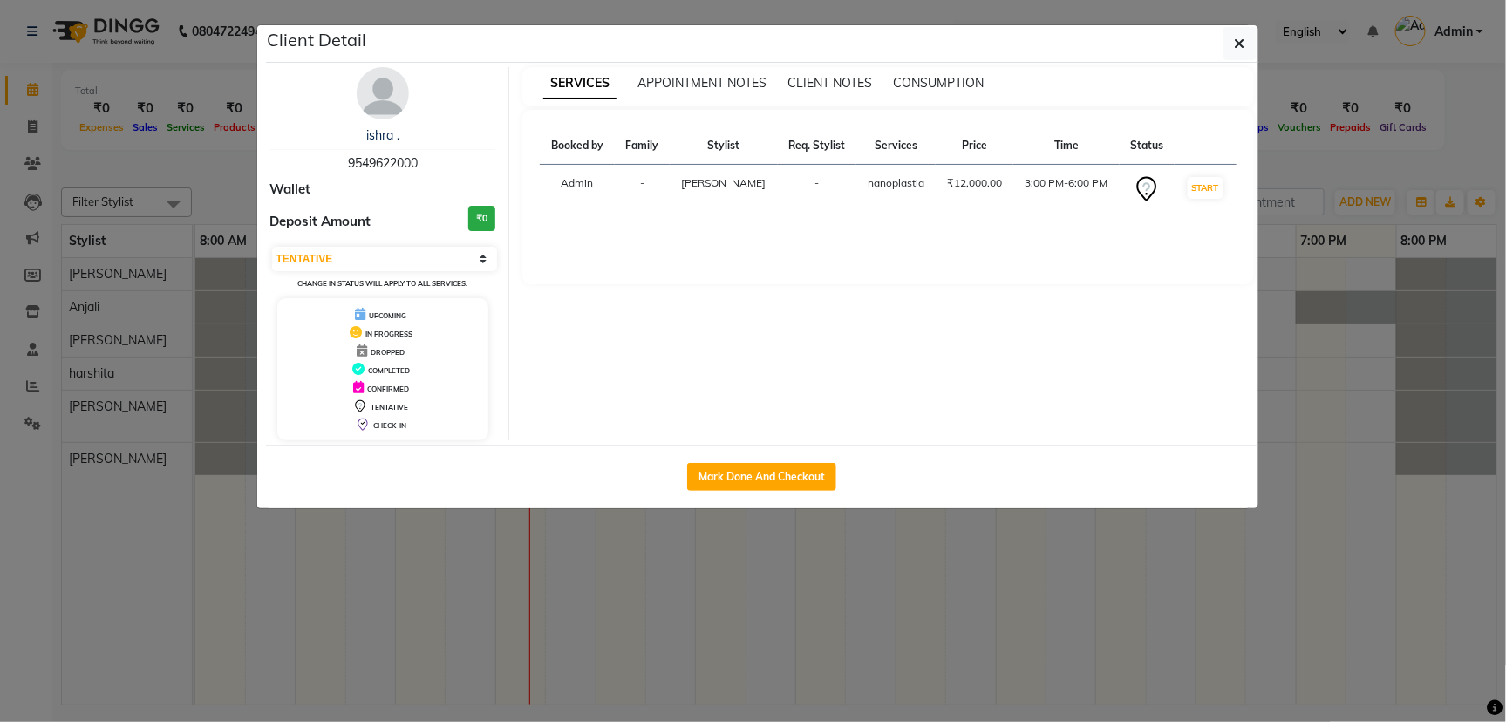
drag, startPoint x: 1175, startPoint y: 600, endPoint x: 1173, endPoint y: 535, distance: 65.4
click at [1176, 595] on ngb-modal-window "Client Detail ishra . 9549622000 Wallet Deposit Amount ₹0 Select IN SERVICE CON…" at bounding box center [753, 361] width 1506 height 722
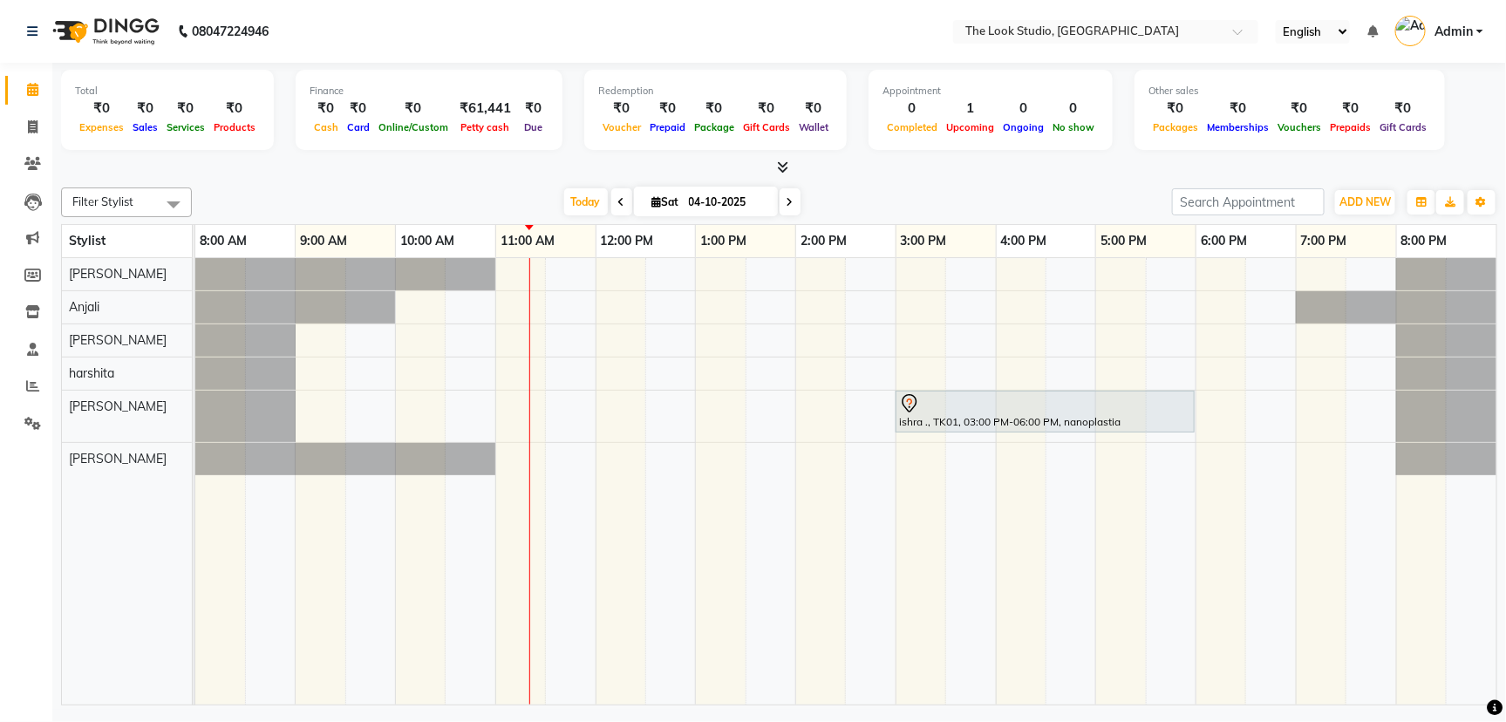
click at [1087, 382] on div "ishra ., TK01, 03:00 PM-06:00 PM, nanoplastia" at bounding box center [845, 481] width 1301 height 447
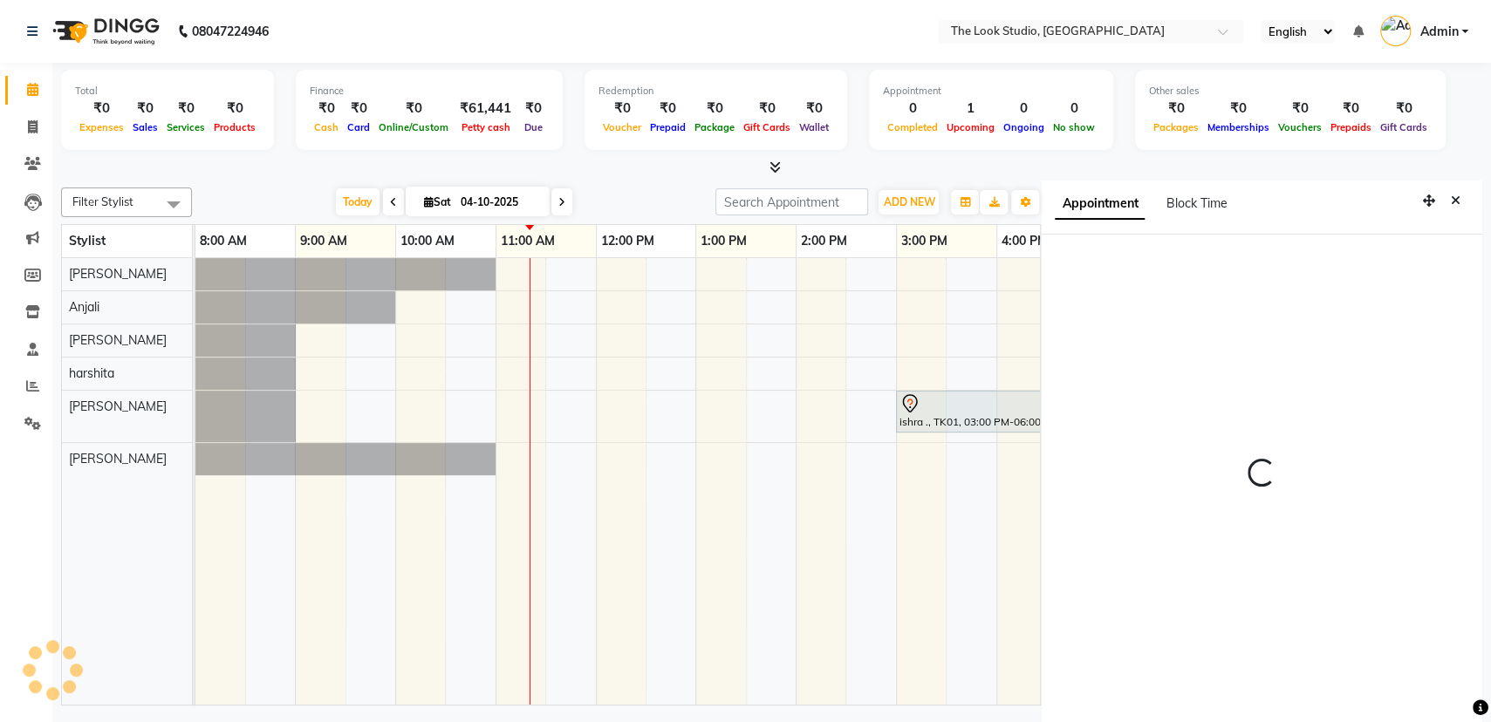
click at [1087, 382] on div at bounding box center [1261, 480] width 441 height 491
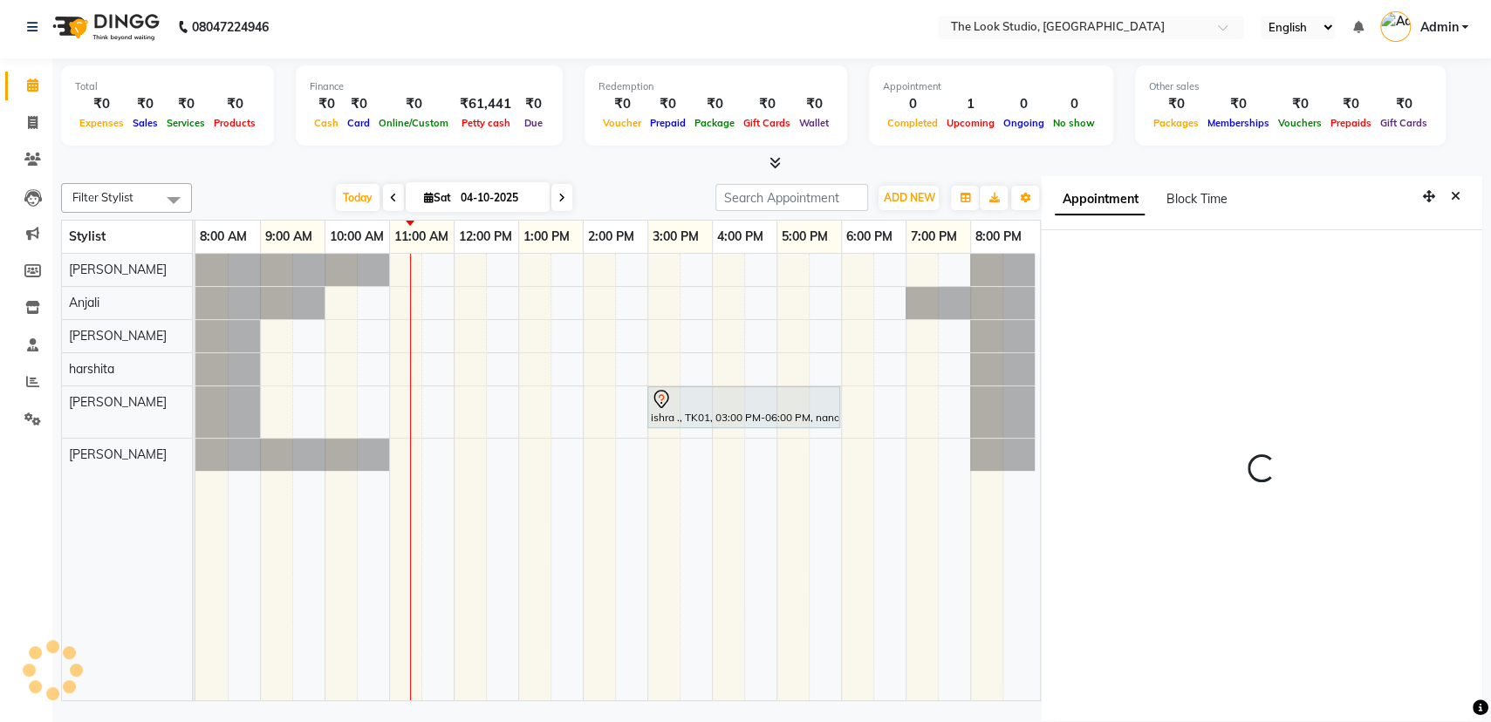
select select "990"
select select "53766"
select select "tentative"
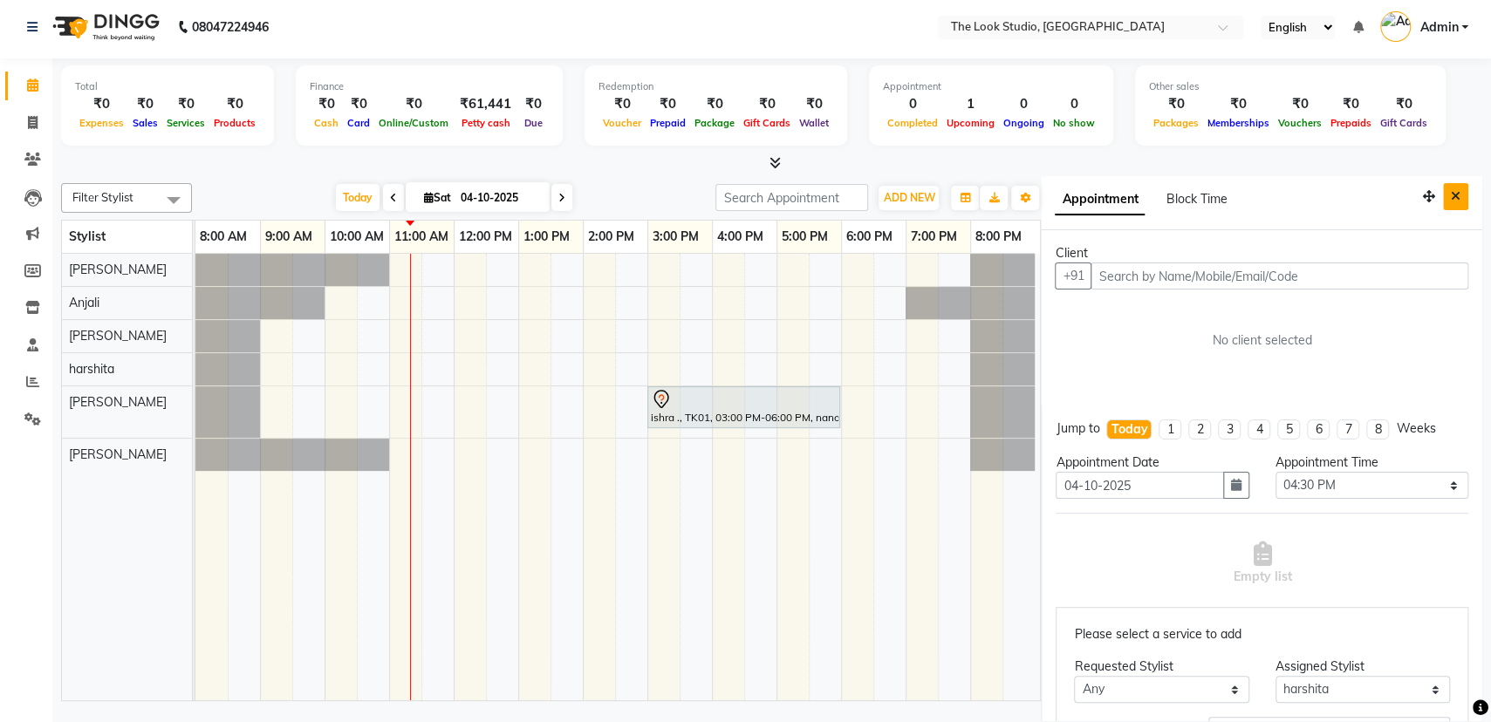
click at [1443, 208] on button "Close" at bounding box center [1455, 196] width 25 height 27
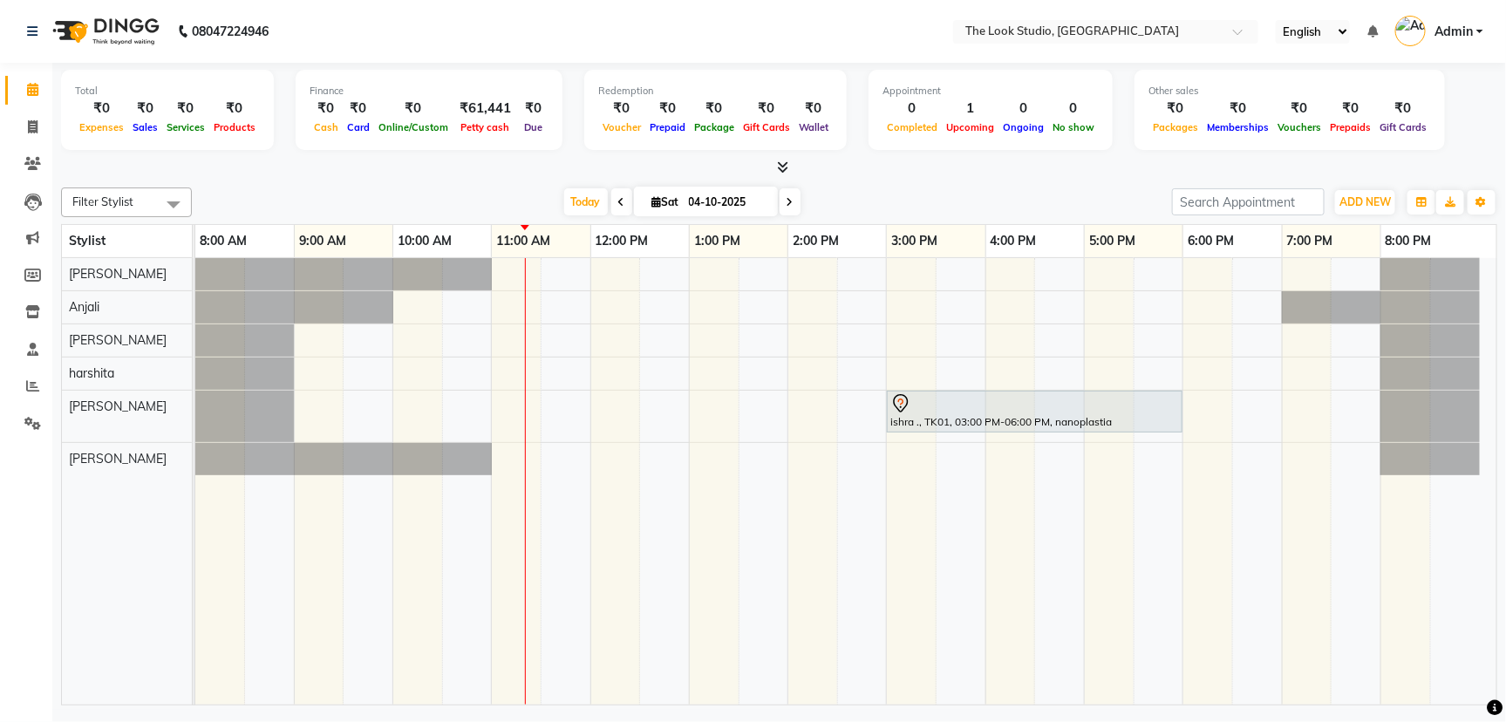
drag, startPoint x: 1505, startPoint y: 680, endPoint x: 1505, endPoint y: 611, distance: 68.9
click at [1505, 611] on div "Total ₹0 Expenses ₹0 Sales ₹0 Services ₹0 Products Finance ₹0 Cash ₹0 Card ₹0 O…" at bounding box center [779, 386] width 1454 height 647
click at [33, 94] on icon at bounding box center [32, 89] width 11 height 13
click at [36, 113] on link "Invoice" at bounding box center [26, 127] width 42 height 29
select select "service"
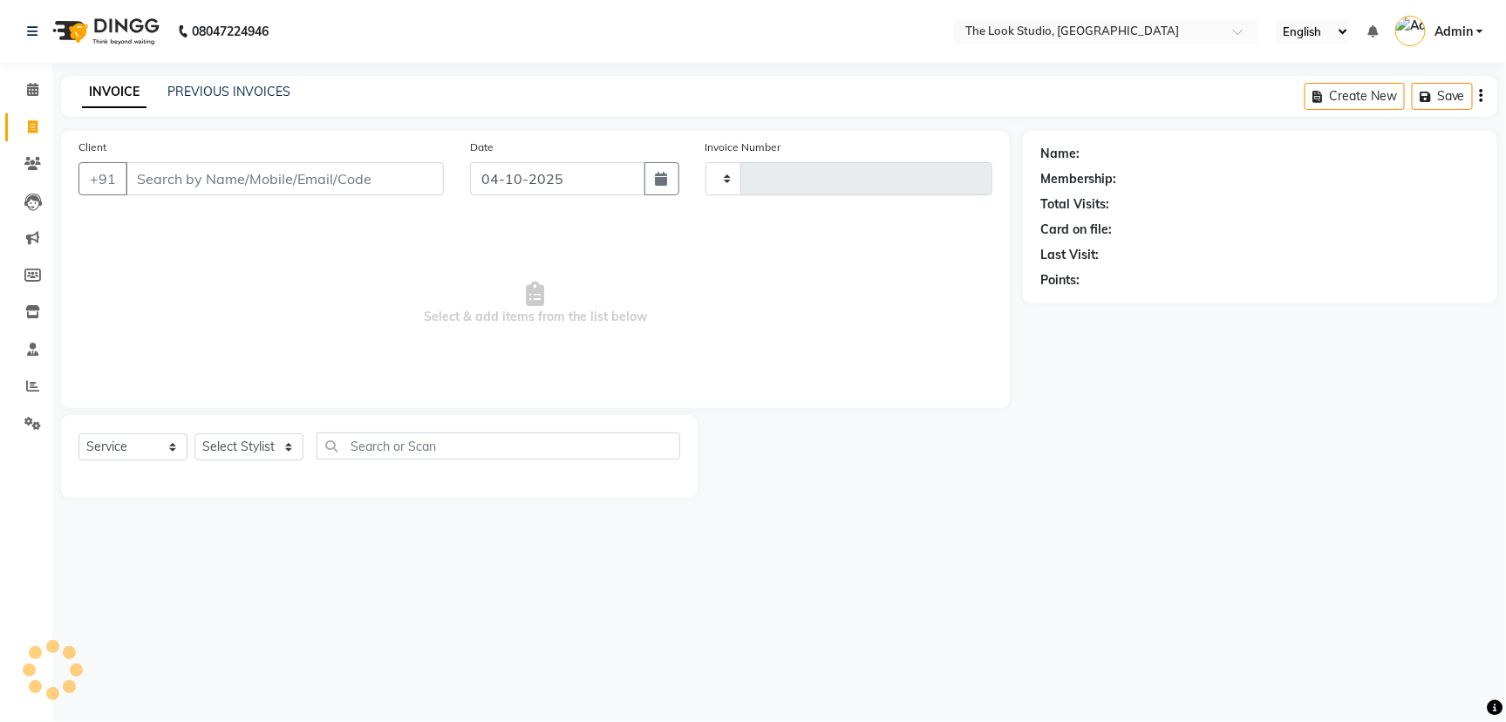
click at [30, 125] on icon at bounding box center [33, 126] width 10 height 13
click at [30, 124] on icon at bounding box center [33, 126] width 10 height 13
select select "service"
type input "0925"
select select "6149"
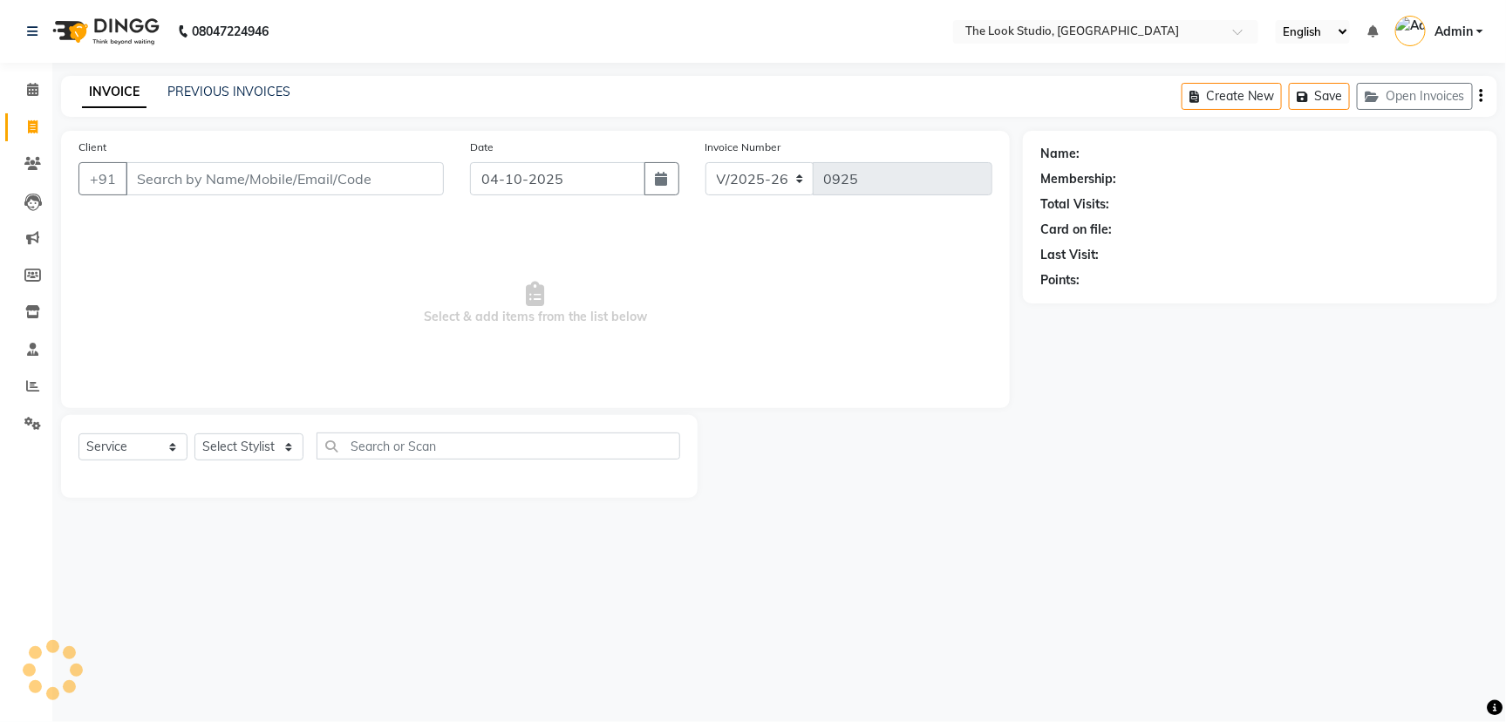
select select "product"
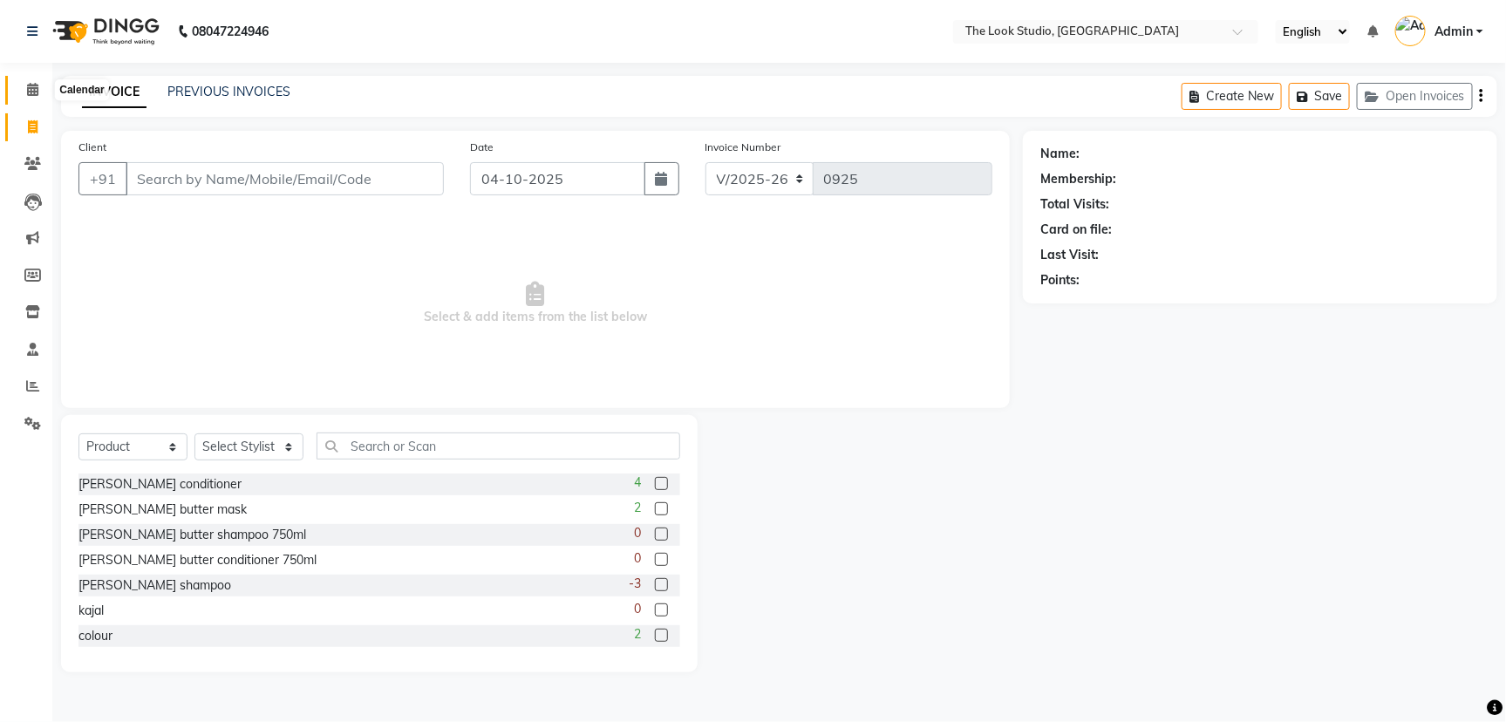
click at [31, 85] on icon at bounding box center [32, 89] width 11 height 13
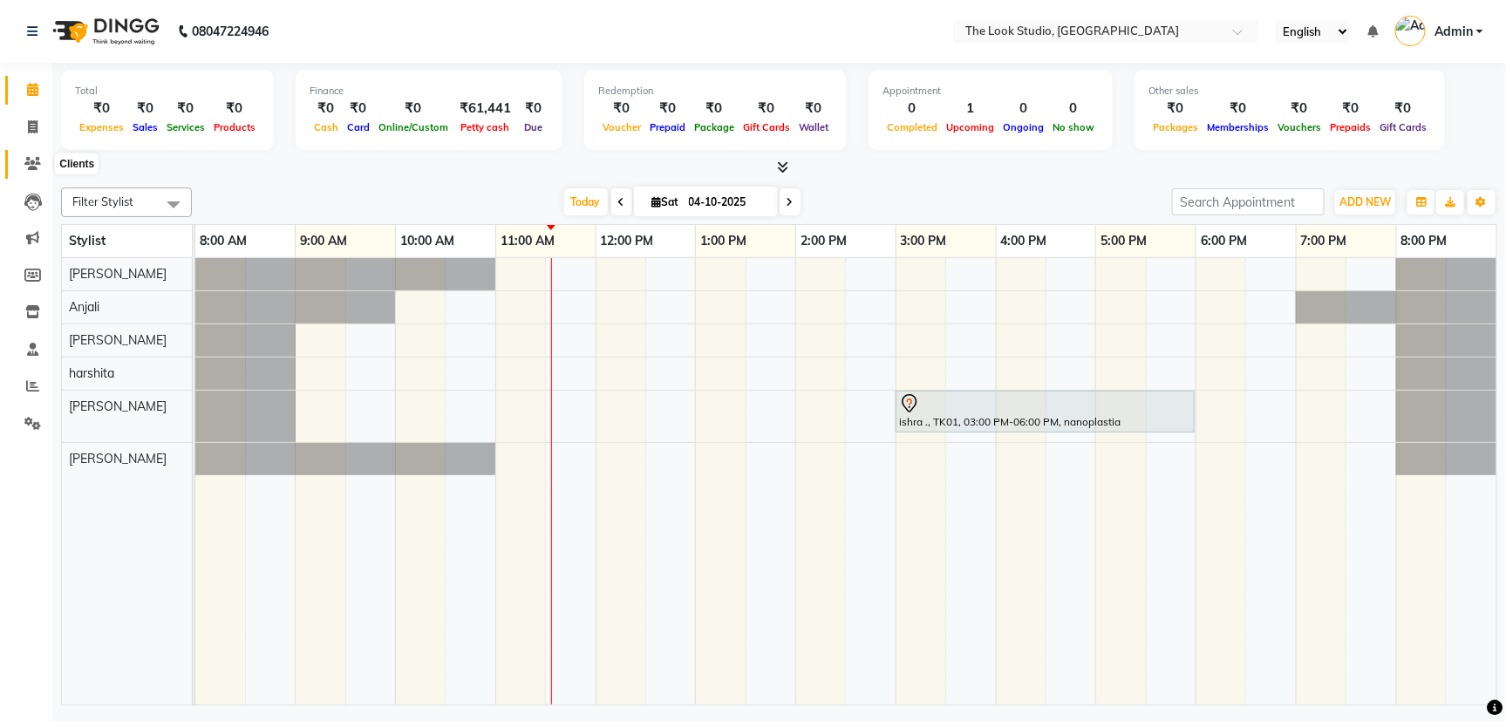
click at [20, 162] on span at bounding box center [32, 164] width 31 height 20
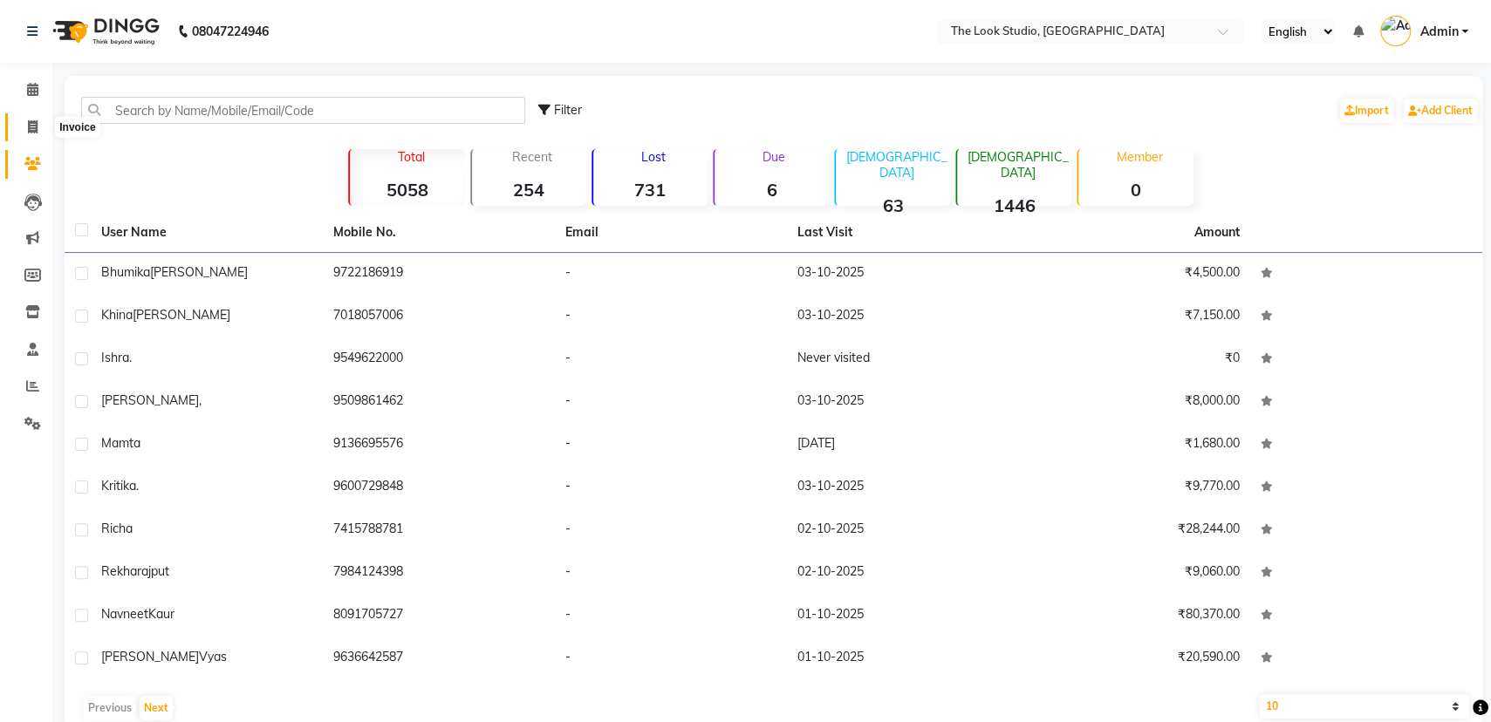
click at [38, 121] on span at bounding box center [32, 128] width 31 height 20
select select "service"
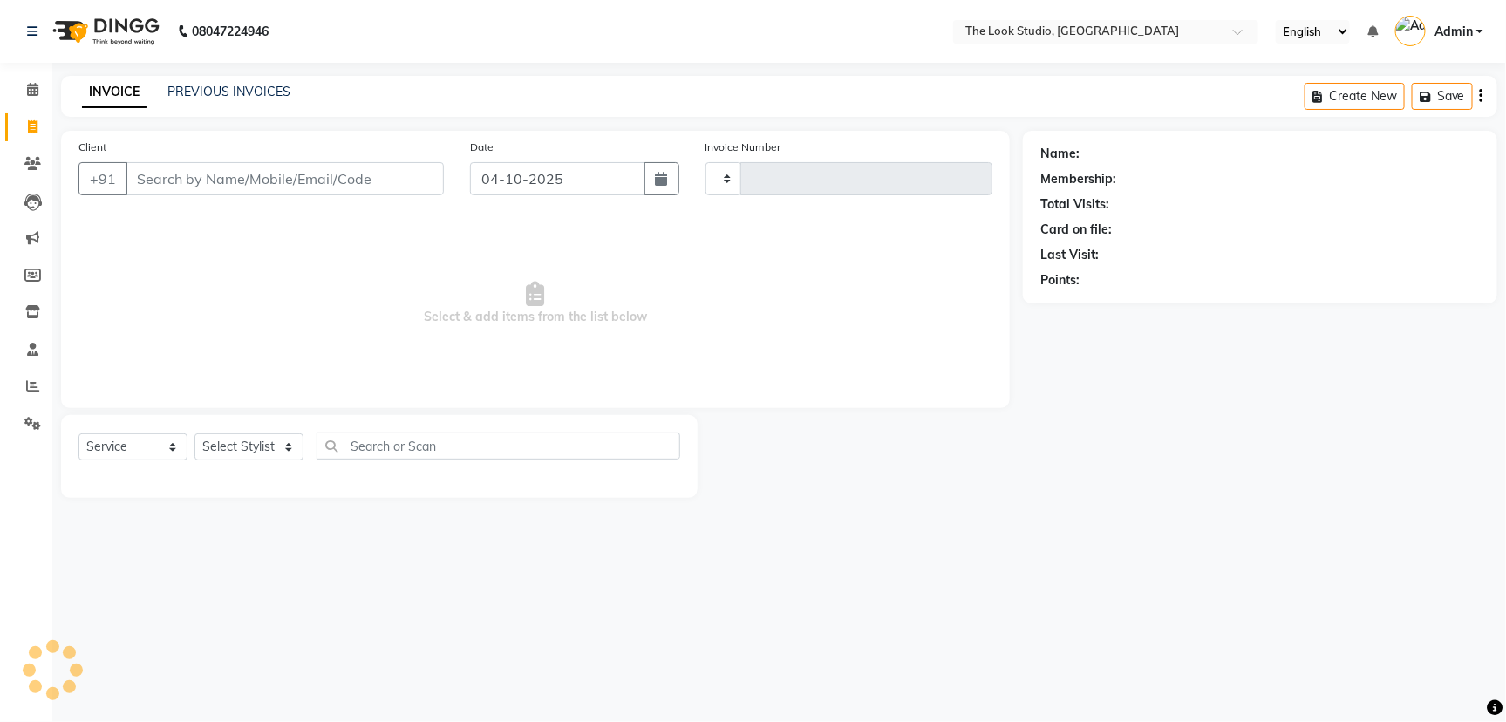
type input "0925"
select select "6149"
click at [26, 388] on icon at bounding box center [32, 385] width 13 height 13
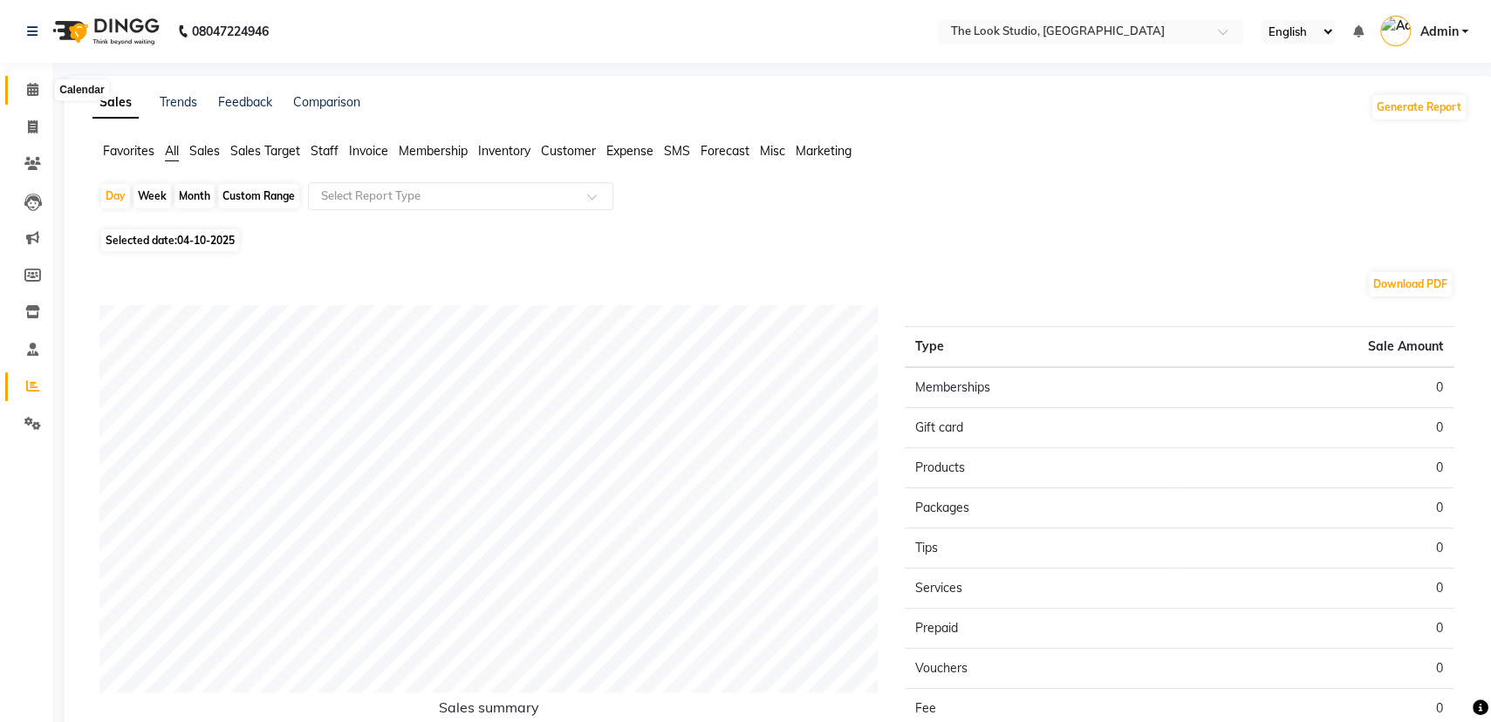
click at [28, 86] on icon at bounding box center [32, 89] width 11 height 13
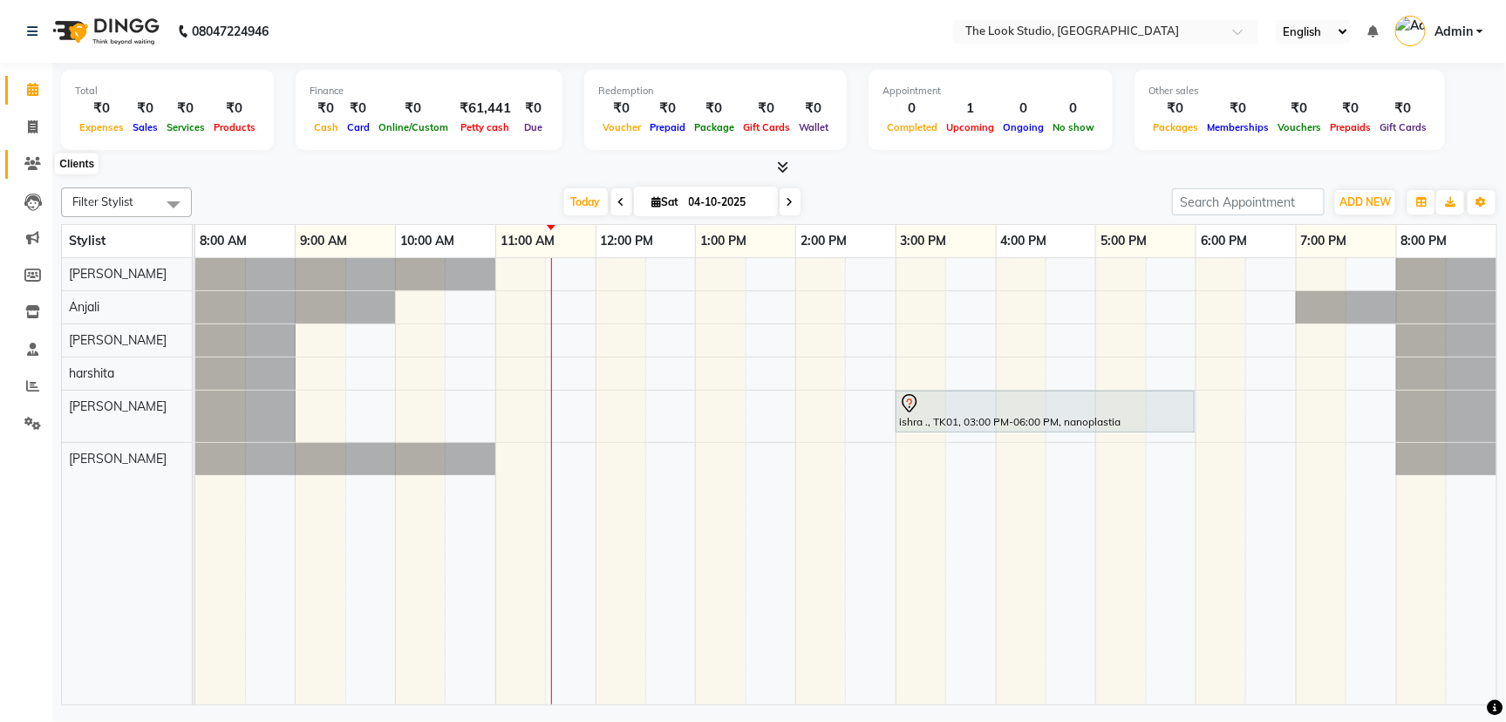
click at [28, 169] on icon at bounding box center [32, 163] width 17 height 13
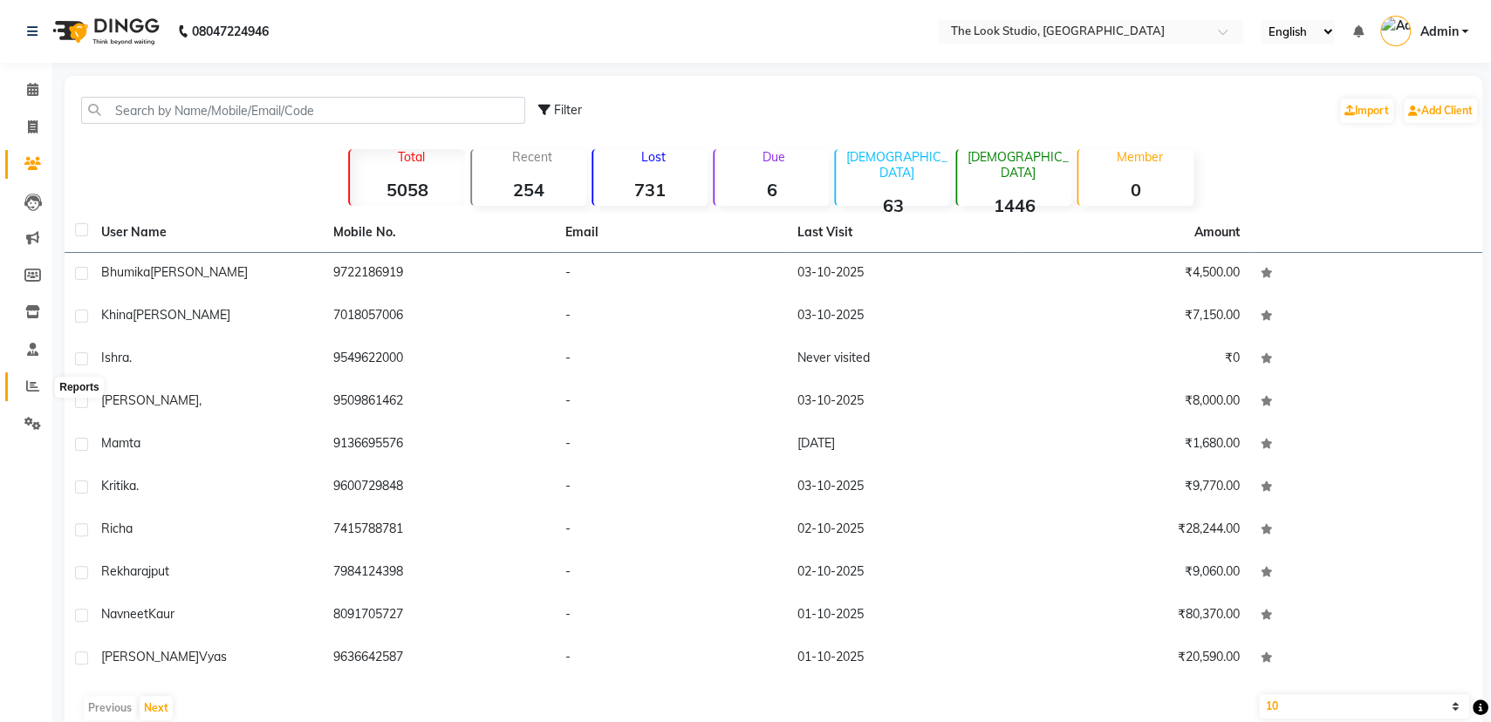
click at [26, 381] on icon at bounding box center [32, 385] width 13 height 13
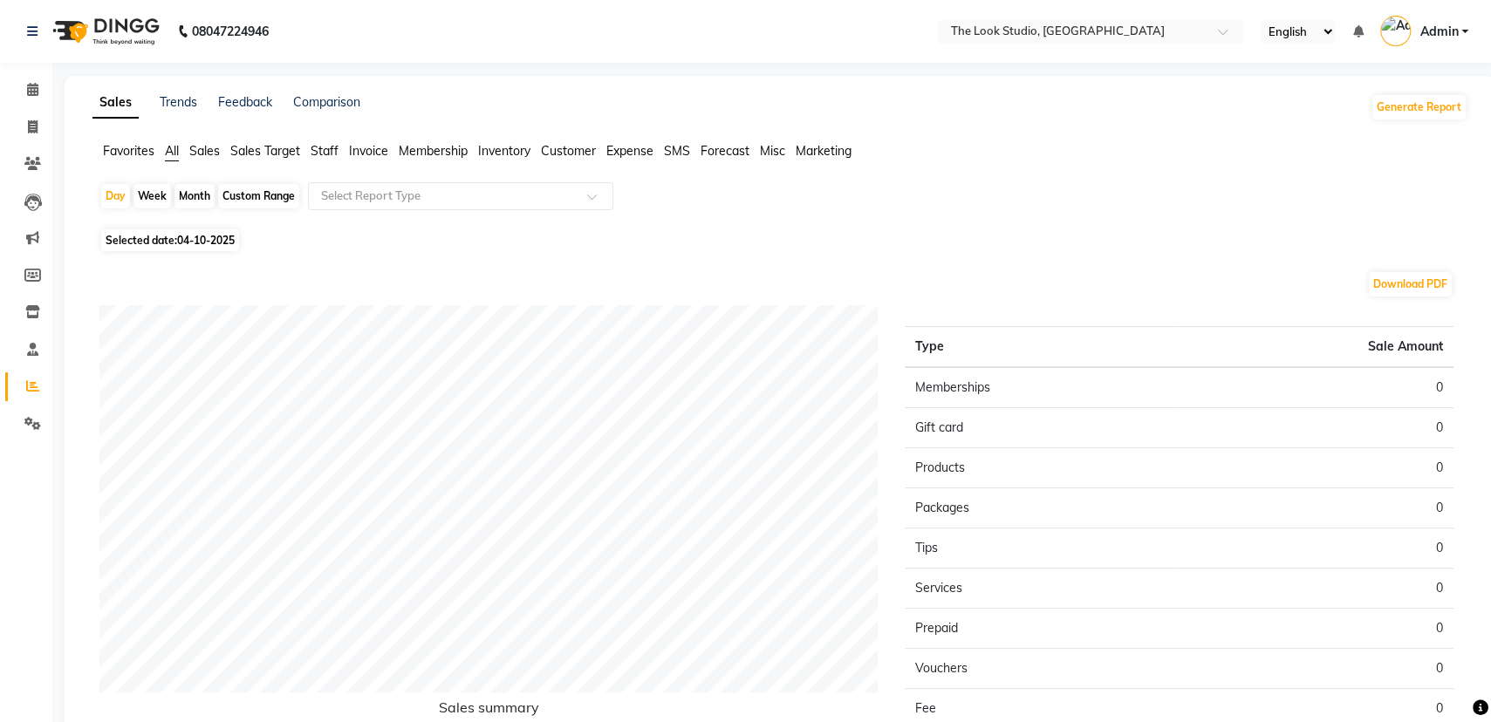
scroll to position [146, 0]
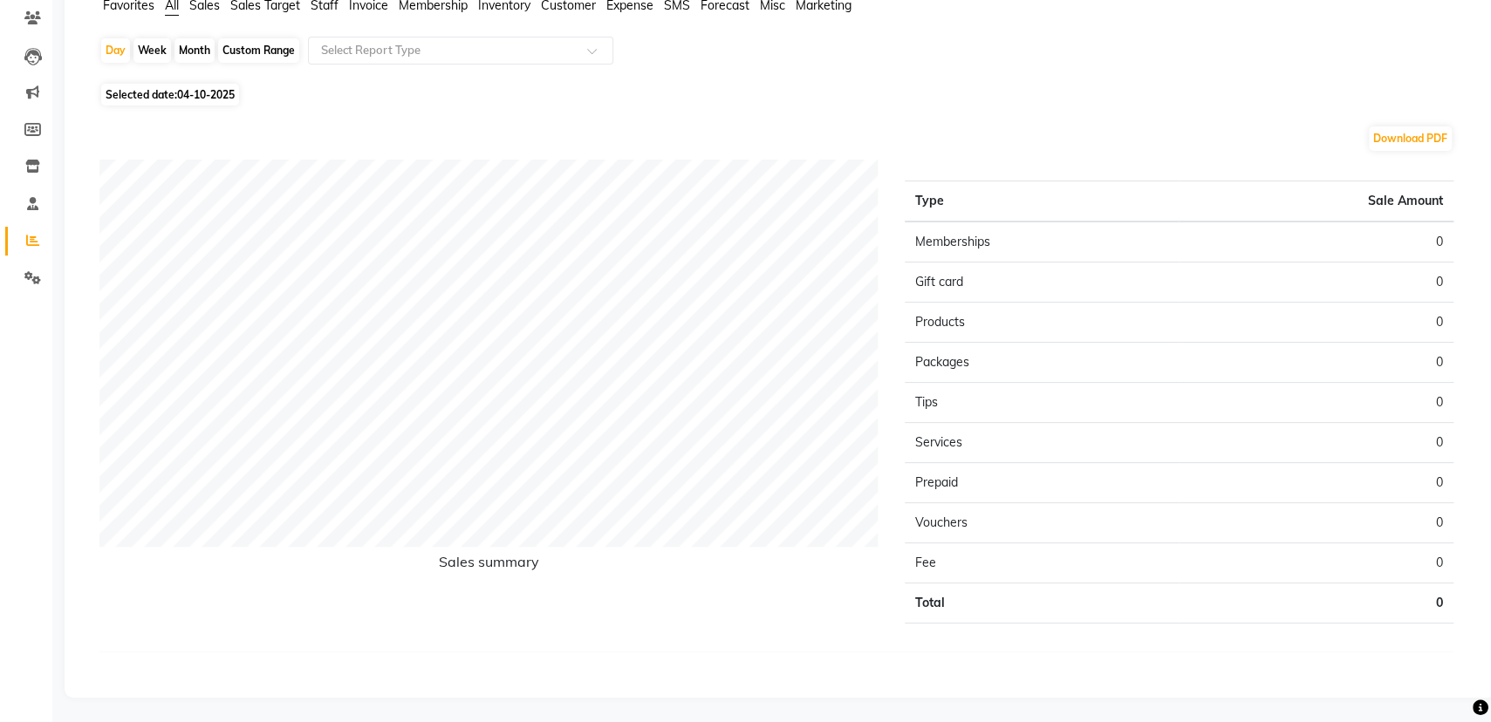
click at [884, 93] on div "Selected date: [DATE]" at bounding box center [783, 94] width 1368 height 18
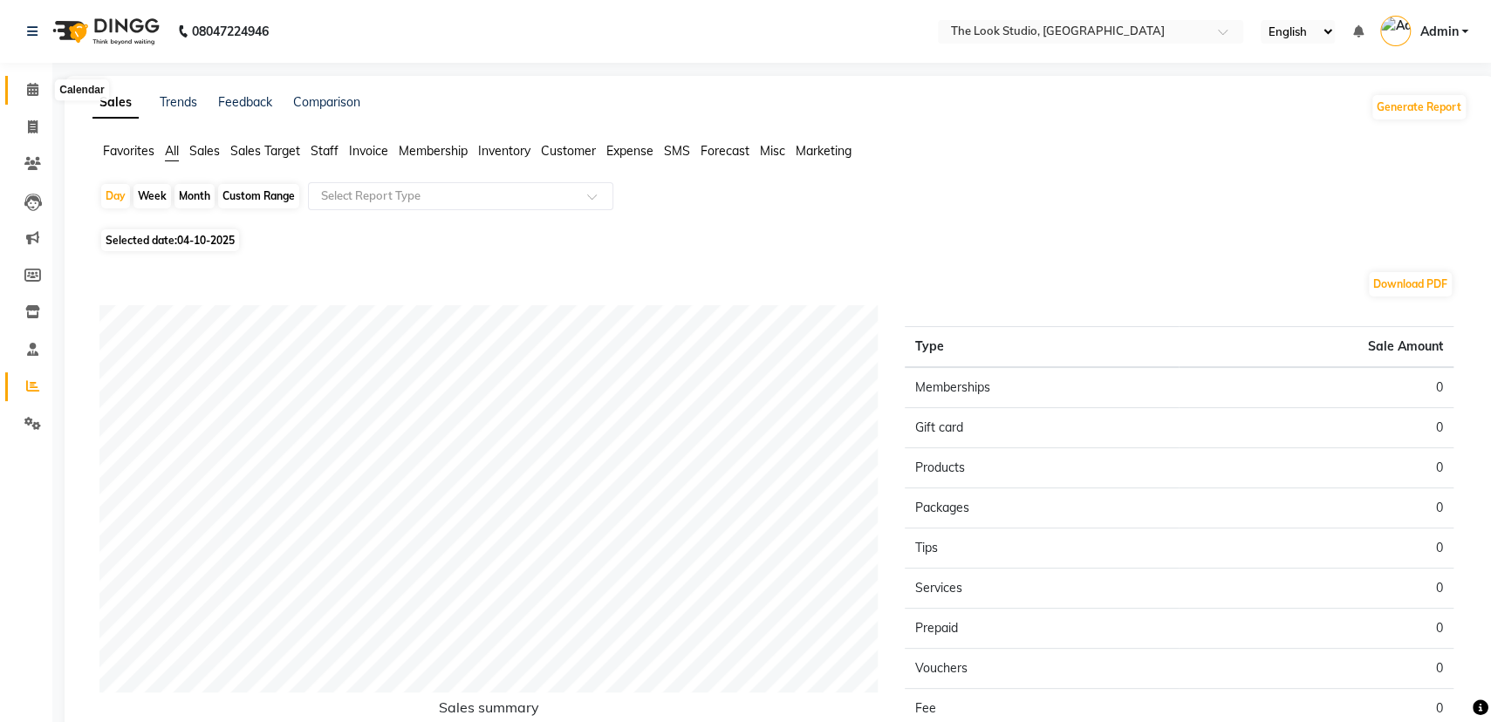
click at [31, 83] on icon at bounding box center [32, 89] width 11 height 13
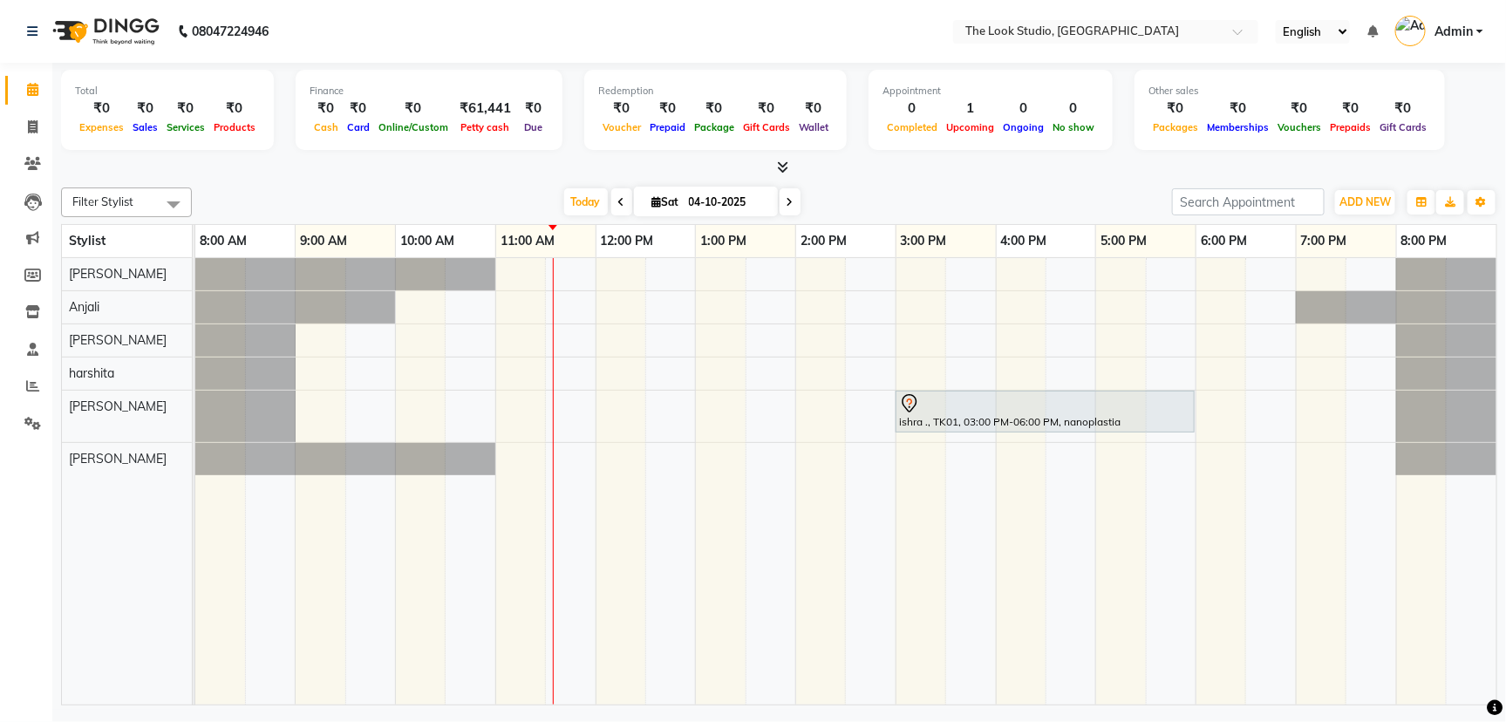
click at [290, 193] on div "[DATE] [DATE]" at bounding box center [682, 202] width 963 height 26
click at [809, 152] on div "Total ₹0 Expenses ₹0 Sales ₹0 Services ₹0 Products Finance ₹0 Cash ₹0 Card ₹0 O…" at bounding box center [779, 112] width 1437 height 85
click at [31, 169] on icon at bounding box center [32, 163] width 17 height 13
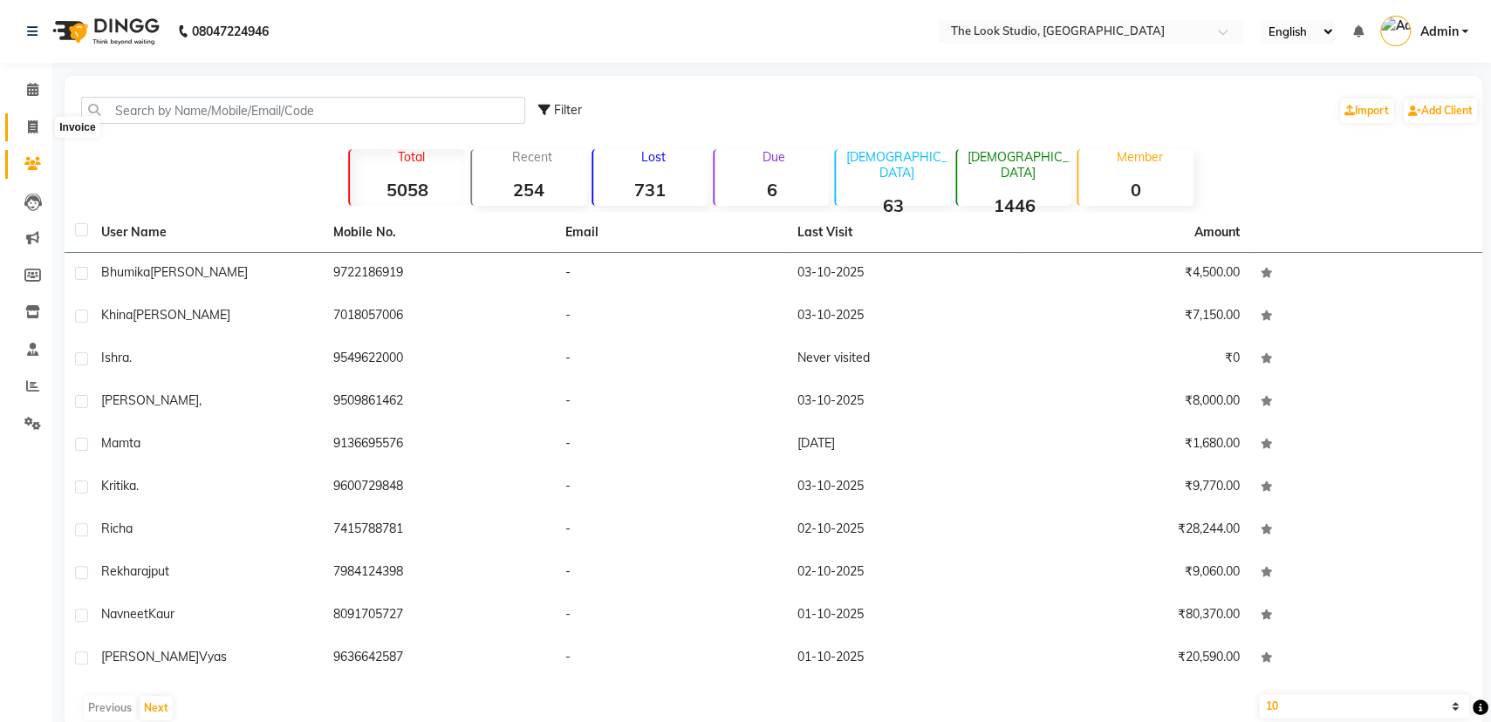
click at [28, 125] on icon at bounding box center [33, 126] width 10 height 13
select select "service"
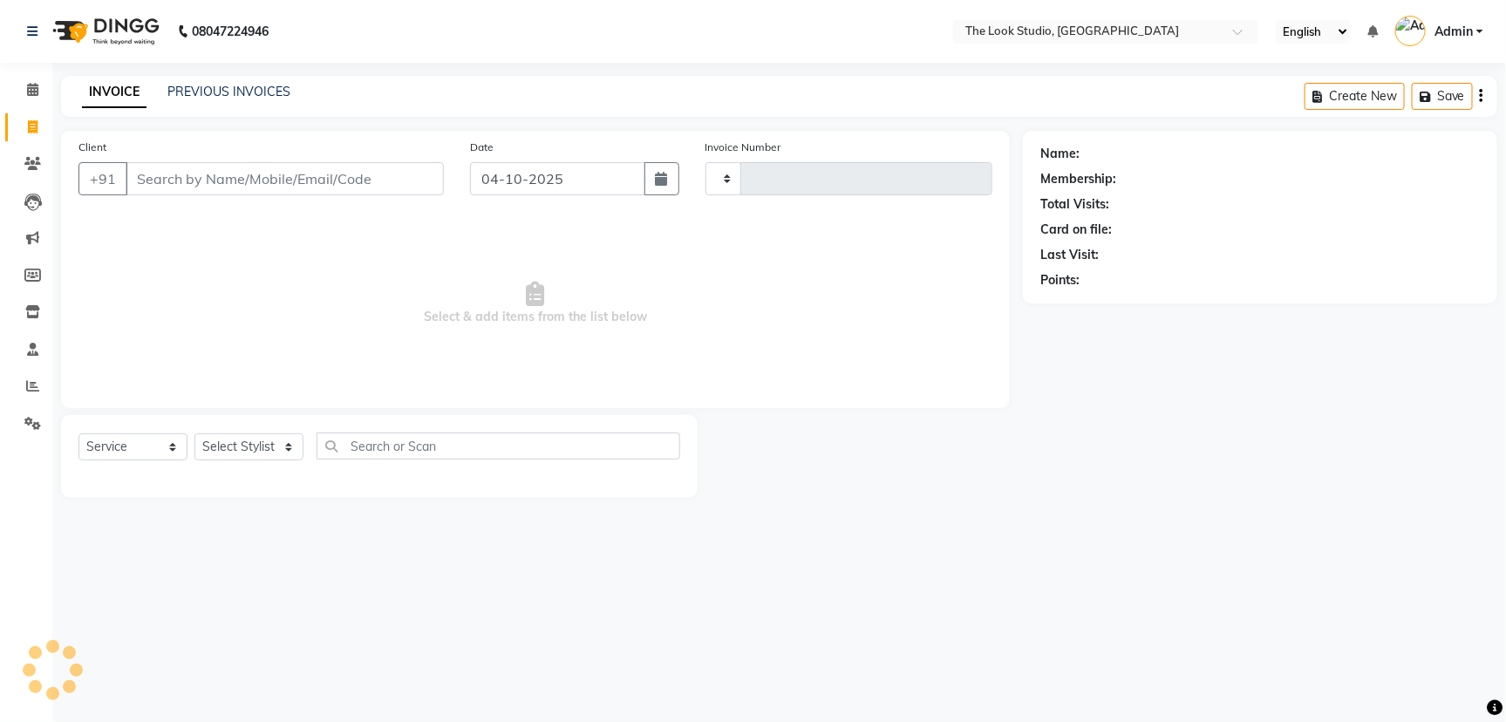
type input "0925"
select select "6149"
select select "product"
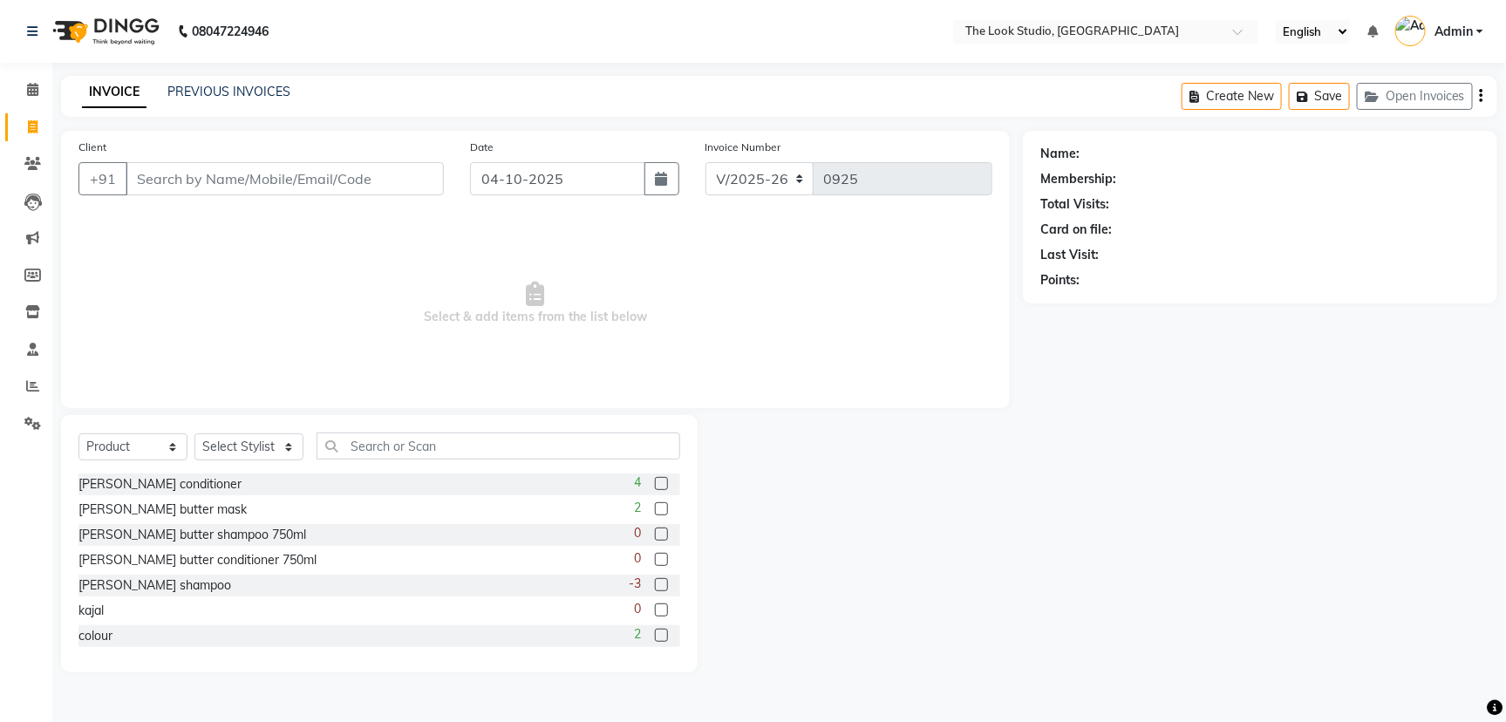
drag, startPoint x: 1497, startPoint y: 411, endPoint x: 1505, endPoint y: 518, distance: 107.6
click at [1505, 518] on div "Name: Membership: Total Visits: Card on file: Last Visit: Points:" at bounding box center [1267, 402] width 488 height 542
click at [38, 173] on span at bounding box center [32, 164] width 31 height 20
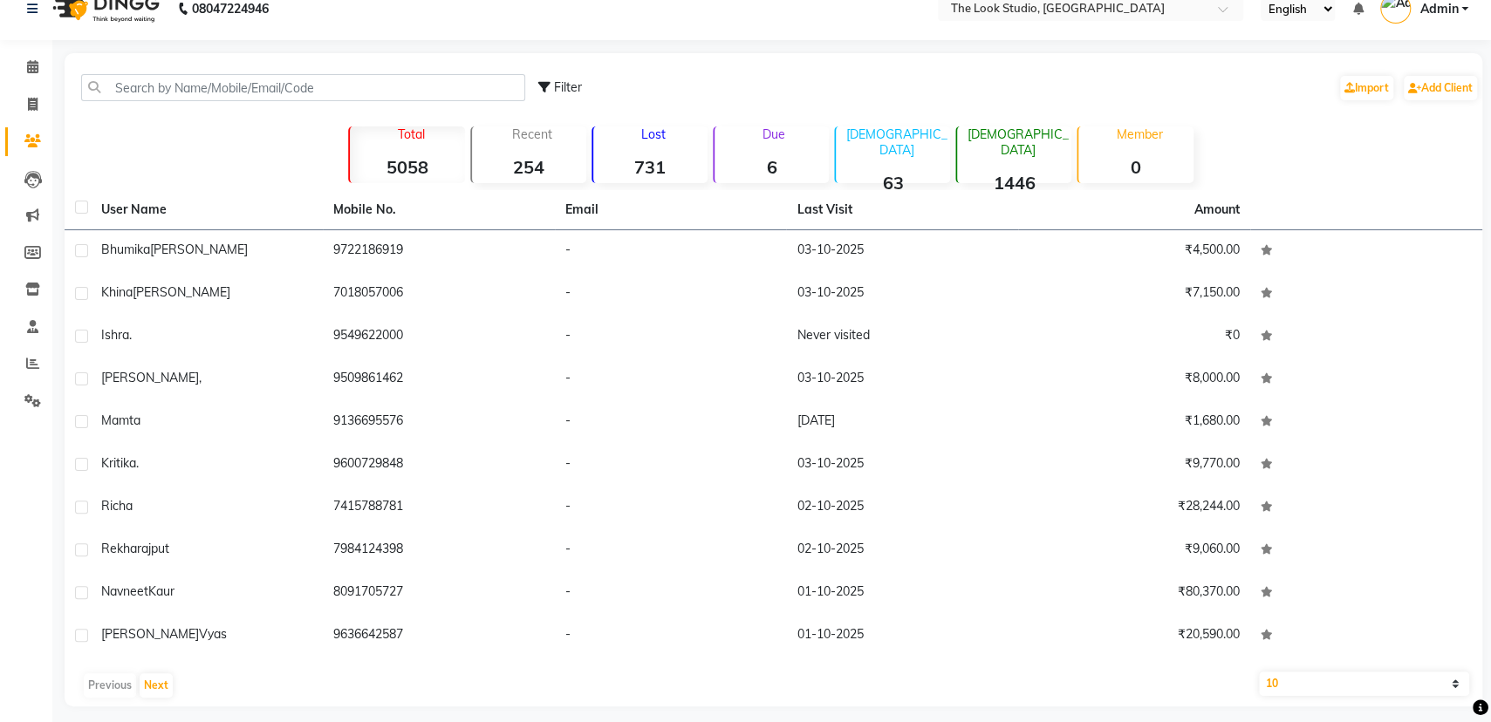
scroll to position [32, 0]
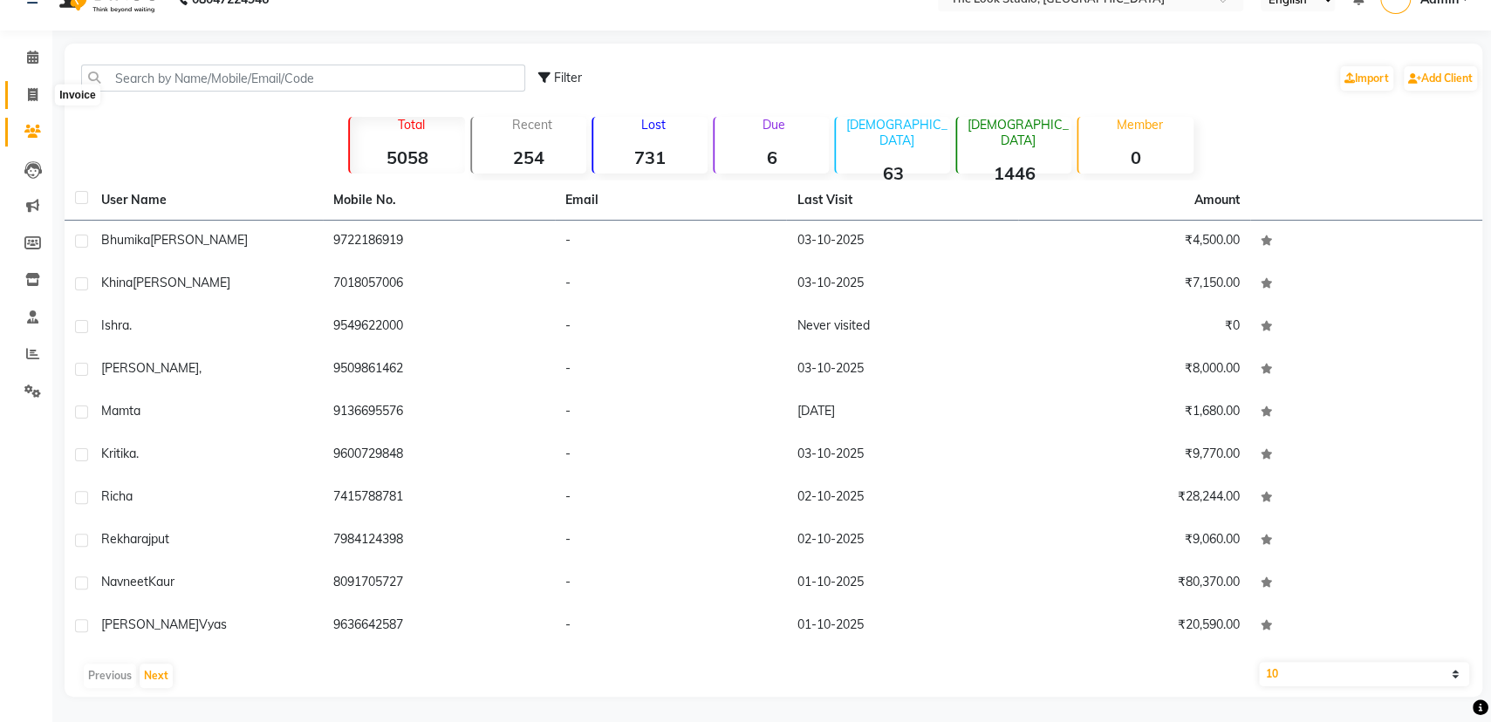
click at [31, 88] on icon at bounding box center [33, 94] width 10 height 13
select select "service"
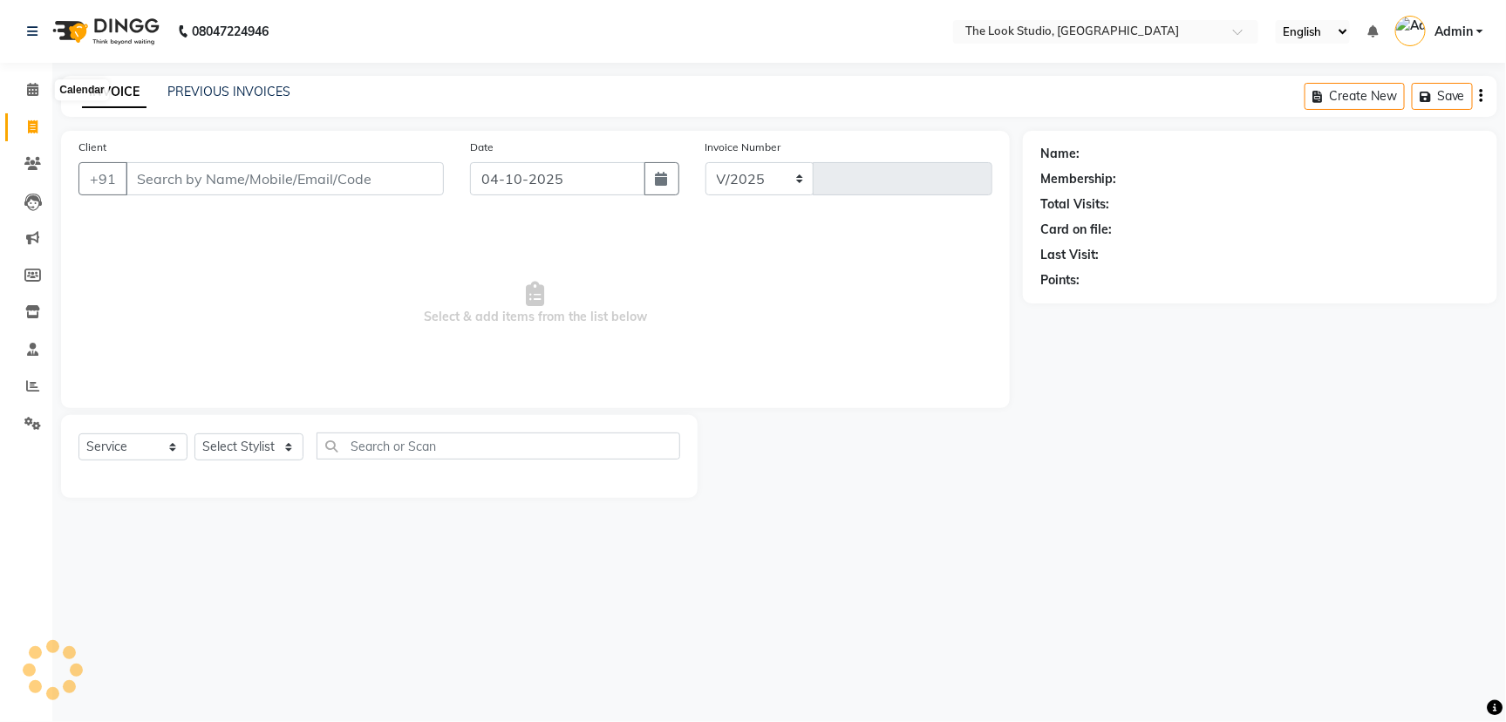
select select "6149"
type input "0925"
select select "product"
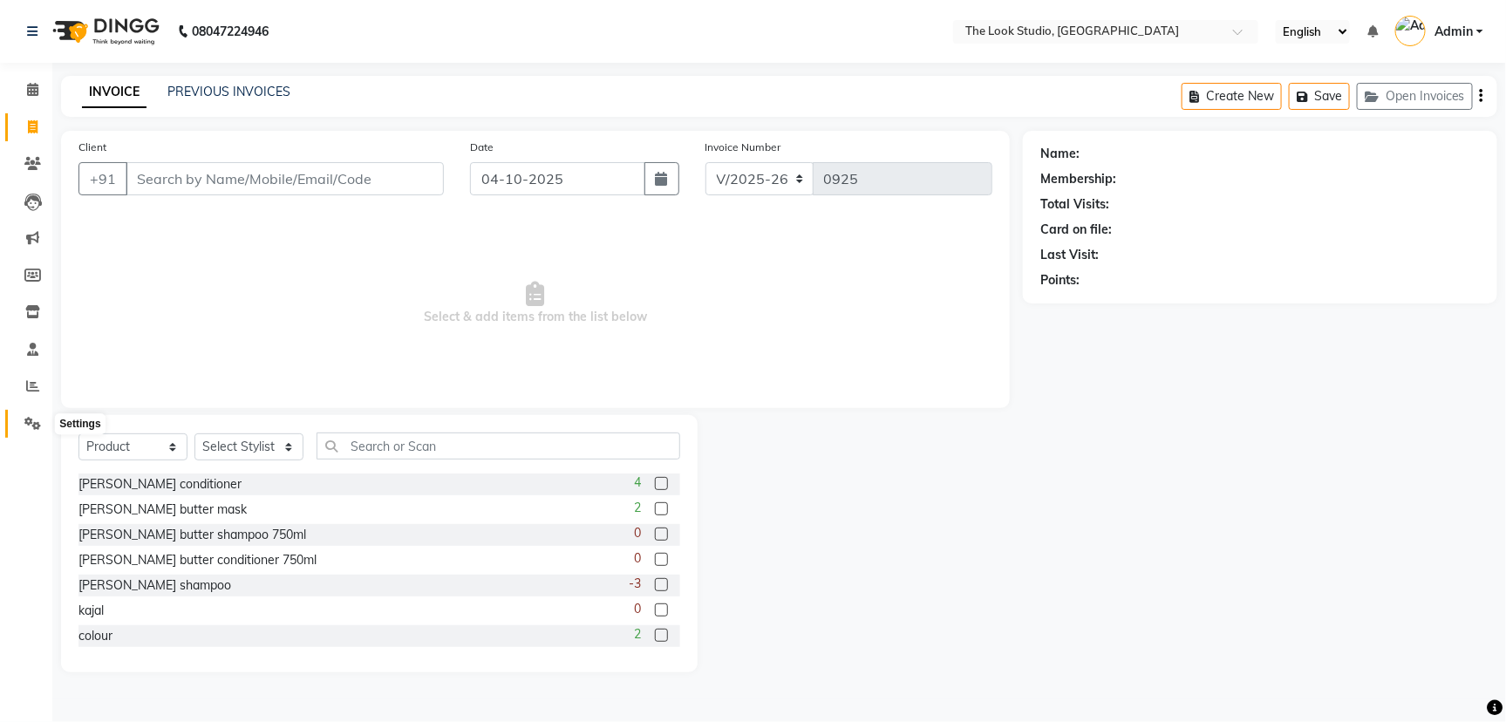
click at [28, 428] on icon at bounding box center [32, 423] width 17 height 13
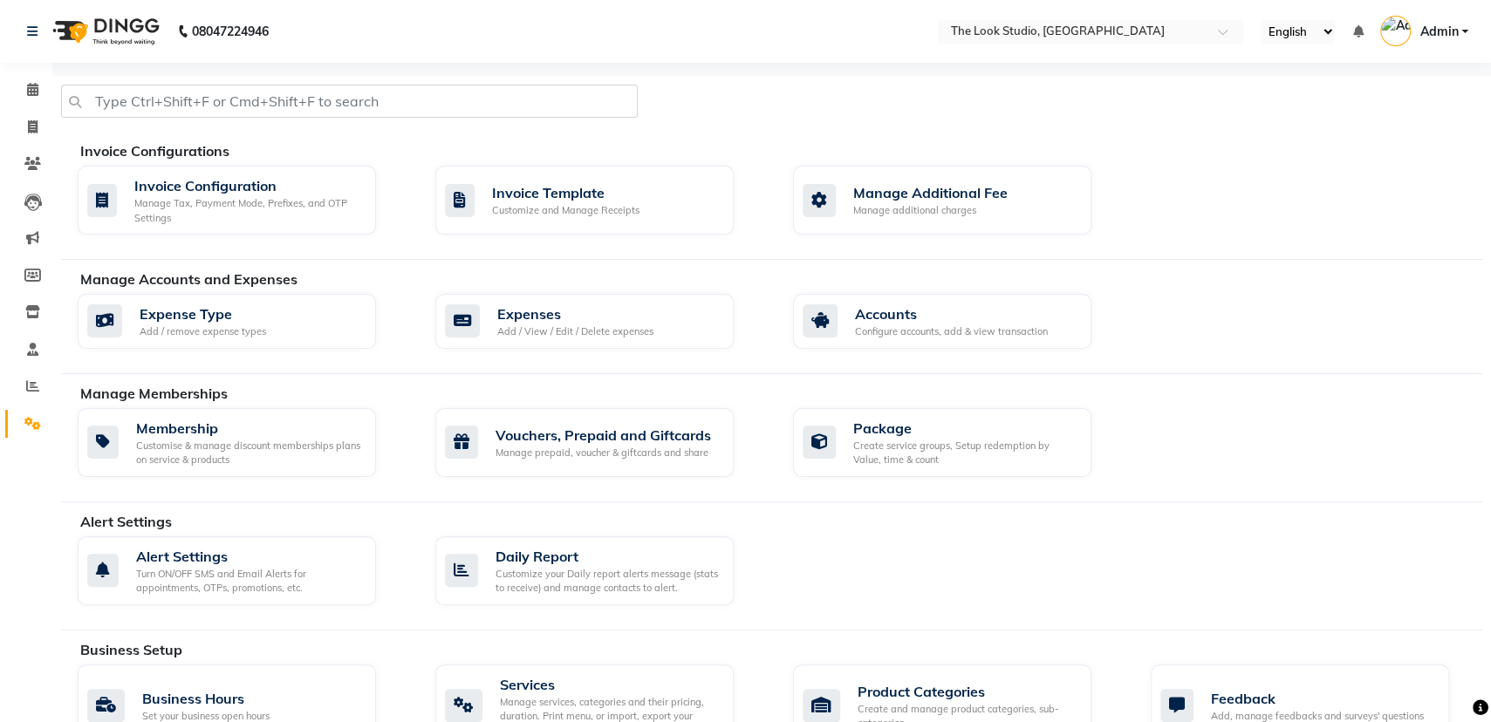
click at [28, 427] on icon at bounding box center [32, 423] width 17 height 13
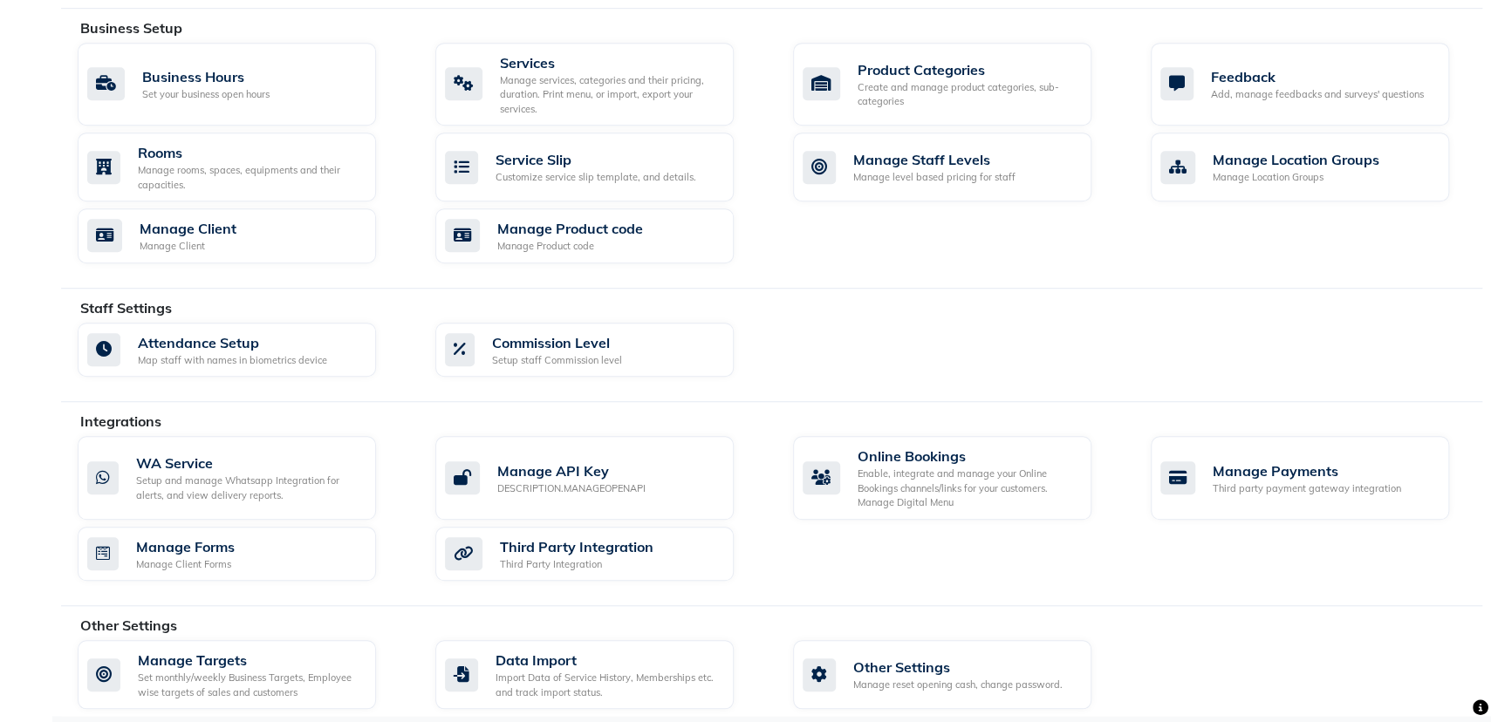
scroll to position [599, 0]
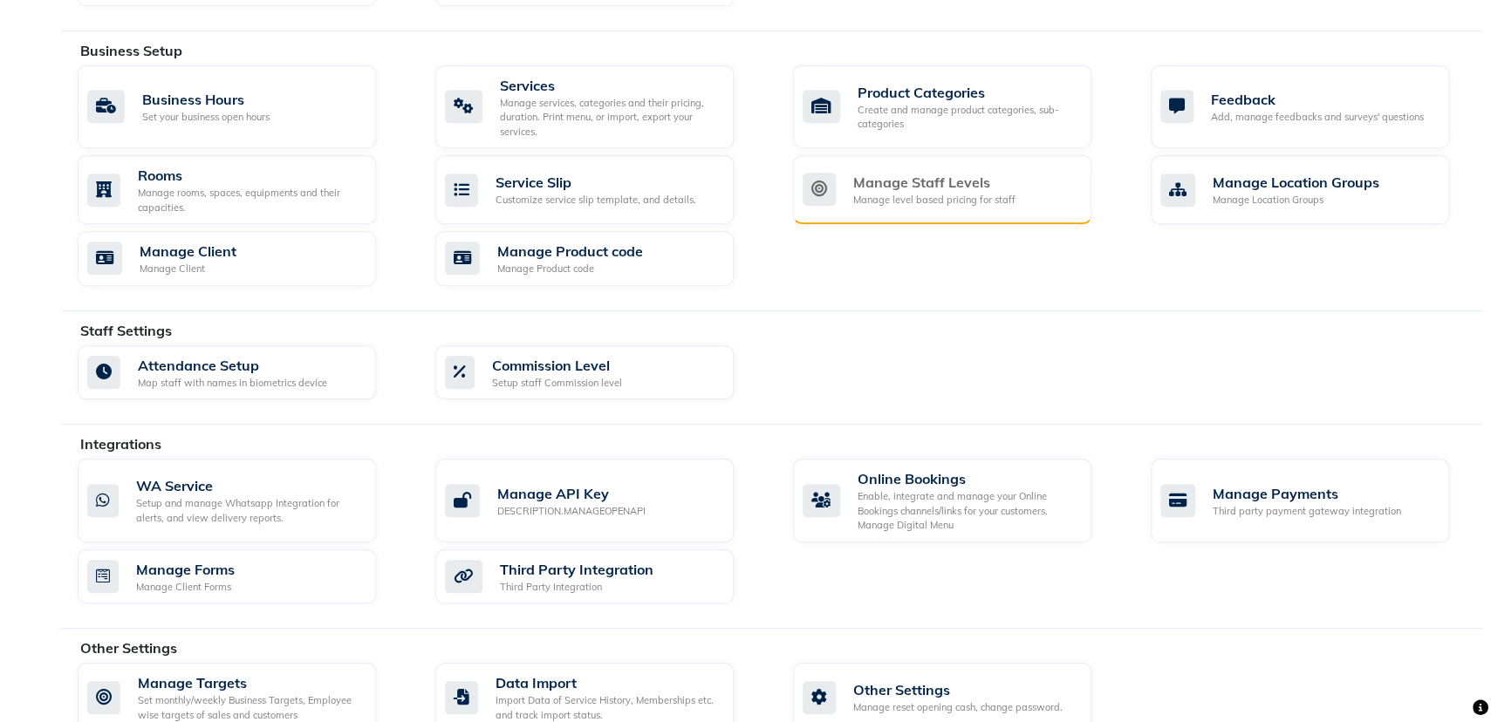
click at [912, 195] on div "Manage level based pricing for staff" at bounding box center [934, 200] width 162 height 15
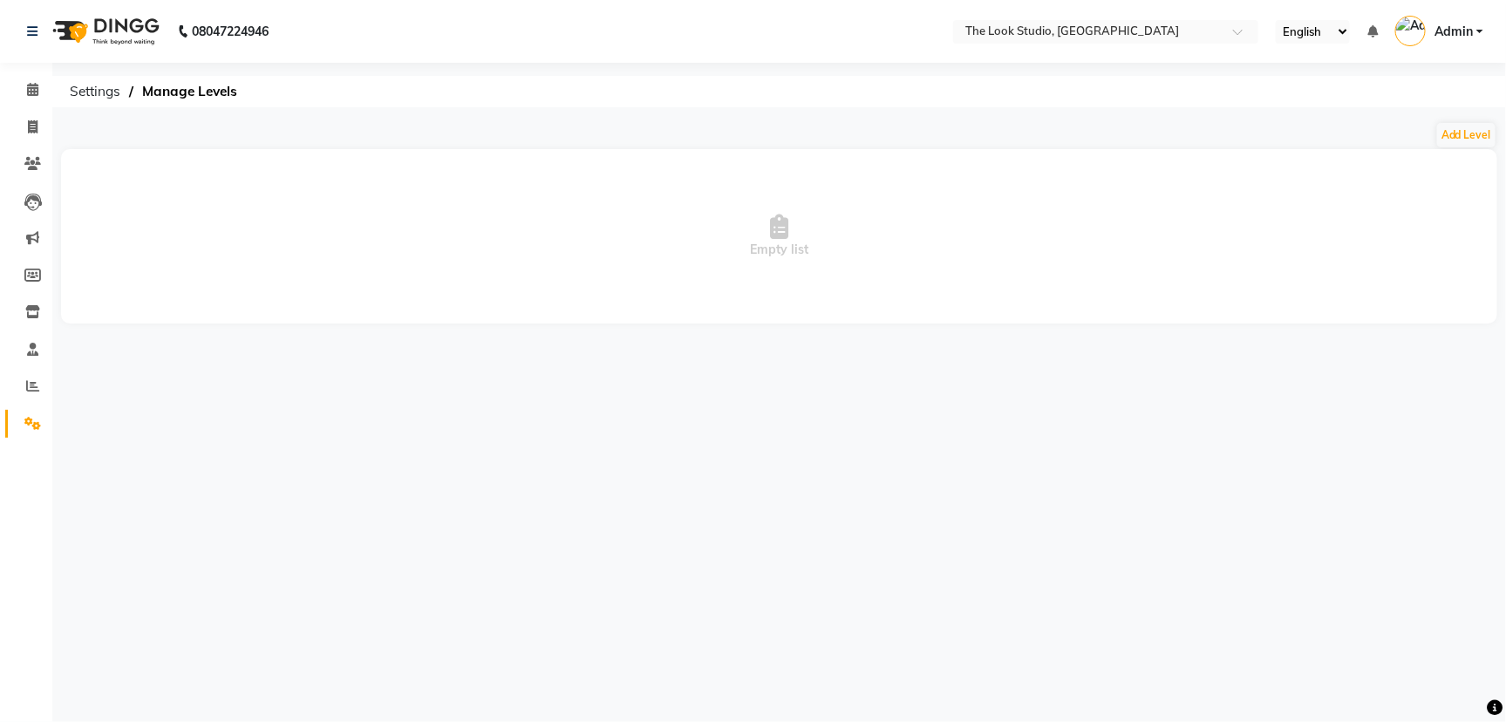
click at [911, 201] on span "Empty list" at bounding box center [779, 236] width 1437 height 174
drag, startPoint x: 911, startPoint y: 201, endPoint x: 887, endPoint y: 222, distance: 31.5
click at [911, 203] on span "Empty list" at bounding box center [779, 236] width 1437 height 174
drag, startPoint x: 858, startPoint y: 237, endPoint x: 635, endPoint y: 192, distance: 227.9
click at [743, 215] on span "Empty list" at bounding box center [779, 236] width 1437 height 174
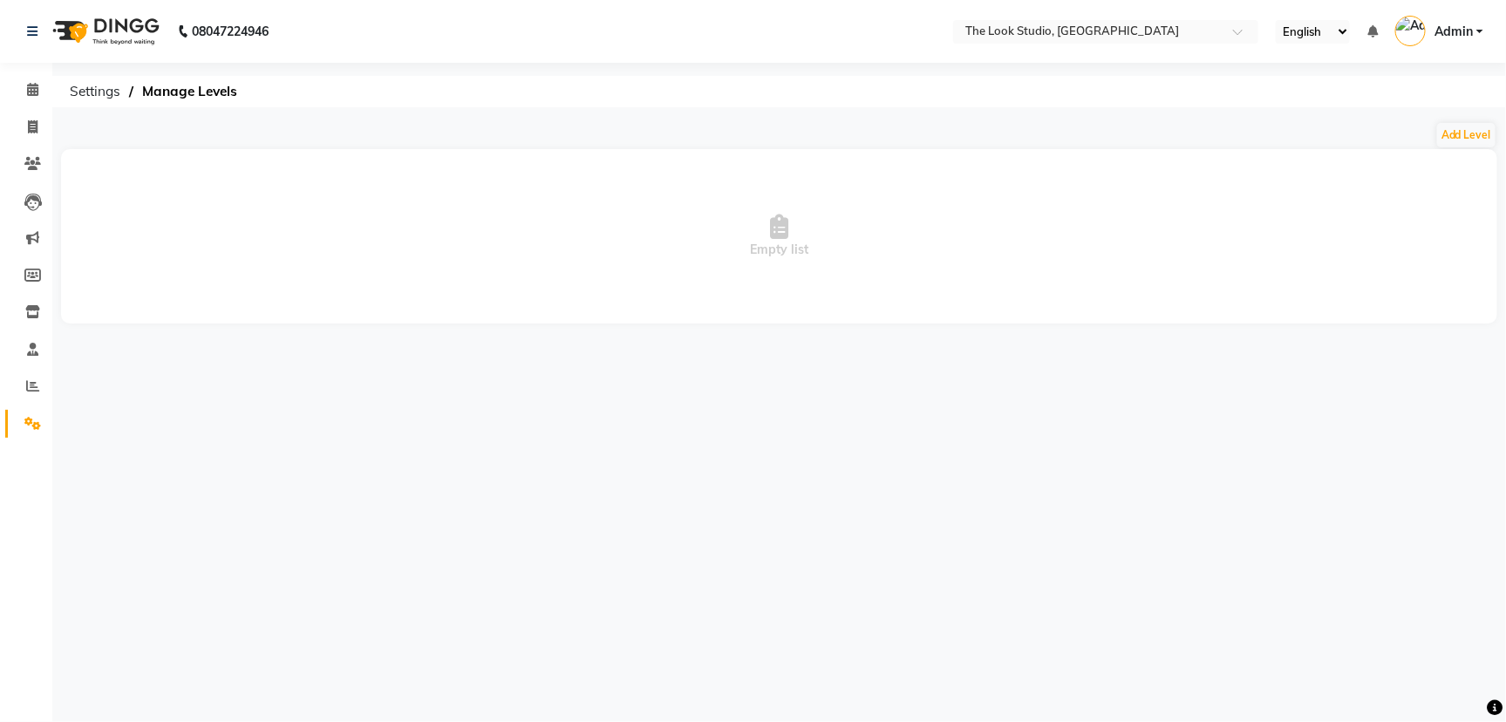
click at [635, 192] on span "Empty list" at bounding box center [779, 236] width 1437 height 174
click at [752, 228] on span "Empty list" at bounding box center [779, 236] width 1437 height 174
click at [21, 127] on span at bounding box center [32, 128] width 31 height 20
select select "service"
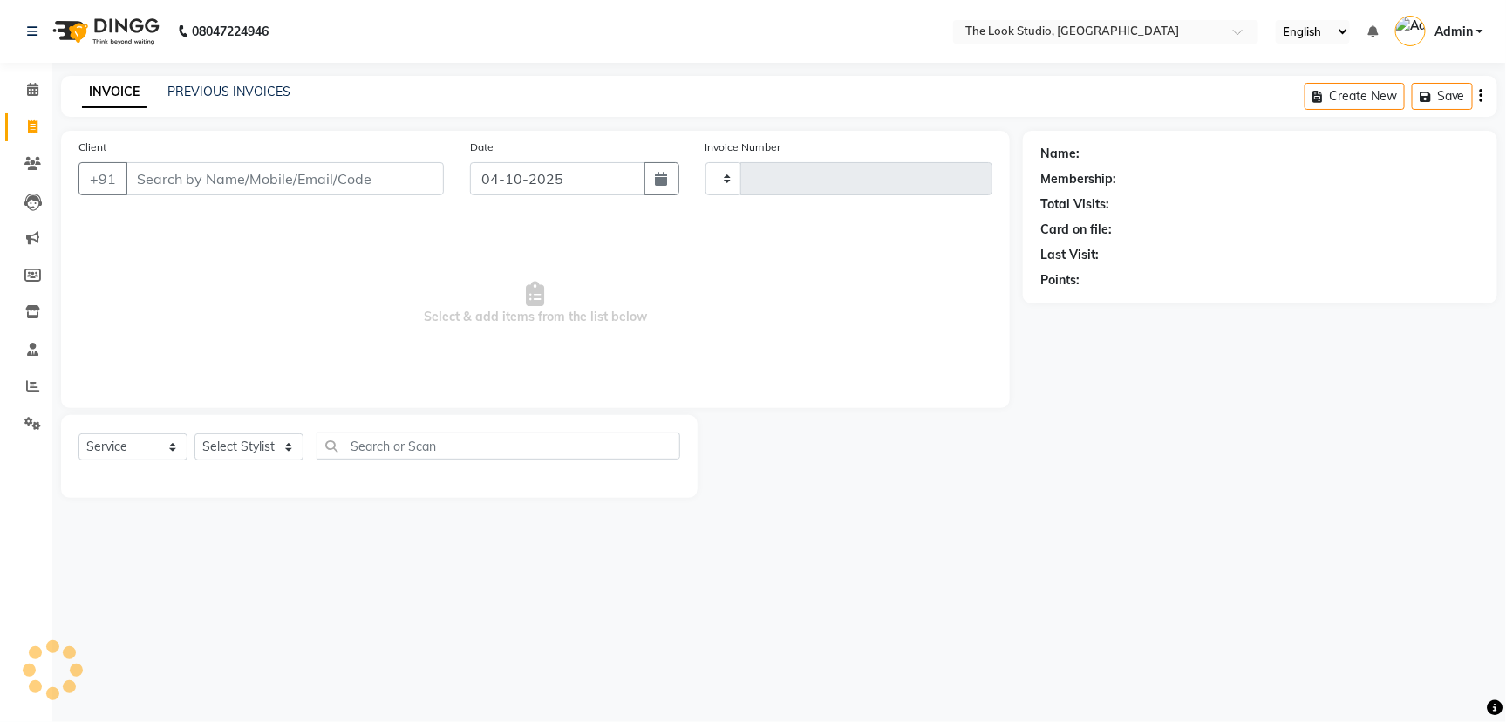
type input "0925"
select select "6149"
click at [28, 154] on span at bounding box center [32, 164] width 31 height 20
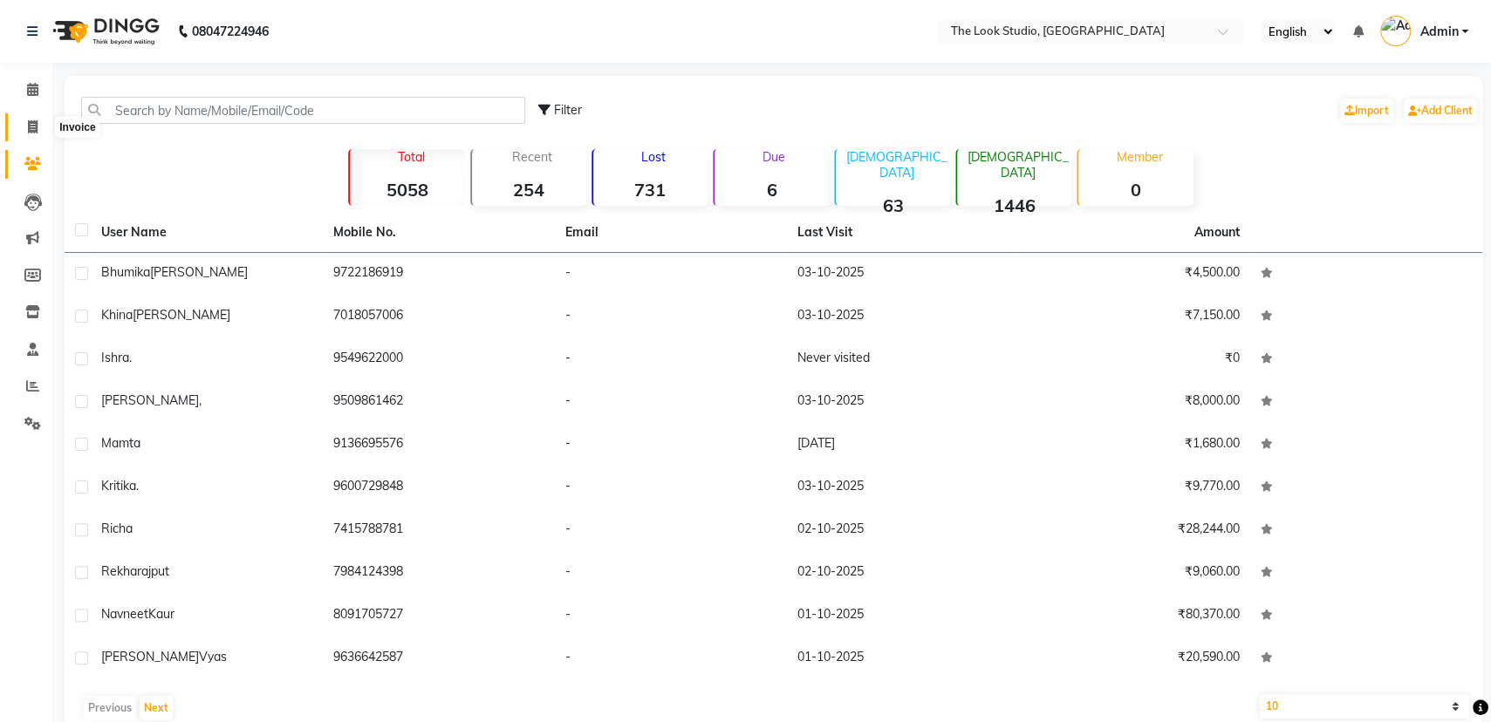
click at [28, 124] on icon at bounding box center [33, 126] width 10 height 13
select select "6149"
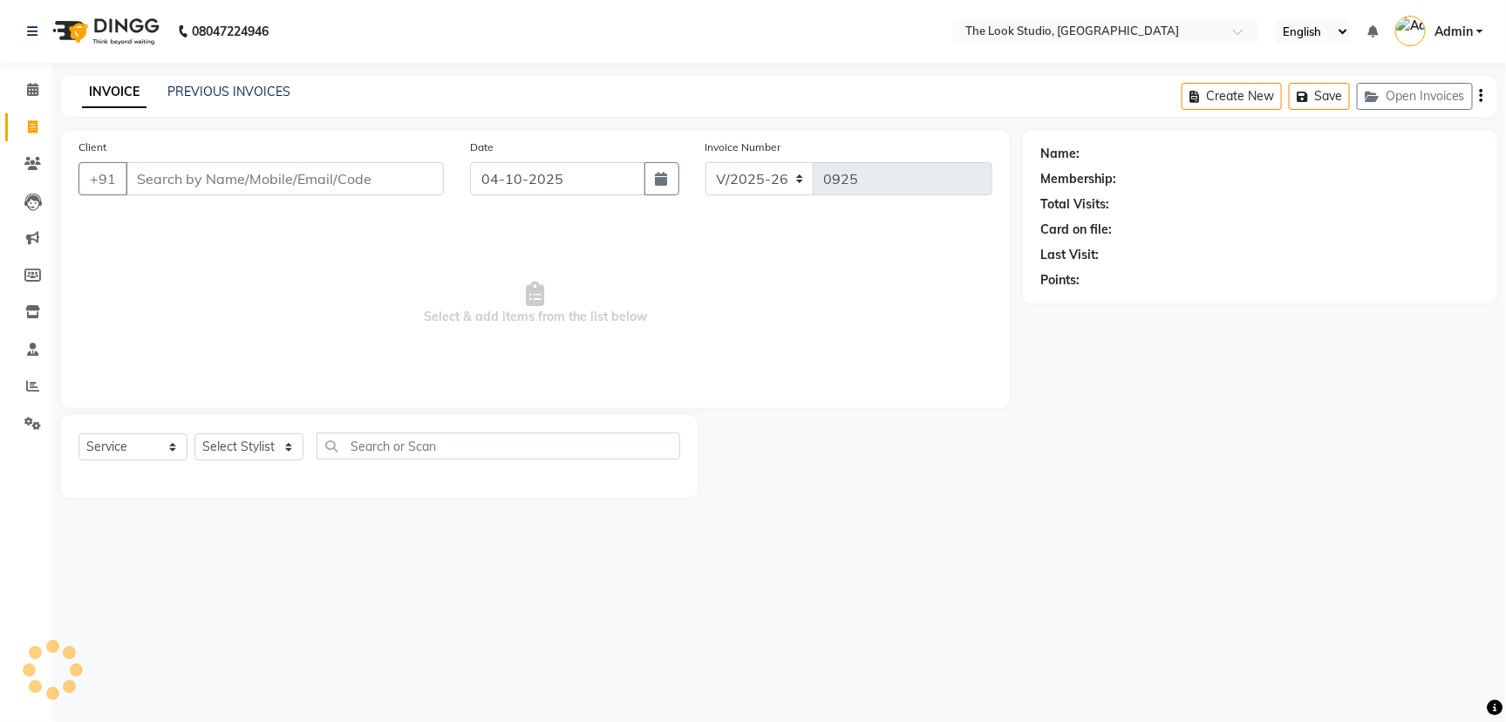
click at [20, 104] on li "Calendar" at bounding box center [26, 91] width 52 height 38
select select "product"
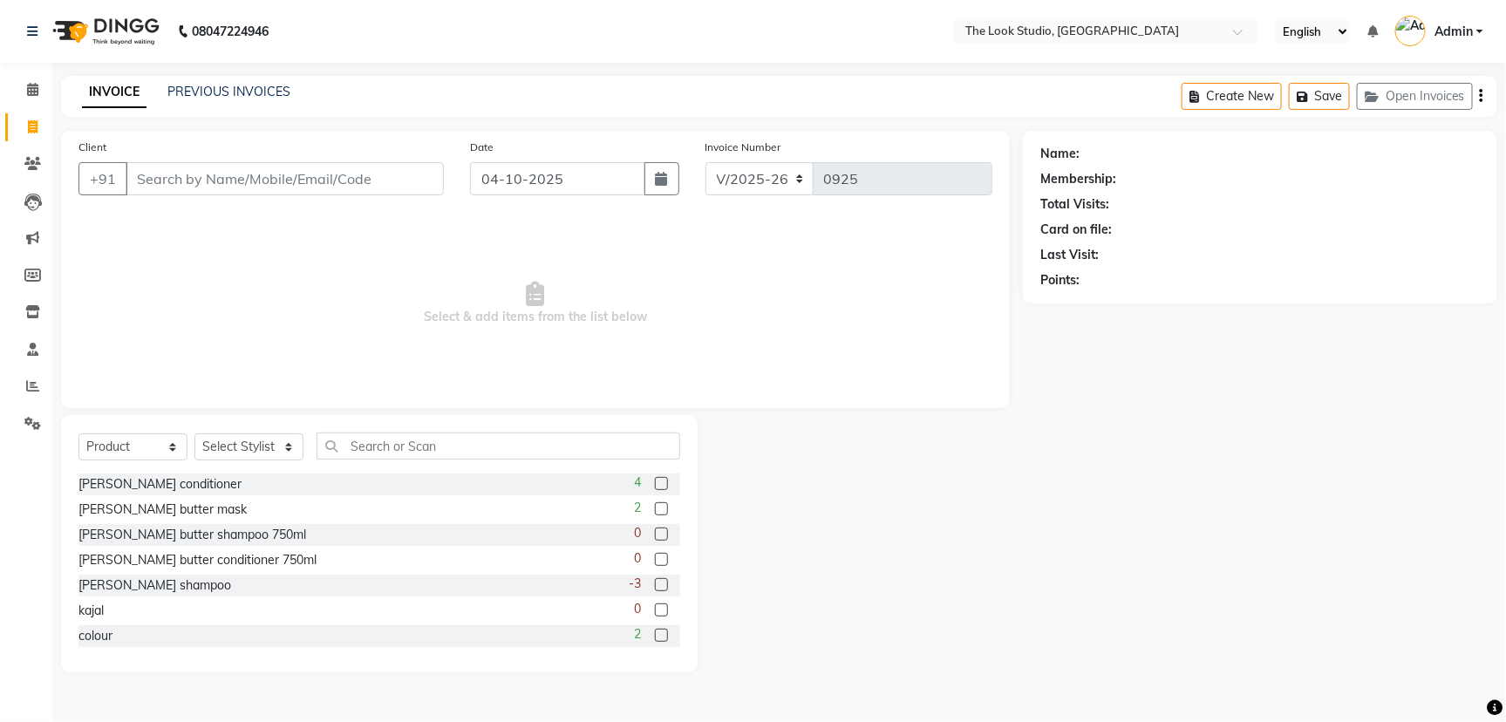
drag, startPoint x: 1505, startPoint y: 345, endPoint x: 1486, endPoint y: 473, distance: 128.7
click at [1499, 487] on div "Name: Membership: Total Visits: Card on file: Last Visit: Points:" at bounding box center [1267, 402] width 488 height 542
drag, startPoint x: 1505, startPoint y: 369, endPoint x: 1461, endPoint y: 470, distance: 110.2
click at [1483, 476] on div "Name: Membership: Total Visits: Card on file: Last Visit: Points:" at bounding box center [1267, 402] width 488 height 542
click at [1340, 721] on html "08047224946 Select Location × The Look Studio, Sardarpura English ENGLISH Españ…" at bounding box center [753, 361] width 1506 height 722
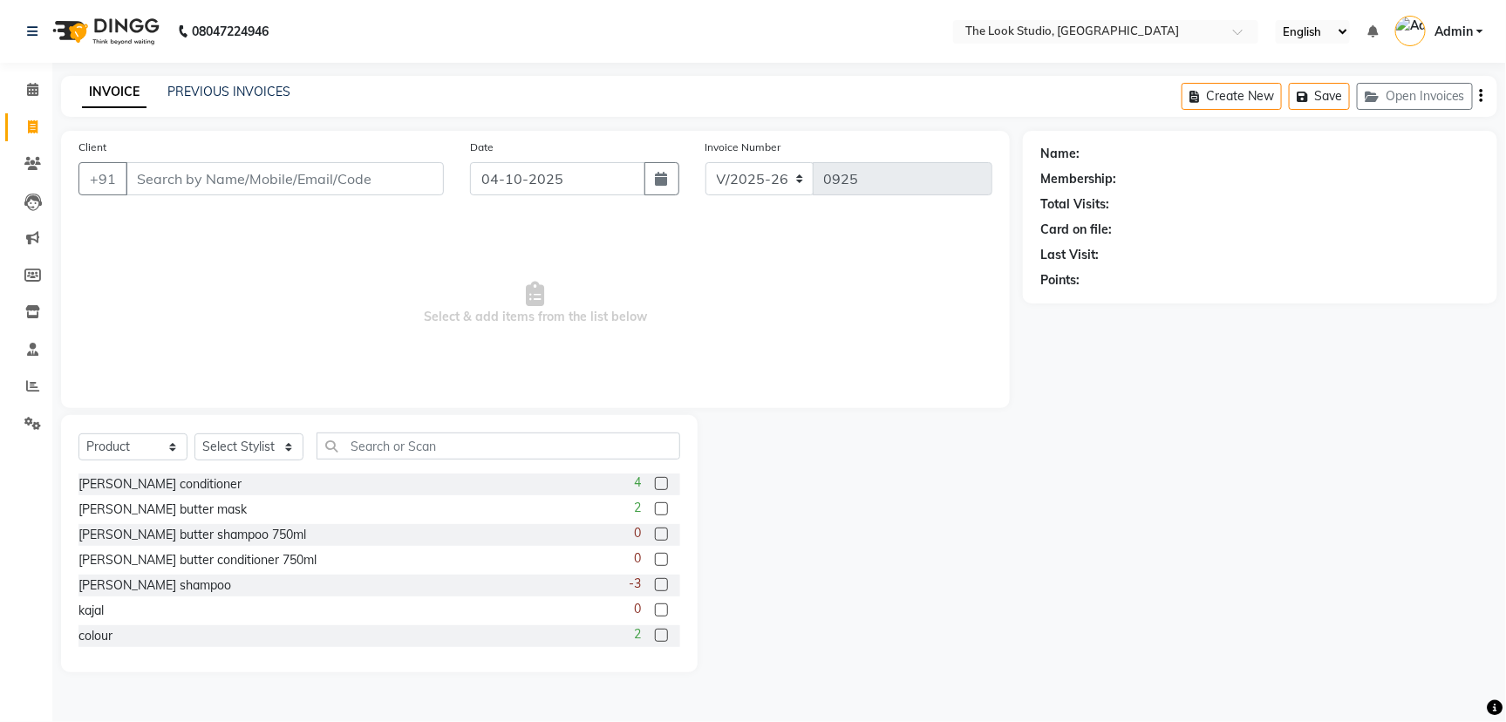
click at [609, 70] on div "08047224946 Select Location × The Look Studio, Sardarpura English ENGLISH Españ…" at bounding box center [753, 361] width 1506 height 722
drag, startPoint x: 1505, startPoint y: 526, endPoint x: 1489, endPoint y: 734, distance: 208.2
click at [1489, 721] on html "08047224946 Select Location × The Look Studio, Sardarpura English ENGLISH Españ…" at bounding box center [753, 361] width 1506 height 722
click at [704, 60] on nav "08047224946 Select Location × The Look Studio, Sardarpura English ENGLISH Españ…" at bounding box center [753, 31] width 1506 height 63
click at [38, 86] on span at bounding box center [32, 90] width 31 height 20
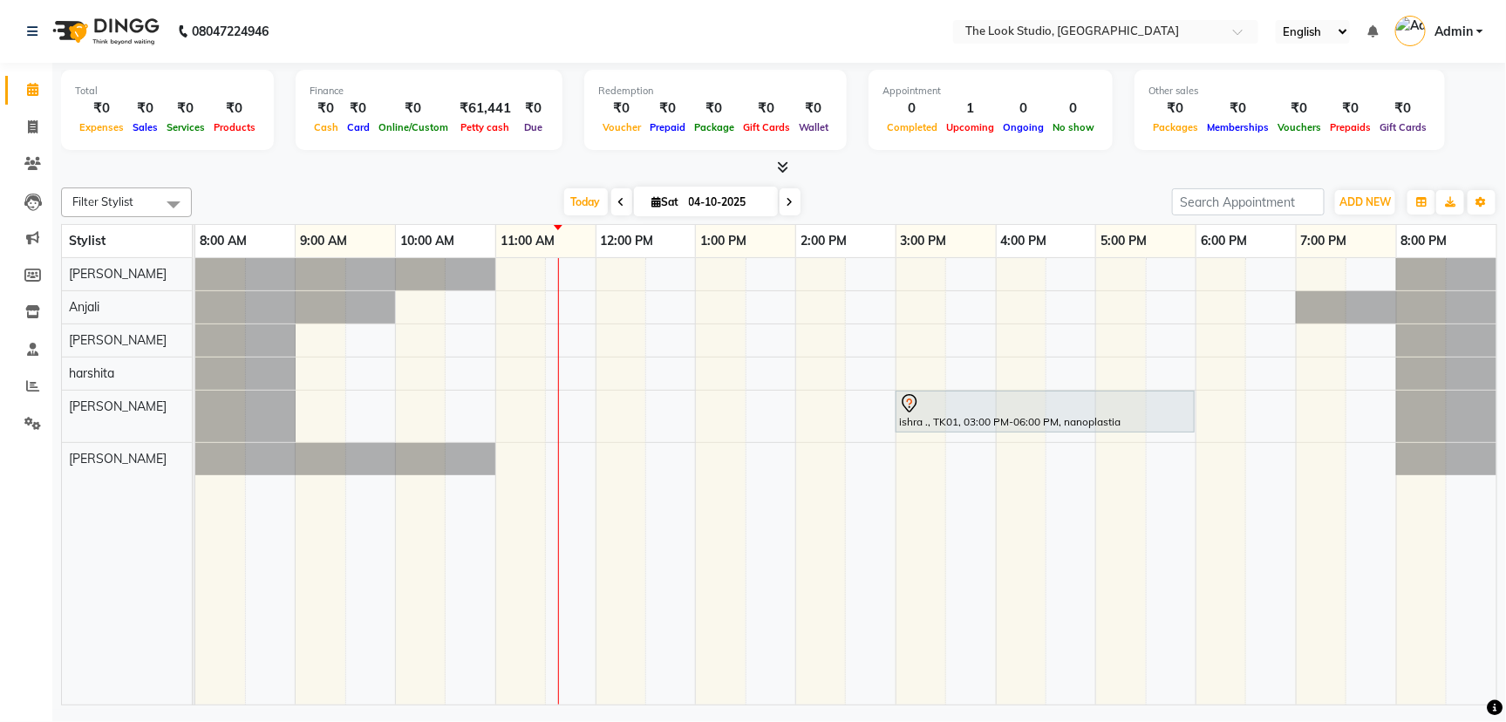
click at [35, 90] on icon at bounding box center [32, 89] width 11 height 13
click at [1135, 201] on div "[DATE] [DATE]" at bounding box center [682, 202] width 963 height 26
click at [470, 156] on div "Total ₹0 Expenses ₹0 Sales ₹0 Services ₹0 Products Finance ₹0 Cash ₹0 Card ₹0 O…" at bounding box center [779, 120] width 1437 height 114
click at [468, 170] on div at bounding box center [779, 168] width 1437 height 18
click at [939, 190] on div "[DATE] [DATE]" at bounding box center [682, 202] width 963 height 26
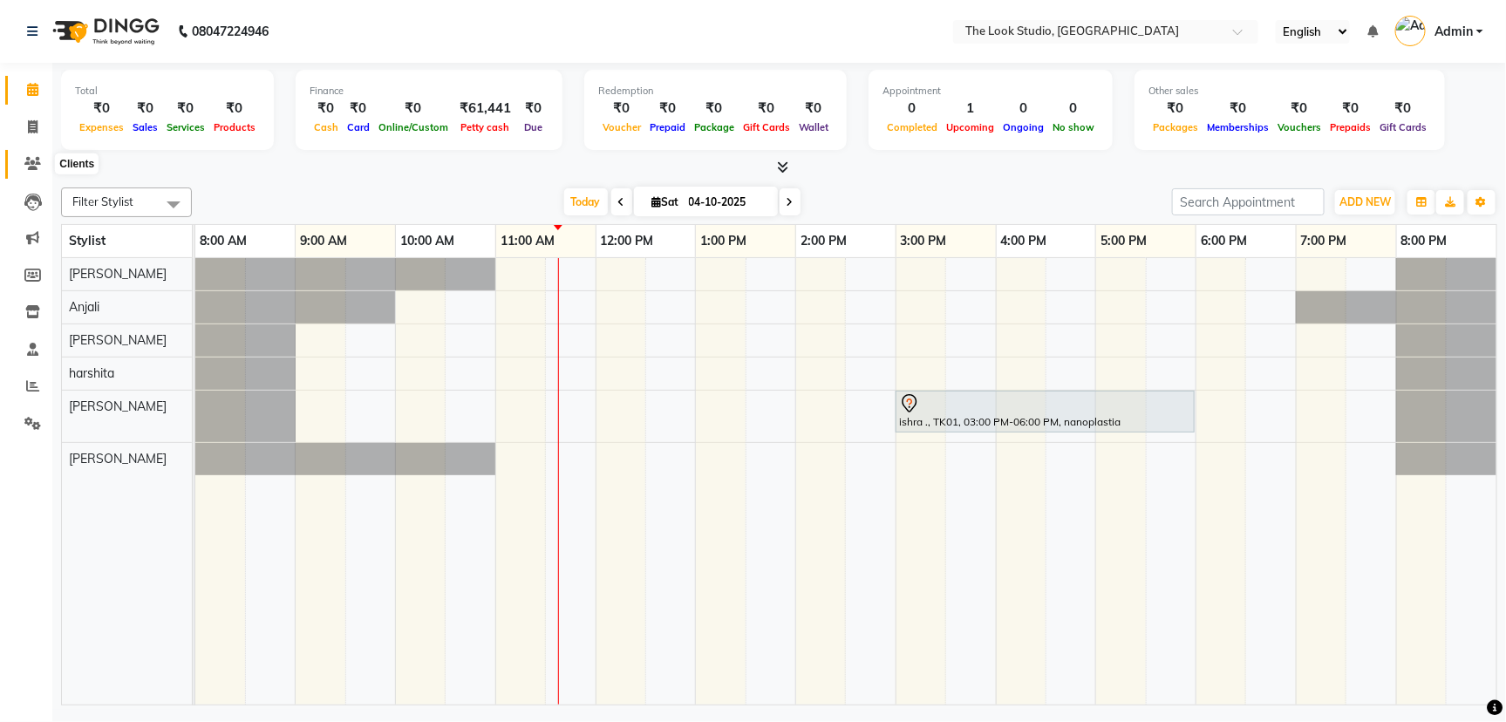
click at [38, 164] on icon at bounding box center [32, 163] width 17 height 13
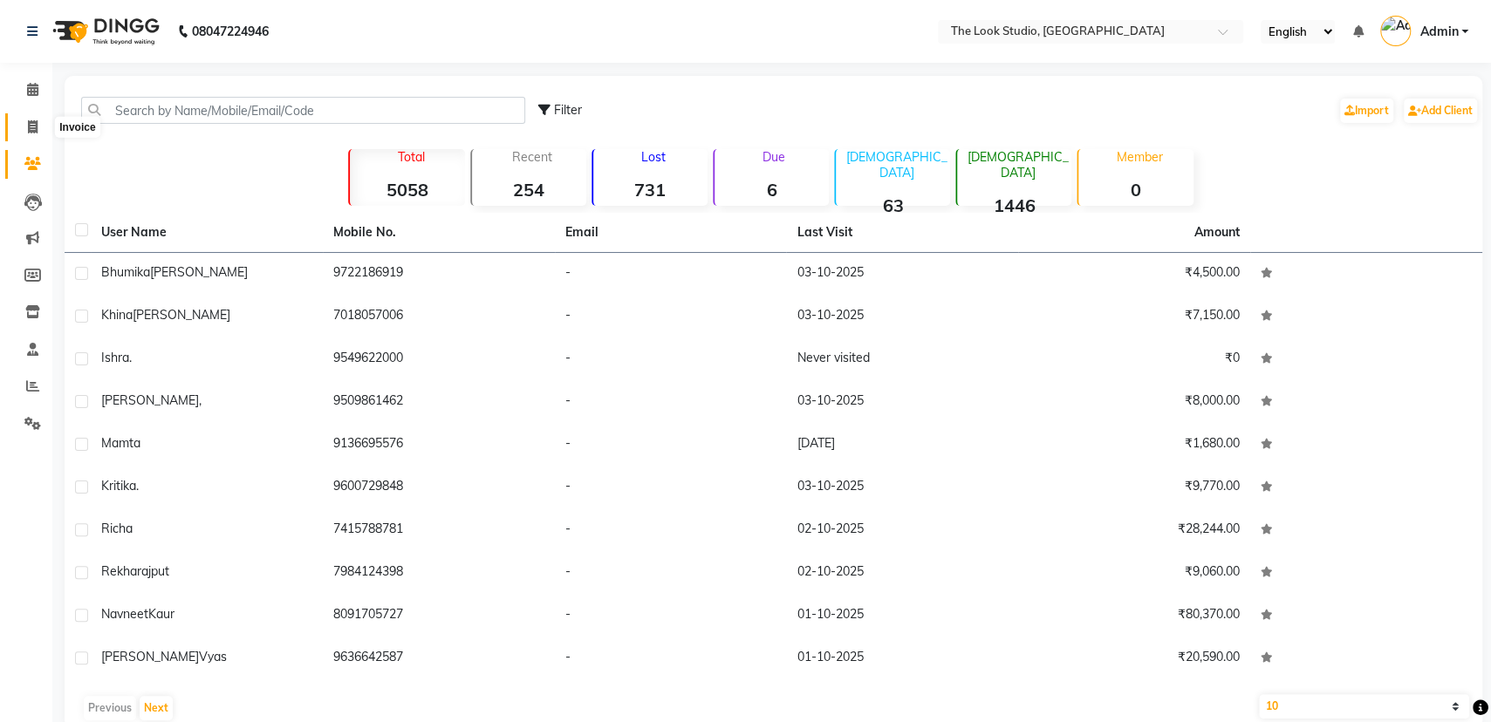
click at [31, 133] on icon at bounding box center [33, 126] width 10 height 13
select select "service"
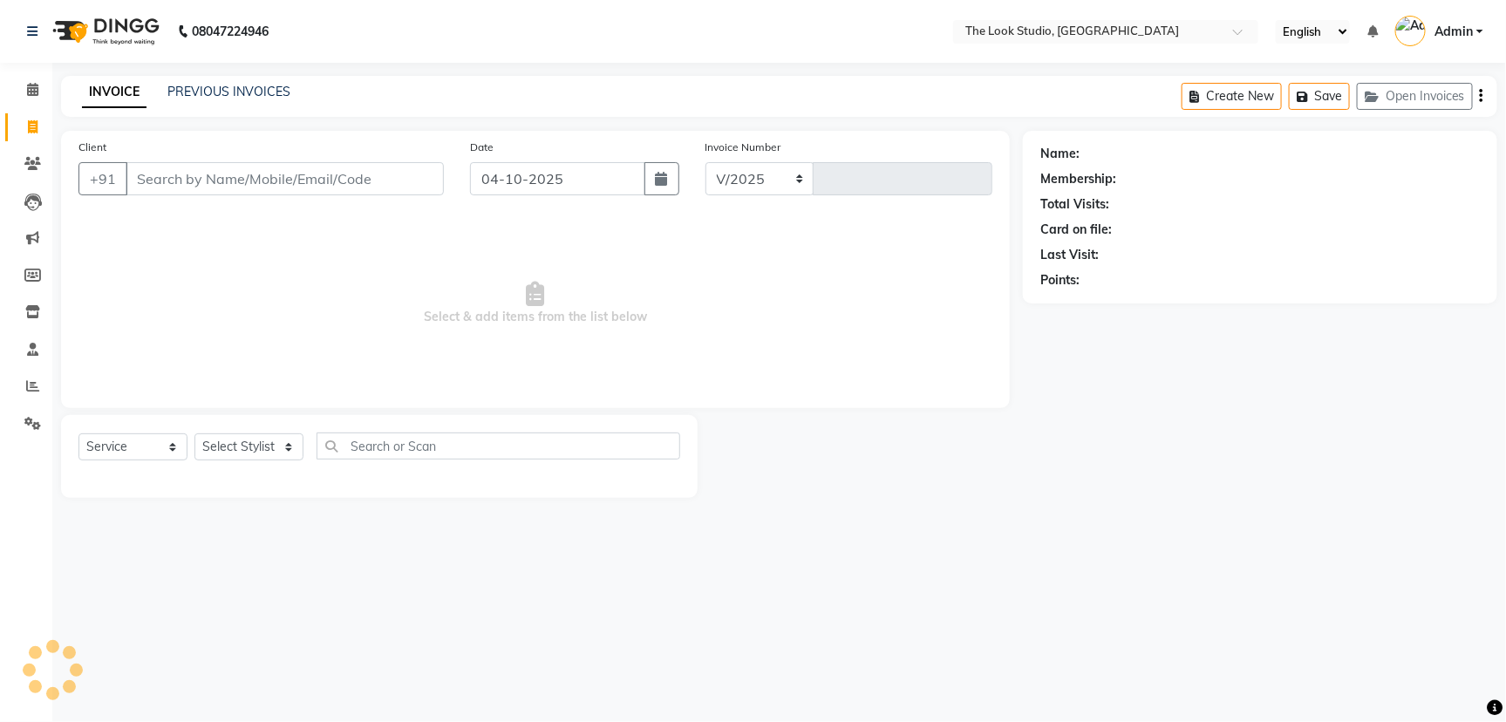
select select "6149"
type input "0925"
click at [29, 80] on span at bounding box center [32, 90] width 31 height 20
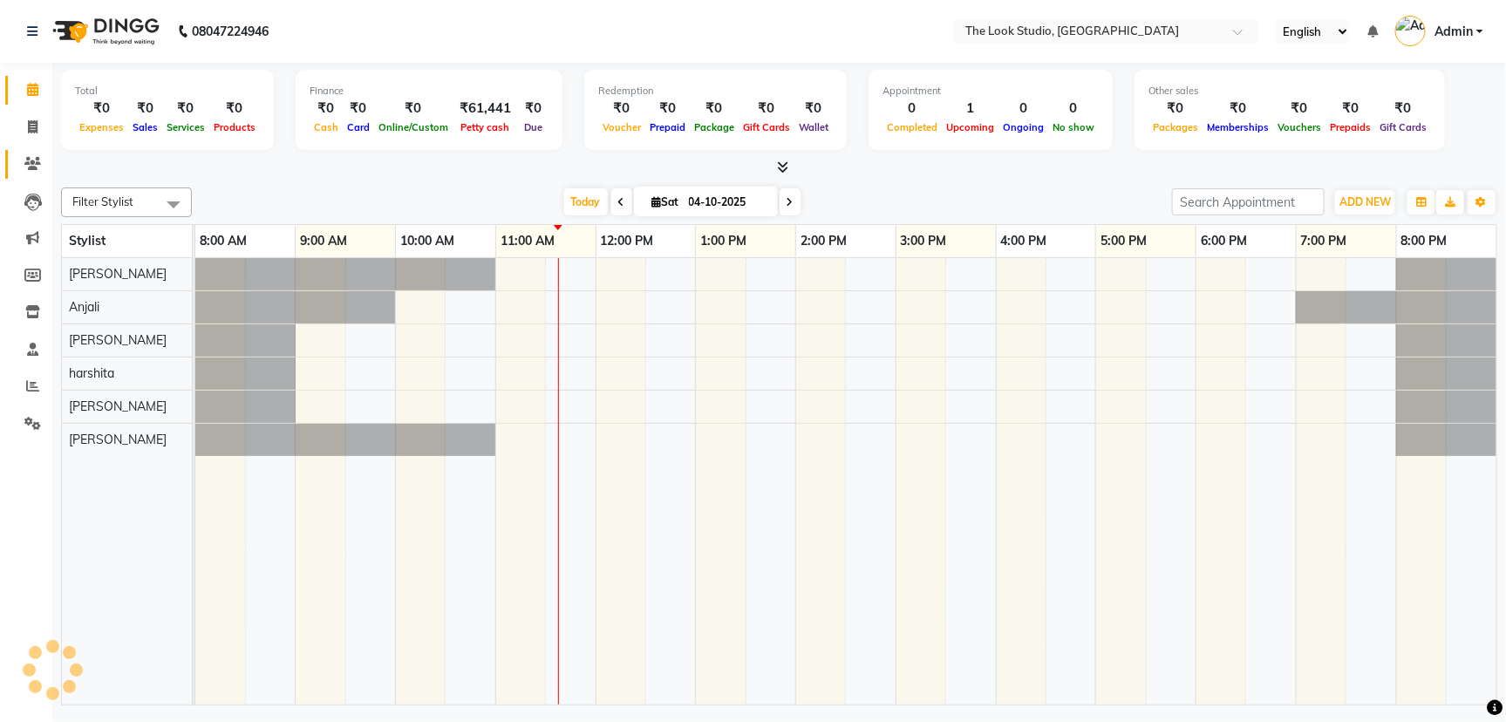
click at [30, 166] on icon at bounding box center [32, 163] width 17 height 13
